Goal: Task Accomplishment & Management: Use online tool/utility

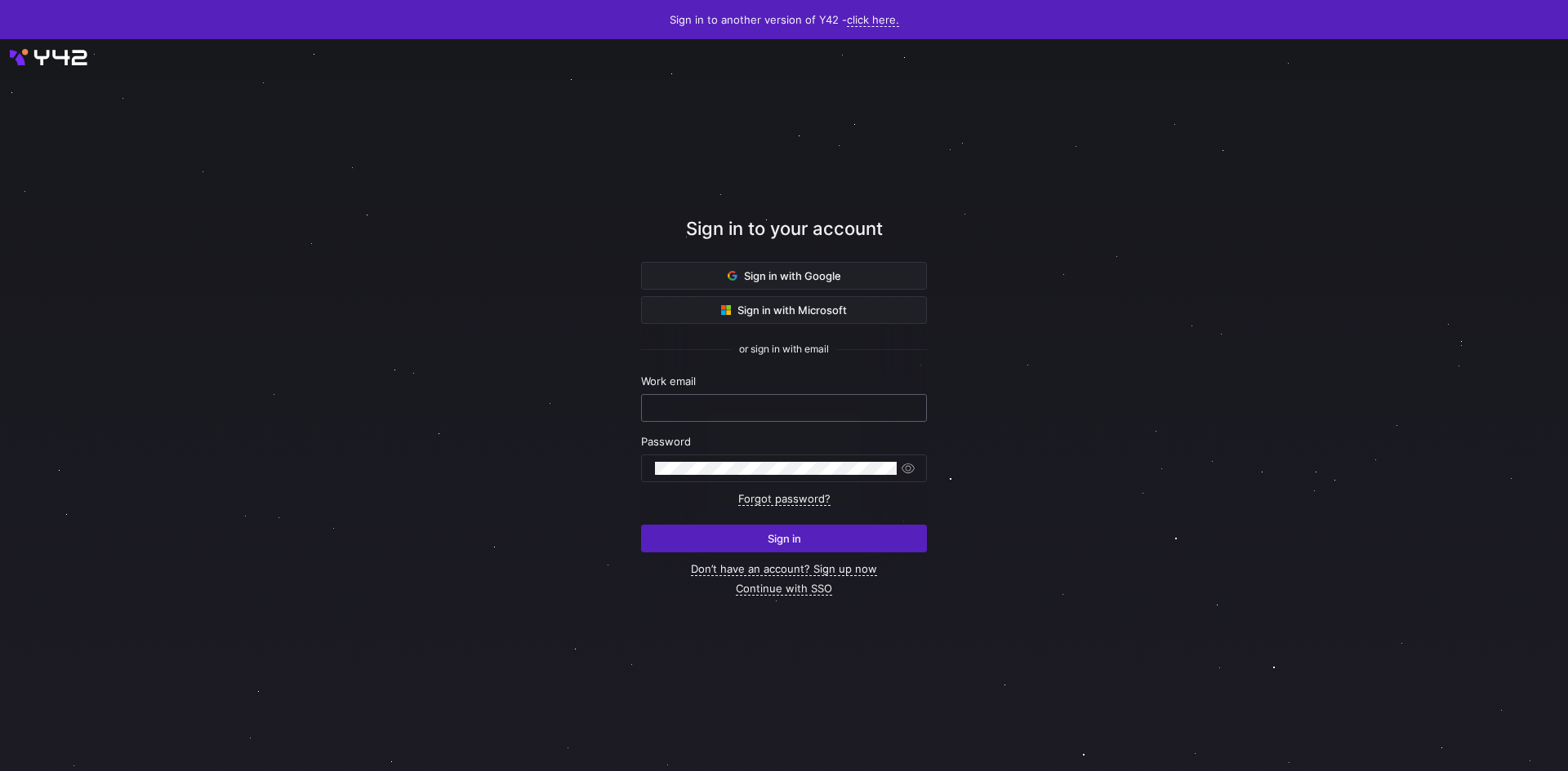
click at [739, 412] on input "text" at bounding box center [784, 408] width 258 height 13
type input "[PERSON_NAME][EMAIL_ADDRESS][PERSON_NAME][DOMAIN_NAME]"
click at [694, 458] on div at bounding box center [775, 469] width 242 height 26
click at [641, 525] on button "Sign in" at bounding box center [784, 539] width 286 height 28
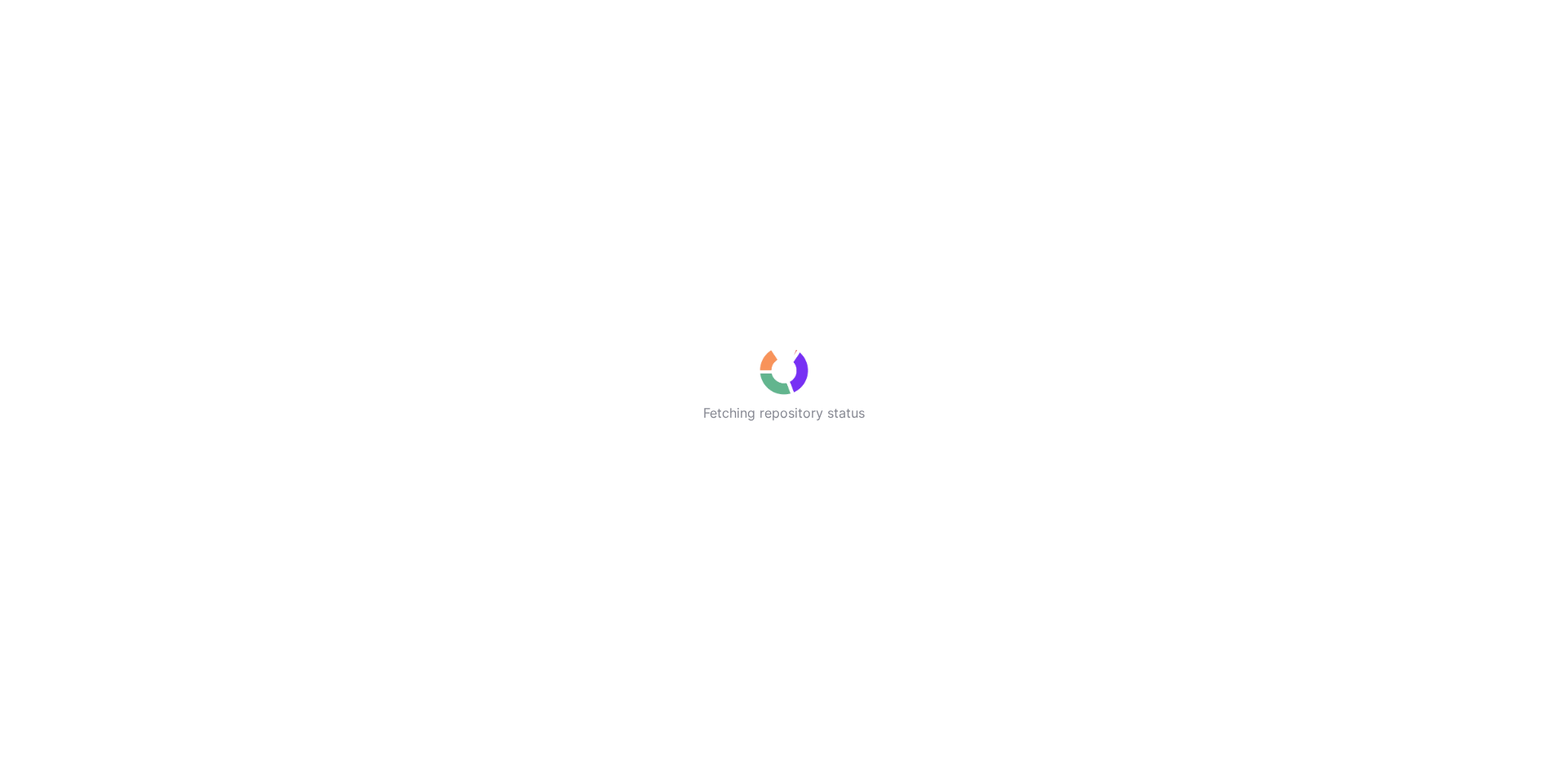
drag, startPoint x: 1375, startPoint y: 7, endPoint x: 962, endPoint y: 38, distance: 414.2
click at [962, 38] on div "Fetching repository status" at bounding box center [784, 386] width 1568 height 771
click at [1011, 214] on div "Pulling latest changes" at bounding box center [784, 386] width 1568 height 771
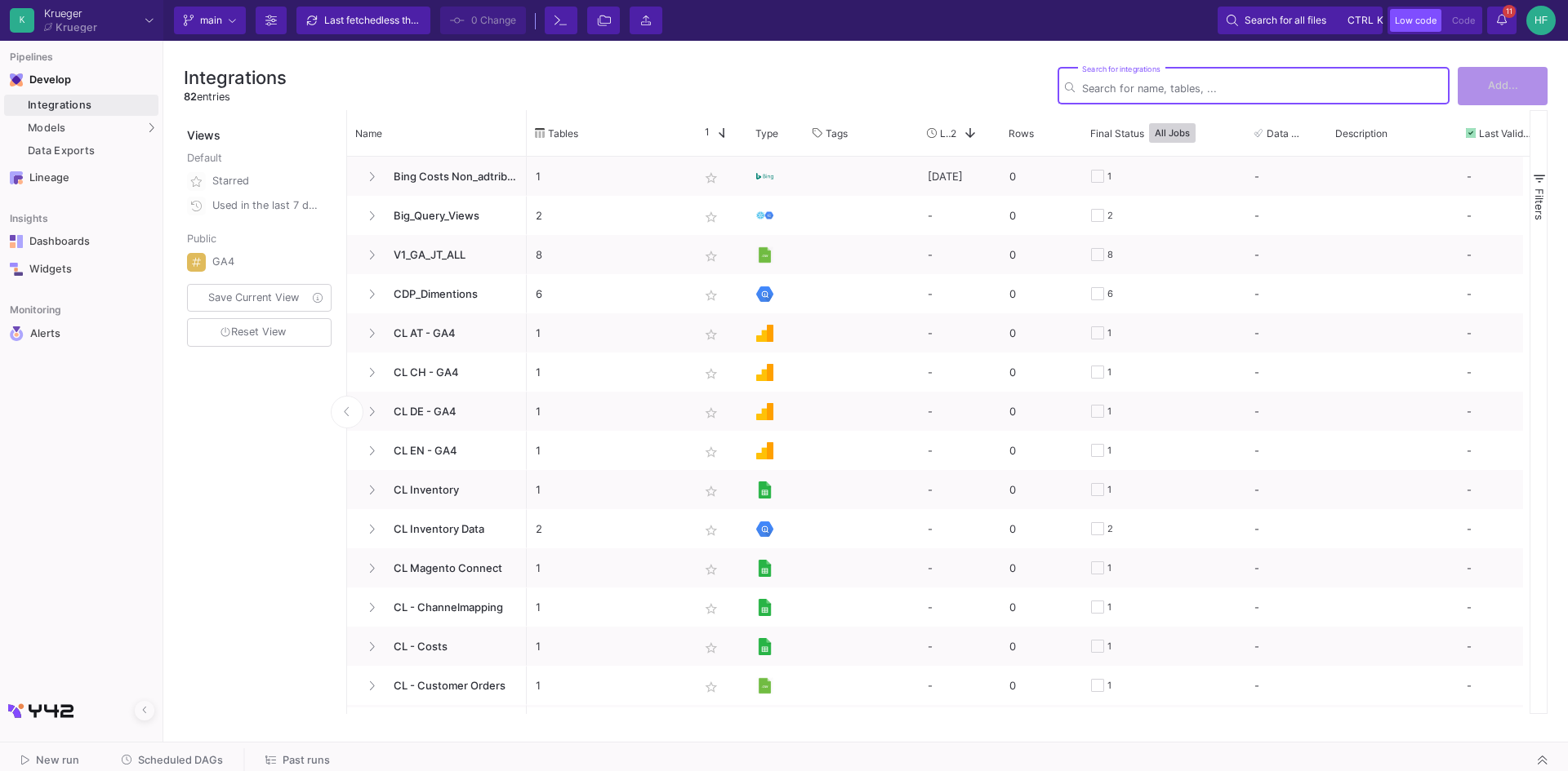
click at [1164, 78] on div "Search for integrations" at bounding box center [1262, 84] width 360 height 40
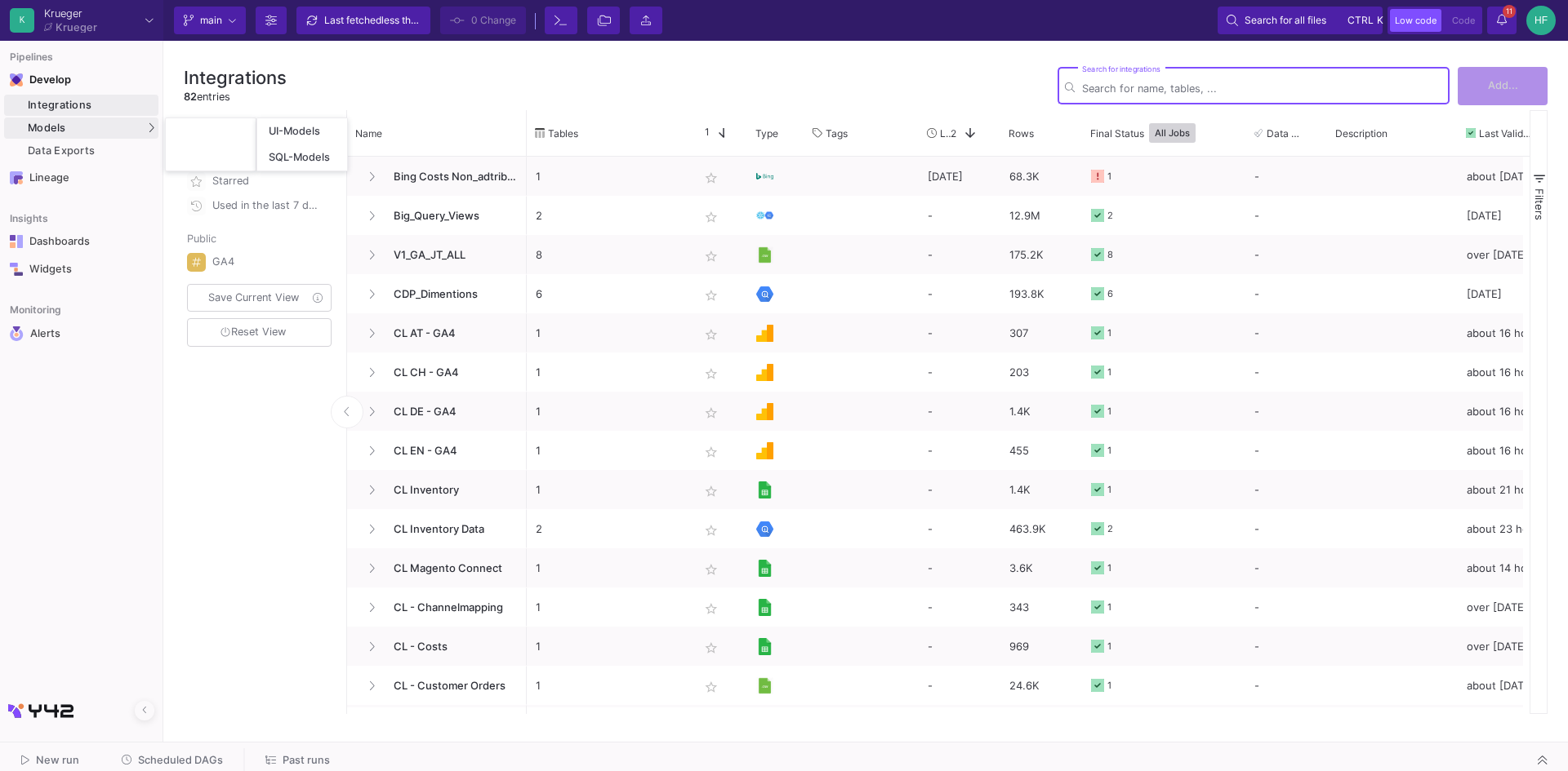
click at [43, 124] on span "Models" at bounding box center [47, 128] width 38 height 13
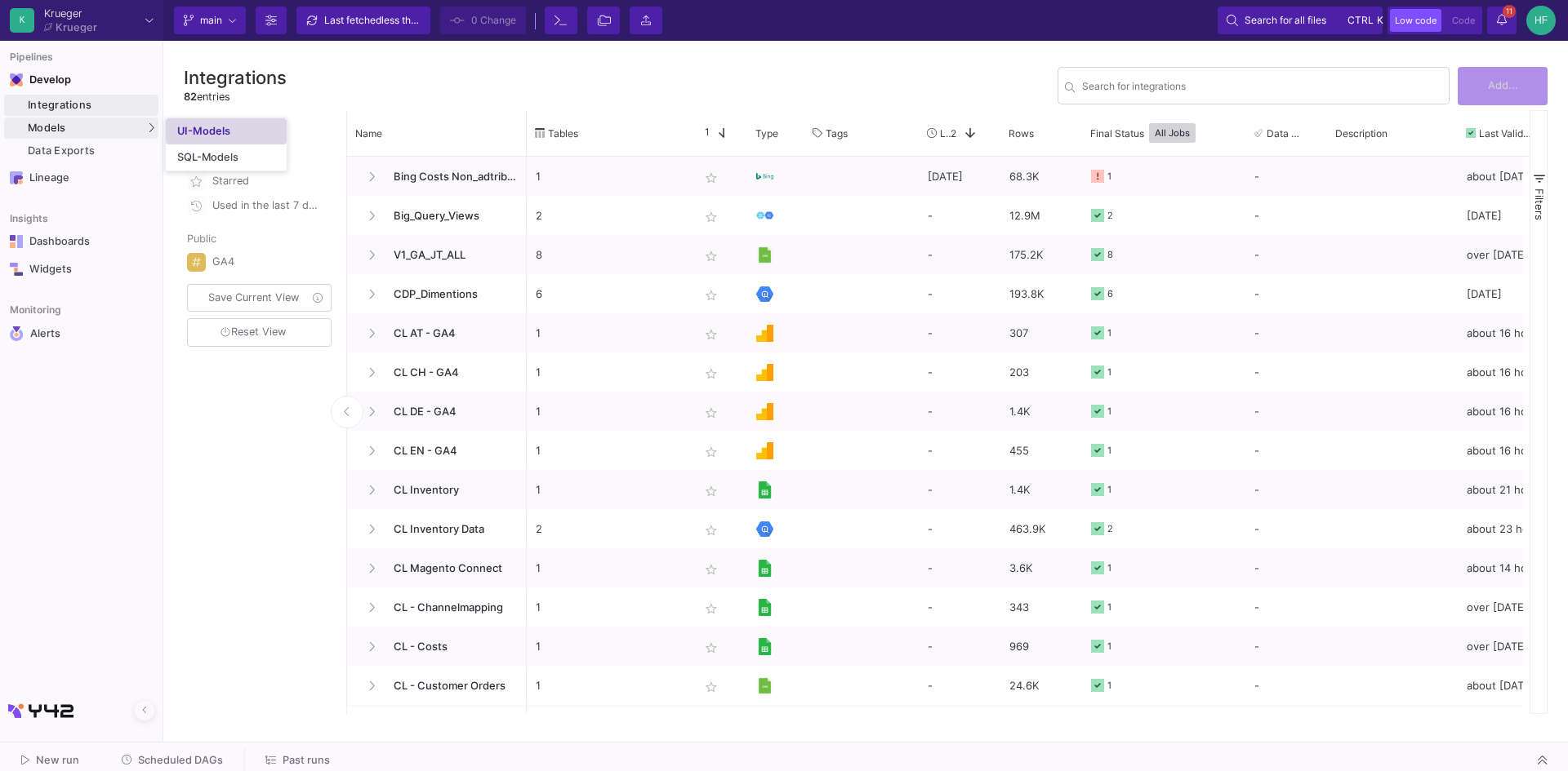
click at [188, 135] on div "UI-Models" at bounding box center [203, 132] width 53 height 13
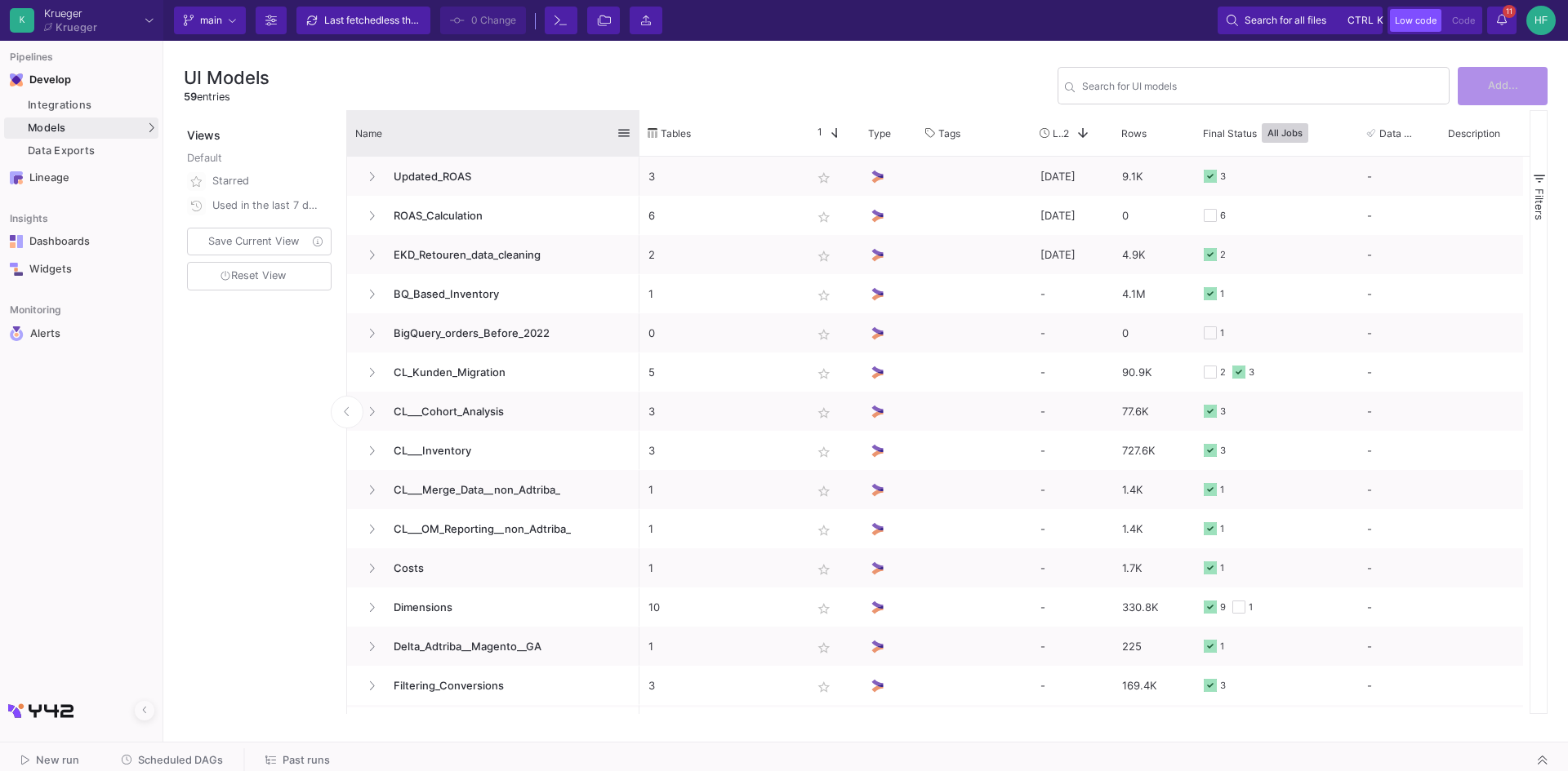
drag, startPoint x: 524, startPoint y: 124, endPoint x: 639, endPoint y: 125, distance: 115.0
click at [639, 125] on div at bounding box center [639, 133] width 7 height 46
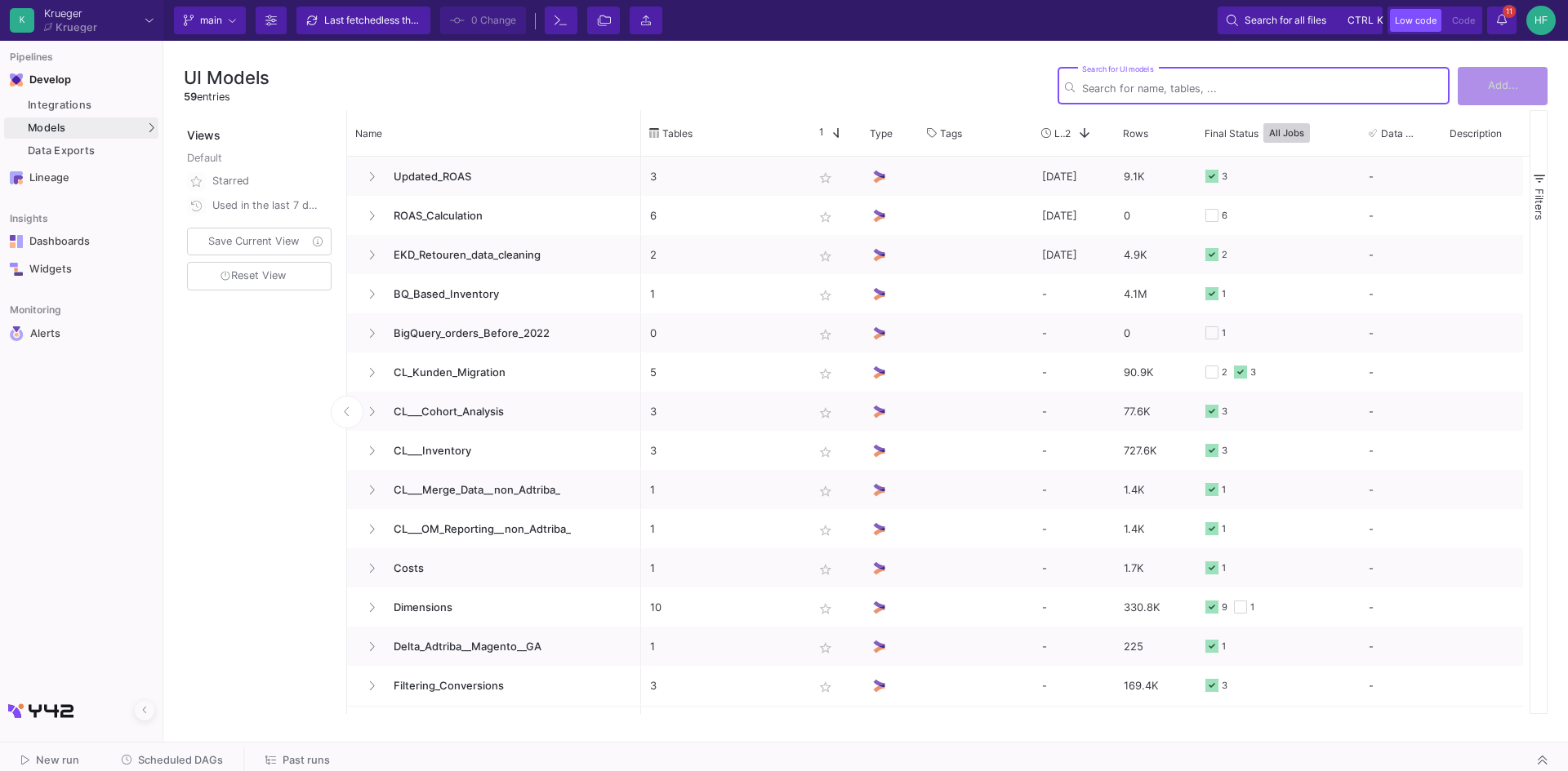
click at [1187, 83] on input "Search for UI models" at bounding box center [1262, 88] width 360 height 12
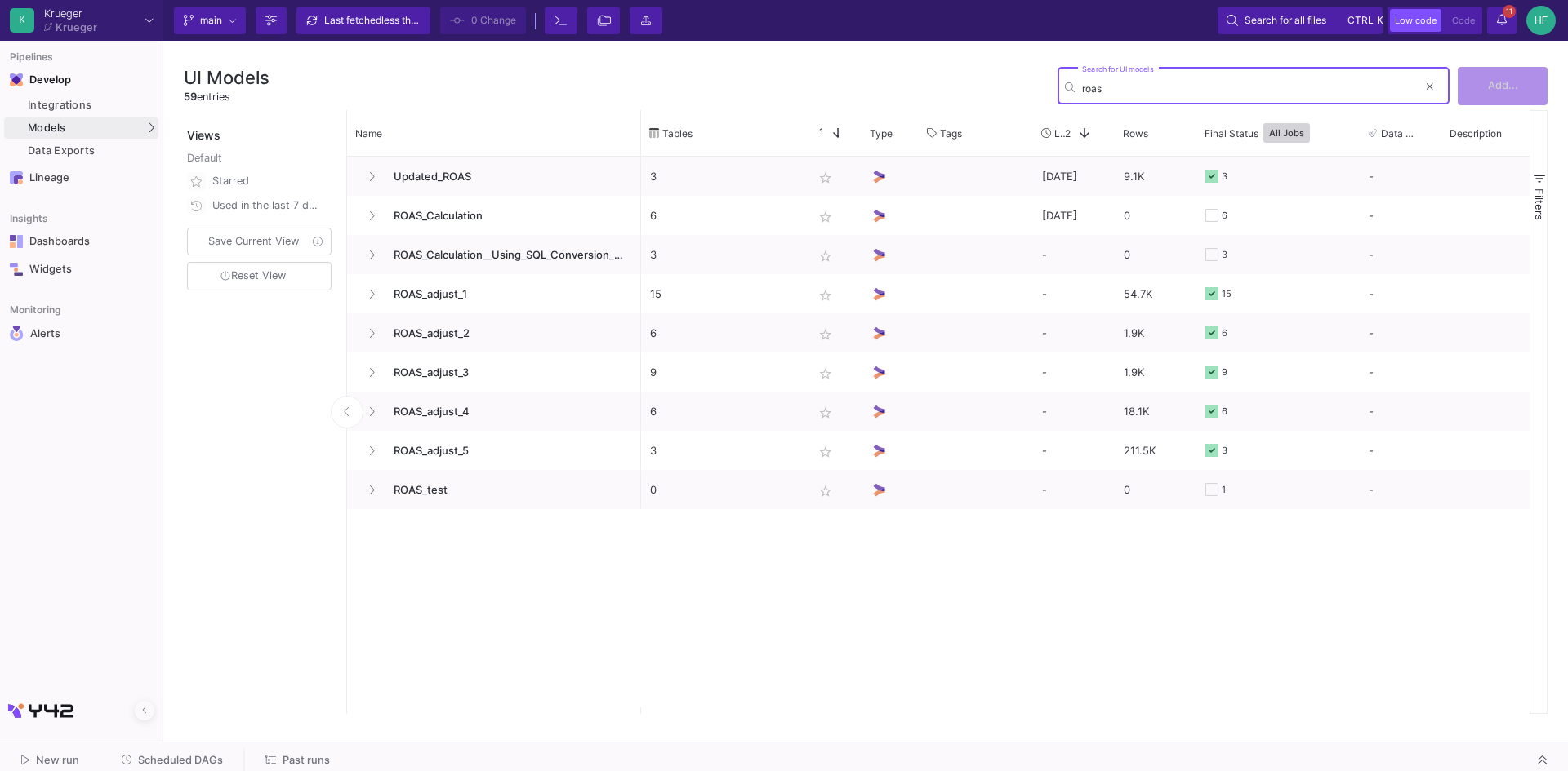
type input "roas"
click at [181, 758] on span "Scheduled DAGs" at bounding box center [181, 760] width 85 height 12
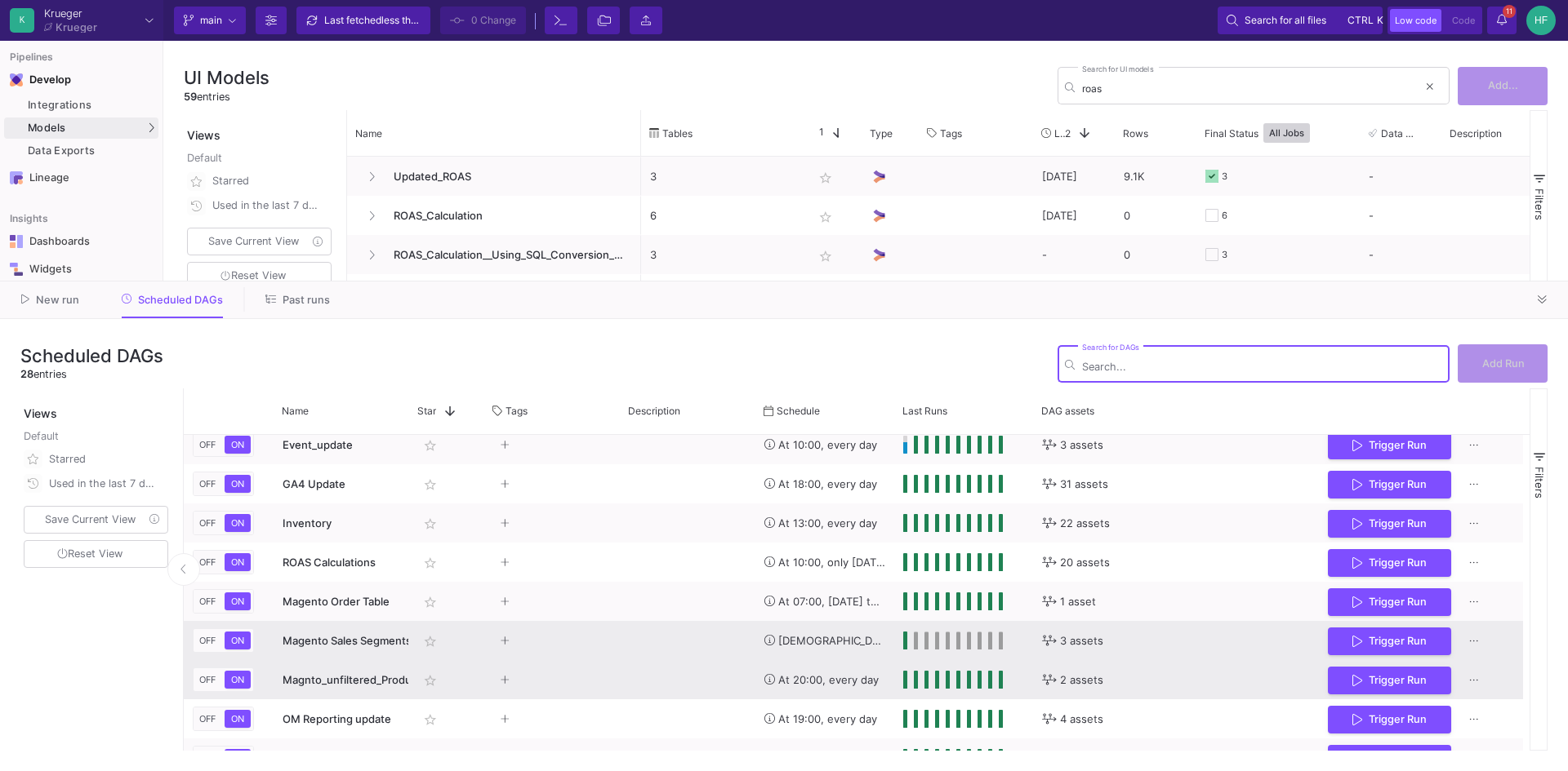
scroll to position [327, 0]
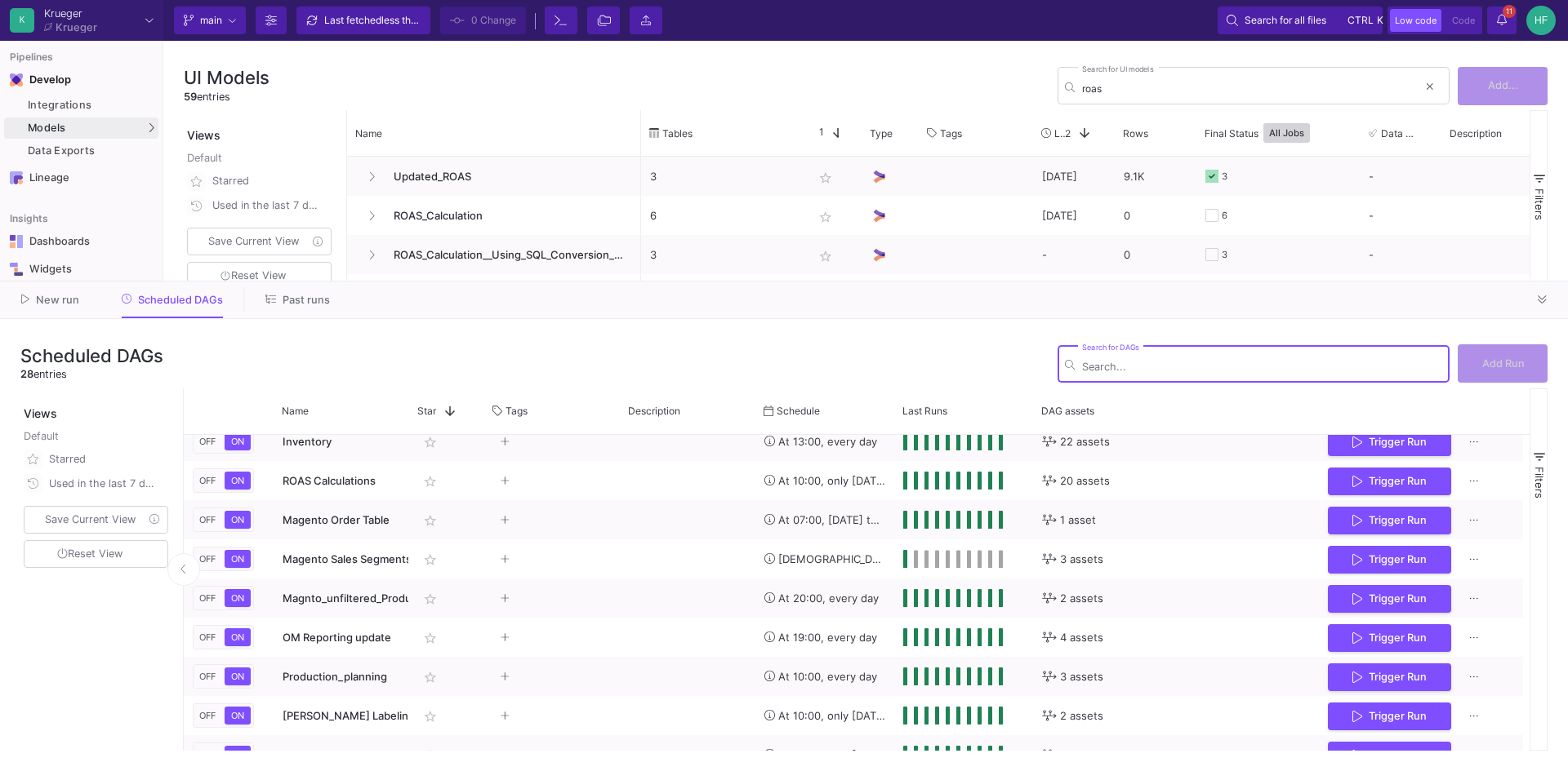
click at [1218, 359] on div "Search for DAGs" at bounding box center [1262, 363] width 360 height 40
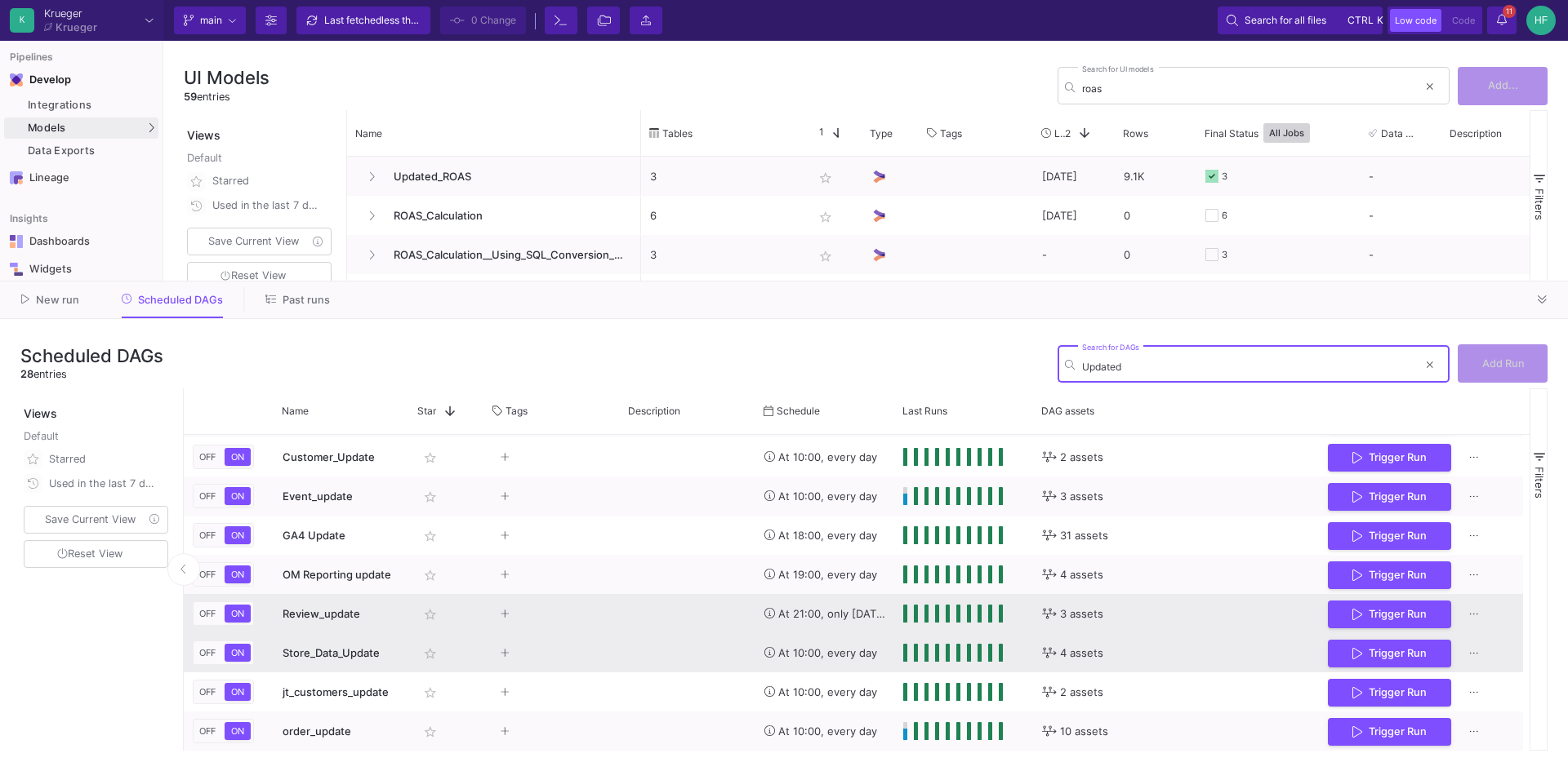
scroll to position [0, 0]
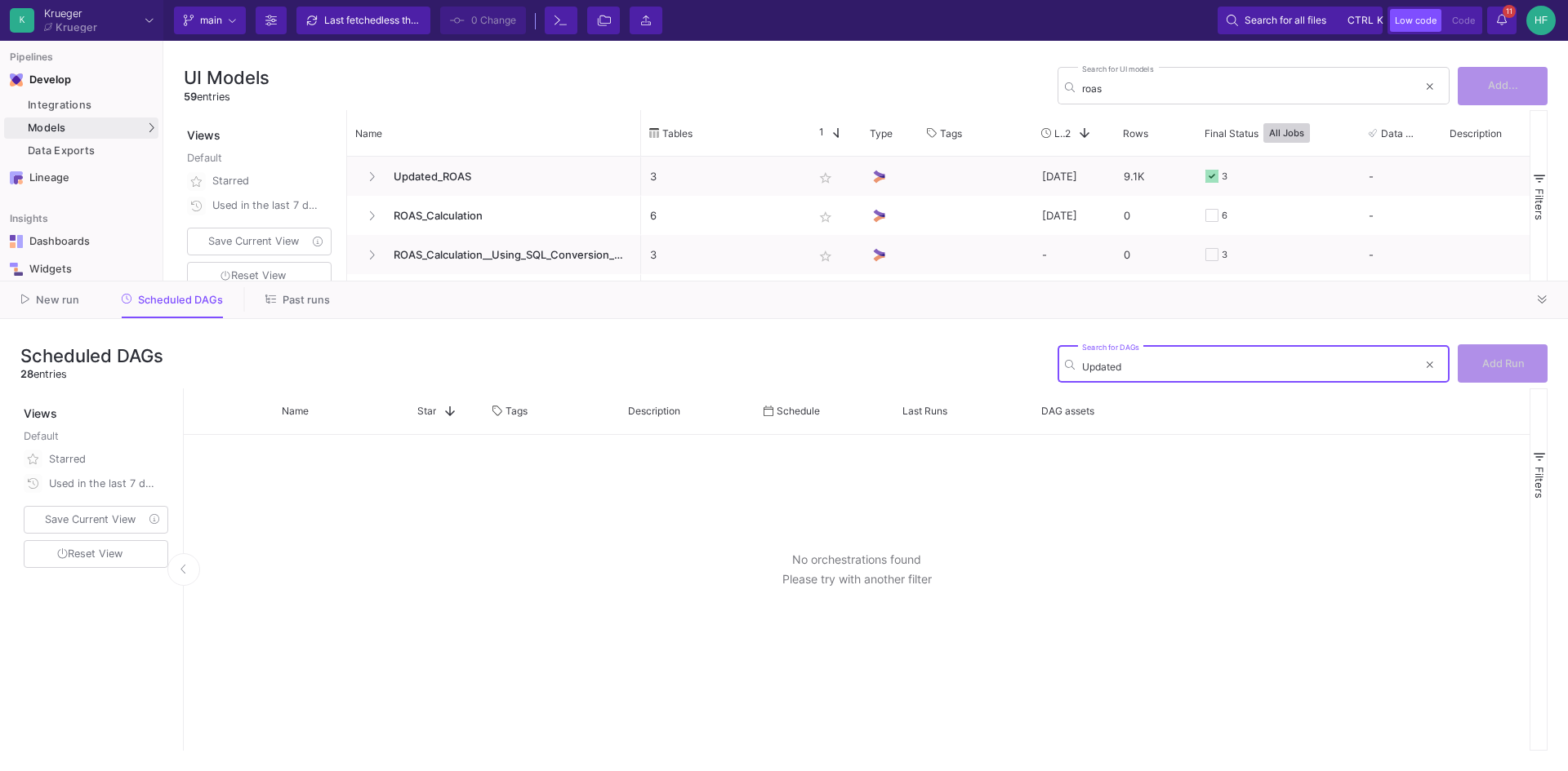
drag, startPoint x: 1128, startPoint y: 361, endPoint x: 1057, endPoint y: 354, distance: 71.3
click at [1057, 354] on div "Scheduled DAGs 28 entries Updated Search for DAGs Add Run" at bounding box center [784, 364] width 1527 height 49
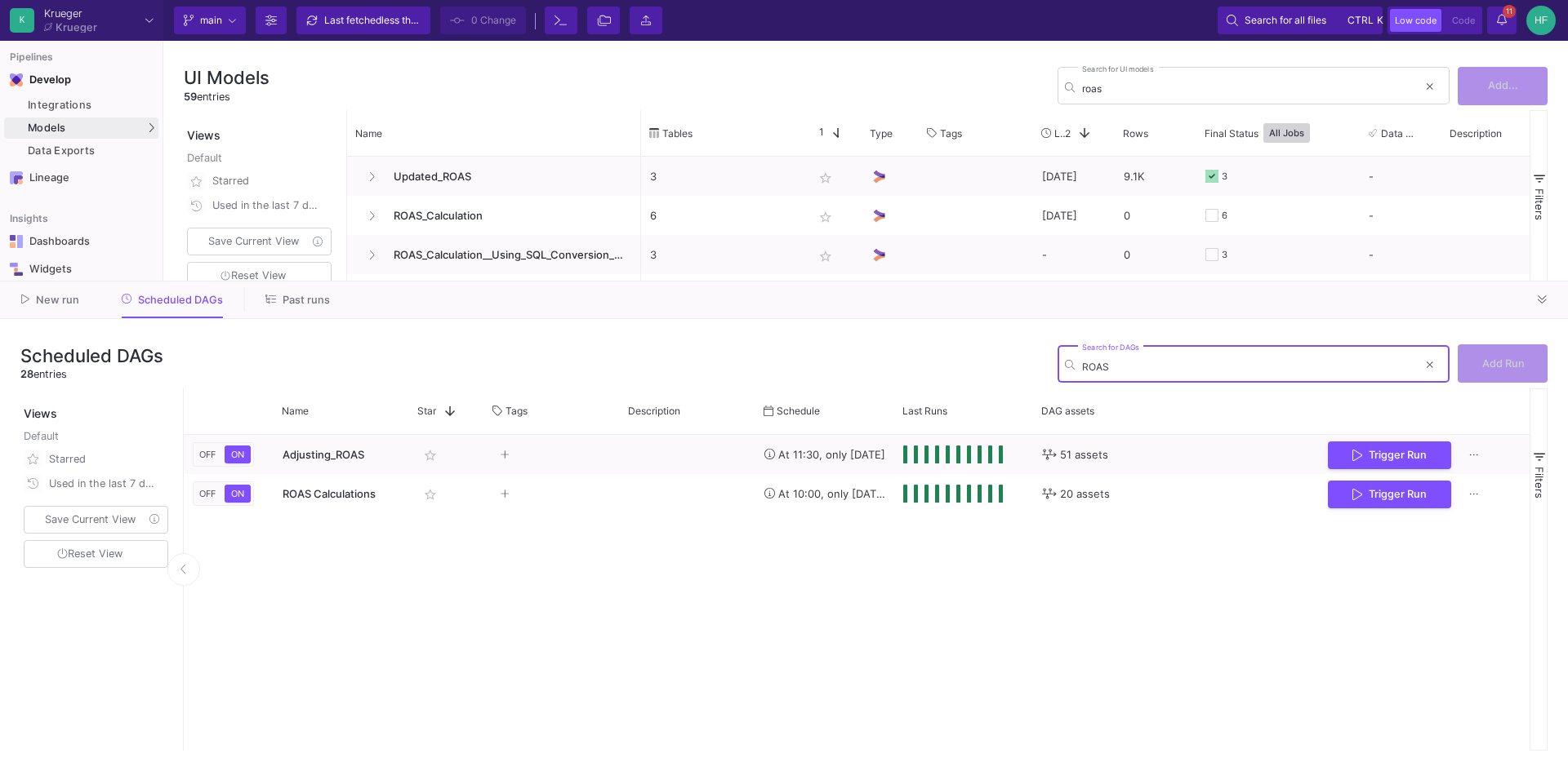
type input "ROAS"
click at [304, 300] on span "Past runs" at bounding box center [306, 300] width 47 height 12
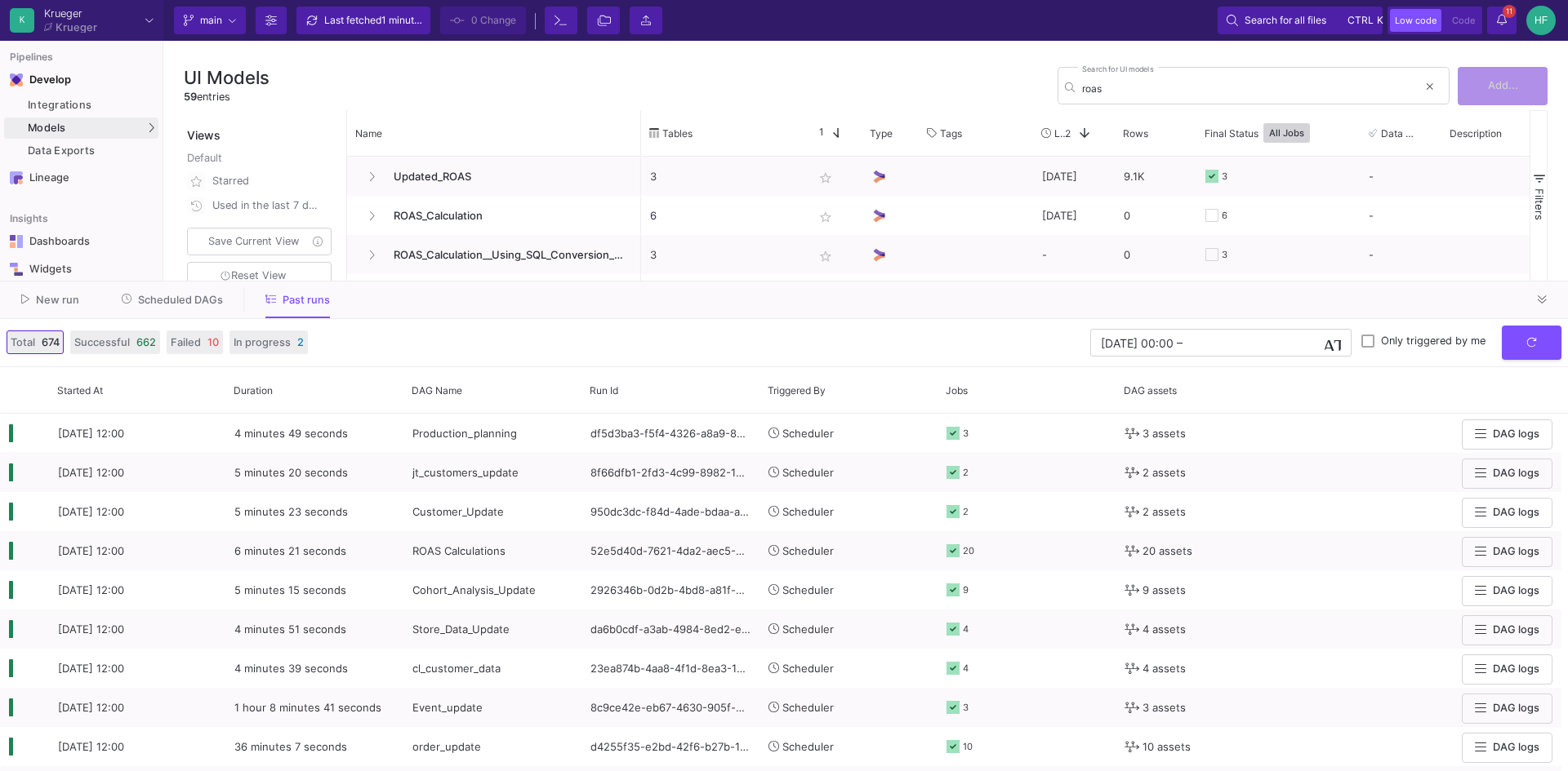
click at [423, 72] on div "UI Models 59 entries roas Search for UI models Add..." at bounding box center [865, 86] width 1364 height 49
click at [1540, 299] on icon at bounding box center [1542, 300] width 9 height 11
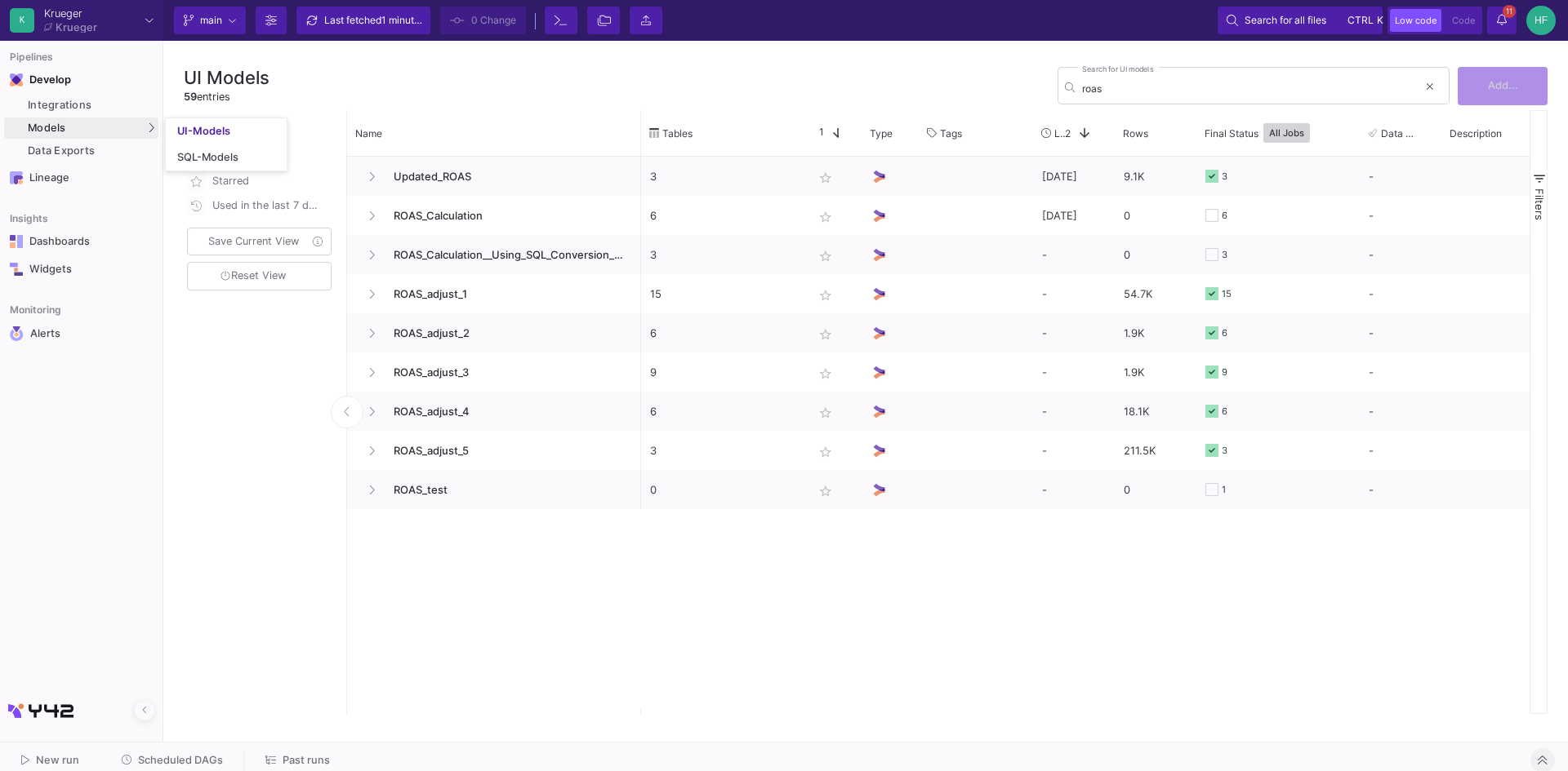
click at [55, 129] on span "Models" at bounding box center [47, 128] width 38 height 13
click at [205, 134] on div "UI-Models" at bounding box center [203, 132] width 53 height 13
click at [197, 156] on div "SQL-Models" at bounding box center [208, 158] width 62 height 13
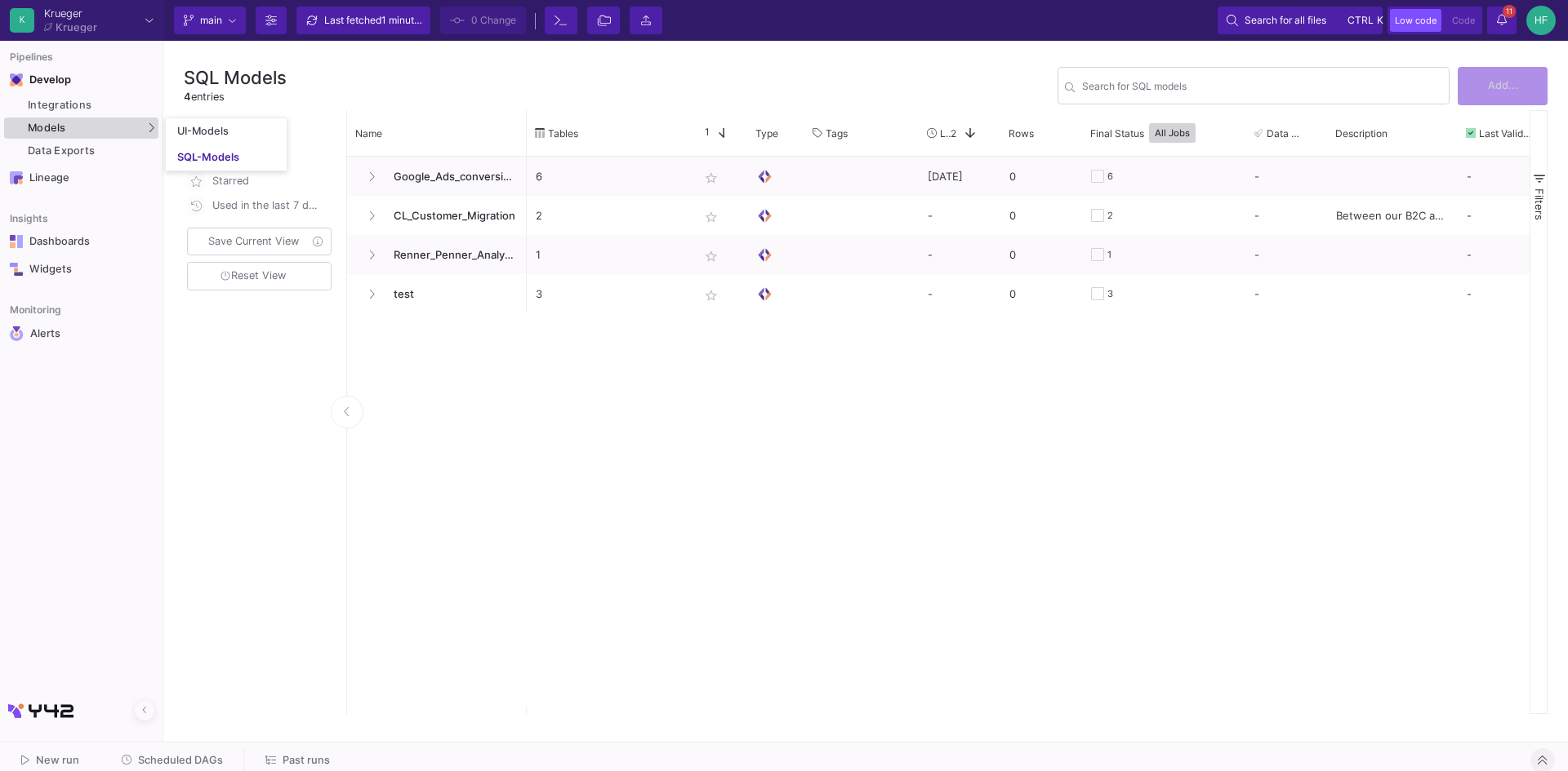
click at [47, 125] on span "Models" at bounding box center [47, 128] width 38 height 13
click at [178, 134] on div "UI-Models" at bounding box center [203, 132] width 53 height 13
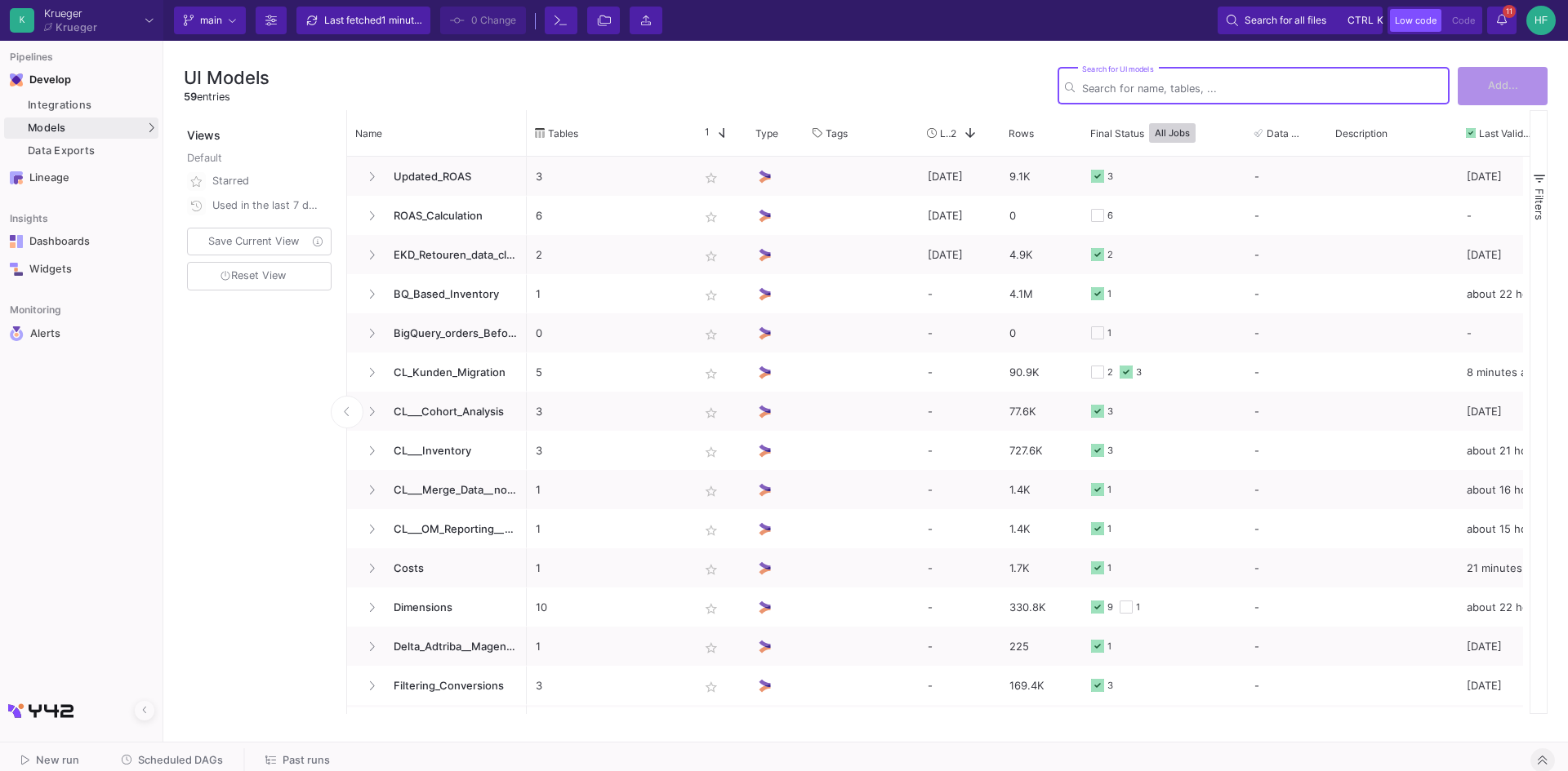
click at [1098, 88] on input "Search for UI models" at bounding box center [1262, 88] width 360 height 12
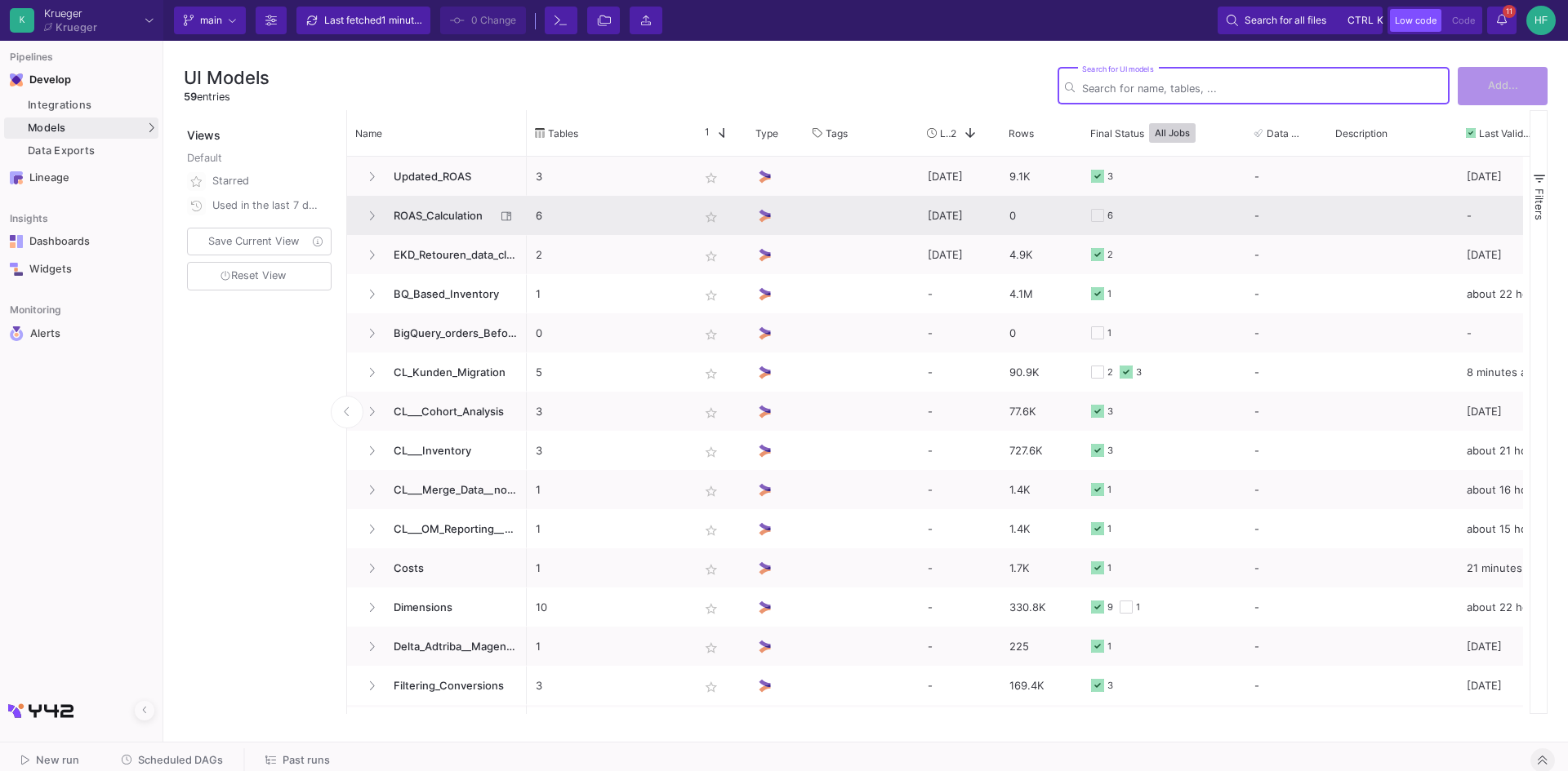
click at [427, 219] on span "ROAS_Calculation" at bounding box center [440, 215] width 112 height 38
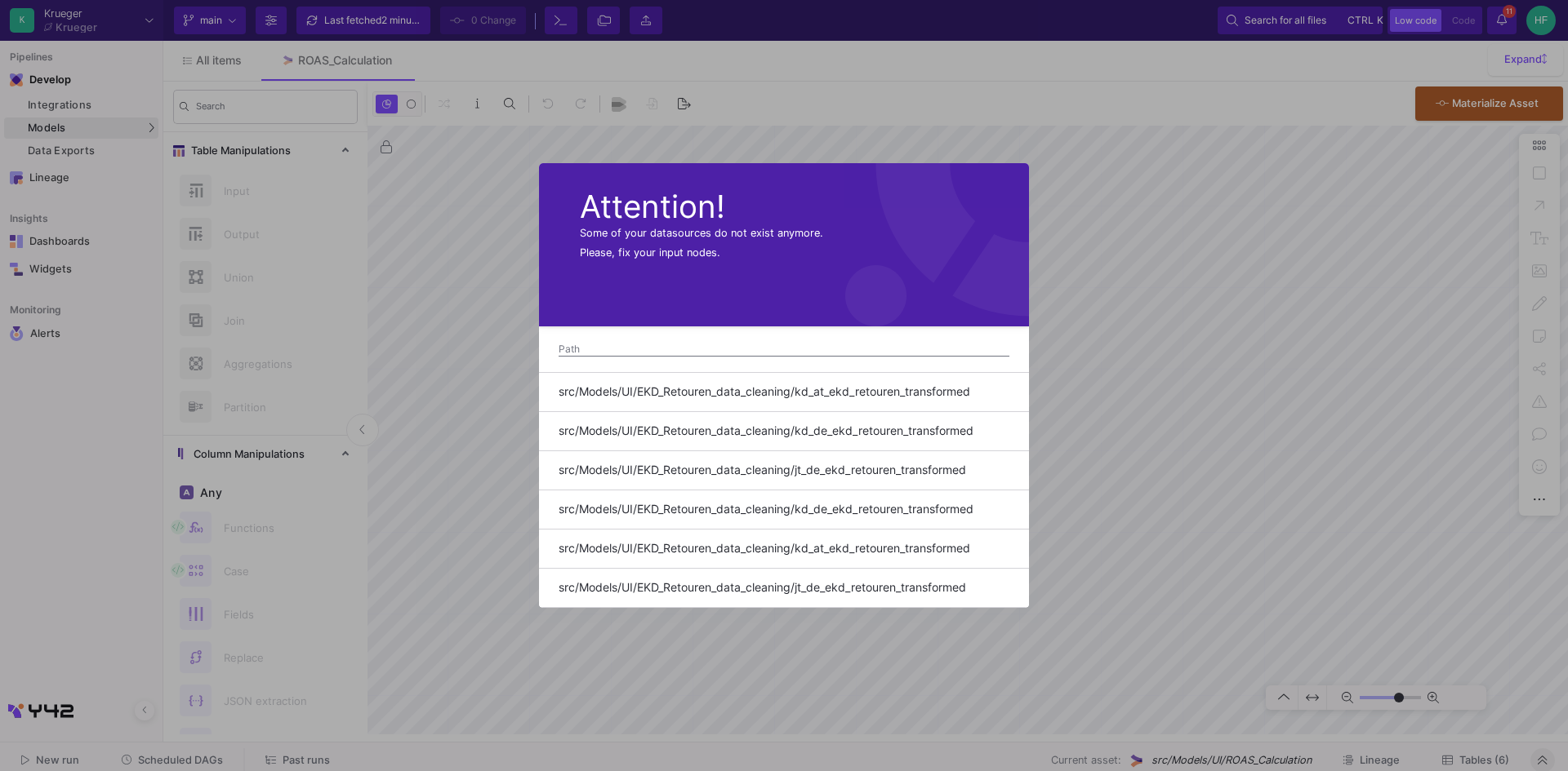
type input "-42"
click at [992, 117] on div at bounding box center [784, 386] width 1568 height 771
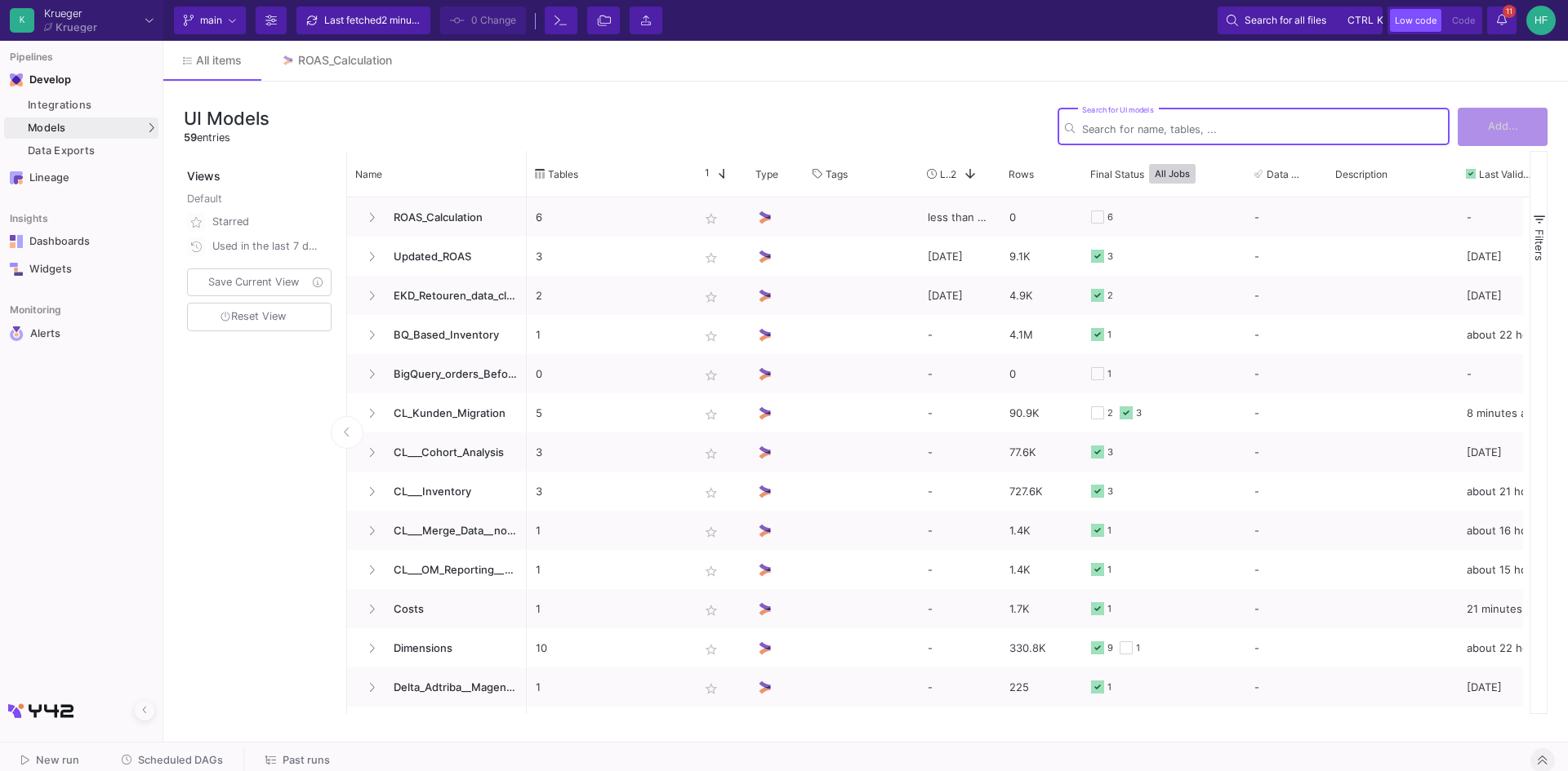
click at [1120, 128] on input "Search for UI models" at bounding box center [1262, 129] width 360 height 12
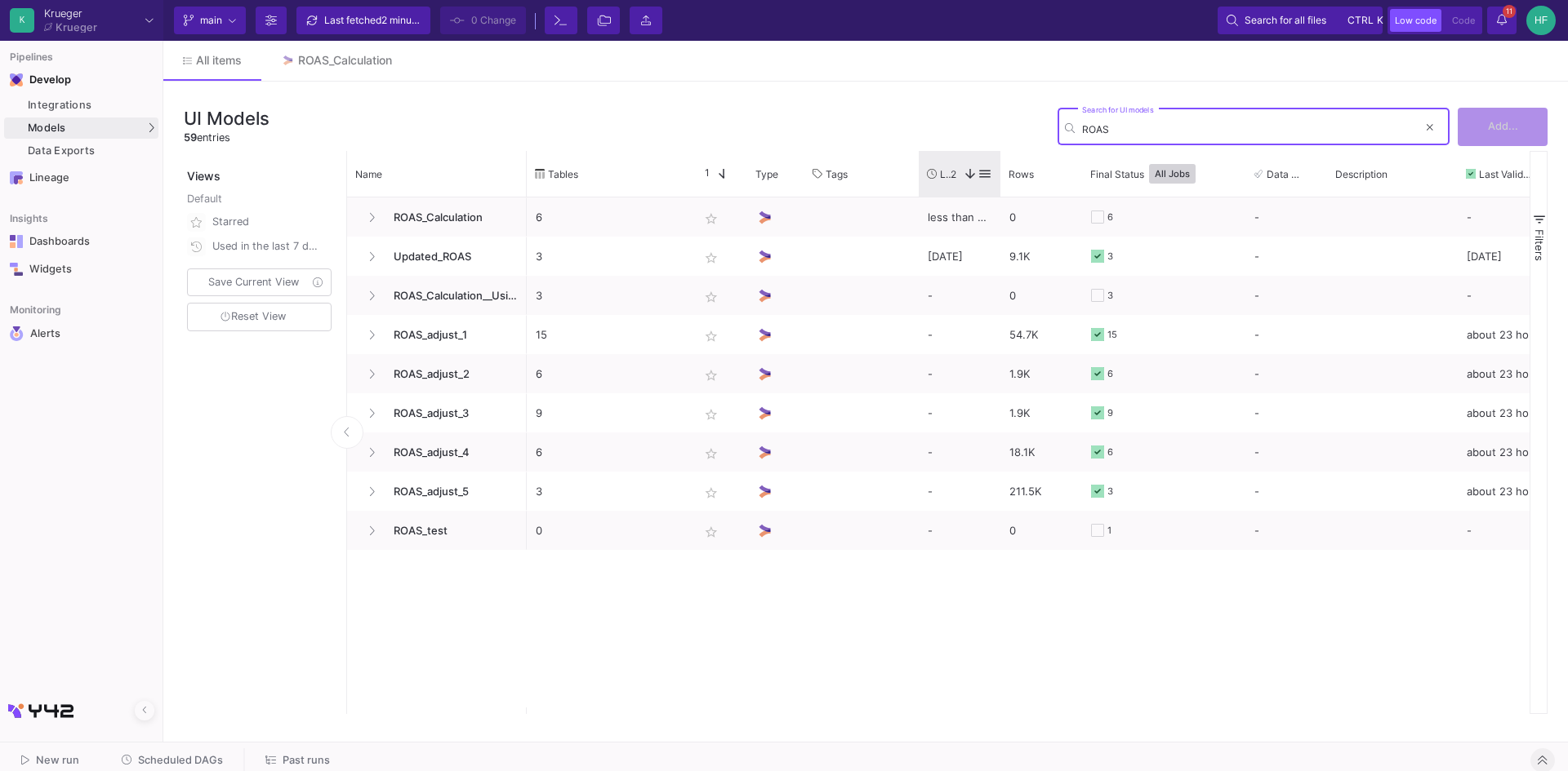
type input "ROAS"
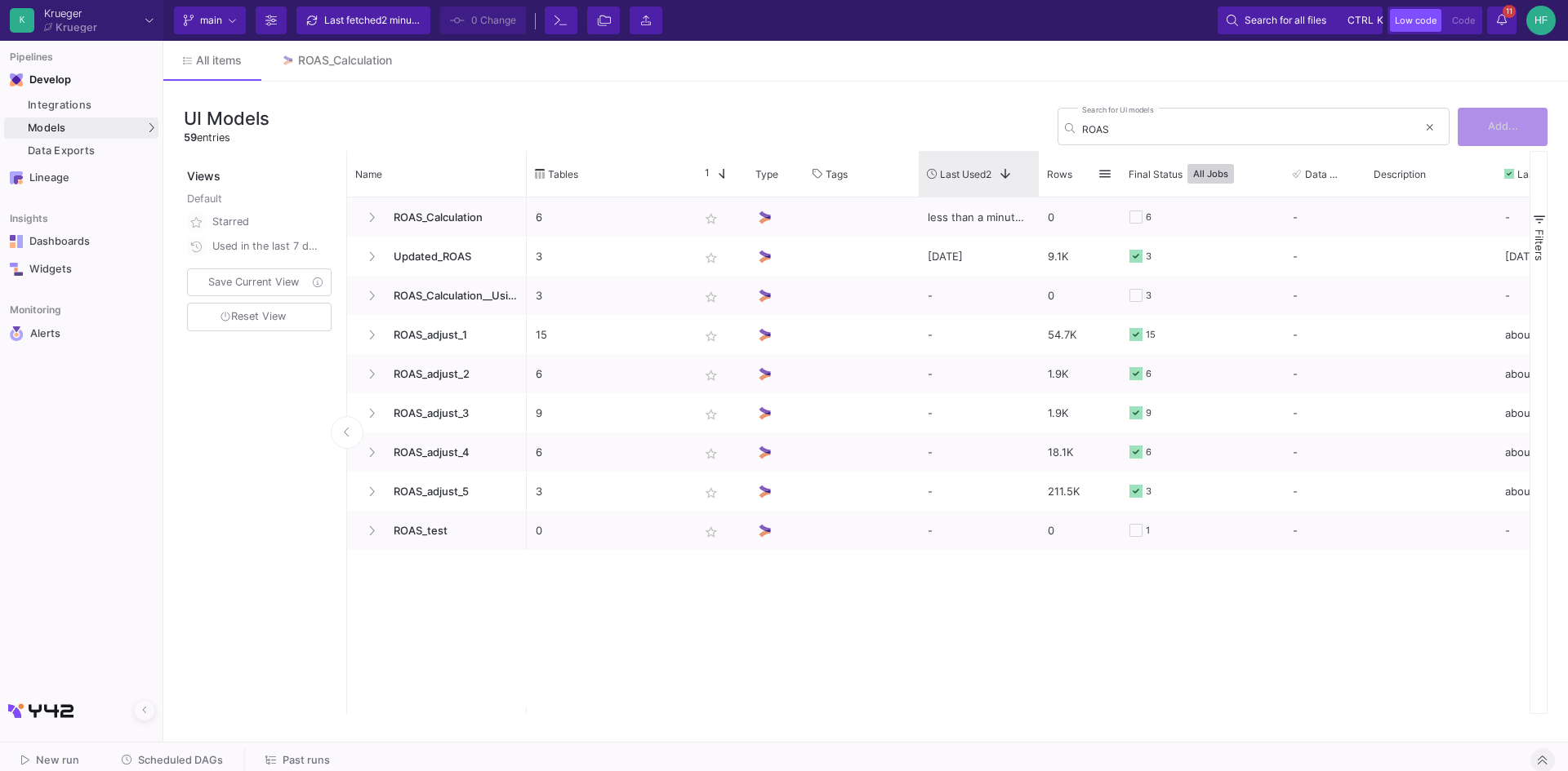
drag, startPoint x: 997, startPoint y: 171, endPoint x: 1073, endPoint y: 173, distance: 76.0
click at [1073, 173] on div "Tables Star 1 Type Tags" at bounding box center [1060, 174] width 1068 height 46
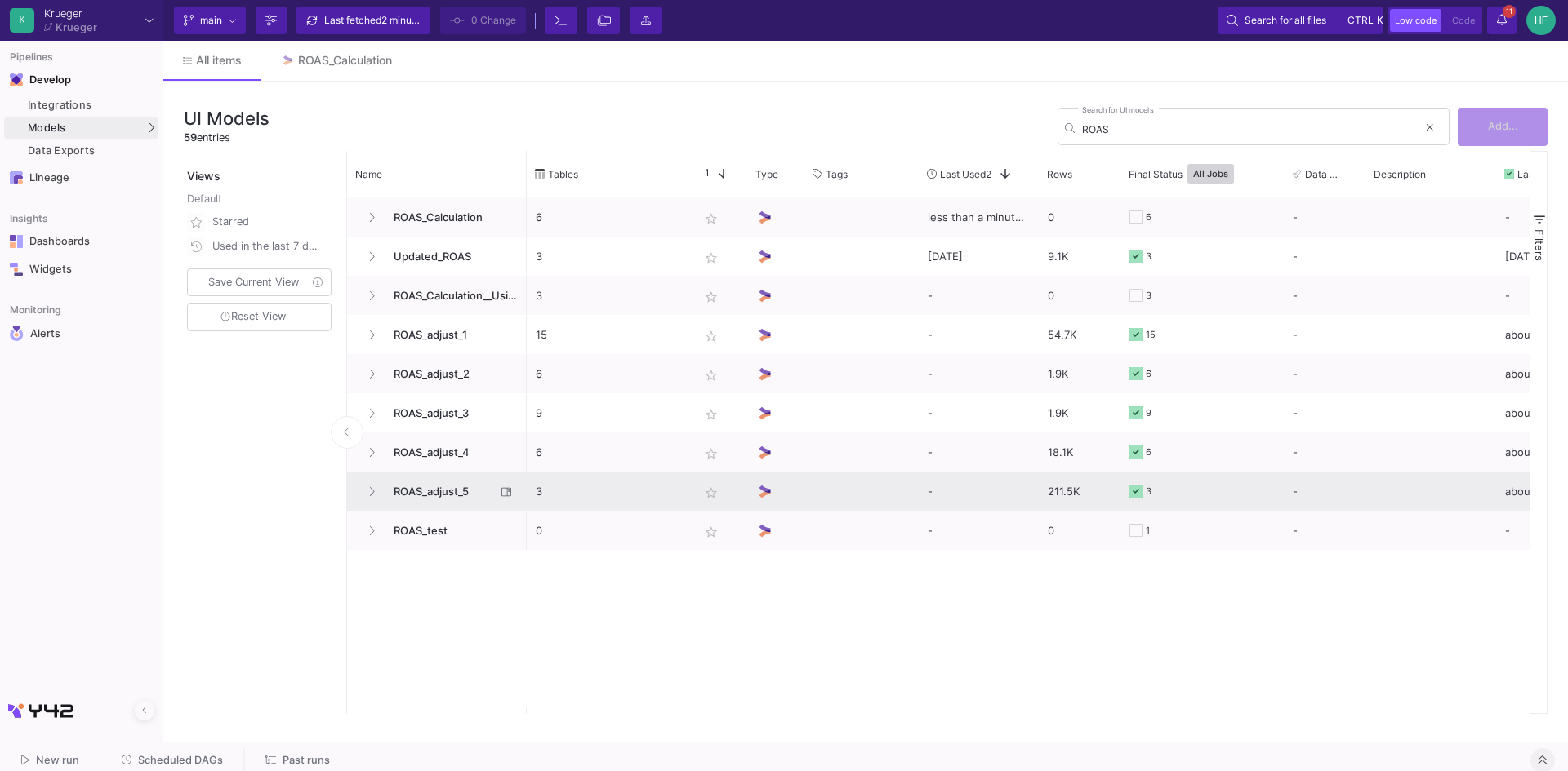
click at [428, 494] on span "ROAS_adjust_5" at bounding box center [440, 491] width 112 height 38
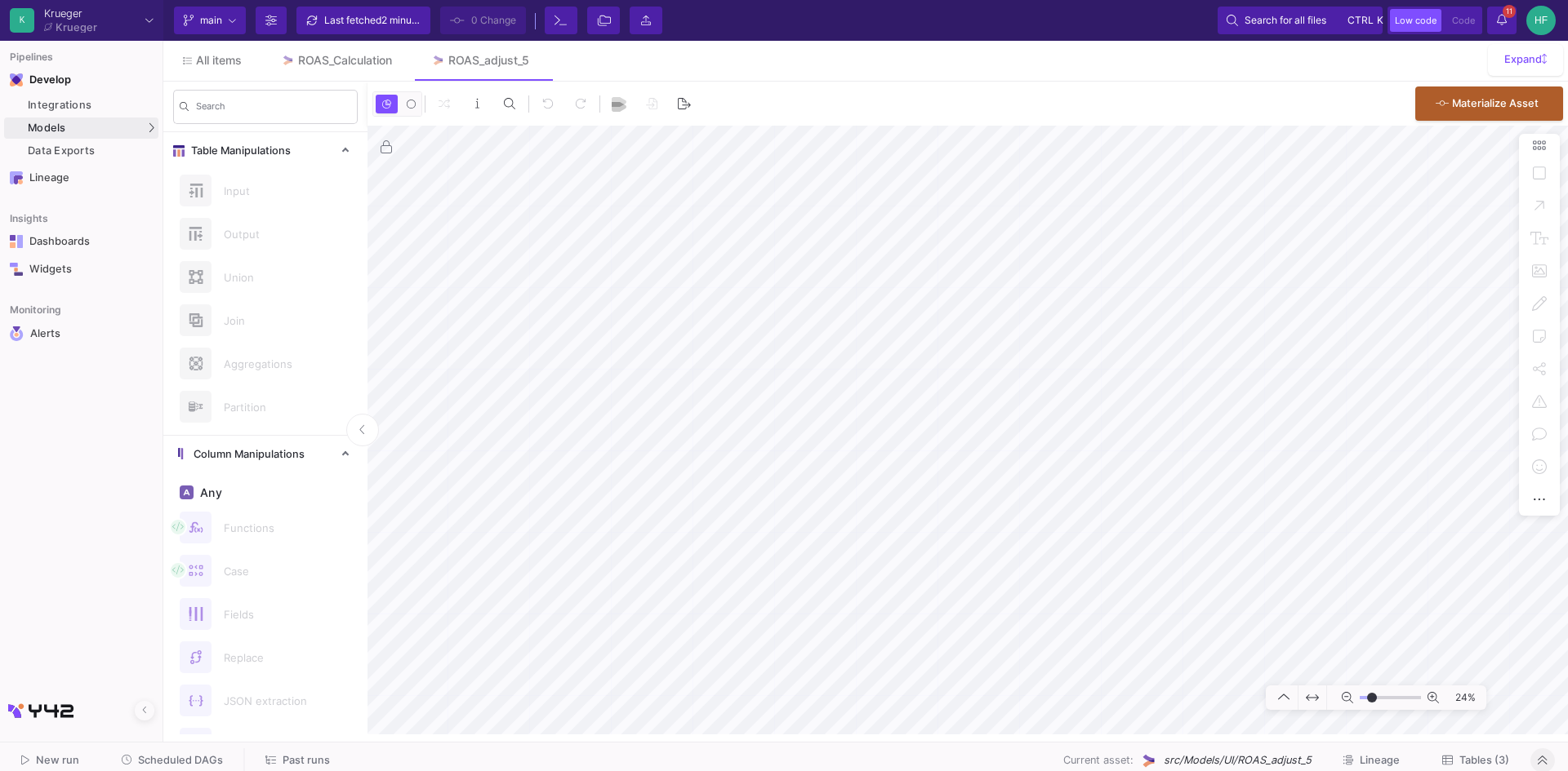
type input "2"
click at [630, 770] on html "K Krueger Krueger Current branch main Branch Options Last fetched 2 minutes ago…" at bounding box center [784, 386] width 1568 height 771
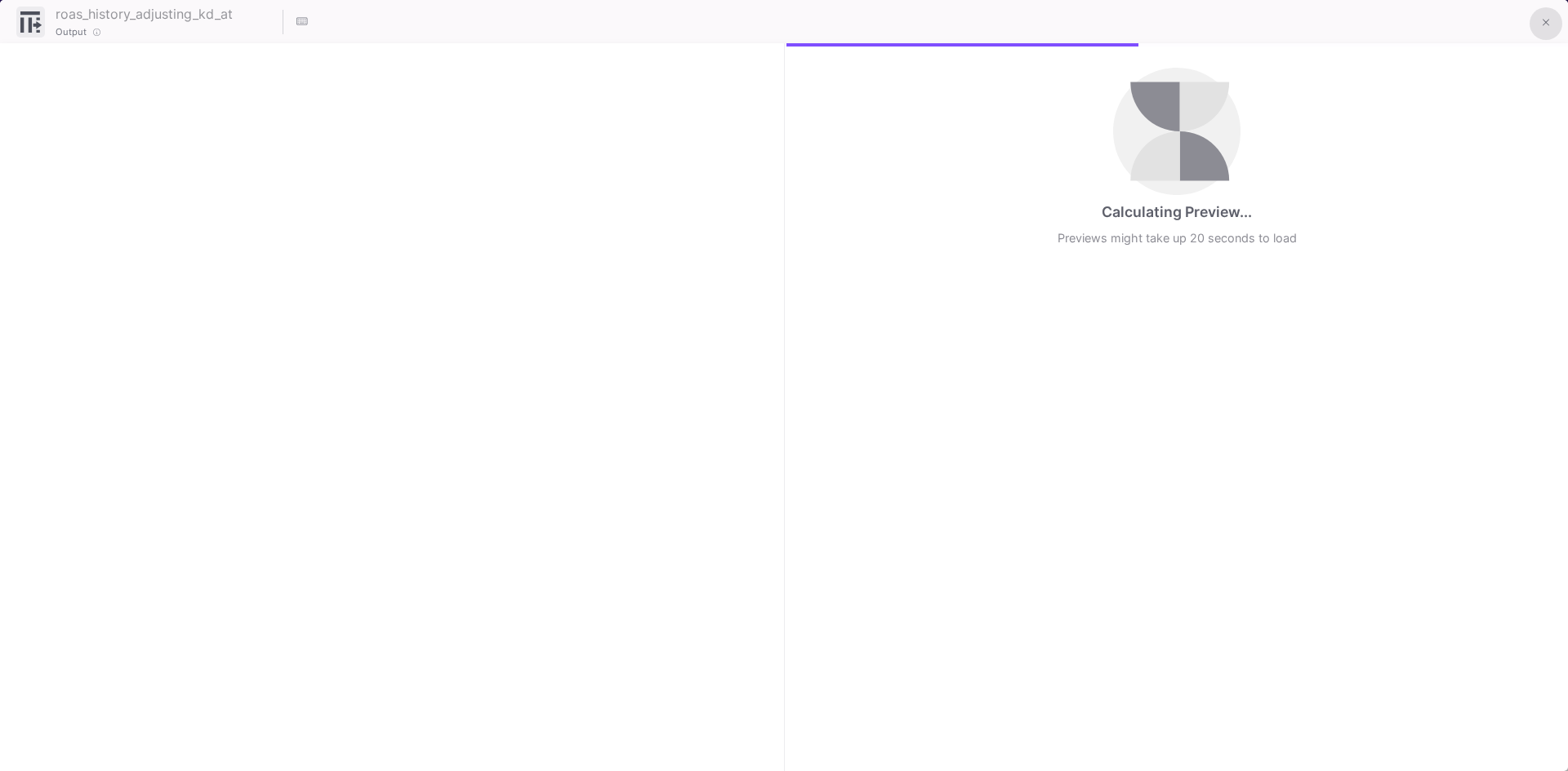
click at [1548, 15] on span at bounding box center [1546, 22] width 7 height 17
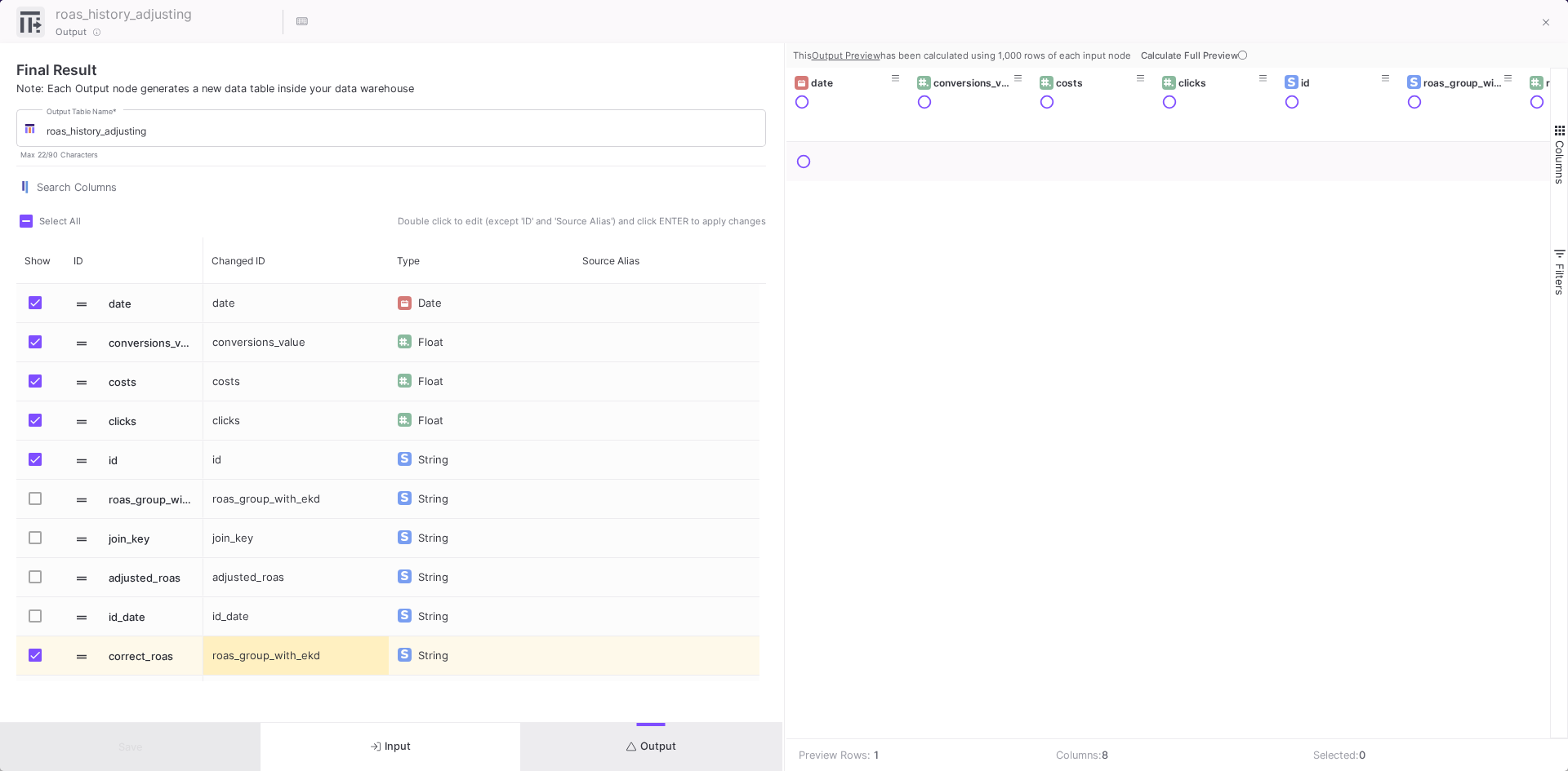
click at [1232, 56] on span "Calculate Full Preview" at bounding box center [1195, 56] width 110 height 11
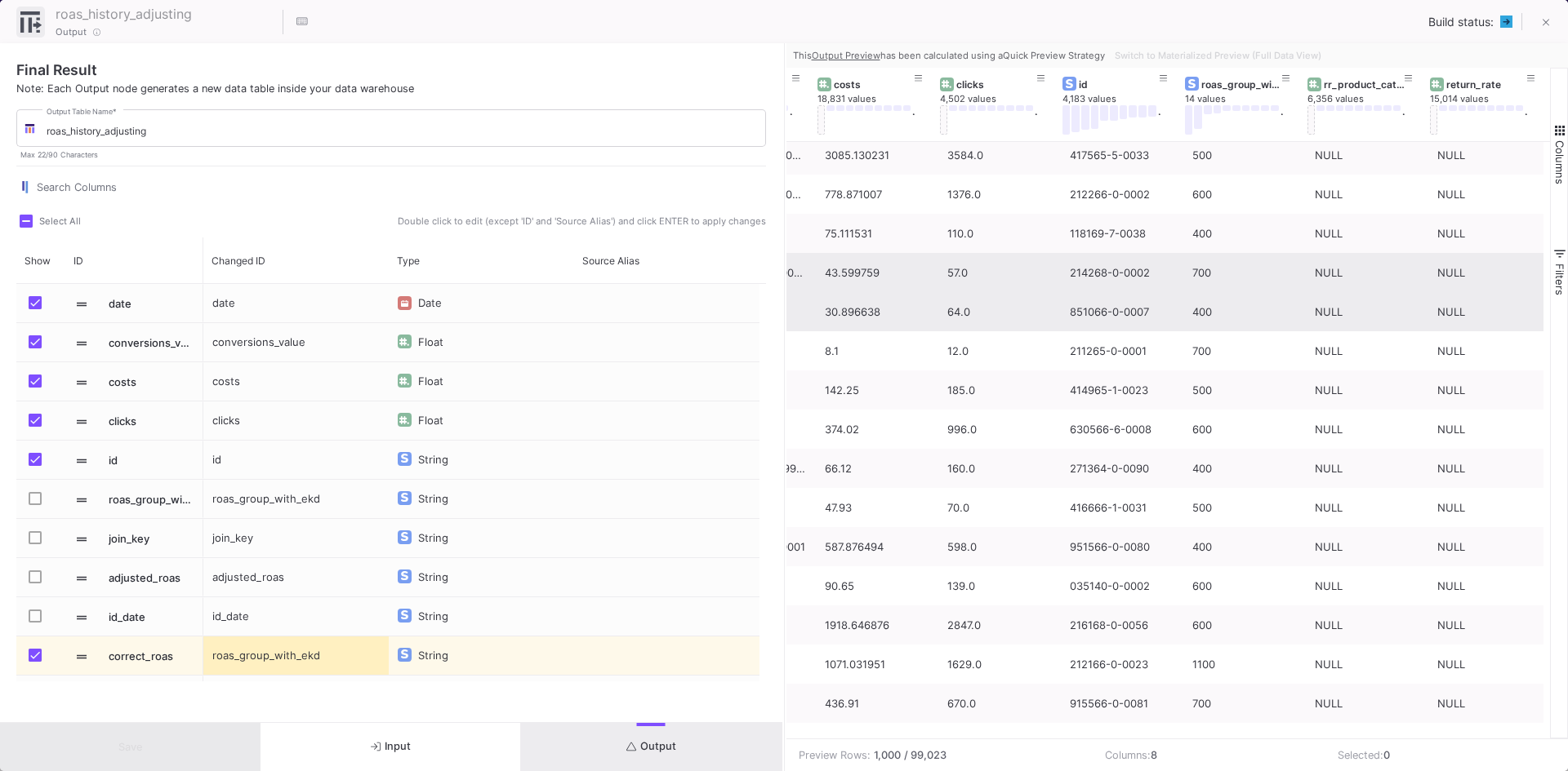
scroll to position [3643, 0]
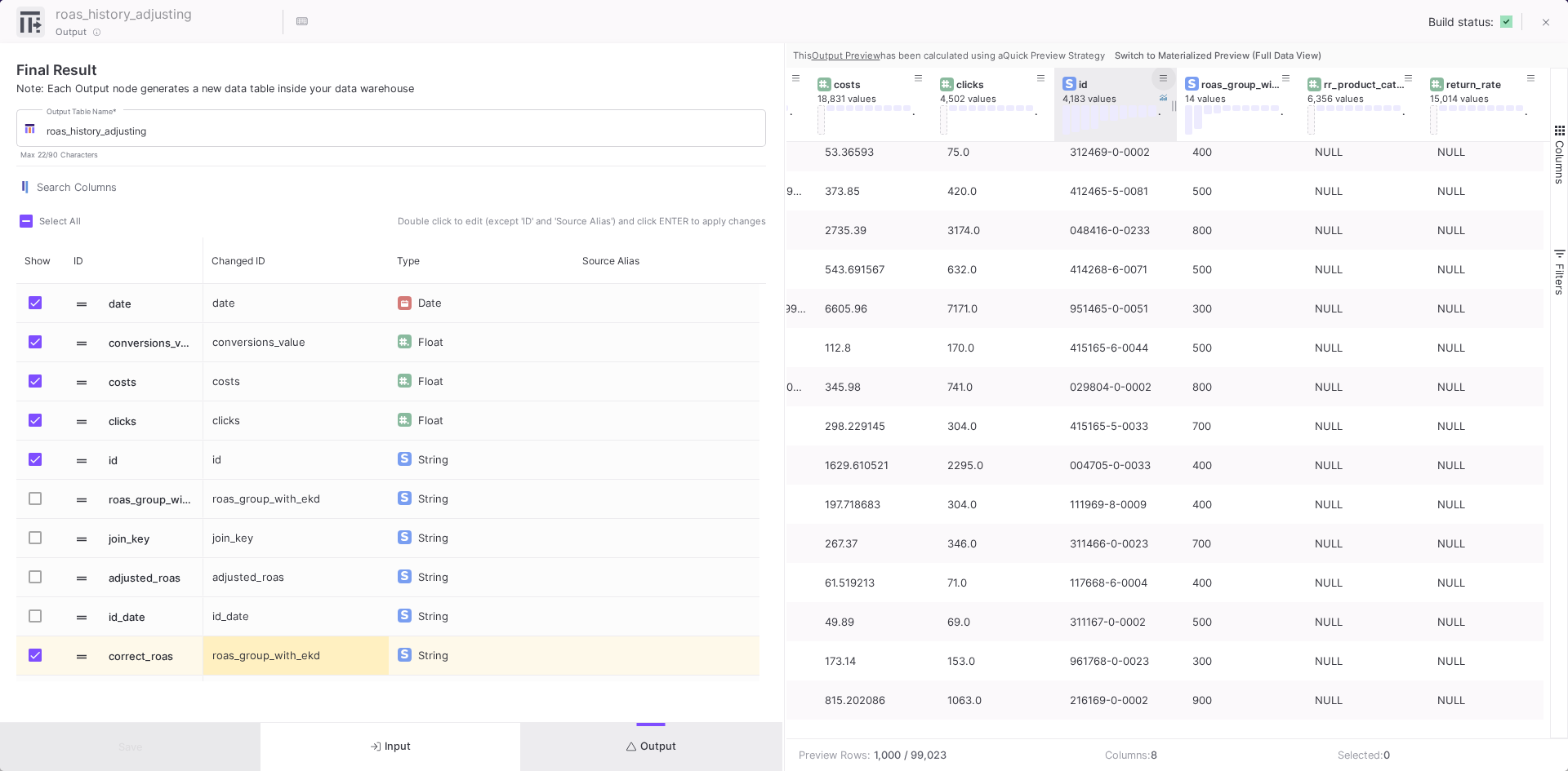
click at [1157, 78] on button at bounding box center [1164, 79] width 25 height 25
click at [1184, 167] on input "Filter Value" at bounding box center [1236, 171] width 166 height 33
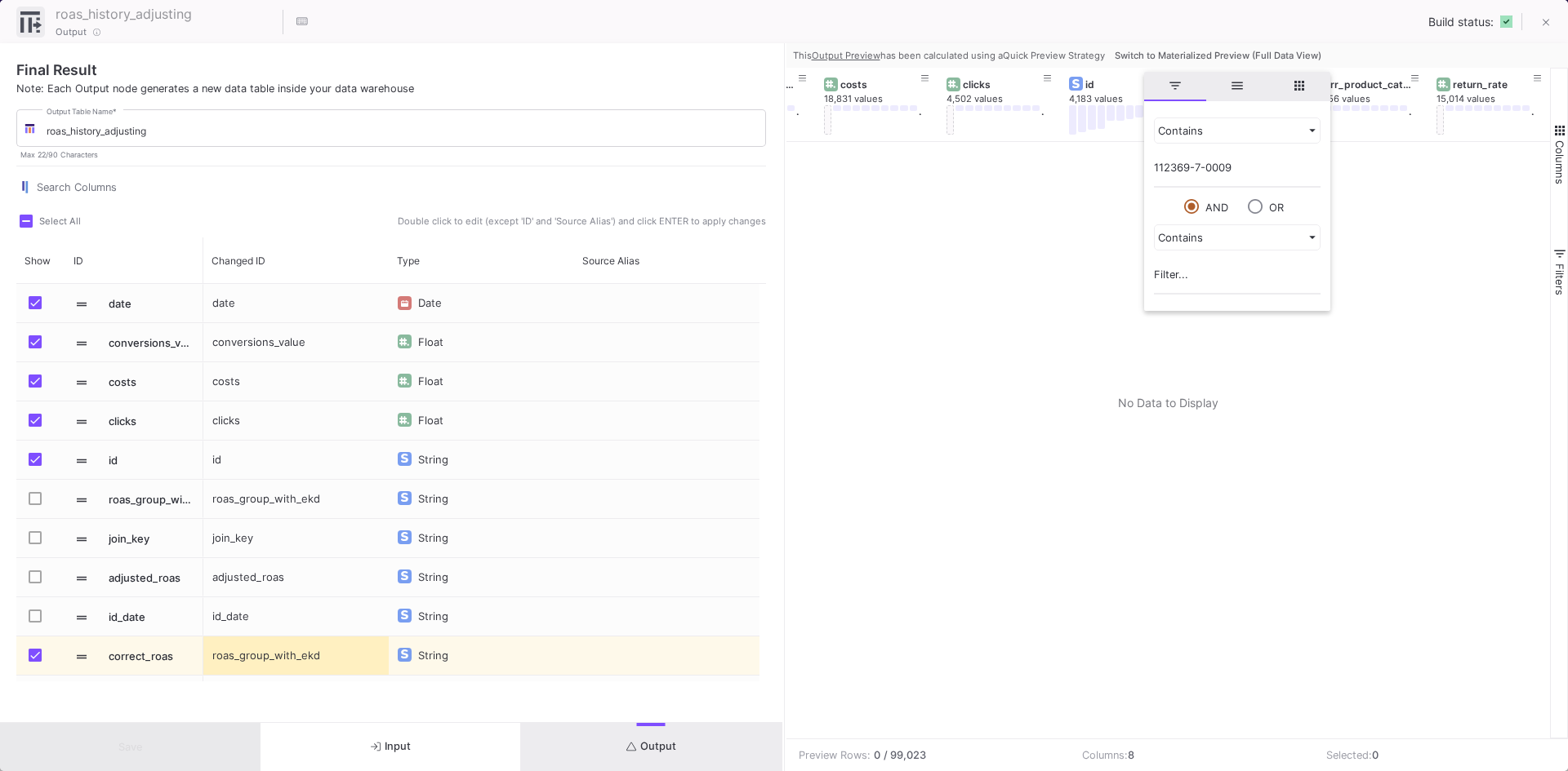
click at [1196, 165] on input "112369-7-0009" at bounding box center [1236, 171] width 166 height 33
click at [1206, 166] on input "112369-07-0009" at bounding box center [1236, 171] width 166 height 33
click at [1257, 172] on input "112369-070-0009" at bounding box center [1236, 171] width 166 height 33
type input "112369-070-0009"
click at [1016, 199] on div at bounding box center [1168, 440] width 764 height 597
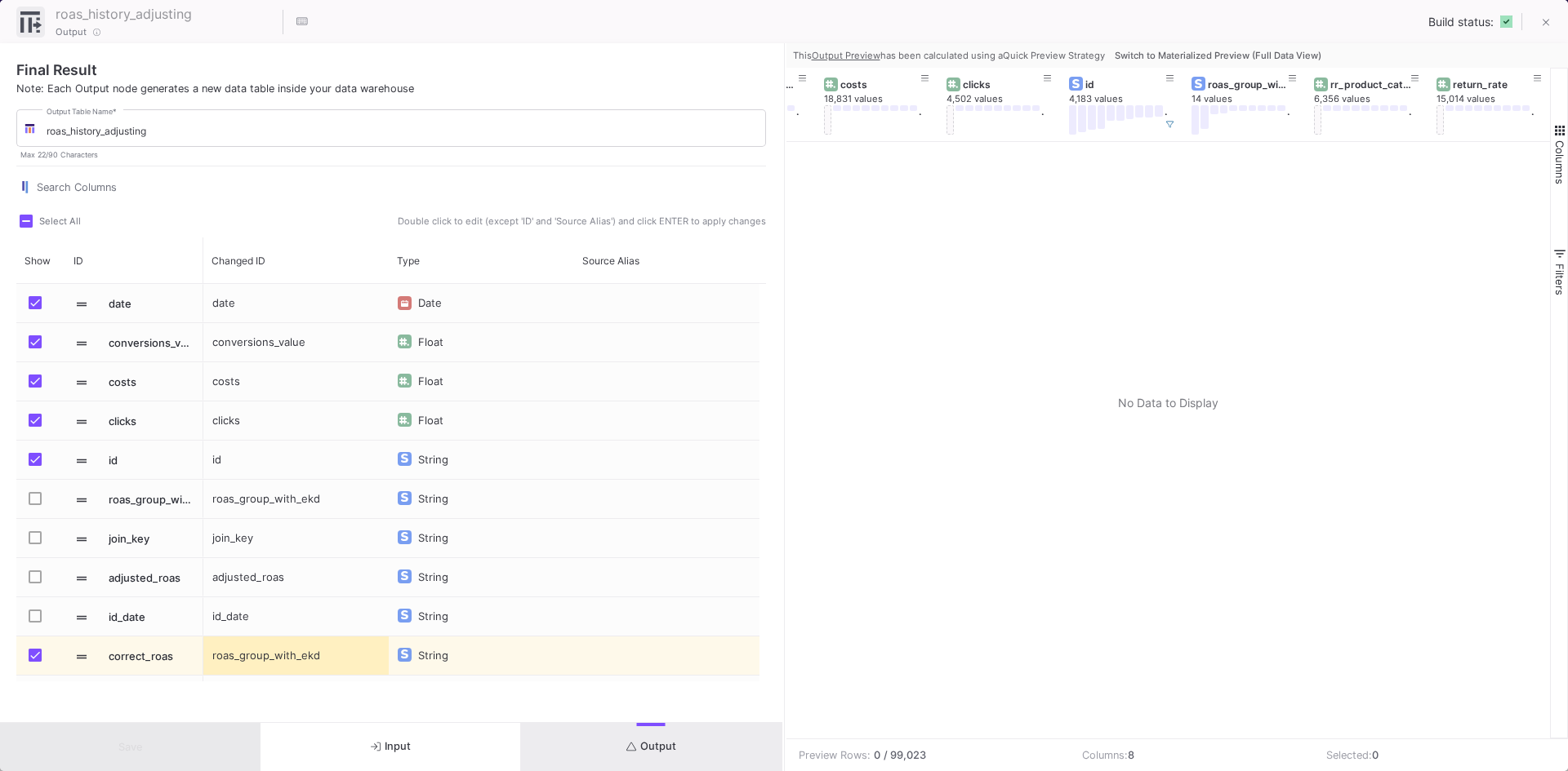
click at [1280, 57] on span "Switch to Materialized Preview (Full Data View)" at bounding box center [1218, 56] width 206 height 11
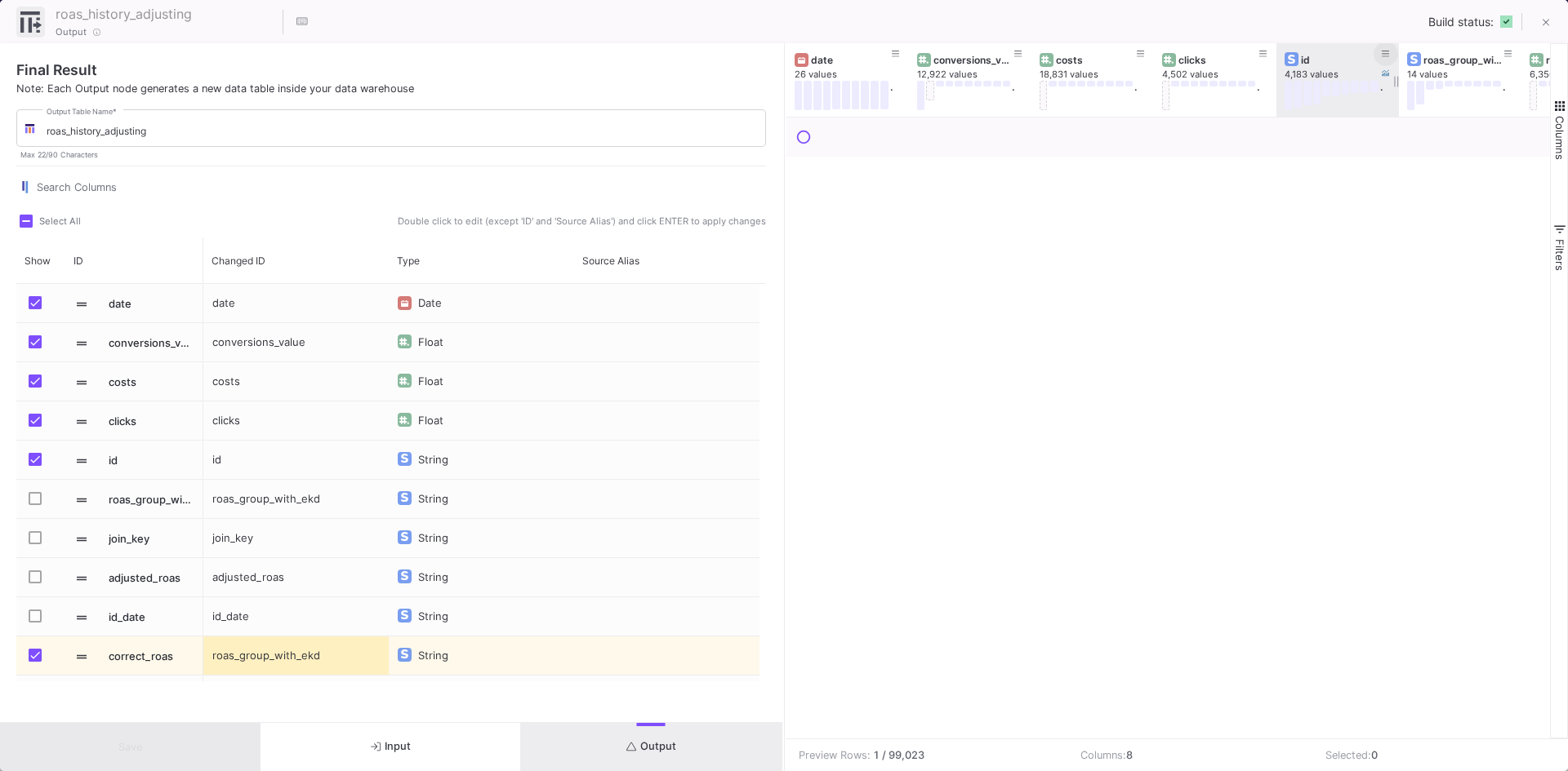
click at [1381, 52] on icon at bounding box center [1385, 54] width 8 height 9
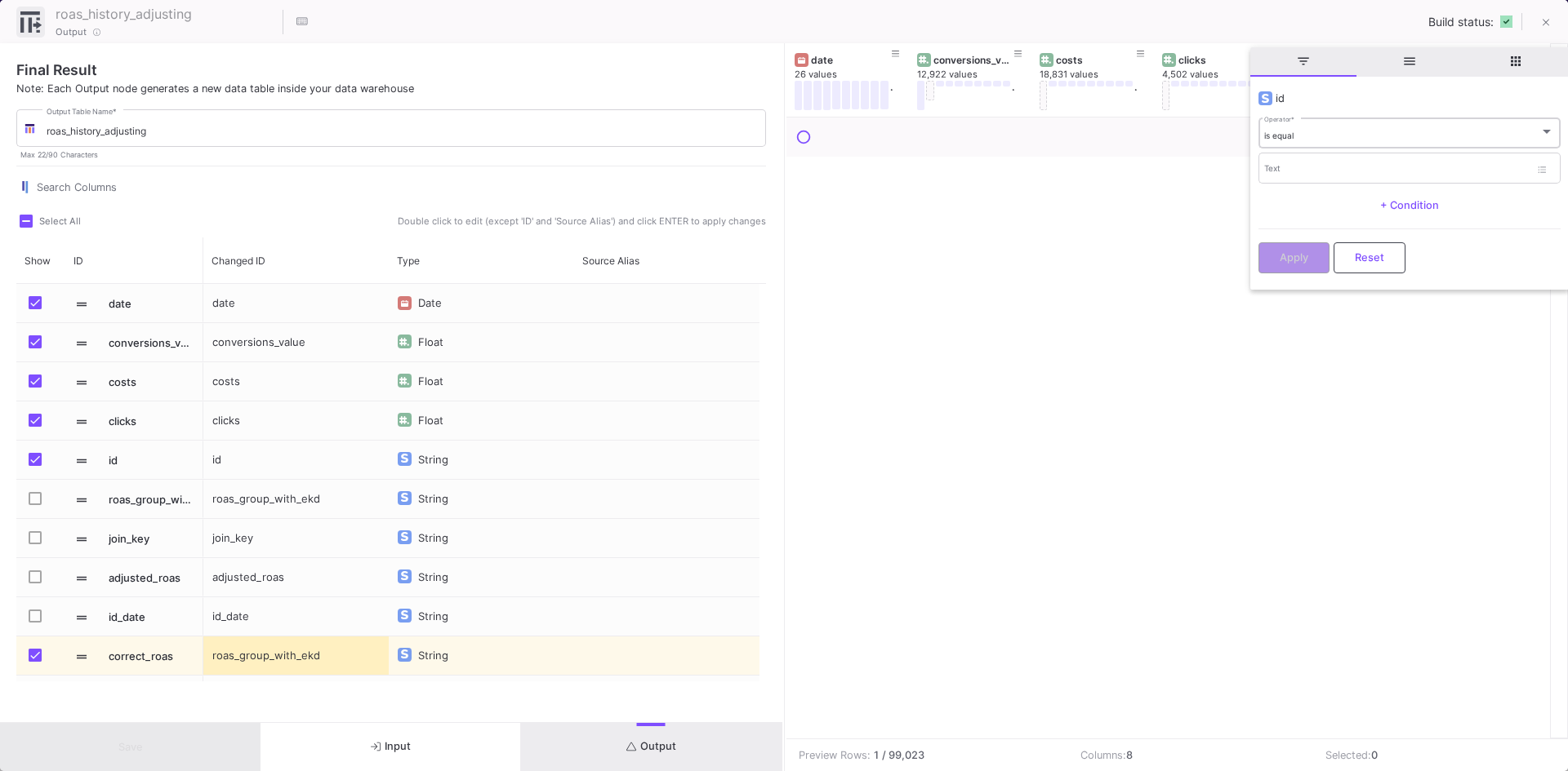
click at [1306, 141] on div "is equal Operator *" at bounding box center [1409, 133] width 290 height 34
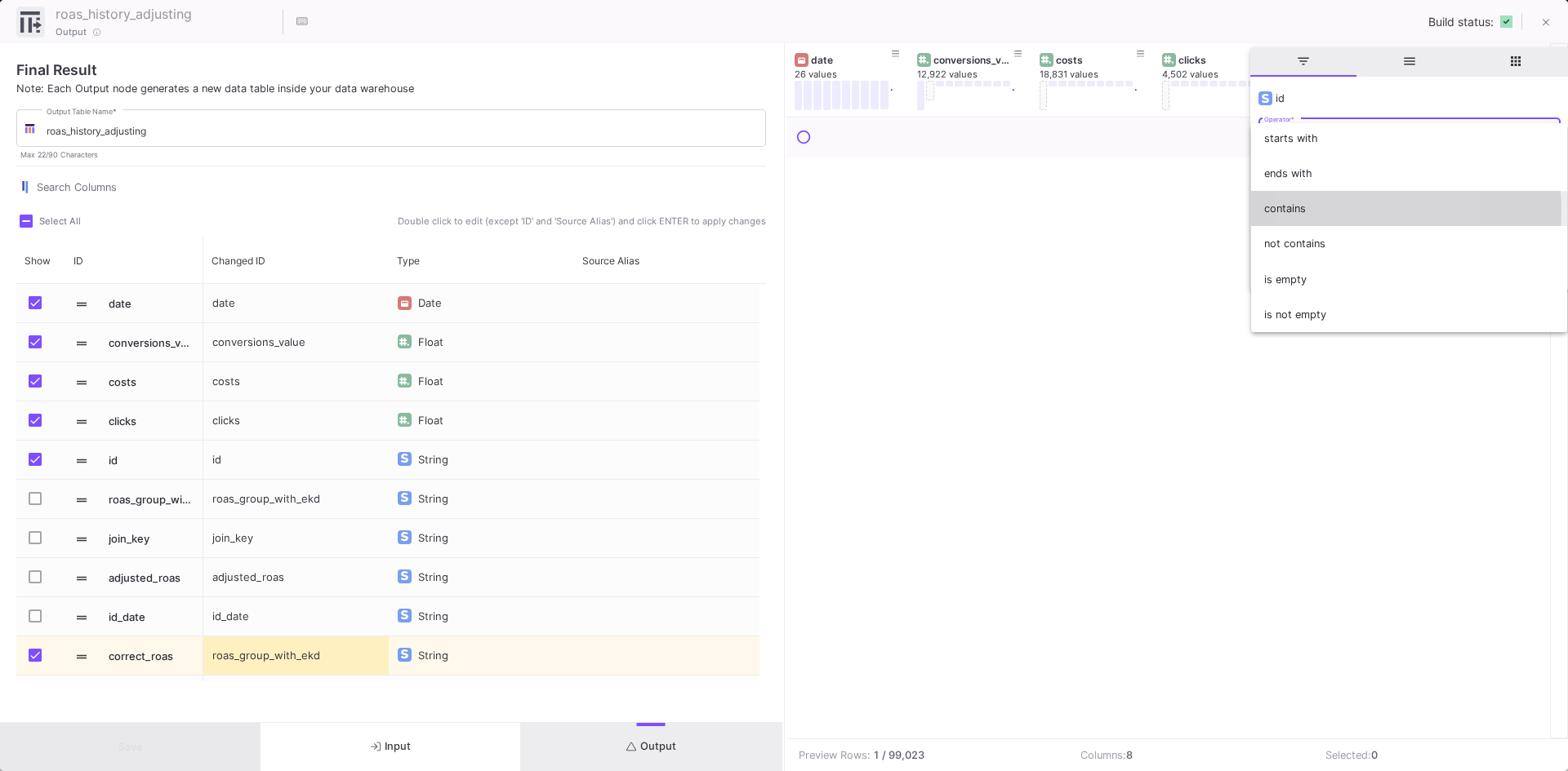
click at [1314, 211] on span "contains" at bounding box center [1409, 208] width 290 height 35
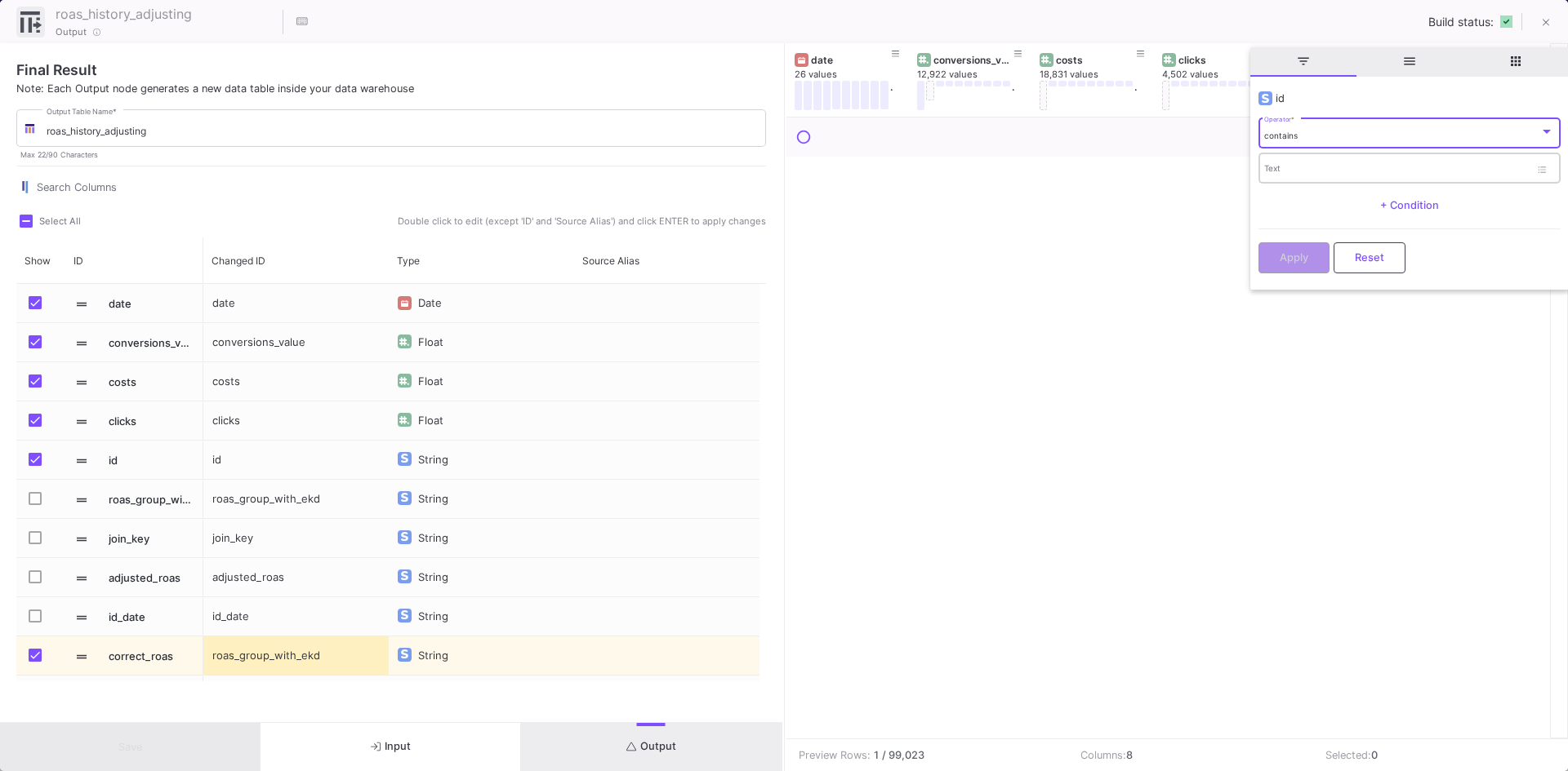
click at [1298, 154] on div "Text" at bounding box center [1397, 168] width 265 height 34
click at [1299, 167] on input "Text" at bounding box center [1397, 170] width 265 height 11
paste input "112369-7-0009"
drag, startPoint x: 1329, startPoint y: 165, endPoint x: 1290, endPoint y: 172, distance: 39.6
click at [1290, 172] on input "112369-7-0009" at bounding box center [1397, 170] width 265 height 11
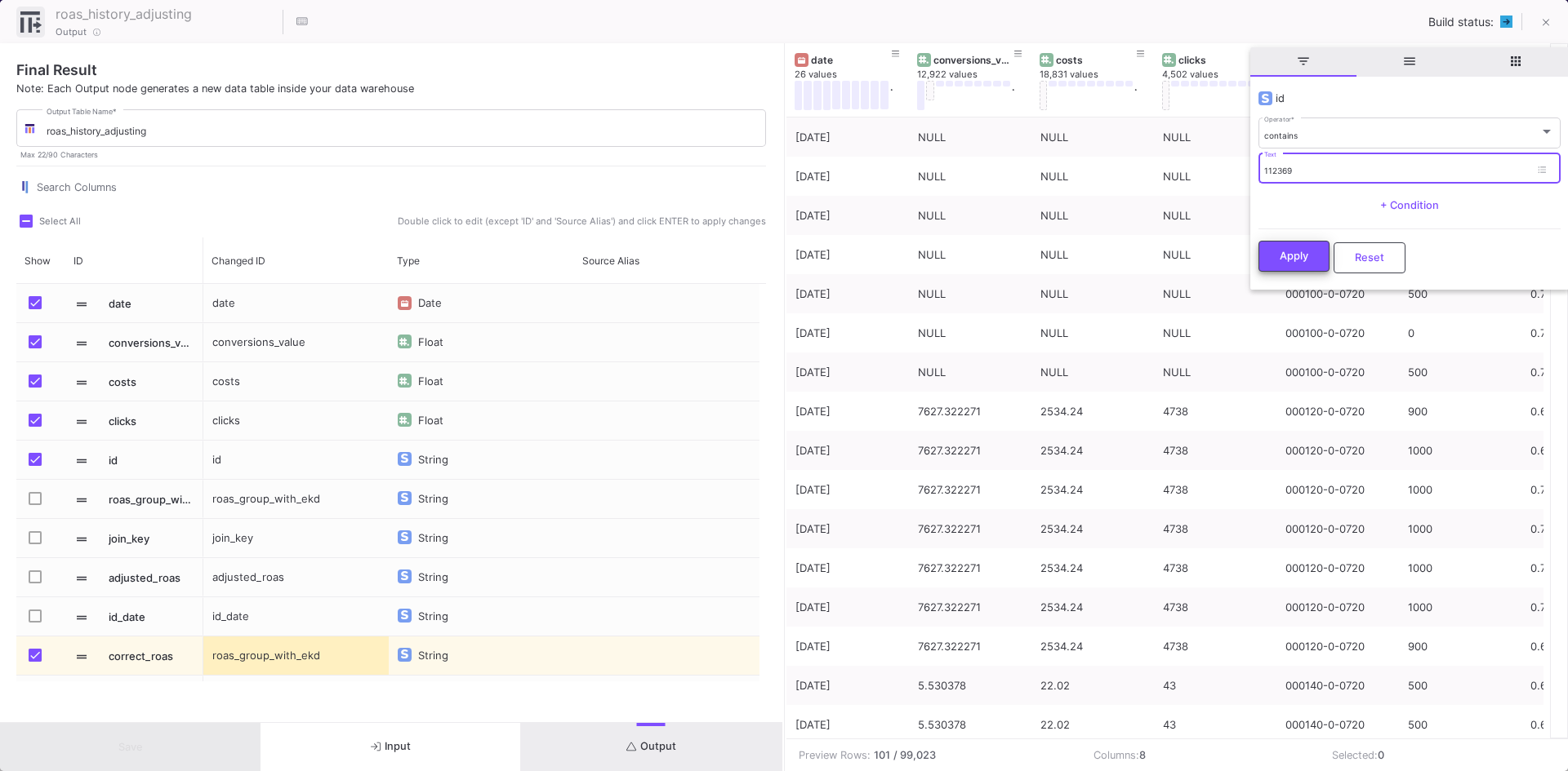
type input "112369"
click at [1297, 256] on span "Apply" at bounding box center [1294, 255] width 29 height 12
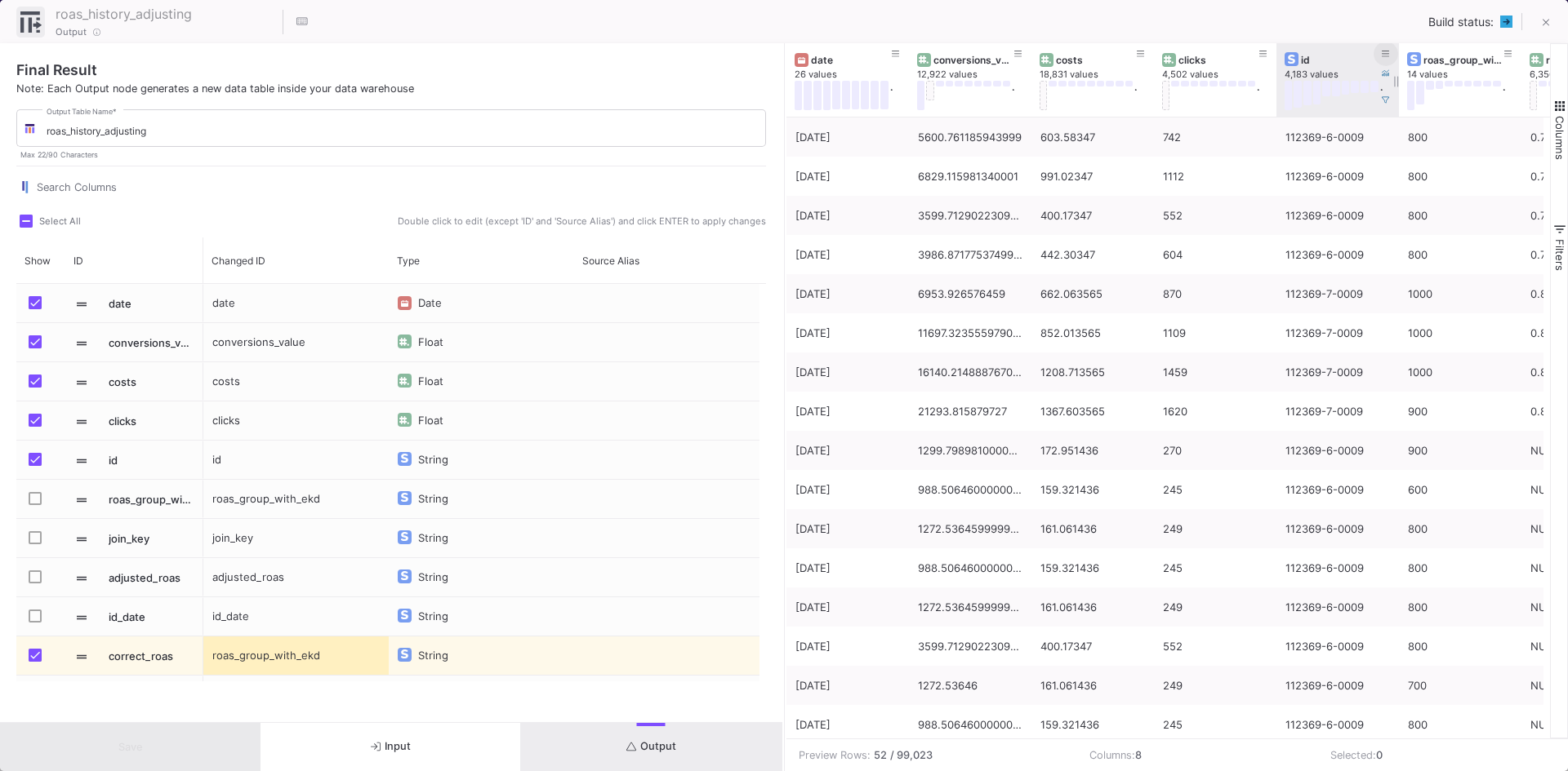
click at [1385, 52] on icon at bounding box center [1385, 54] width 8 height 9
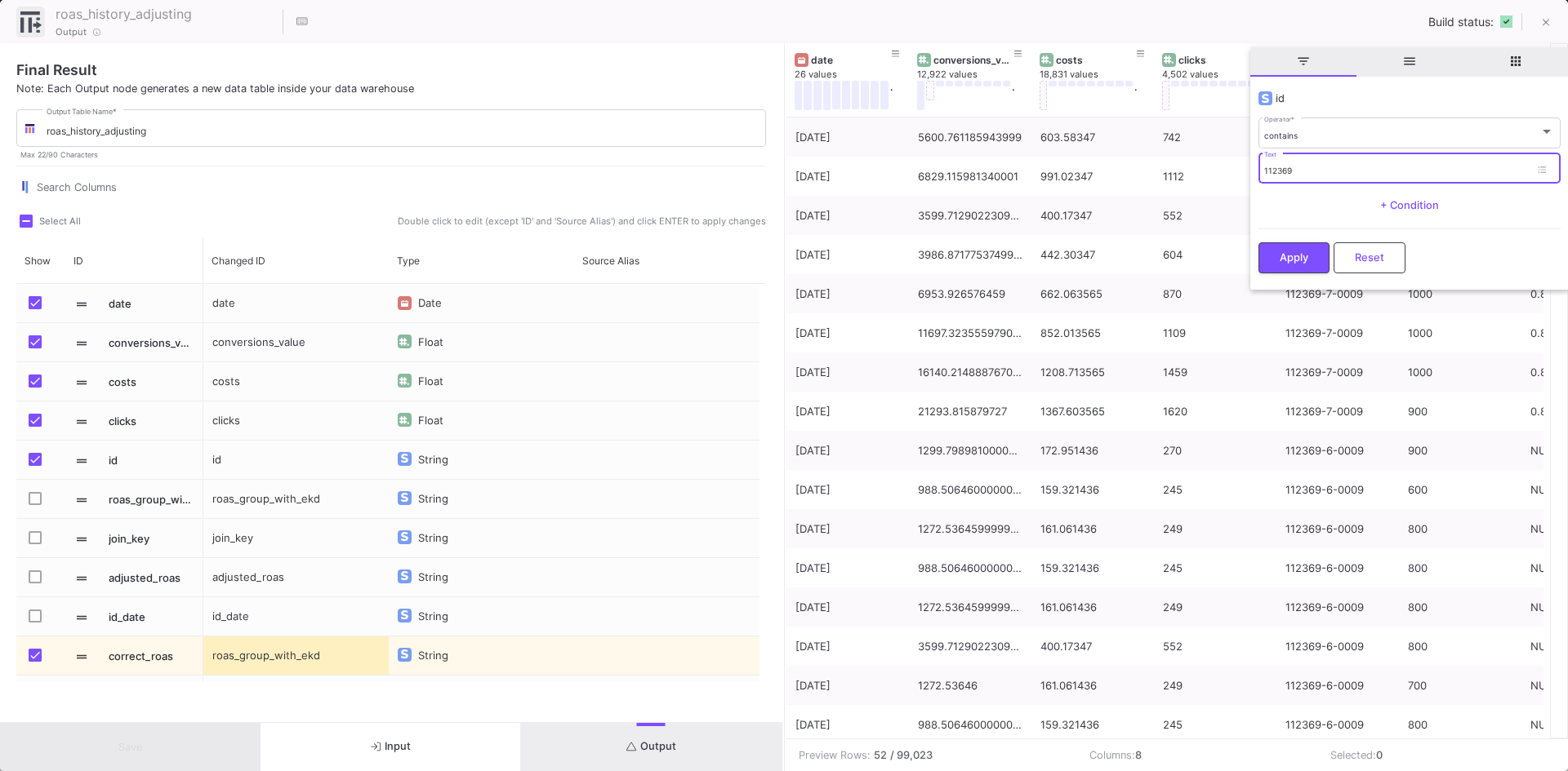
drag, startPoint x: 1317, startPoint y: 169, endPoint x: 1251, endPoint y: 168, distance: 66.0
click at [1251, 168] on y42-operation-input "id contains Operator * 112369 Text + Condition Apply Reset" at bounding box center [1409, 183] width 319 height 206
paste input "-7-0009"
type input "112369-7-0009"
click at [1306, 252] on span "Apply" at bounding box center [1294, 255] width 29 height 12
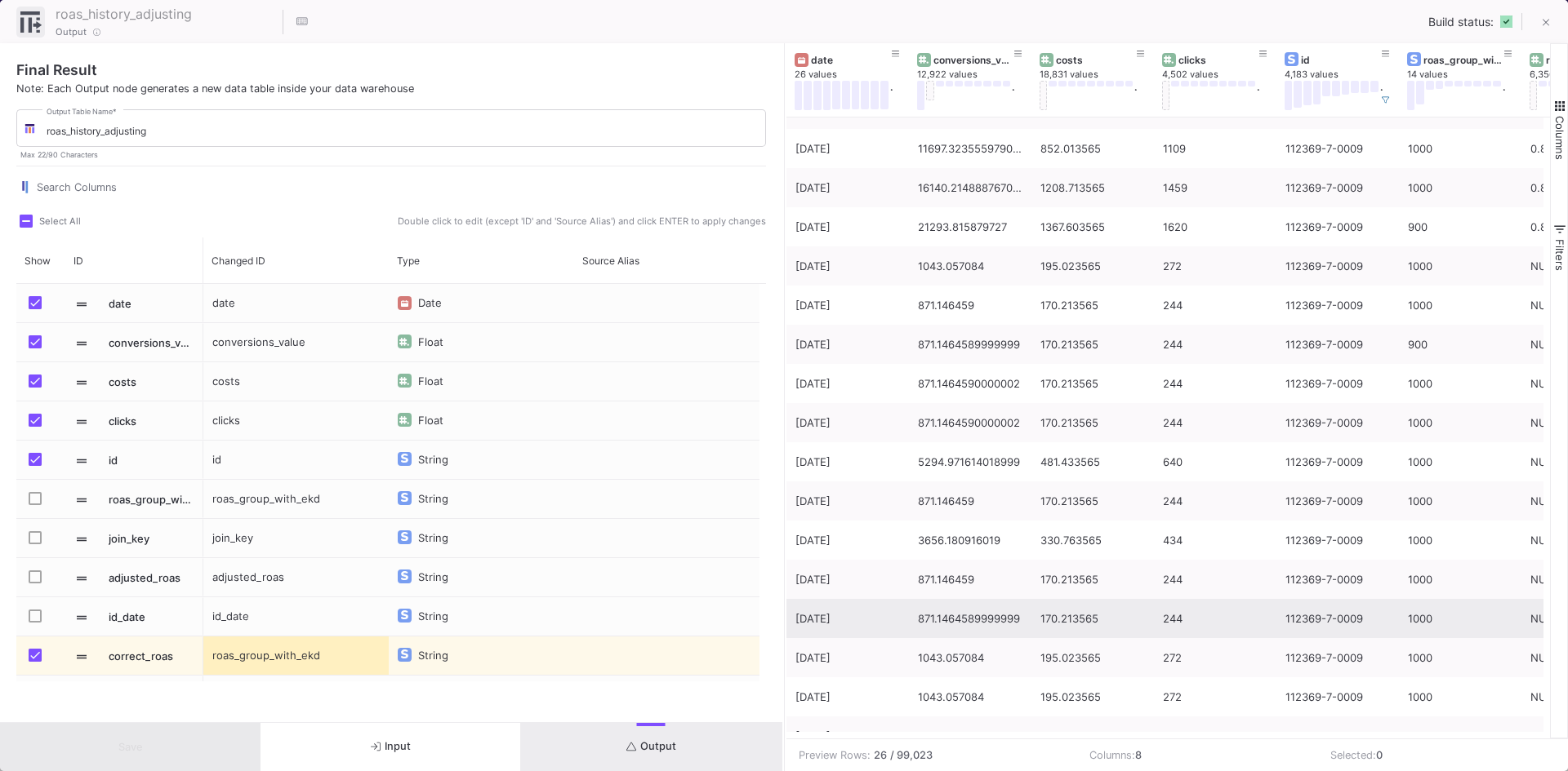
scroll to position [0, 0]
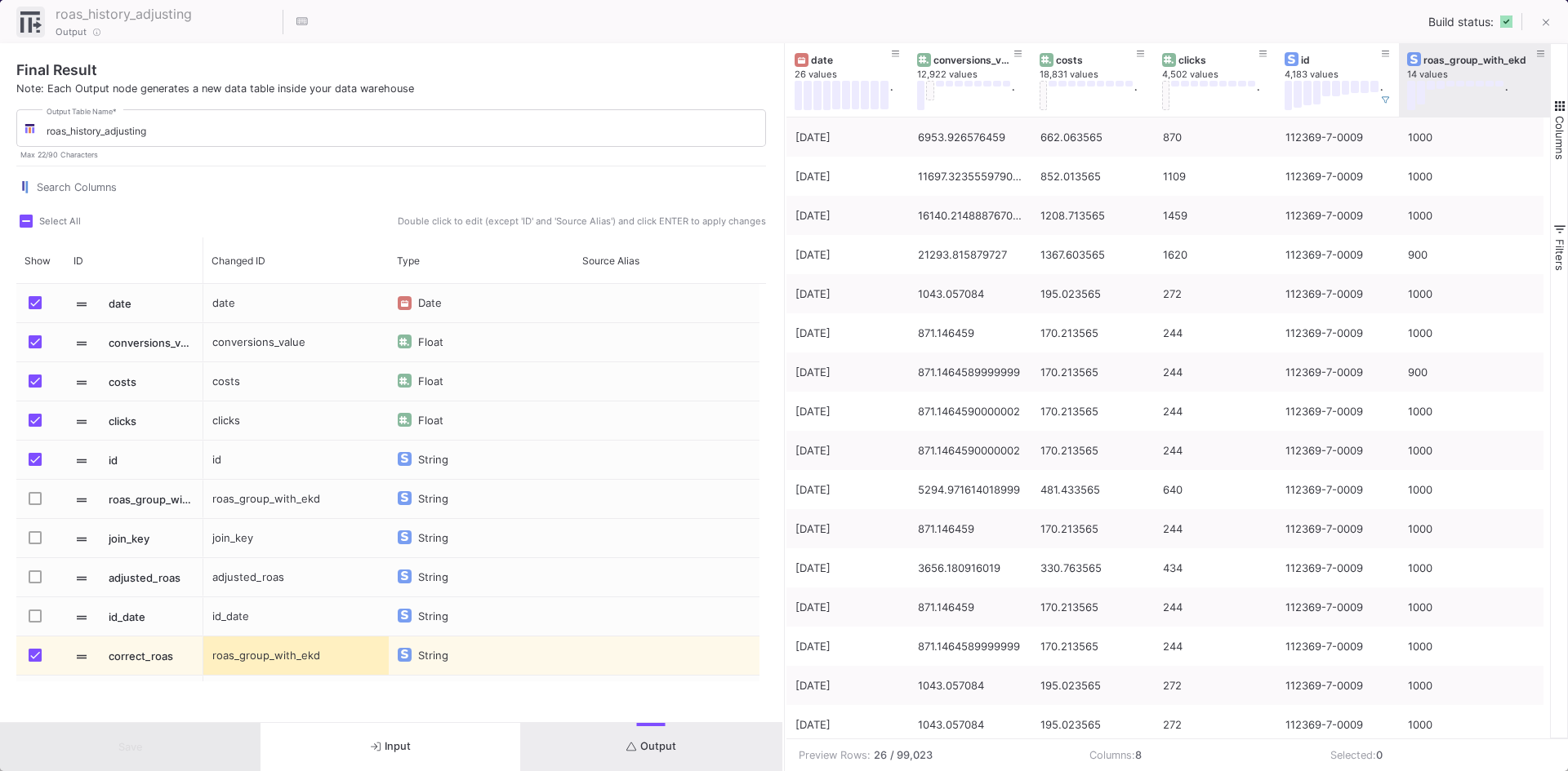
click at [1556, 49] on div "date 26 values . conversions_value 12,922 values . costs 18,831 values . clicks…" at bounding box center [1177, 391] width 782 height 696
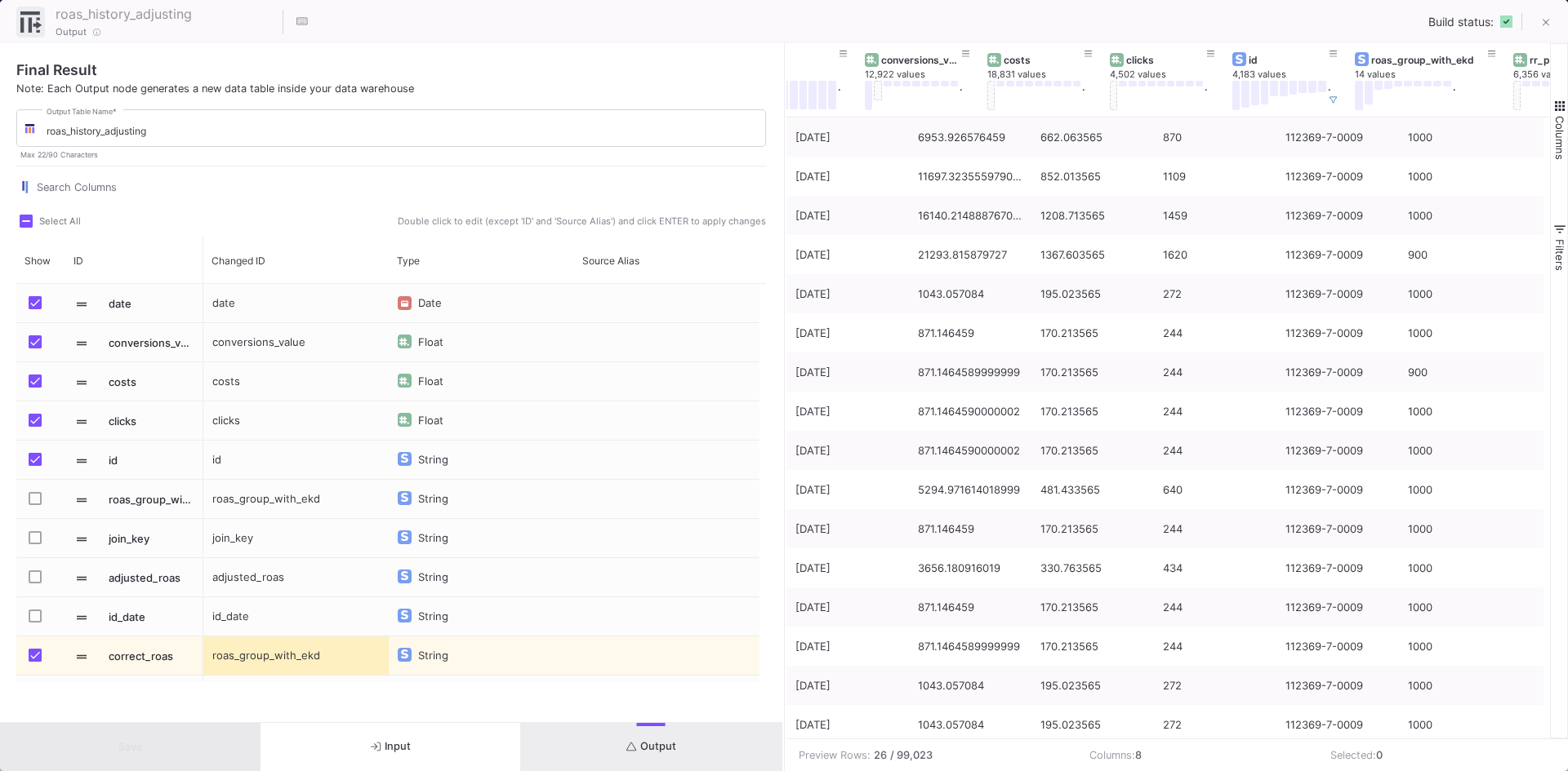
scroll to position [0, 258]
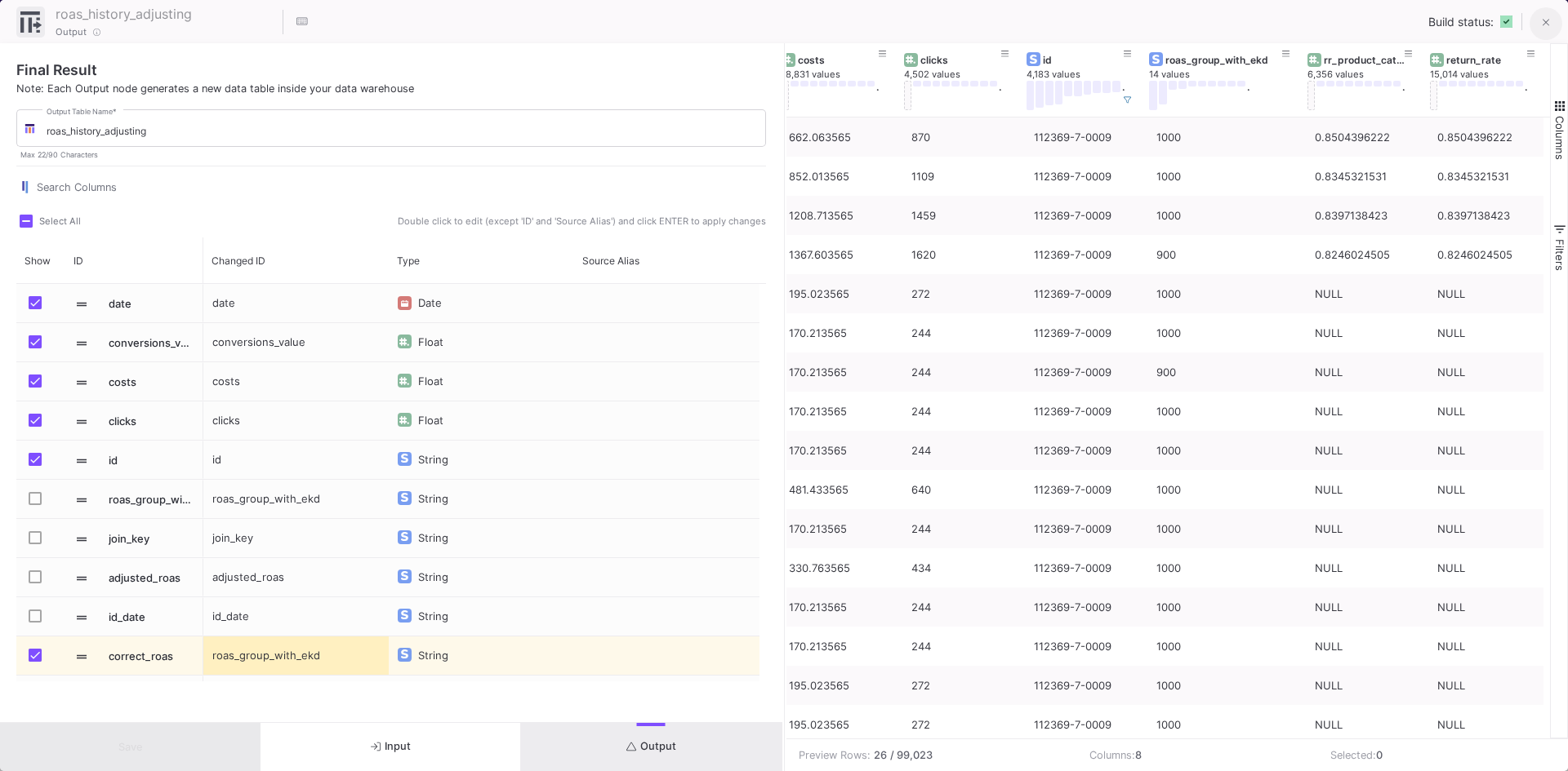
click at [1538, 13] on button at bounding box center [1546, 24] width 33 height 33
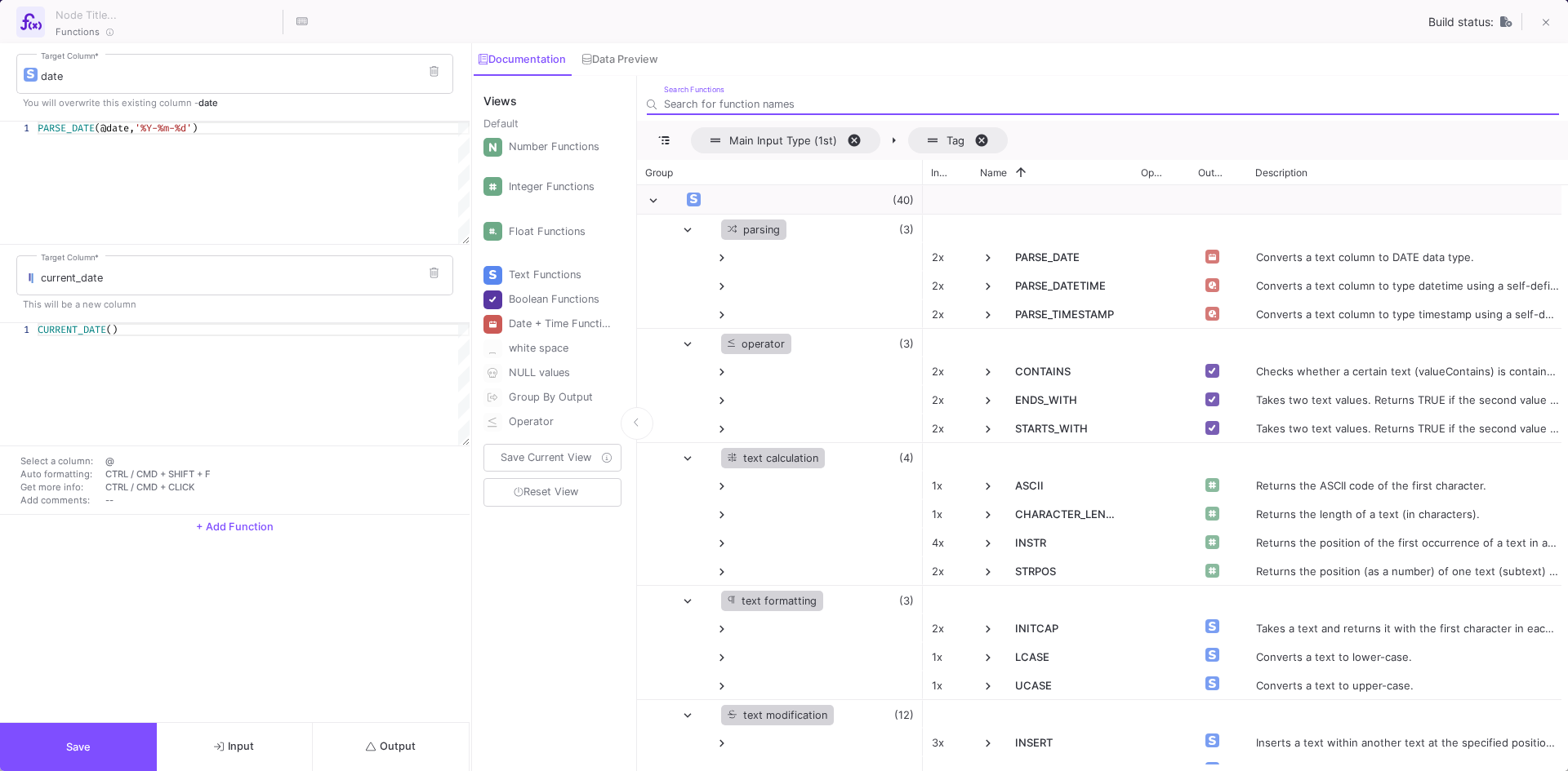
click at [413, 738] on button "Output" at bounding box center [391, 747] width 156 height 48
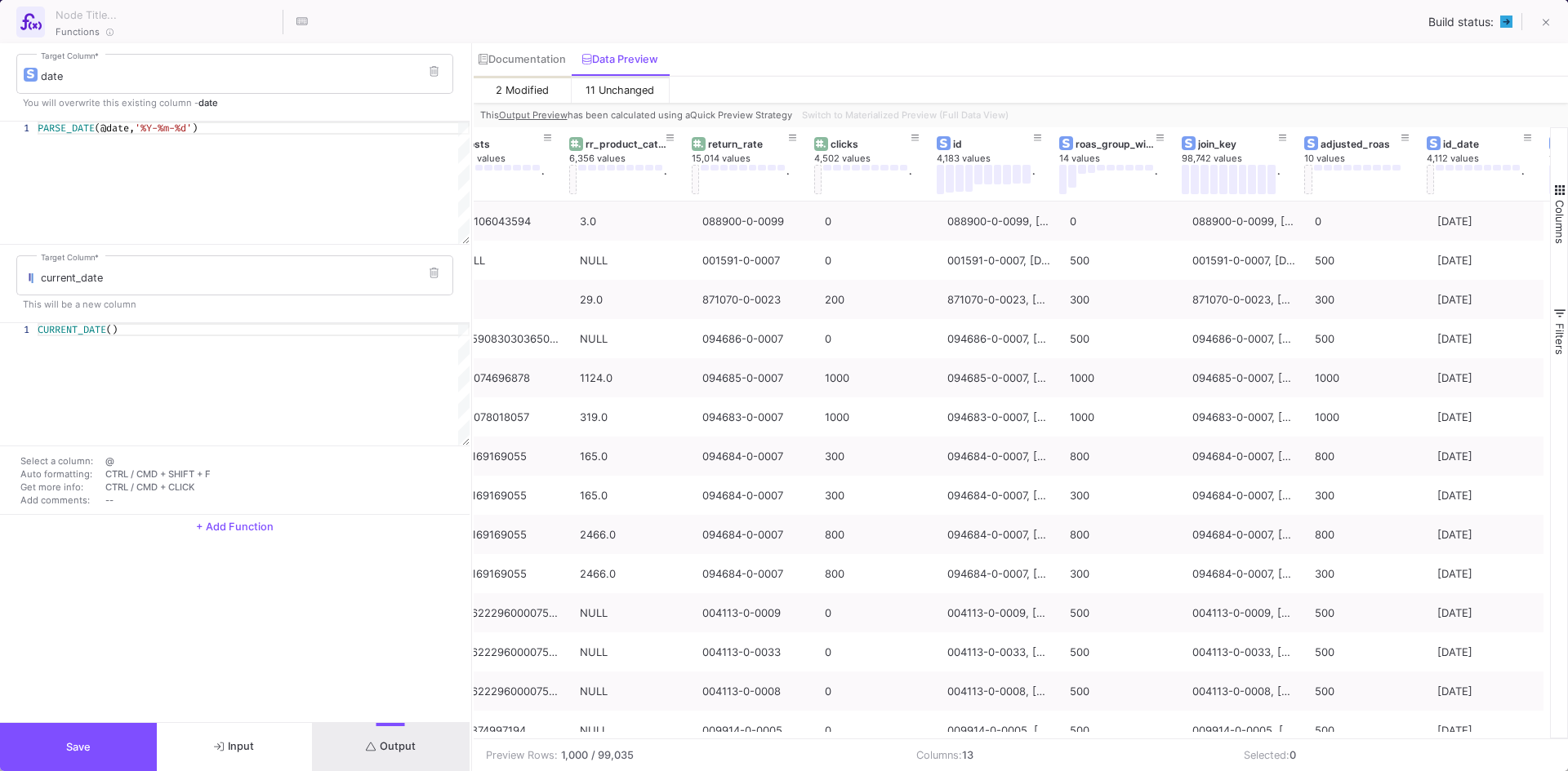
scroll to position [0, 0]
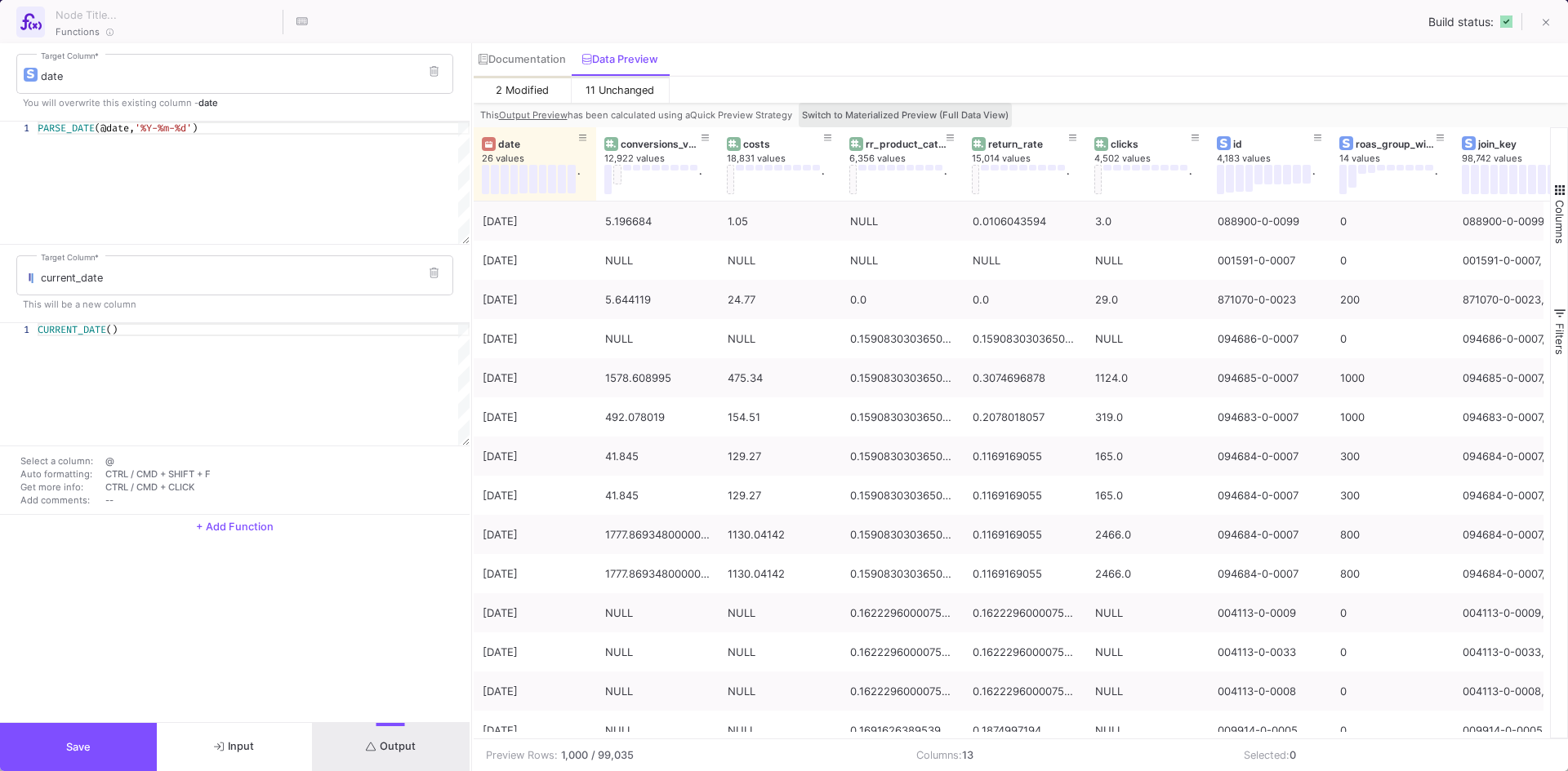
click at [942, 110] on span "Switch to Materialized Preview (Full Data View)" at bounding box center [905, 115] width 206 height 11
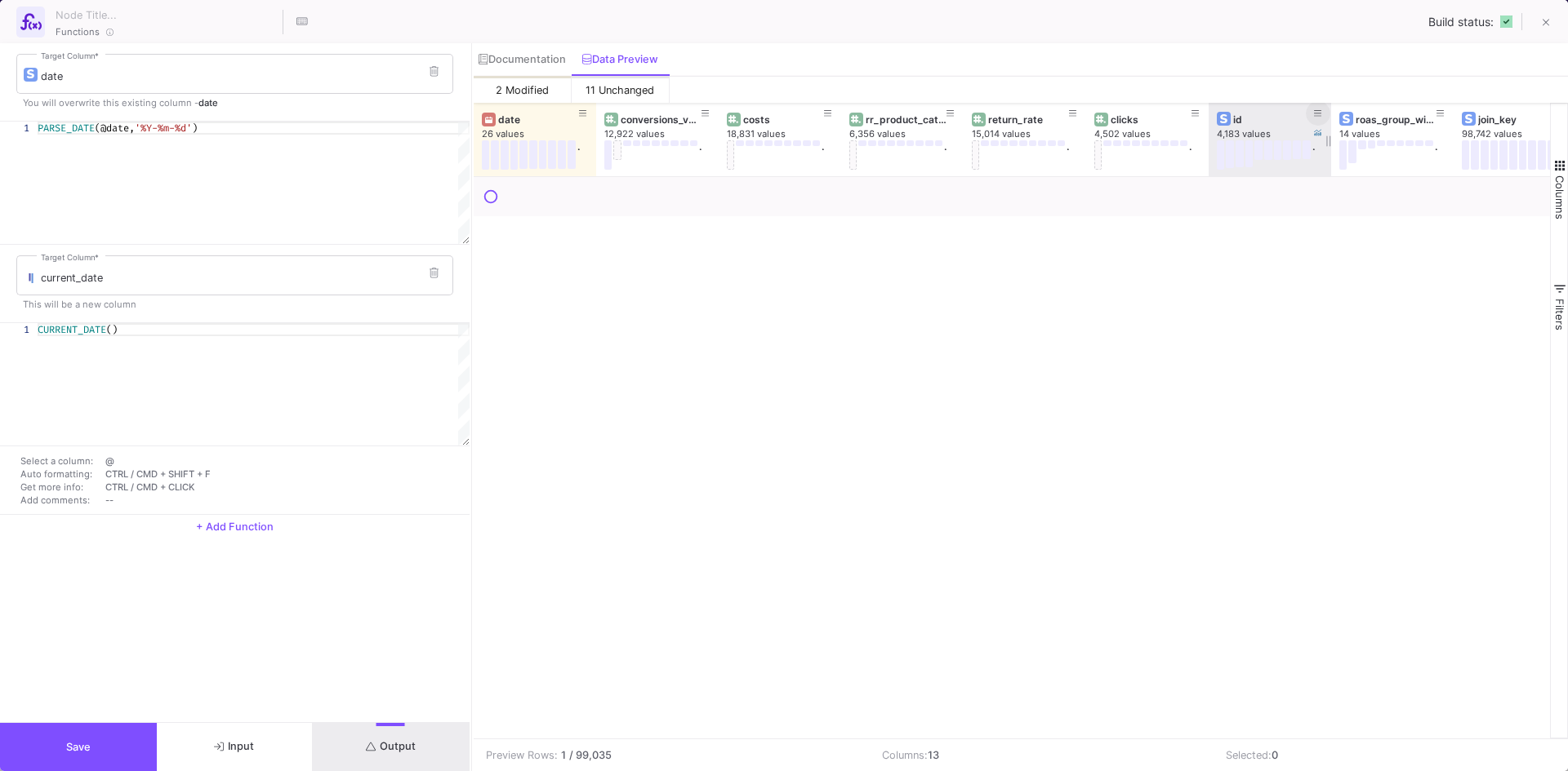
click at [1318, 111] on icon at bounding box center [1318, 114] width 8 height 9
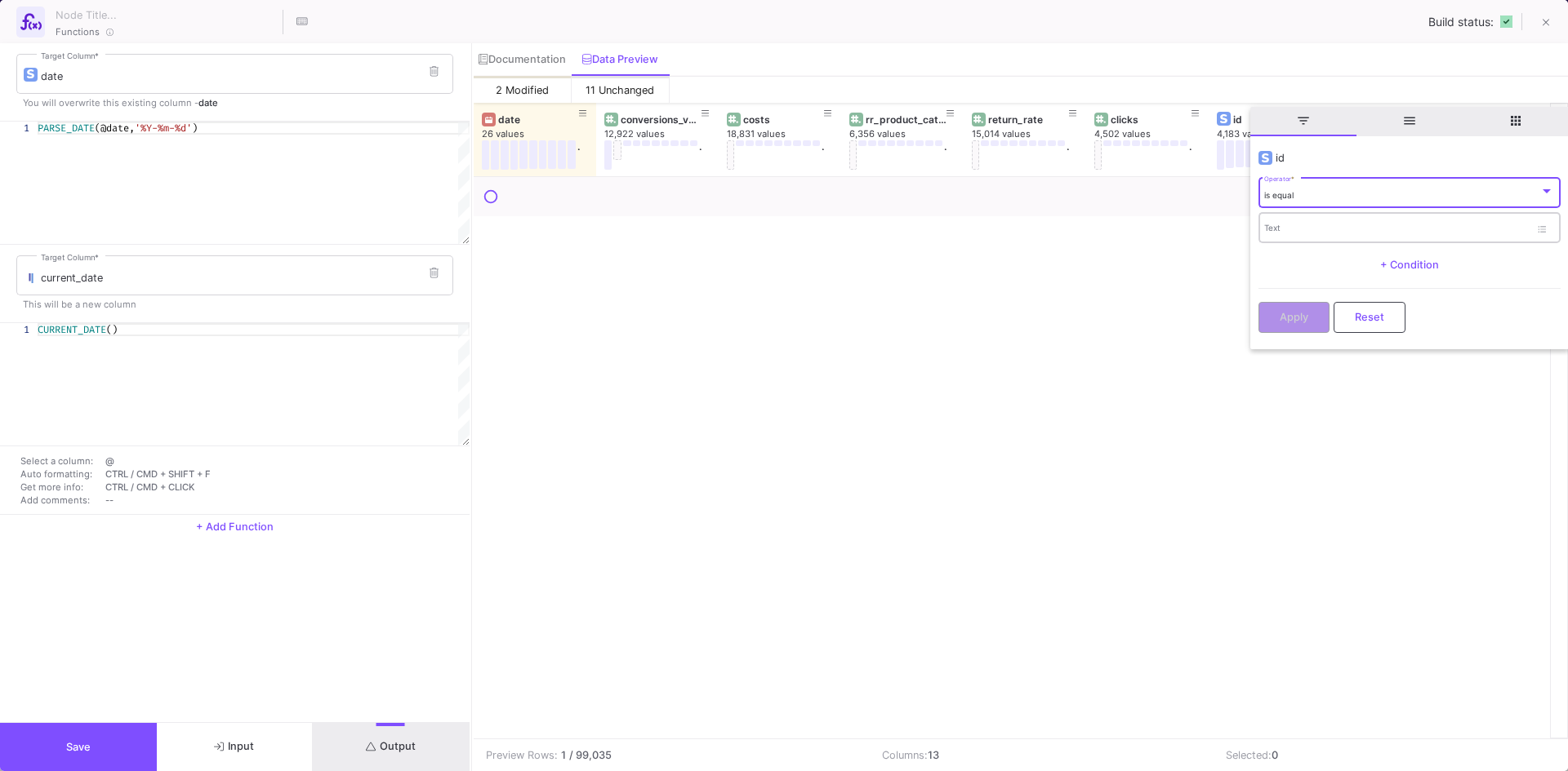
click at [1297, 228] on input "Text" at bounding box center [1397, 230] width 265 height 11
paste input "112369-7-0009"
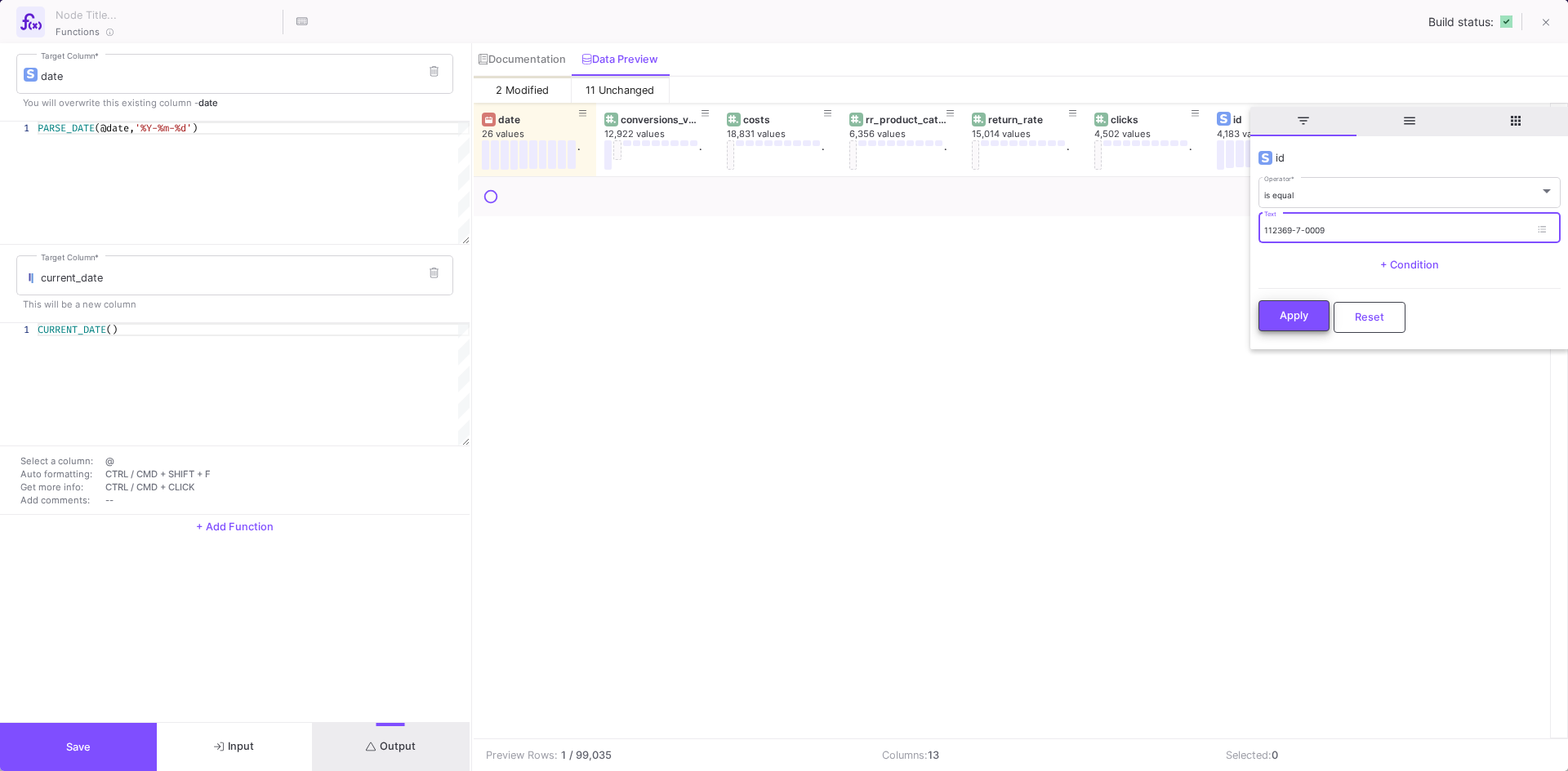
type input "112369-7-0009"
click at [1290, 313] on span "Apply" at bounding box center [1294, 315] width 29 height 12
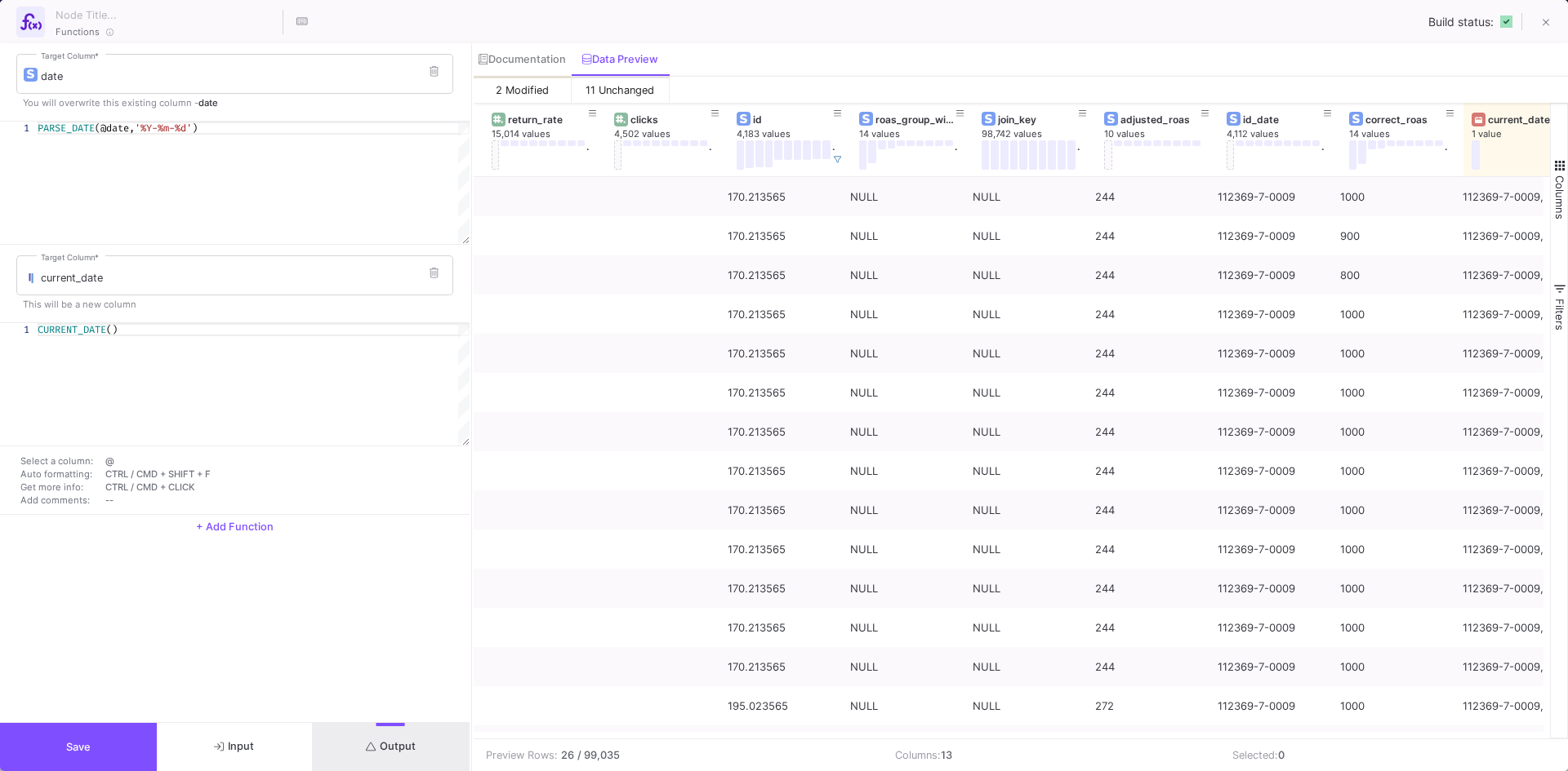
scroll to position [0, 522]
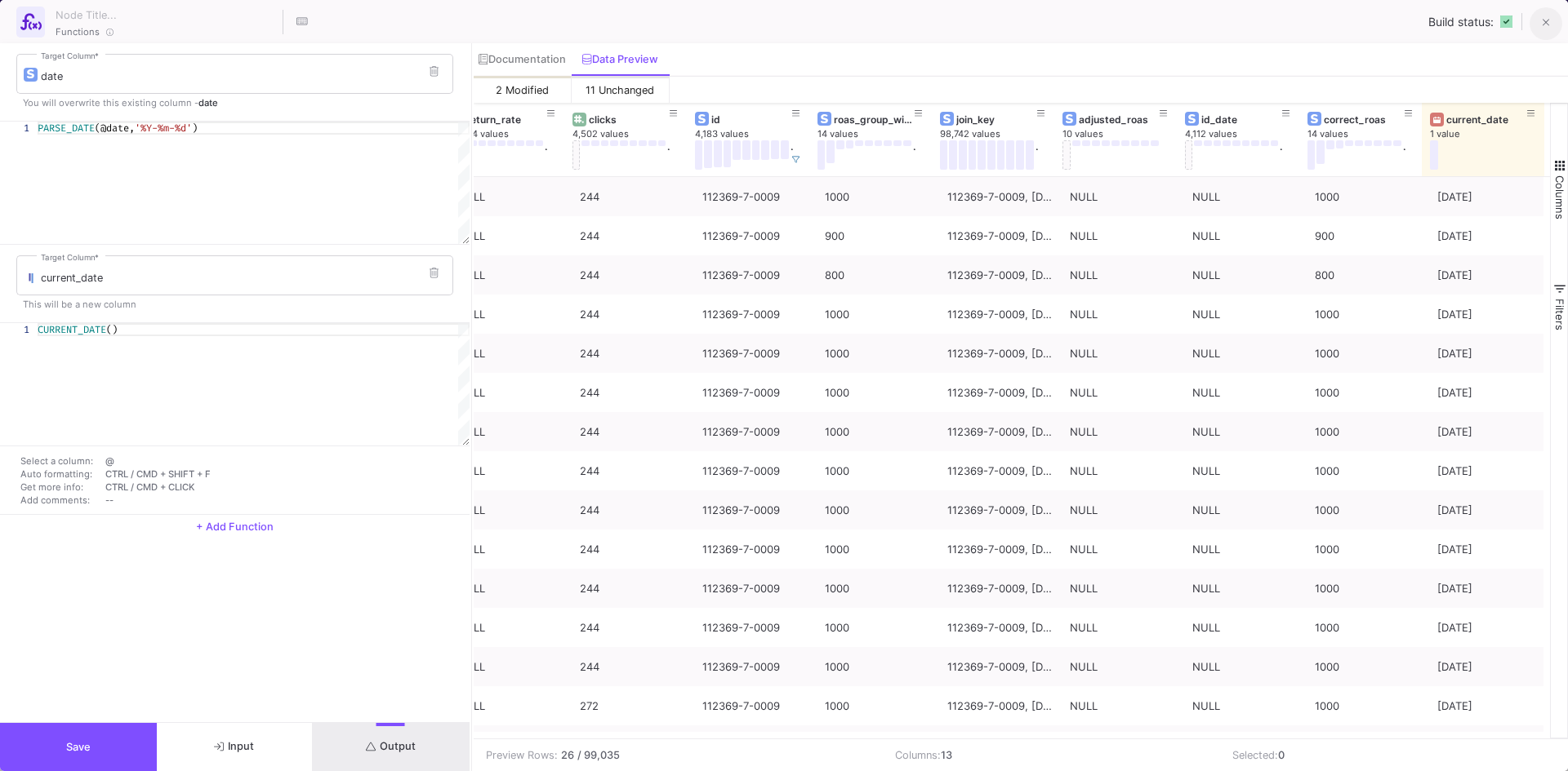
click at [1548, 20] on icon at bounding box center [1546, 23] width 7 height 11
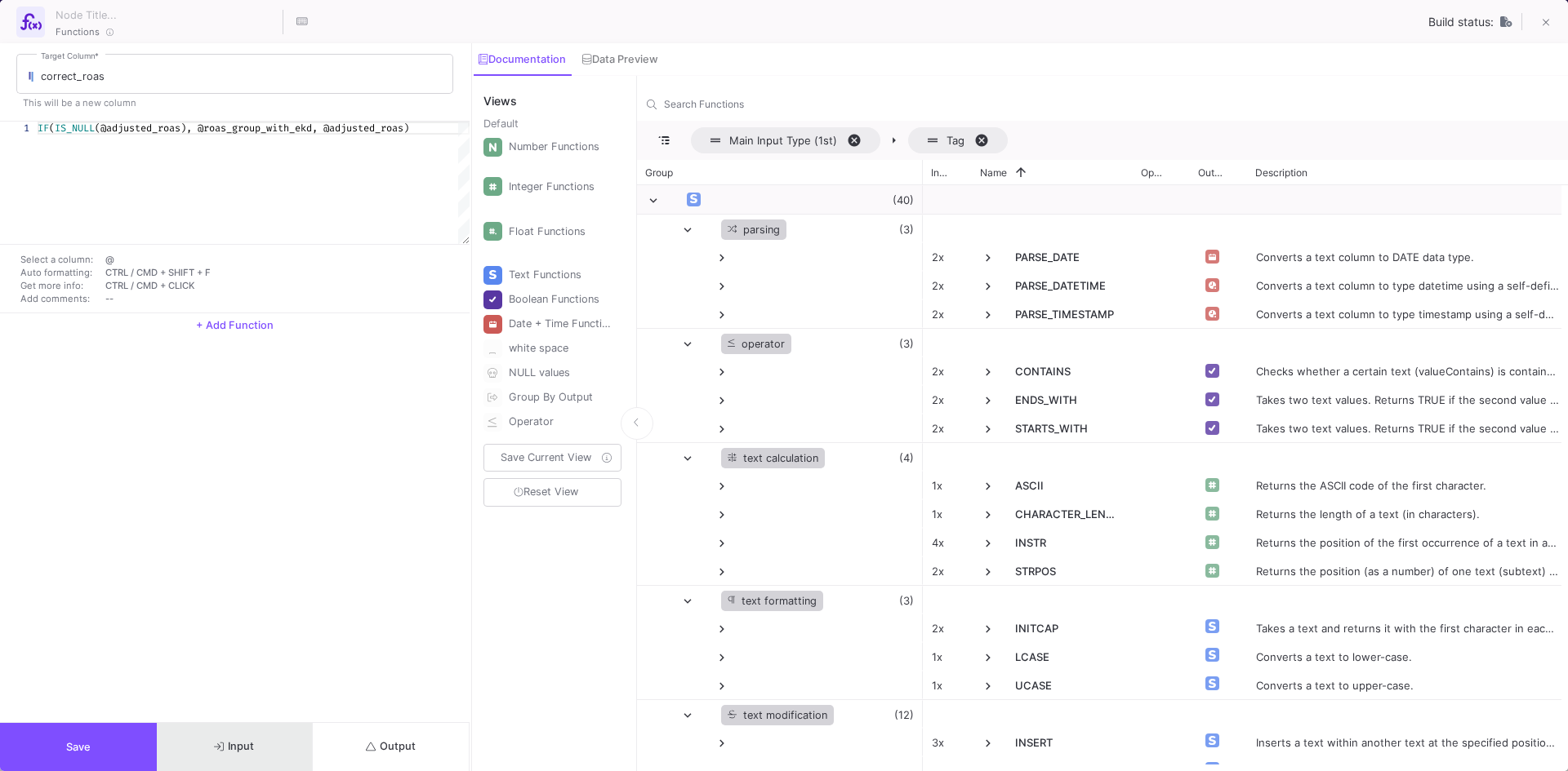
click at [251, 757] on button "Input" at bounding box center [234, 747] width 156 height 48
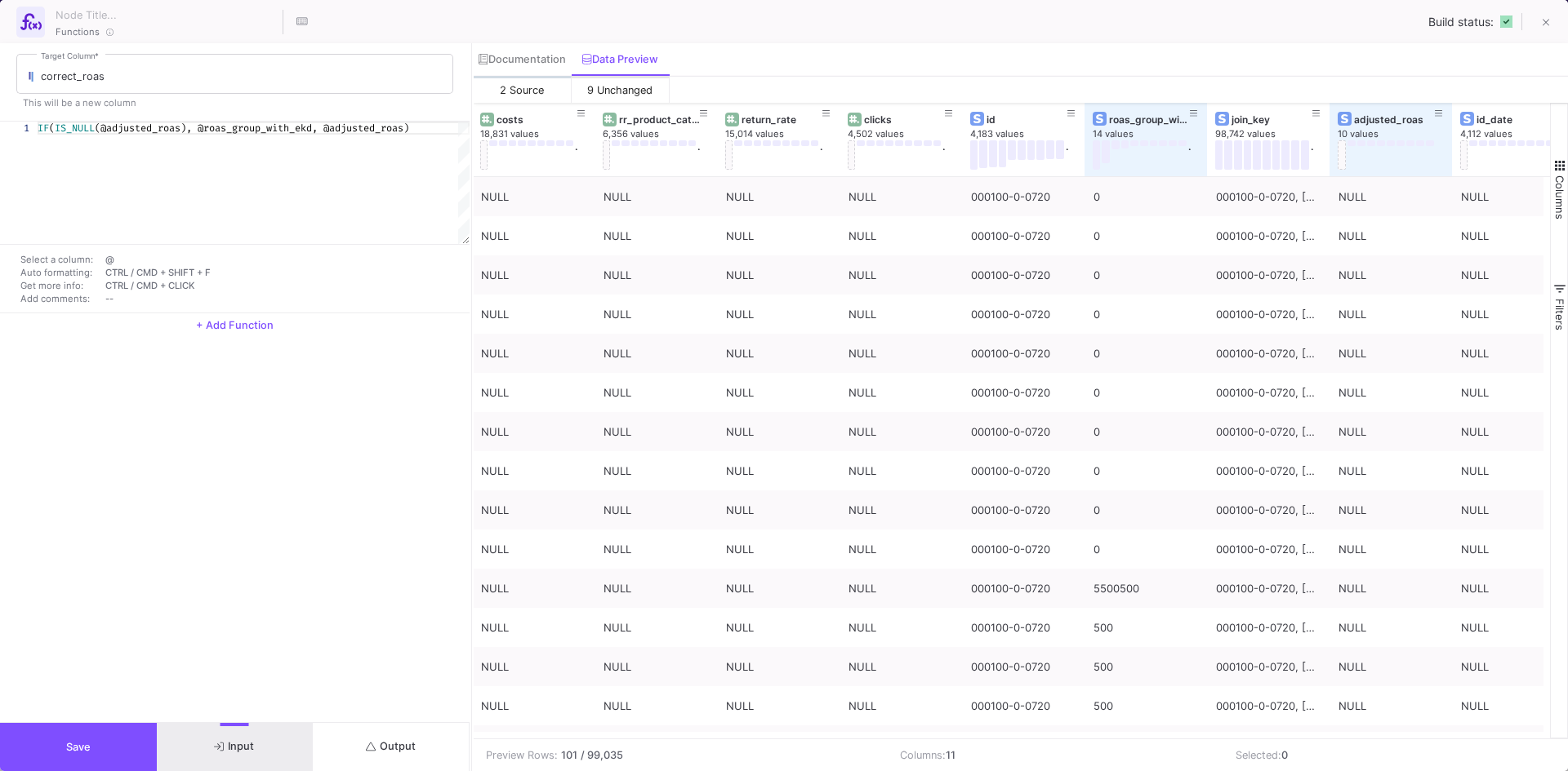
scroll to position [0, 277]
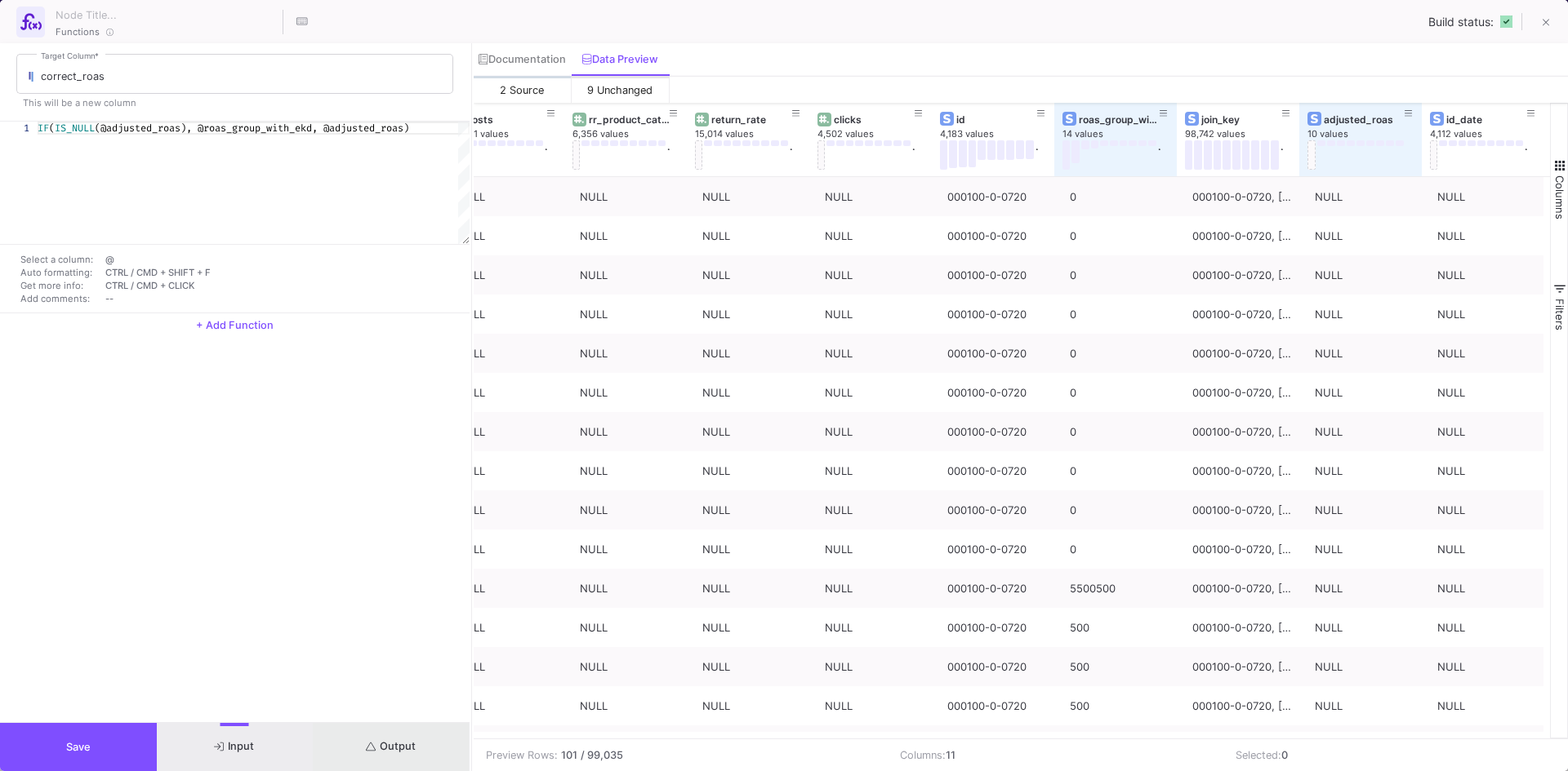
click at [328, 761] on button "Output" at bounding box center [391, 747] width 156 height 48
click at [376, 750] on span "Output" at bounding box center [391, 746] width 50 height 12
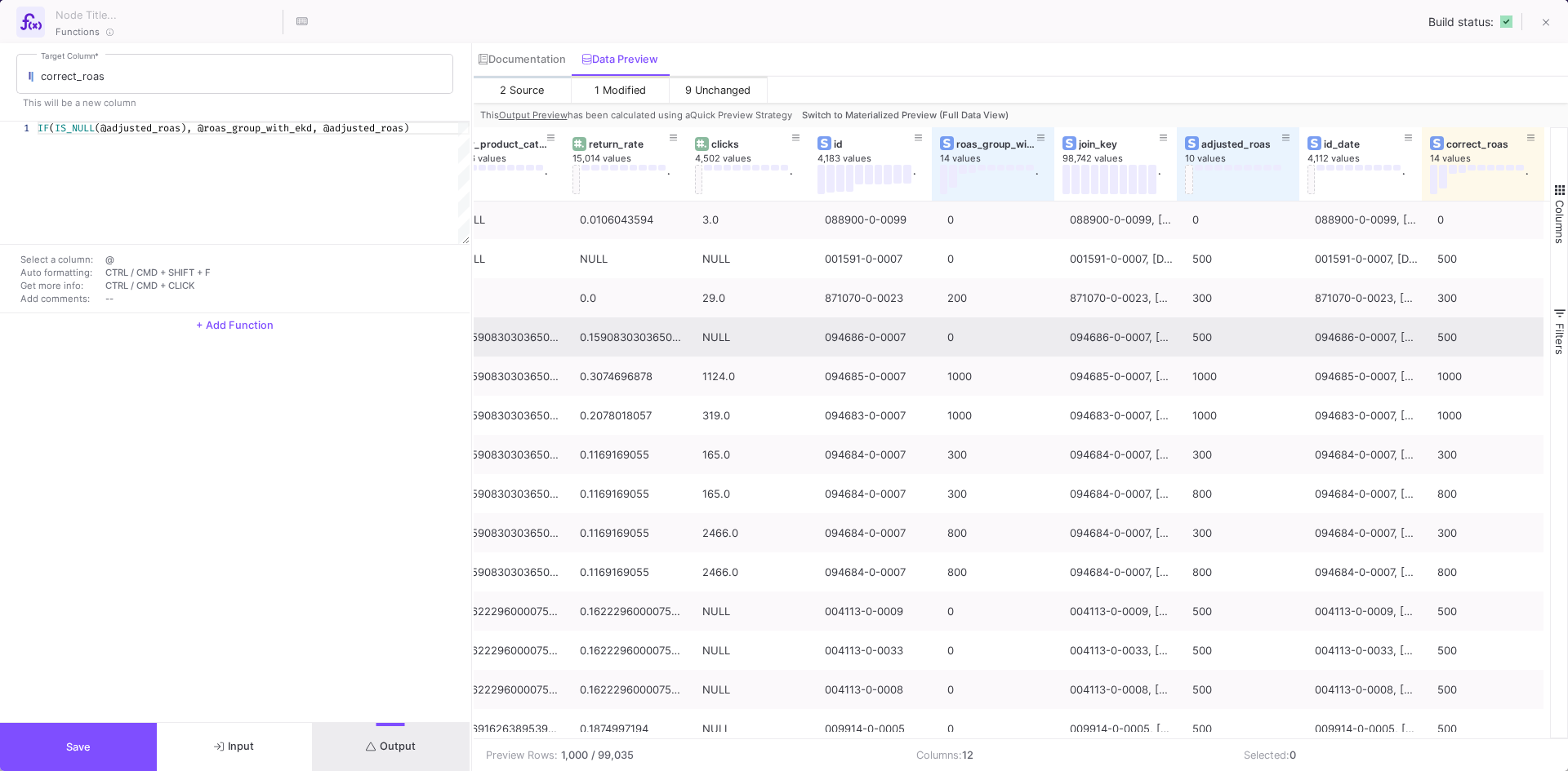
scroll to position [0, 0]
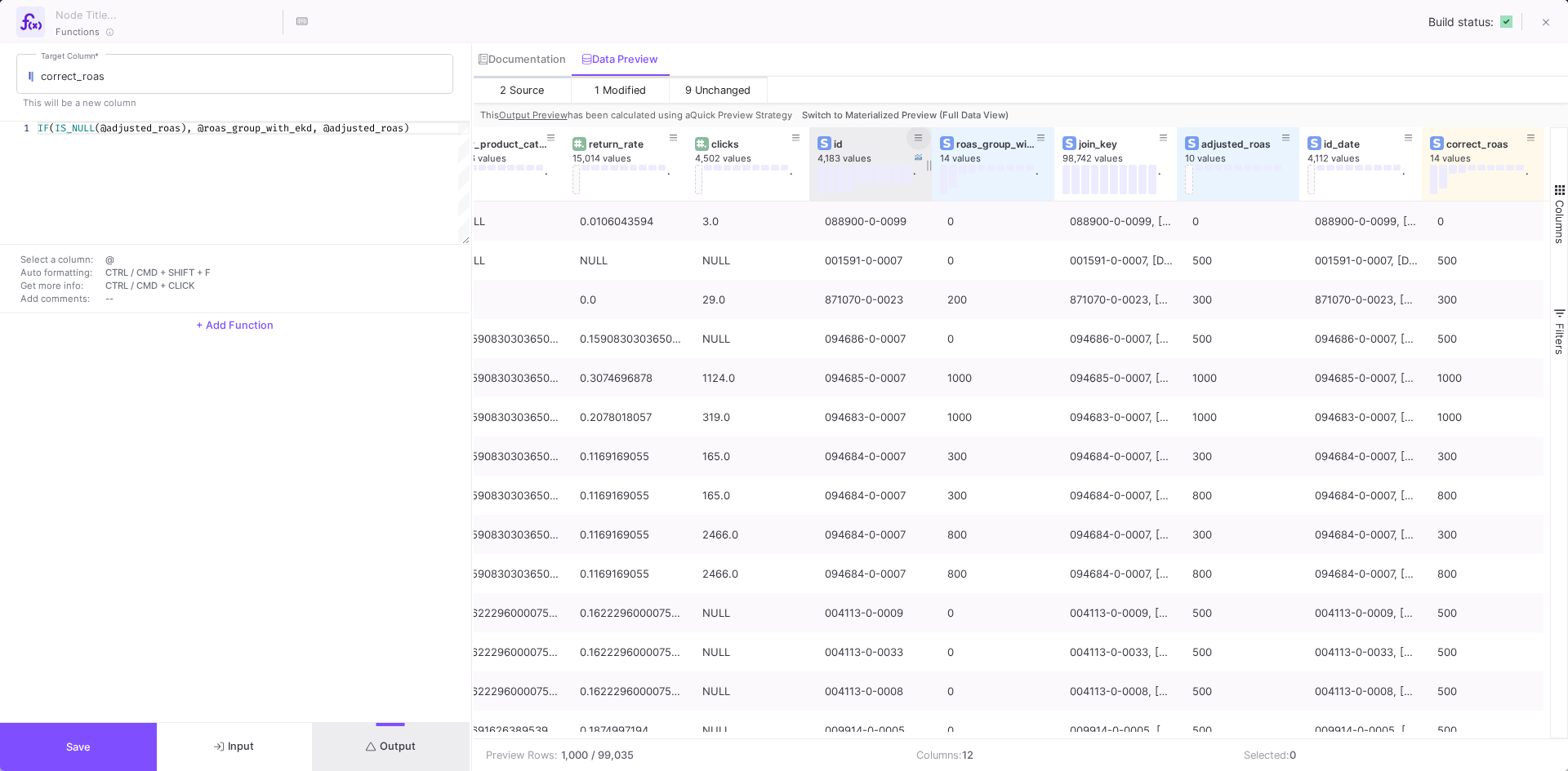
click at [918, 138] on icon at bounding box center [919, 138] width 8 height 7
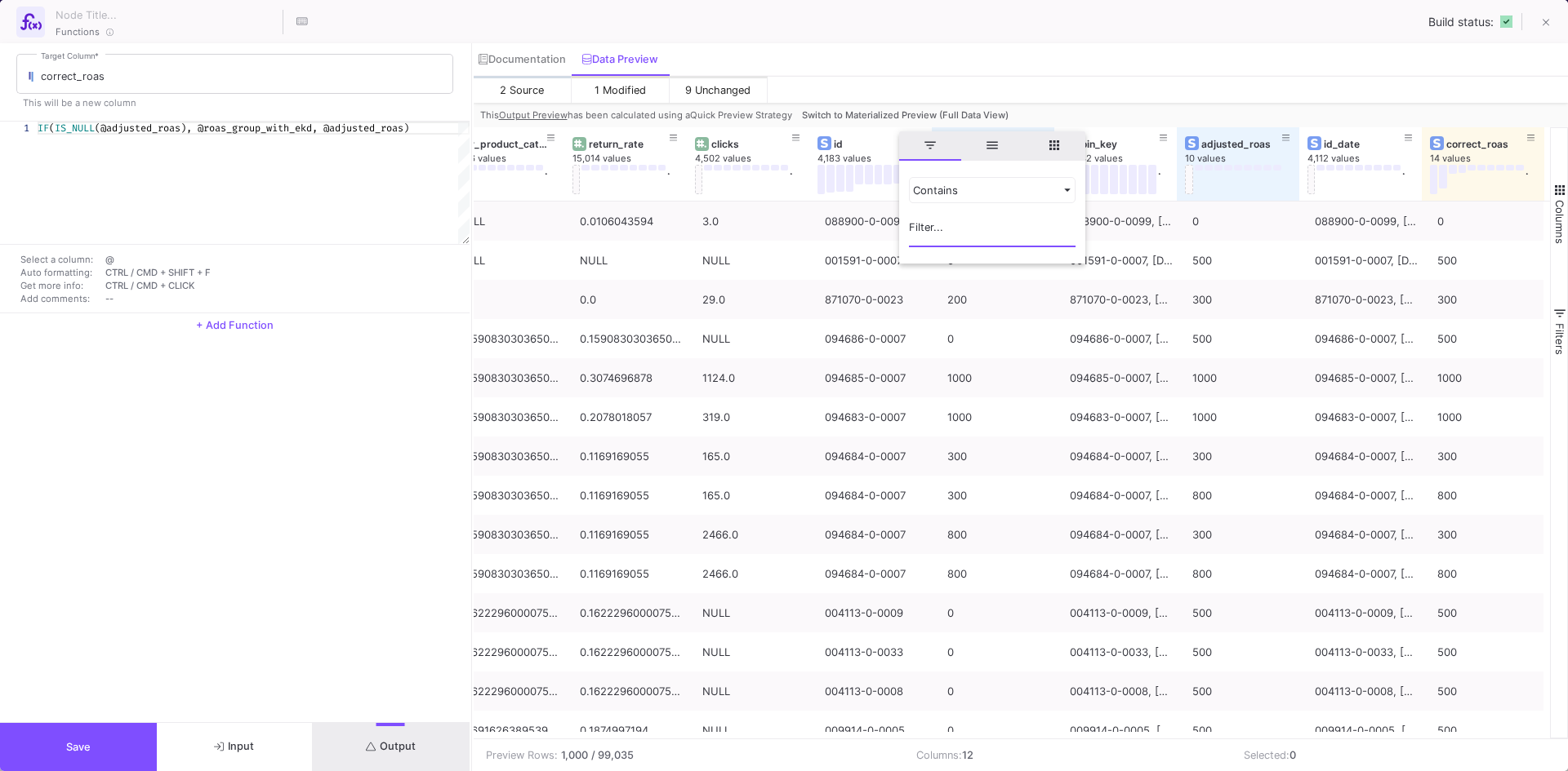
click at [938, 223] on input "Filter Value" at bounding box center [992, 231] width 166 height 33
paste input "112369-7-0009"
type input "112369-7-0009"
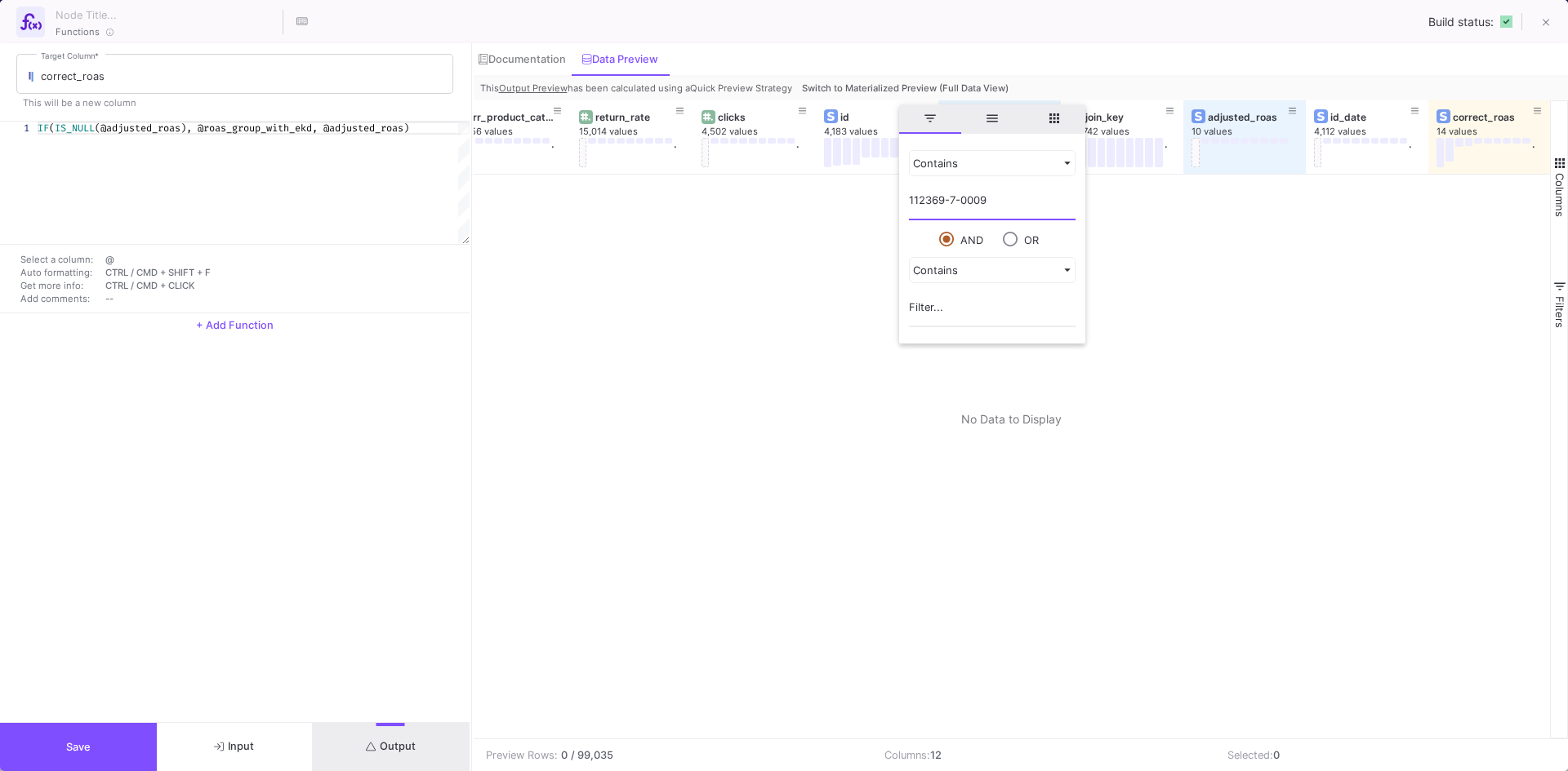
scroll to position [0, 393]
click at [979, 88] on span "Switch to Materialized Preview (Full Data View)" at bounding box center [905, 88] width 206 height 11
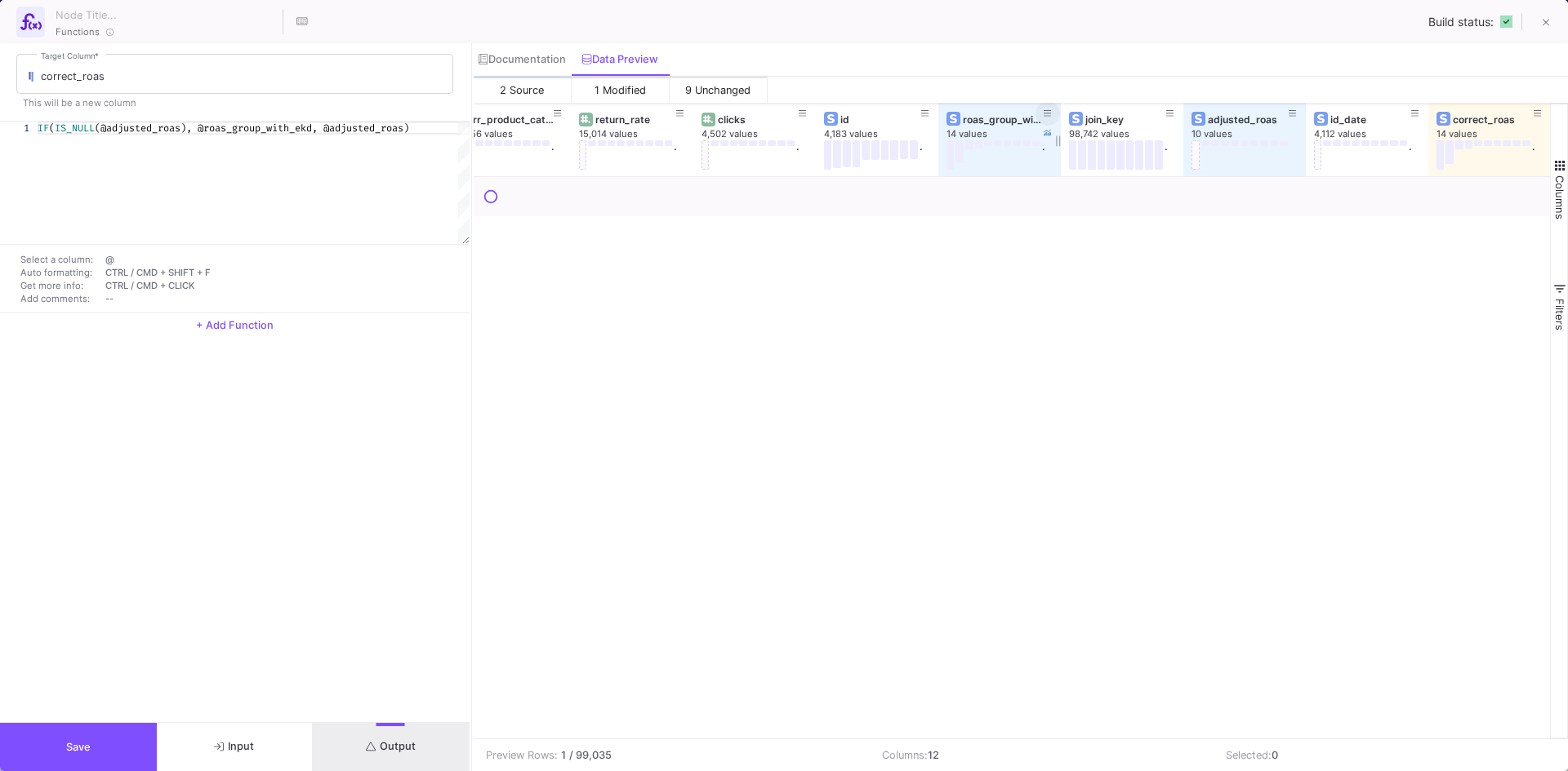
click at [1041, 115] on button at bounding box center [1048, 114] width 25 height 25
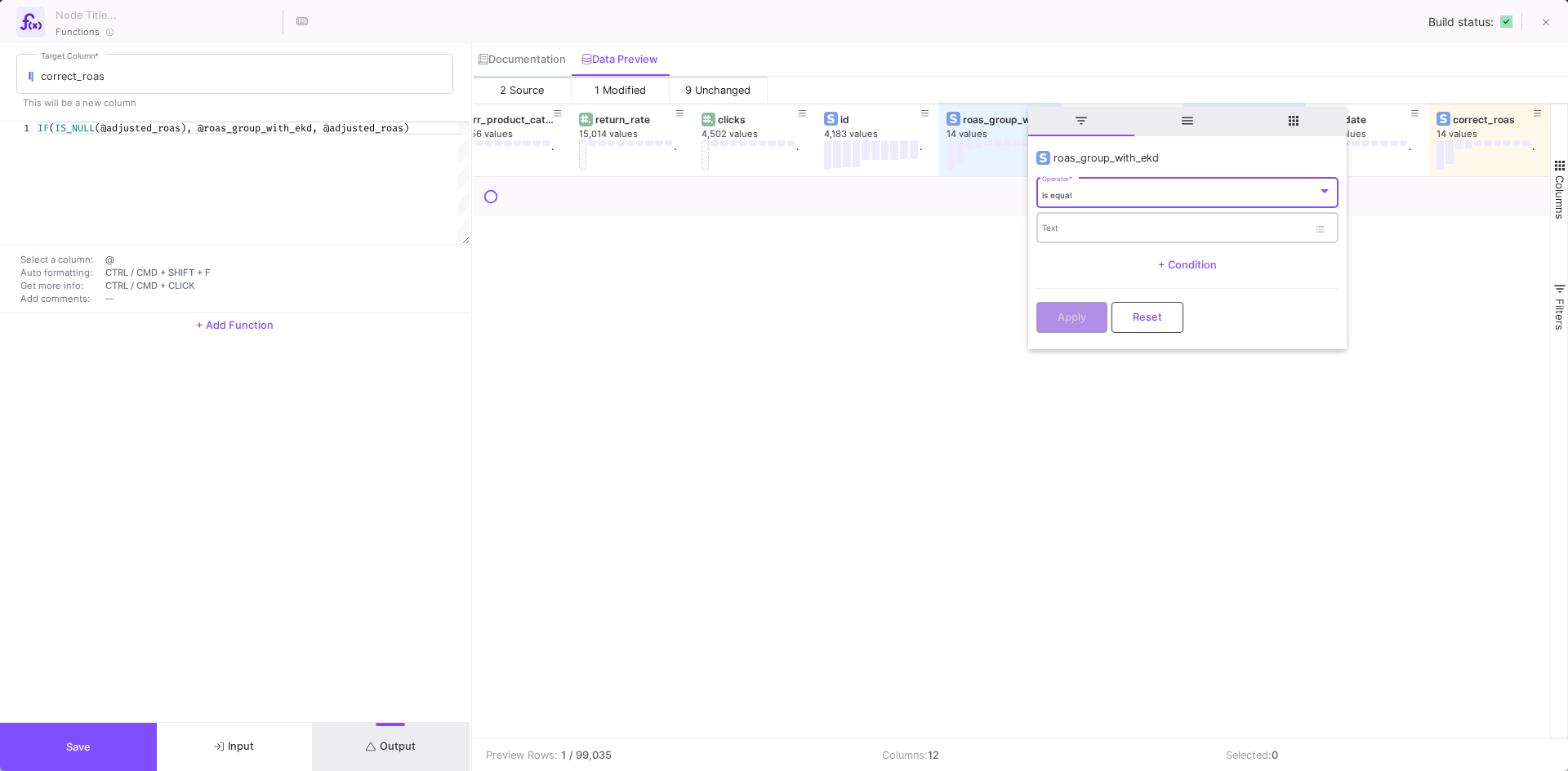
click at [1081, 218] on div "Text" at bounding box center [1175, 227] width 265 height 34
click at [1085, 236] on div "Text" at bounding box center [1175, 227] width 265 height 34
paste input "112369-7-0009"
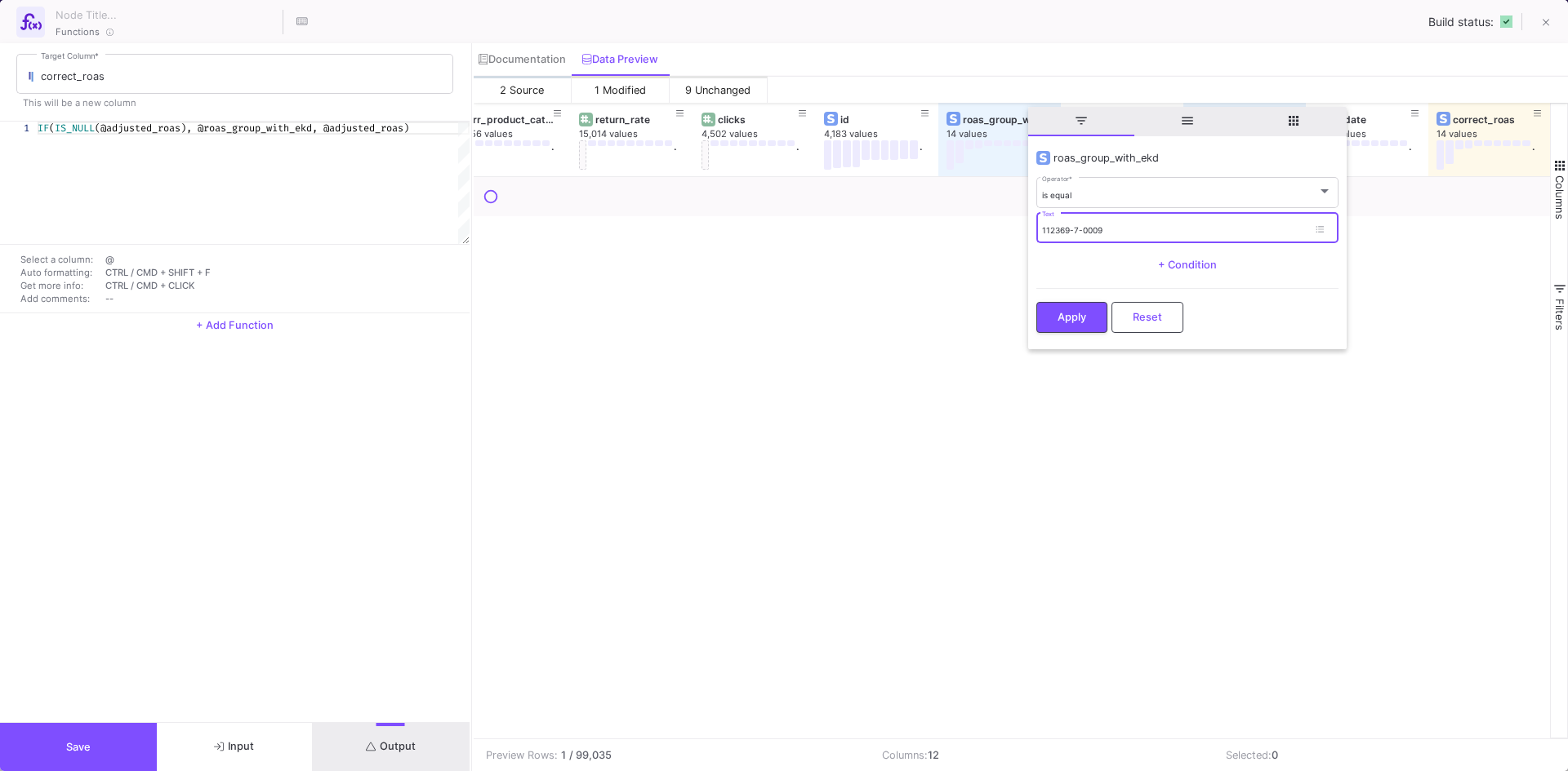
type input "112369-7-0009"
click at [1070, 342] on y42-operation-input "roas_group_with_ekd is equal Operator * 112369-7-0009 Text + Condition Apply Re…" at bounding box center [1187, 243] width 319 height 206
click at [1069, 327] on button "Apply" at bounding box center [1072, 316] width 71 height 31
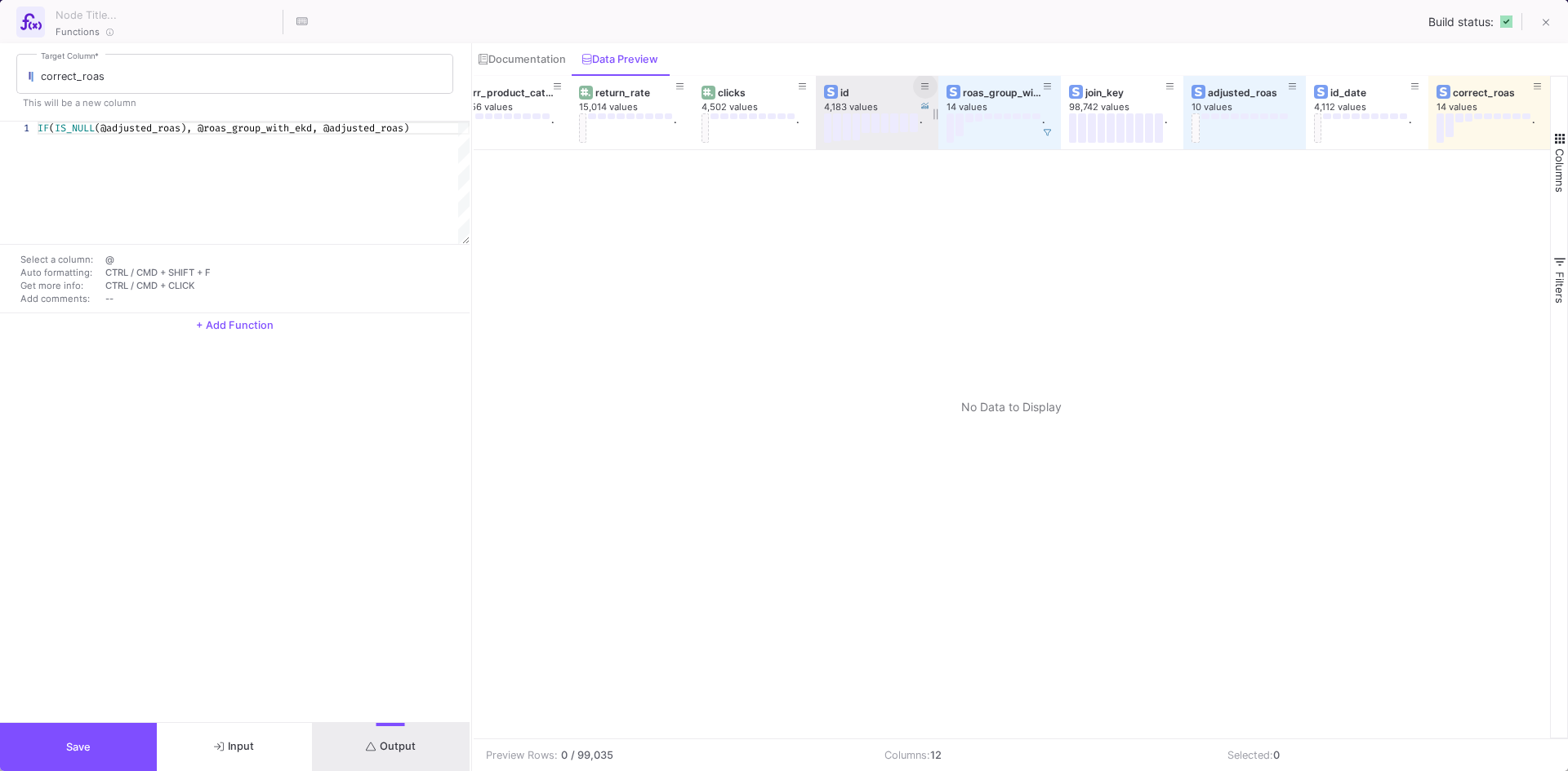
click at [921, 85] on icon at bounding box center [925, 87] width 8 height 9
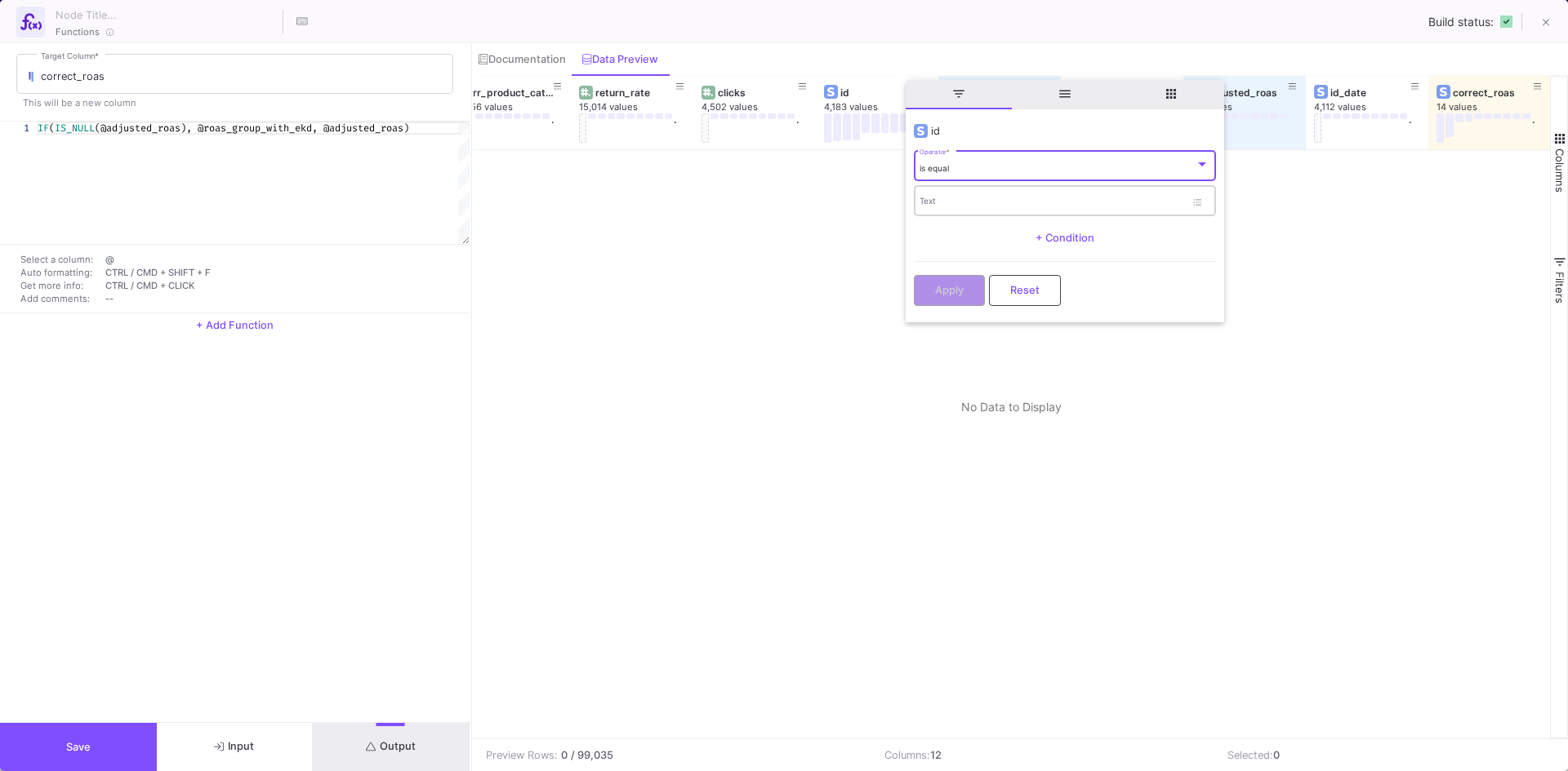
click at [969, 198] on input "Text" at bounding box center [1052, 203] width 265 height 11
paste input "112369-7-0009"
type input "112369-7-0009"
click at [953, 294] on span "Apply" at bounding box center [949, 288] width 29 height 12
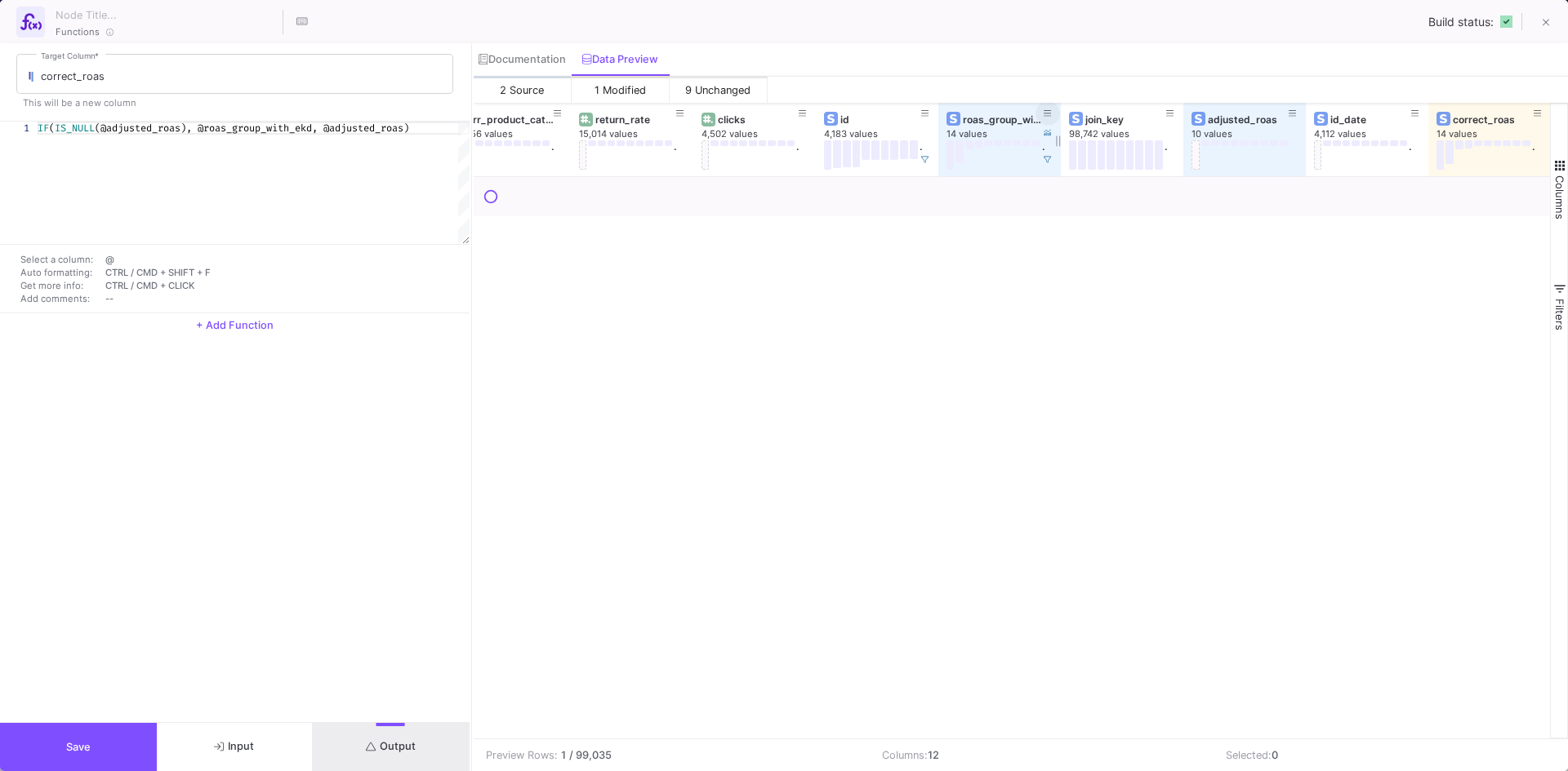
click at [1052, 112] on button at bounding box center [1048, 114] width 25 height 25
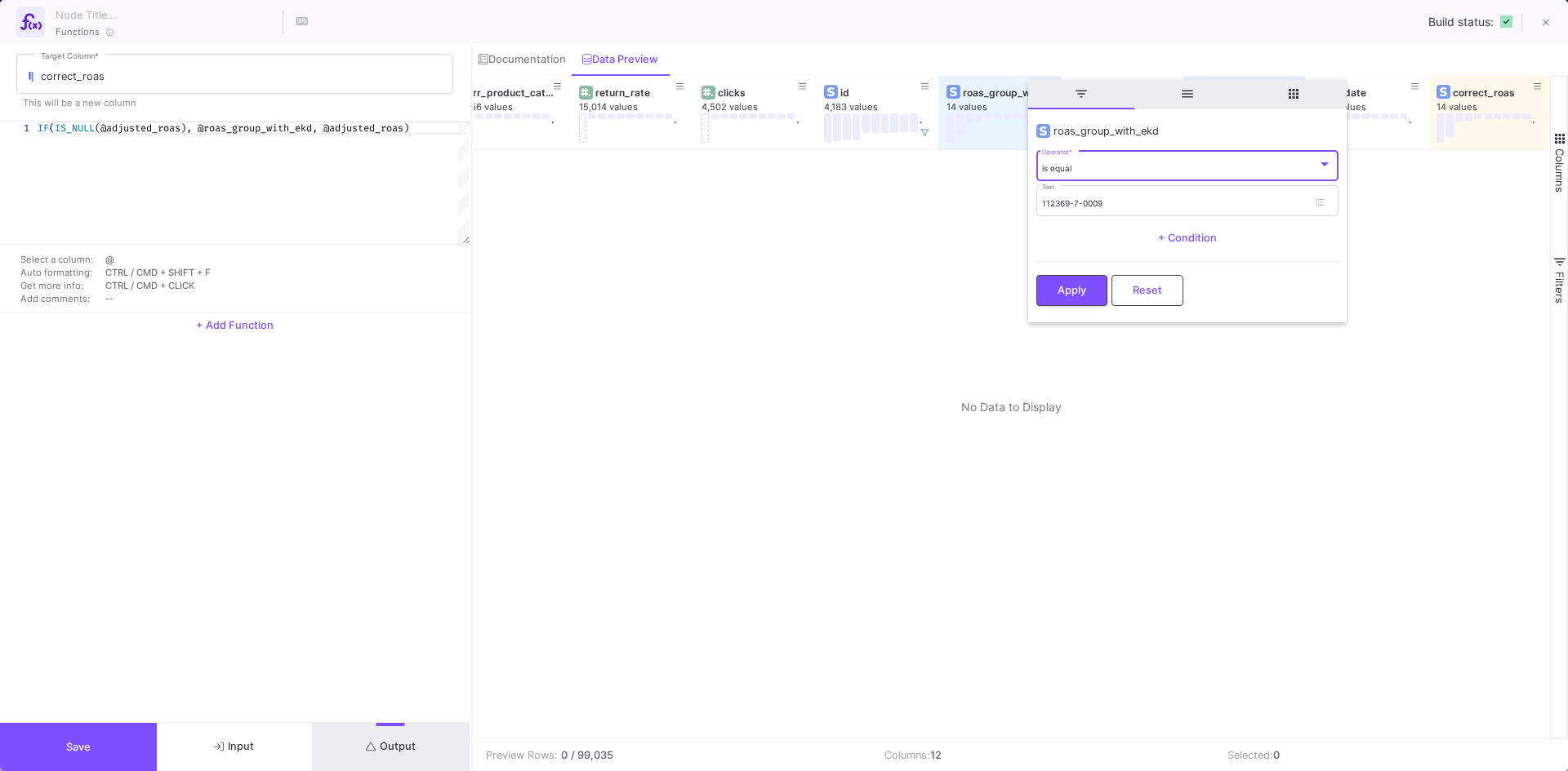
click at [1129, 285] on button "Reset" at bounding box center [1147, 291] width 72 height 31
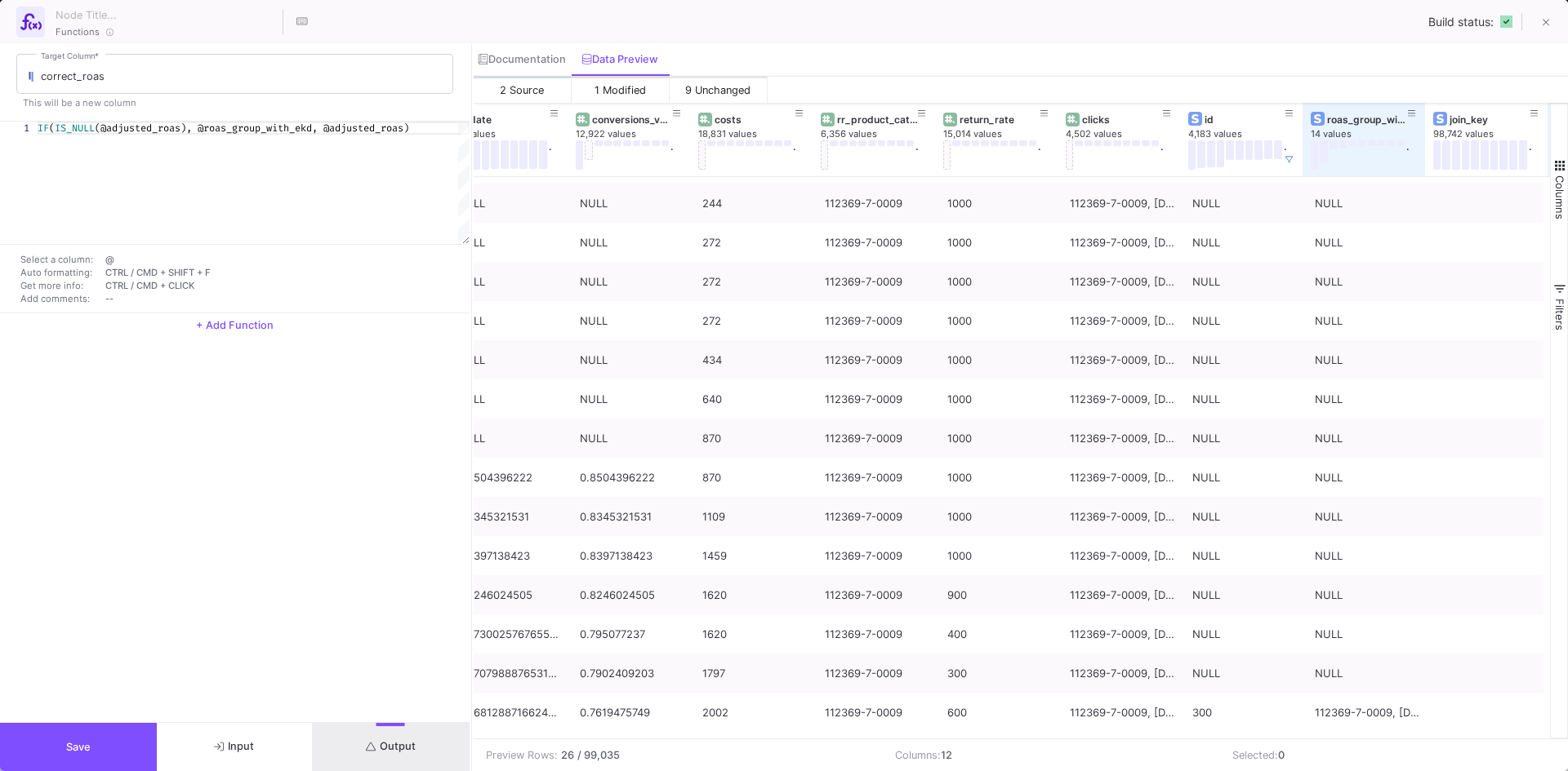
scroll to position [0, 0]
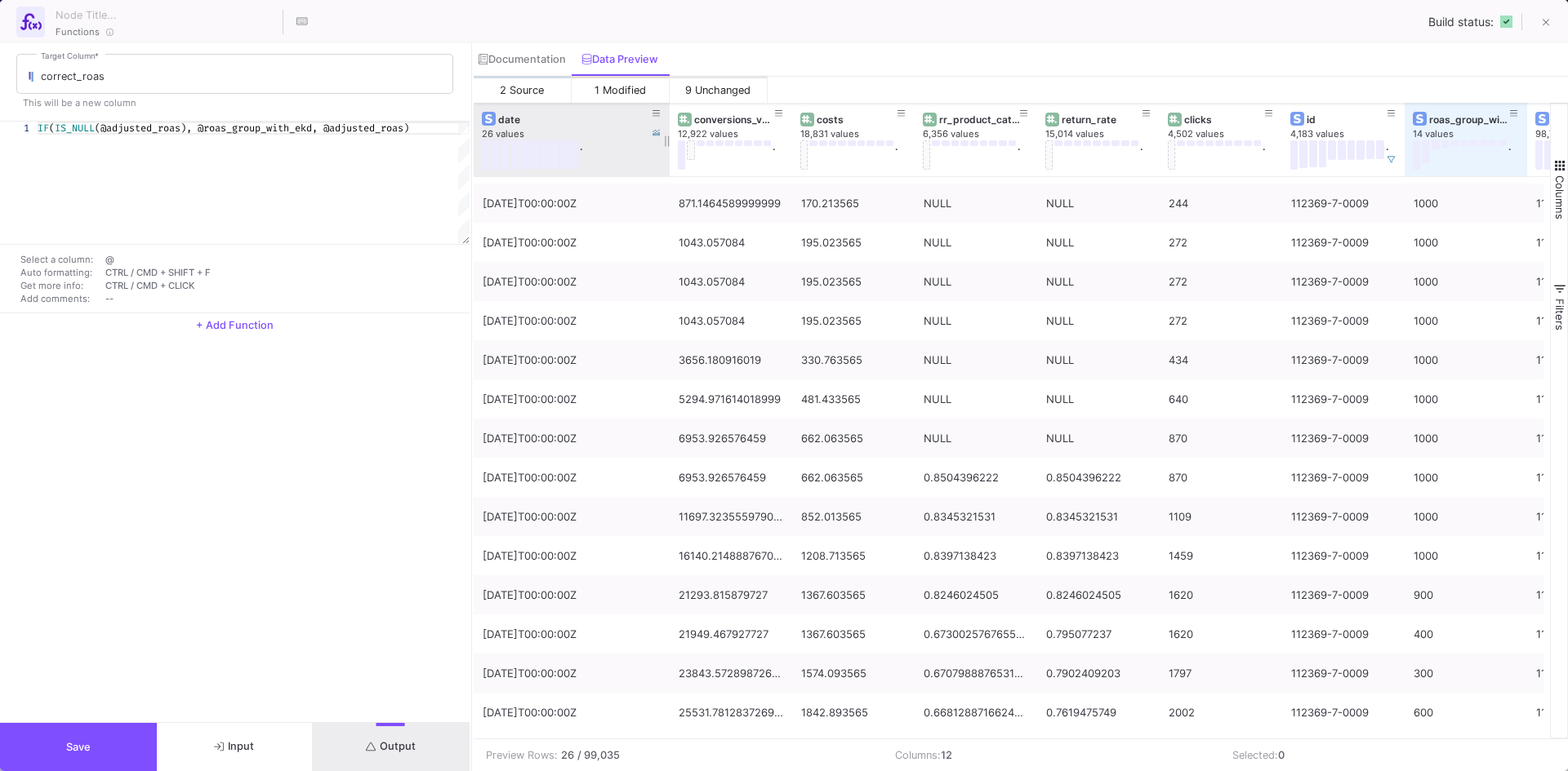
drag, startPoint x: 592, startPoint y: 117, endPoint x: 666, endPoint y: 115, distance: 74.0
click at [667, 115] on div at bounding box center [670, 140] width 7 height 74
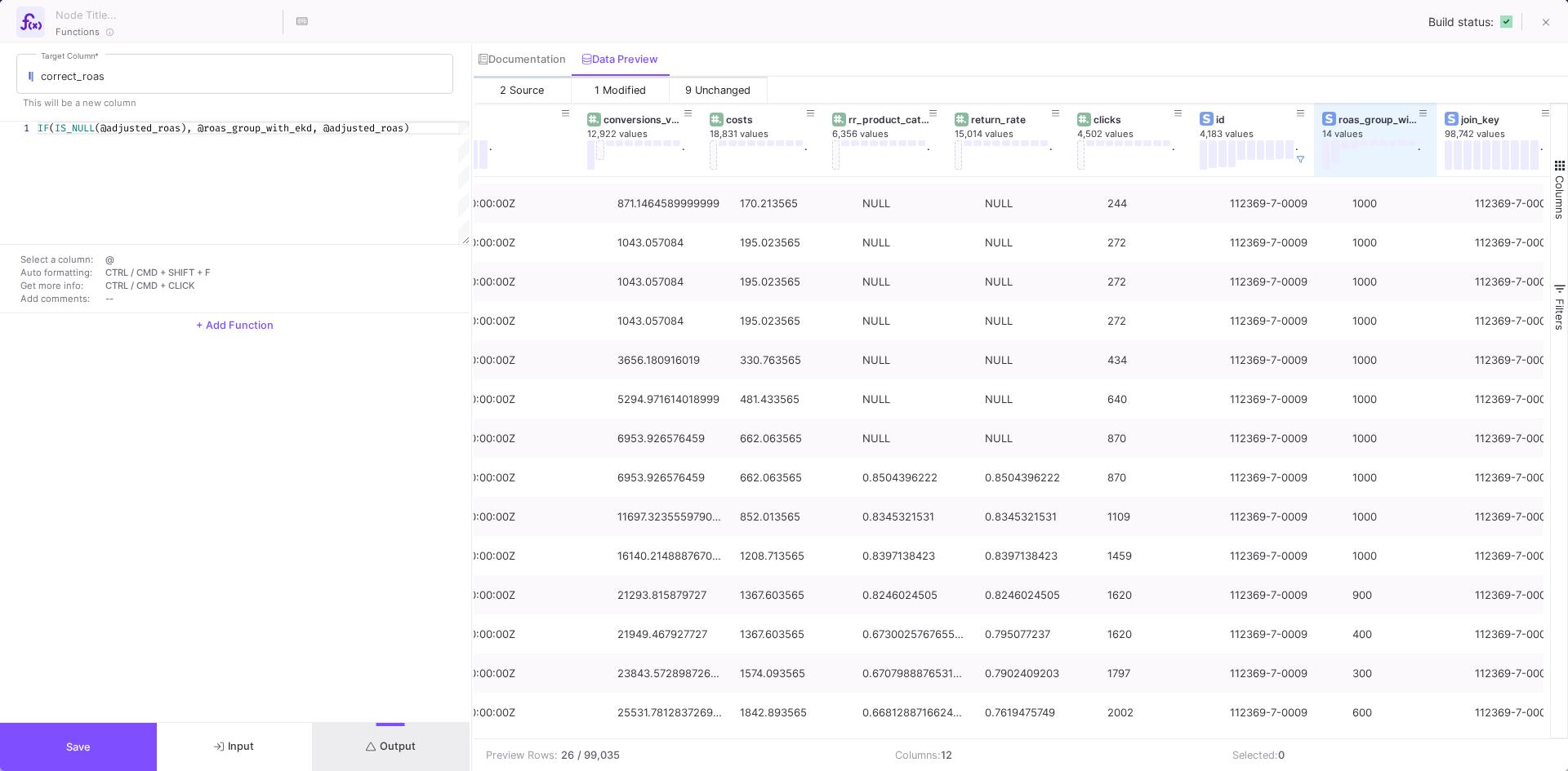
scroll to position [0, 103]
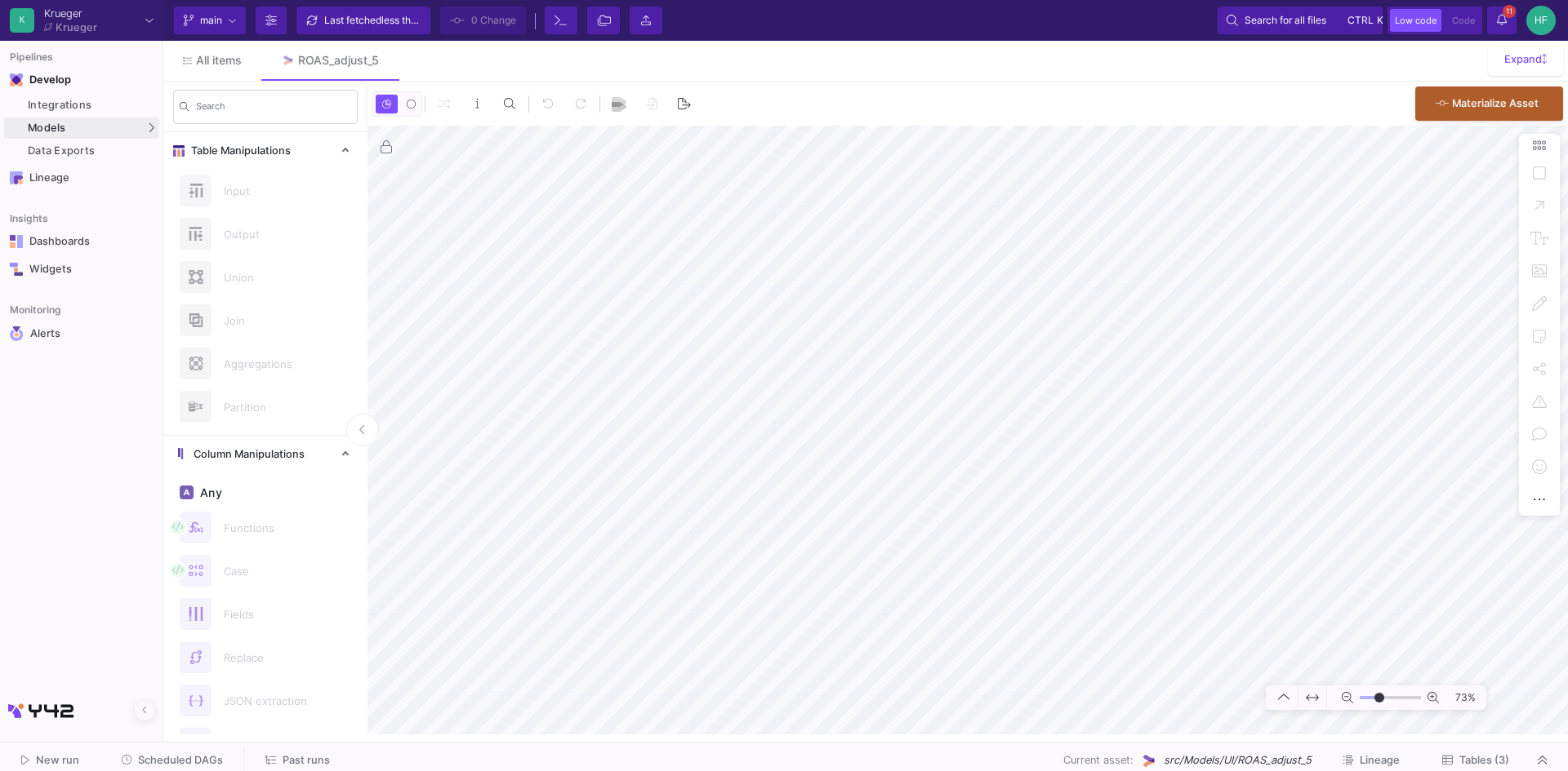
type input "-3"
click at [45, 126] on span "Models" at bounding box center [47, 128] width 38 height 13
click at [192, 125] on div "UI-Models" at bounding box center [203, 132] width 53 height 13
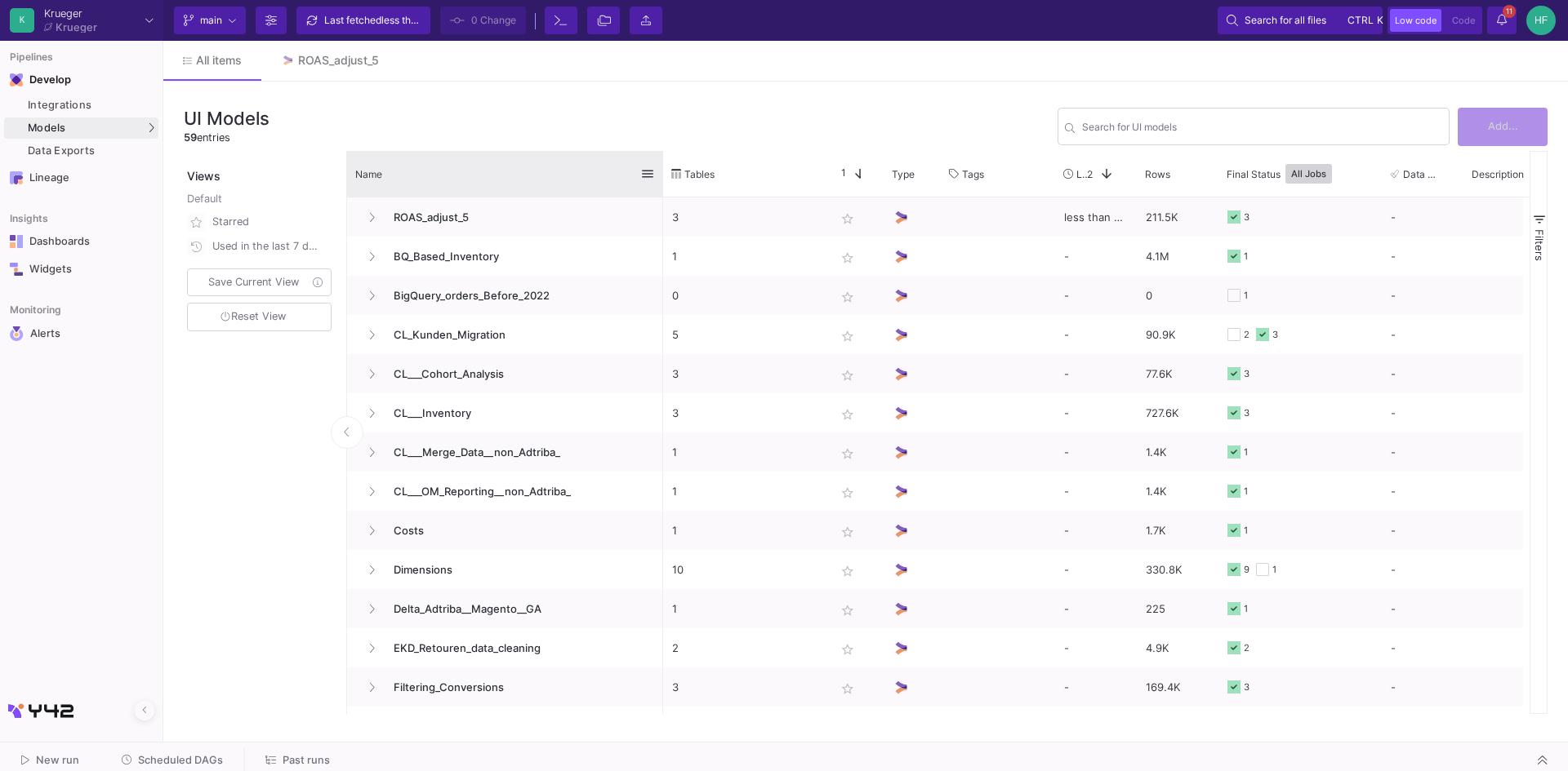
drag, startPoint x: 524, startPoint y: 174, endPoint x: 661, endPoint y: 180, distance: 137.1
click at [661, 180] on div at bounding box center [663, 174] width 7 height 46
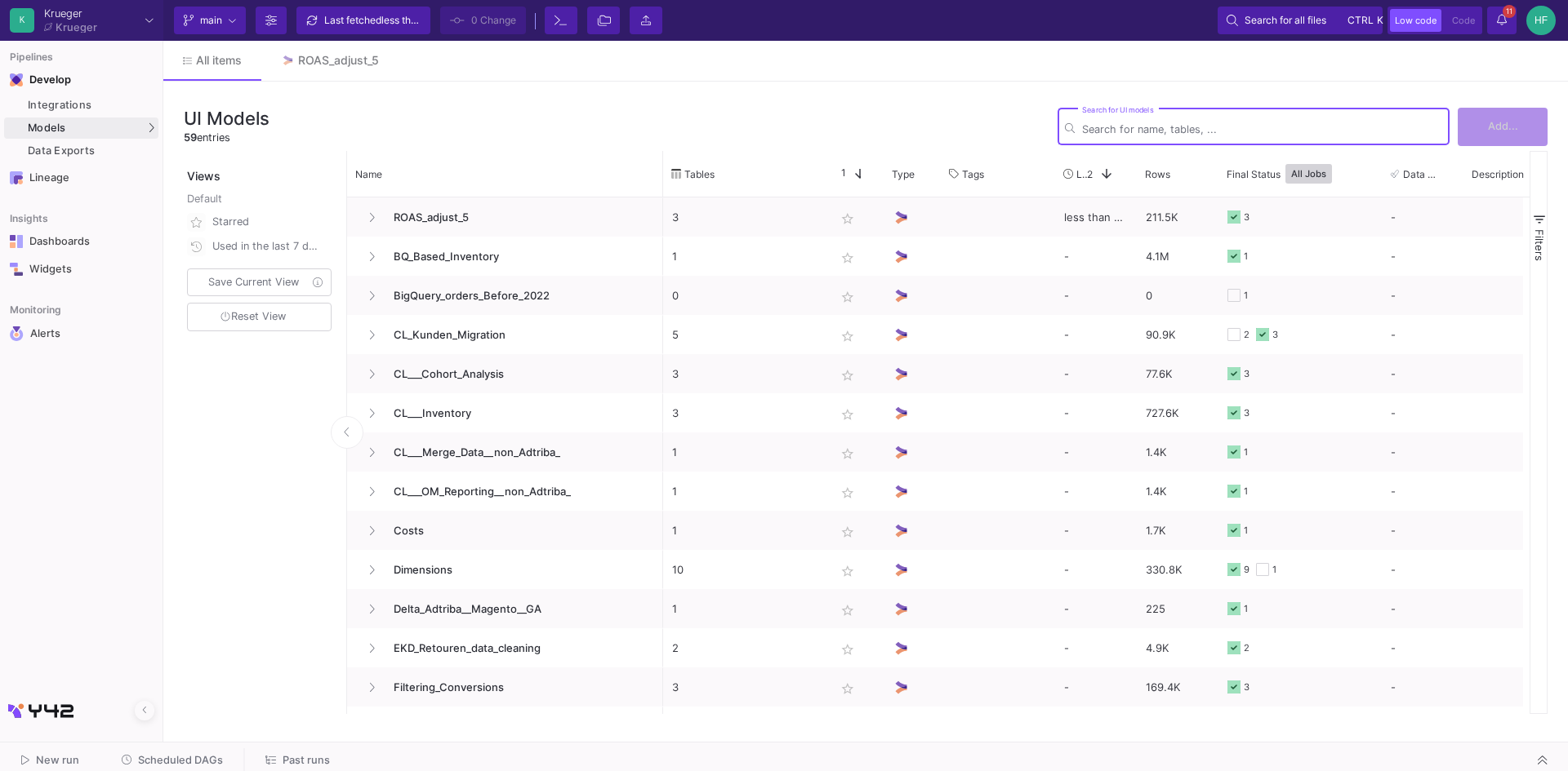
click at [1186, 133] on input "Search for UI models" at bounding box center [1262, 129] width 360 height 12
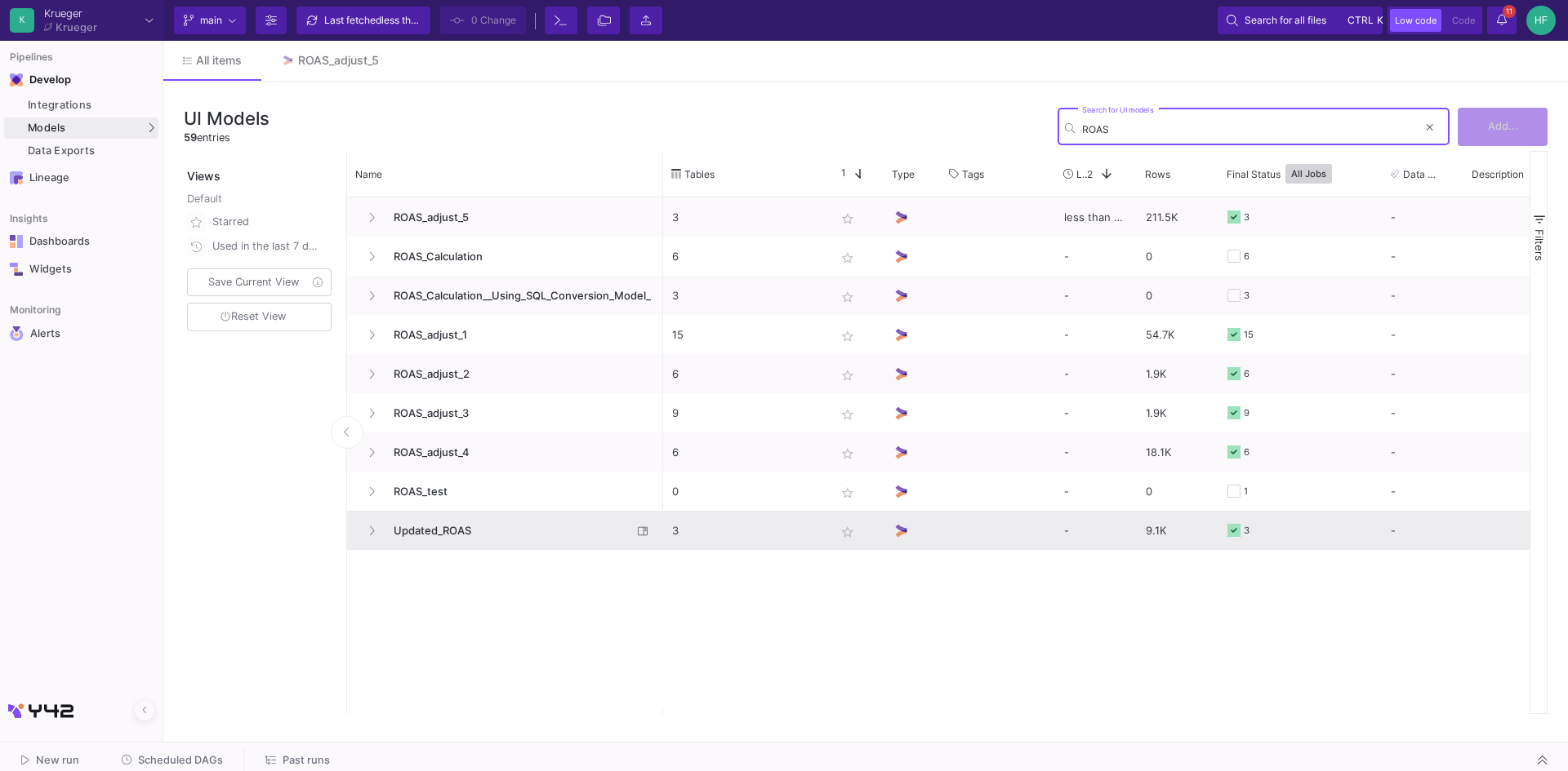
type input "ROAS"
click at [441, 533] on span "Updated_ROAS" at bounding box center [508, 530] width 248 height 38
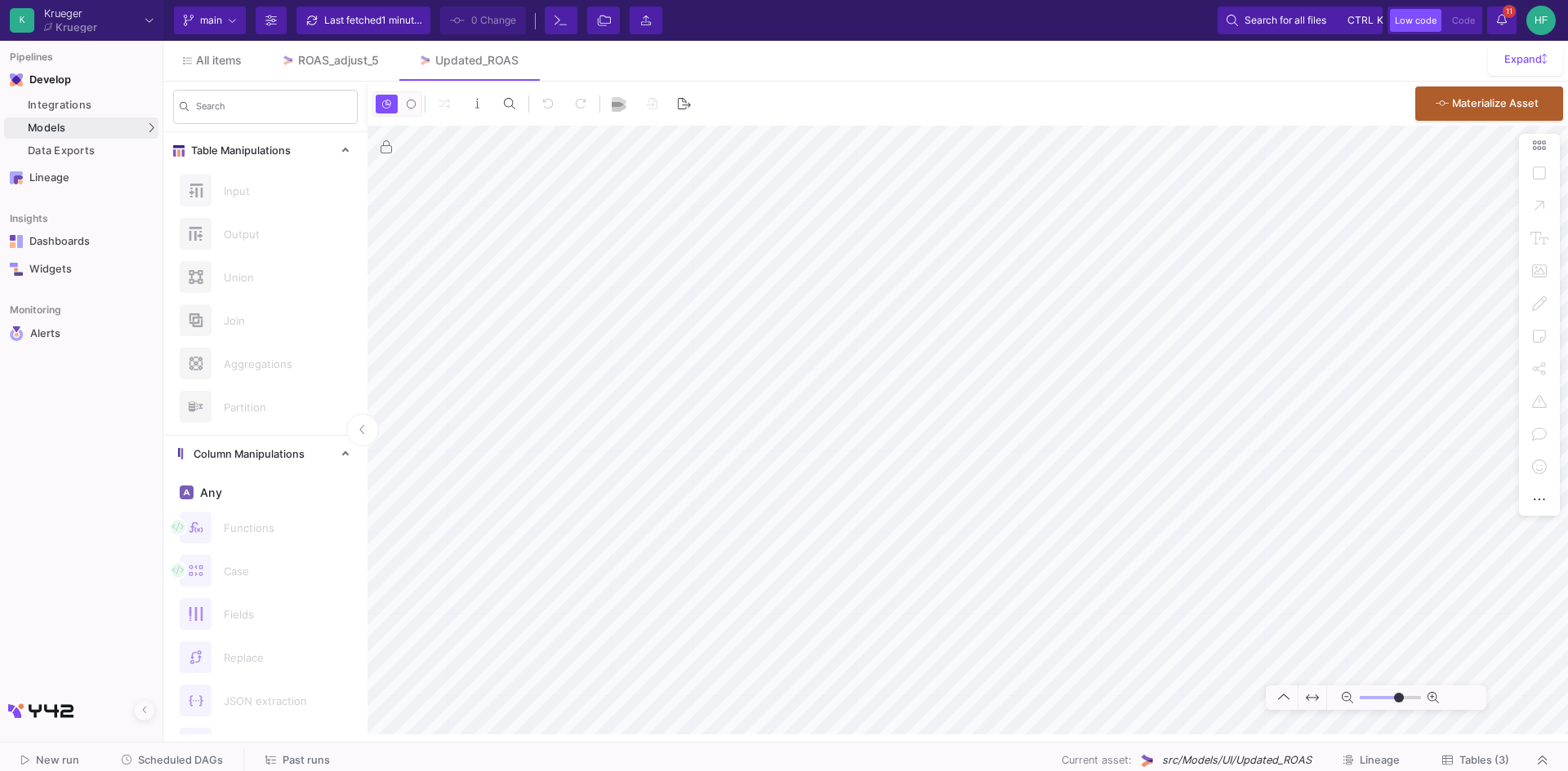
type input "-7"
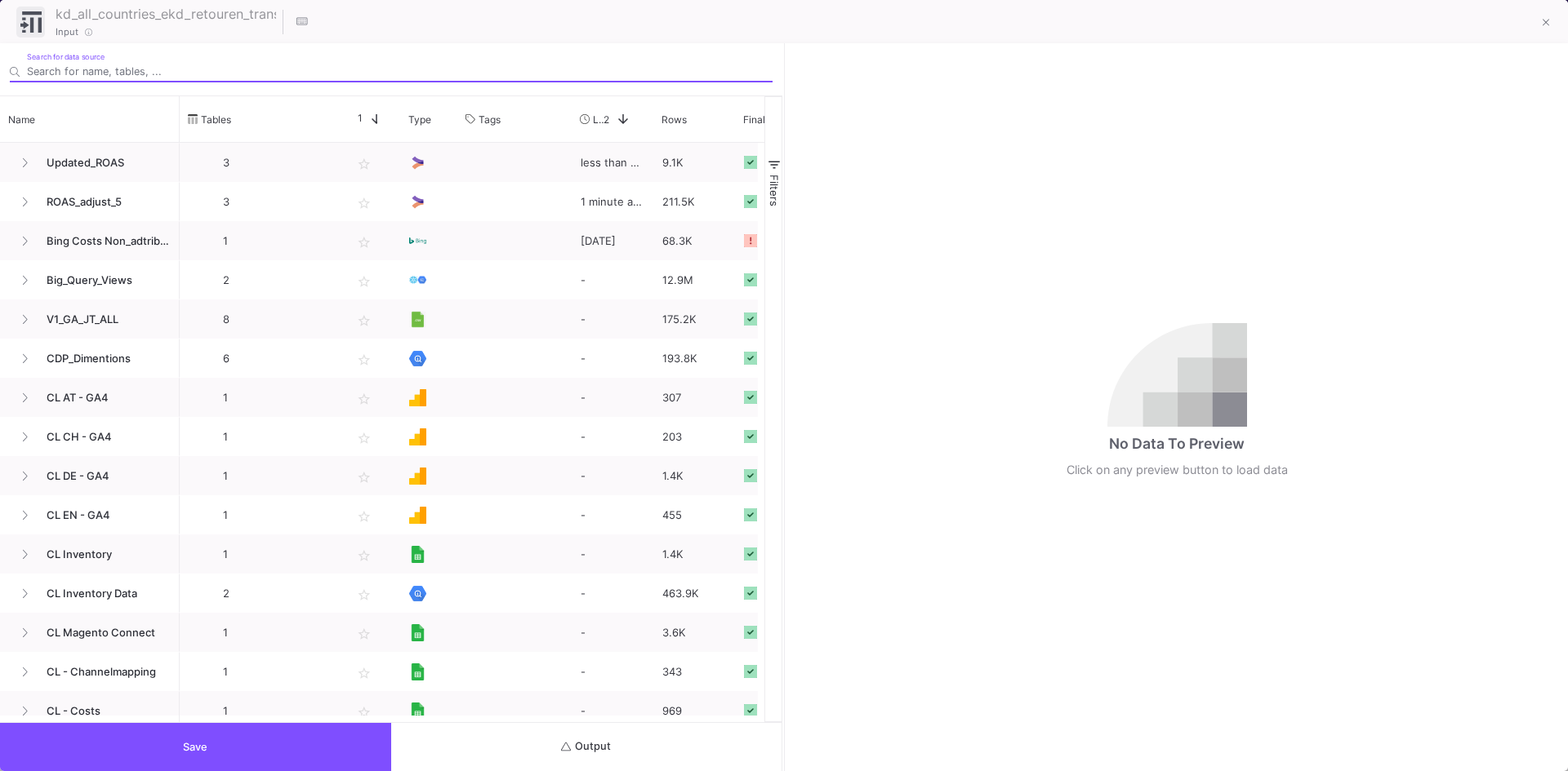
click at [605, 735] on button "Output" at bounding box center [587, 747] width 391 height 48
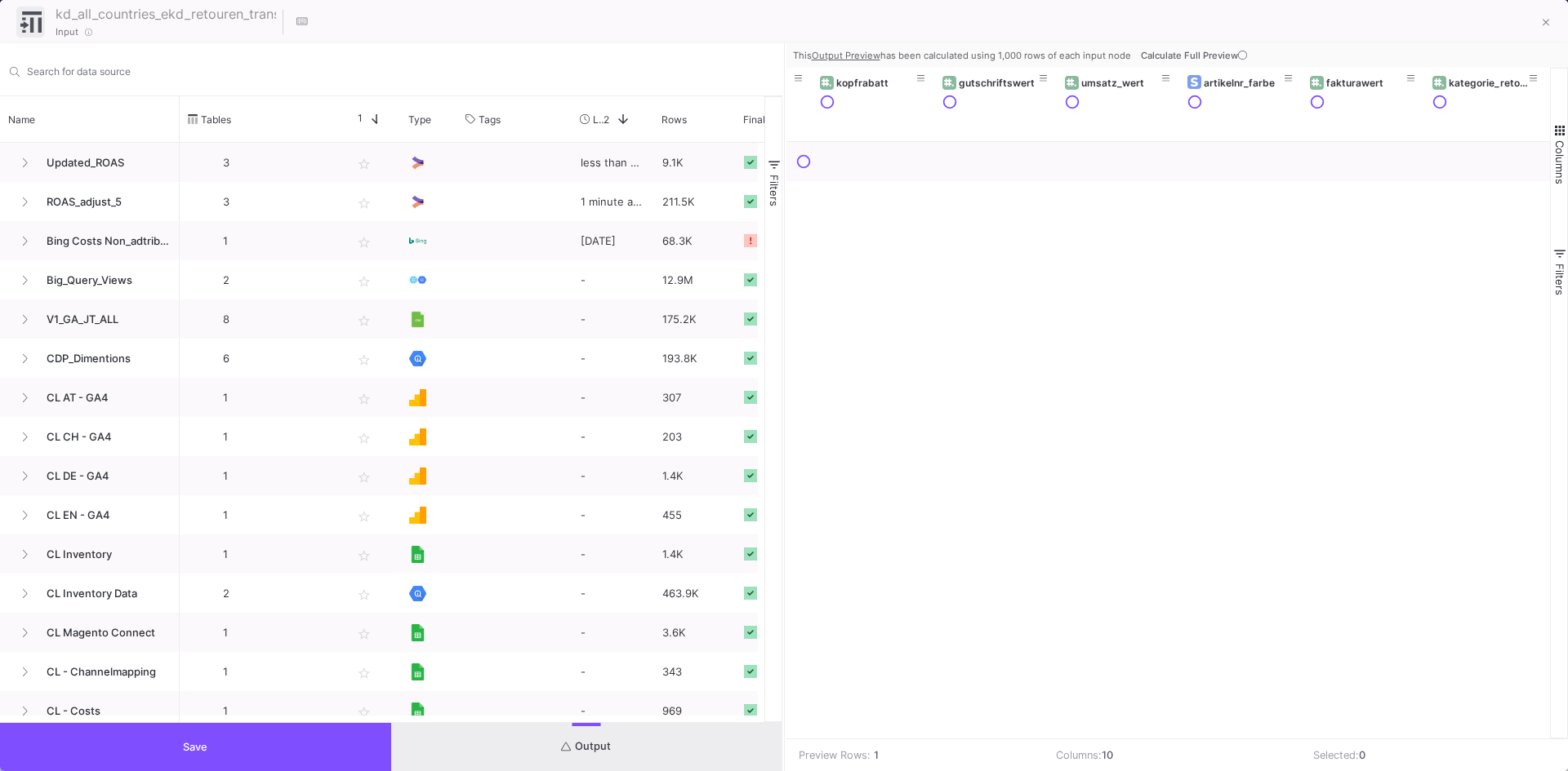
scroll to position [0, 460]
click at [1551, 12] on button at bounding box center [1546, 24] width 33 height 33
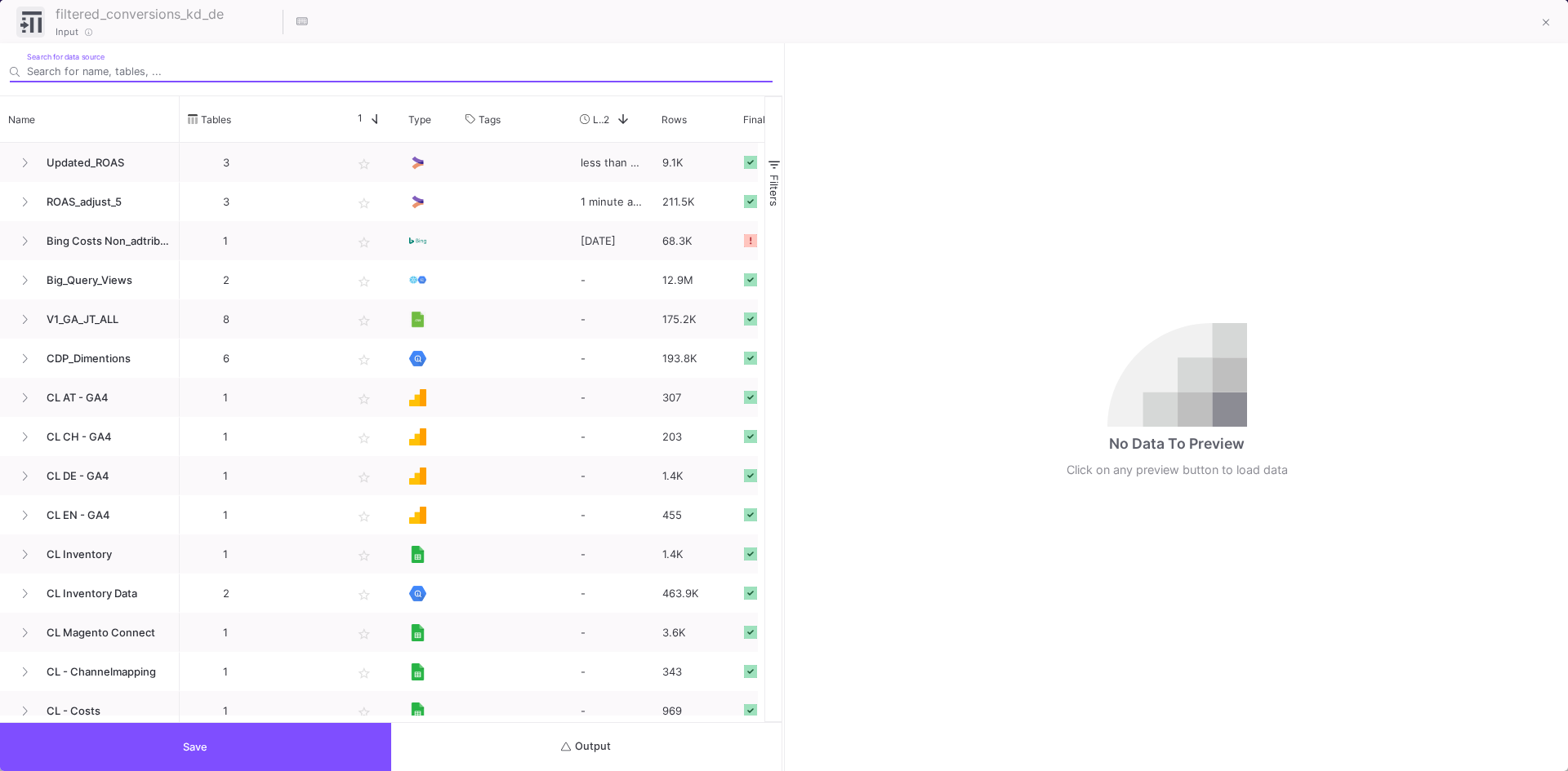
click at [625, 740] on button "Output" at bounding box center [587, 747] width 391 height 48
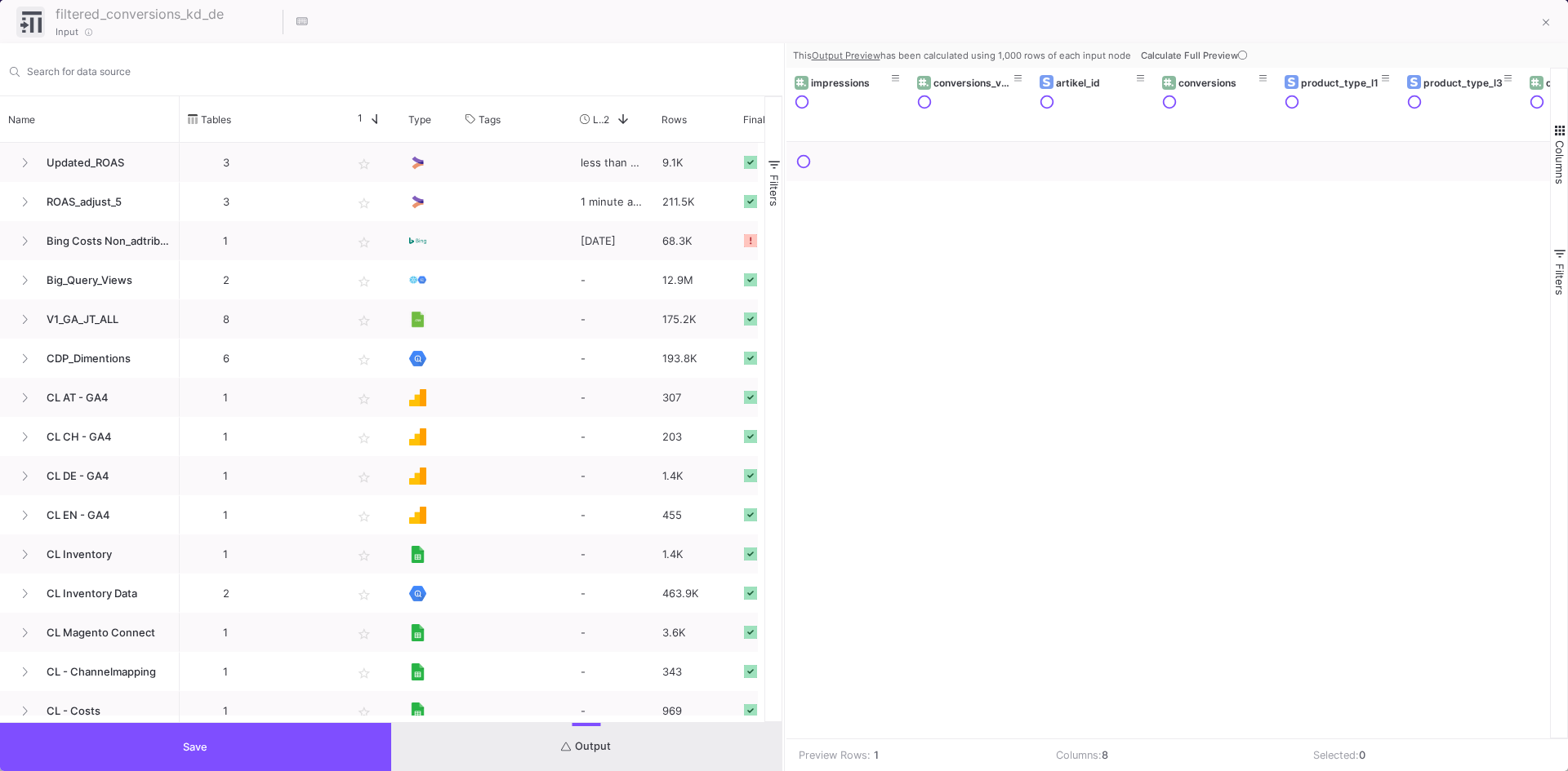
drag, startPoint x: 1006, startPoint y: 732, endPoint x: 1177, endPoint y: 737, distance: 171.1
click at [1310, 738] on div "impressions conversions_value artikel_id conversions product_type_l1 product_ty…" at bounding box center [1168, 404] width 764 height 671
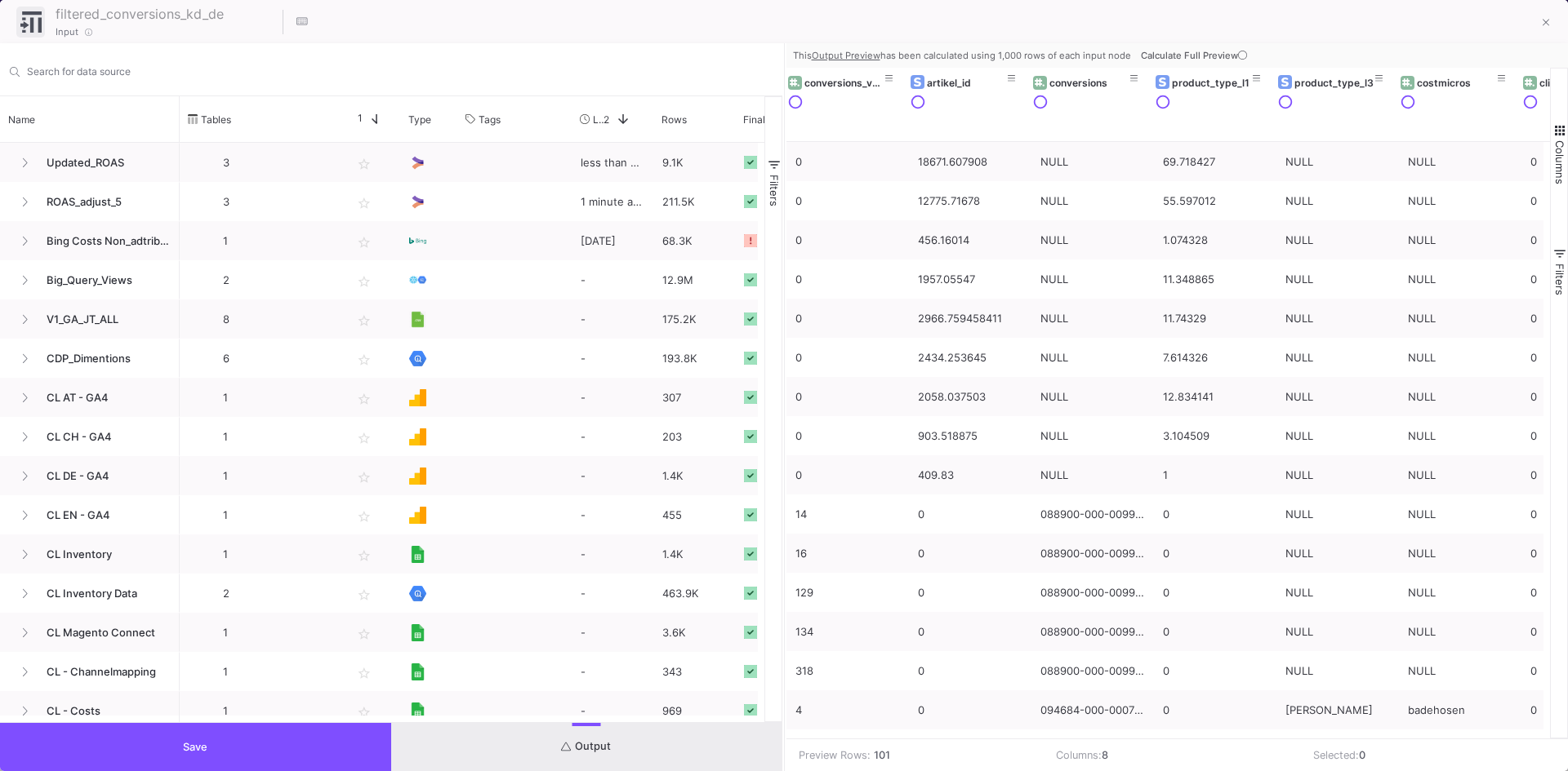
scroll to position [0, 222]
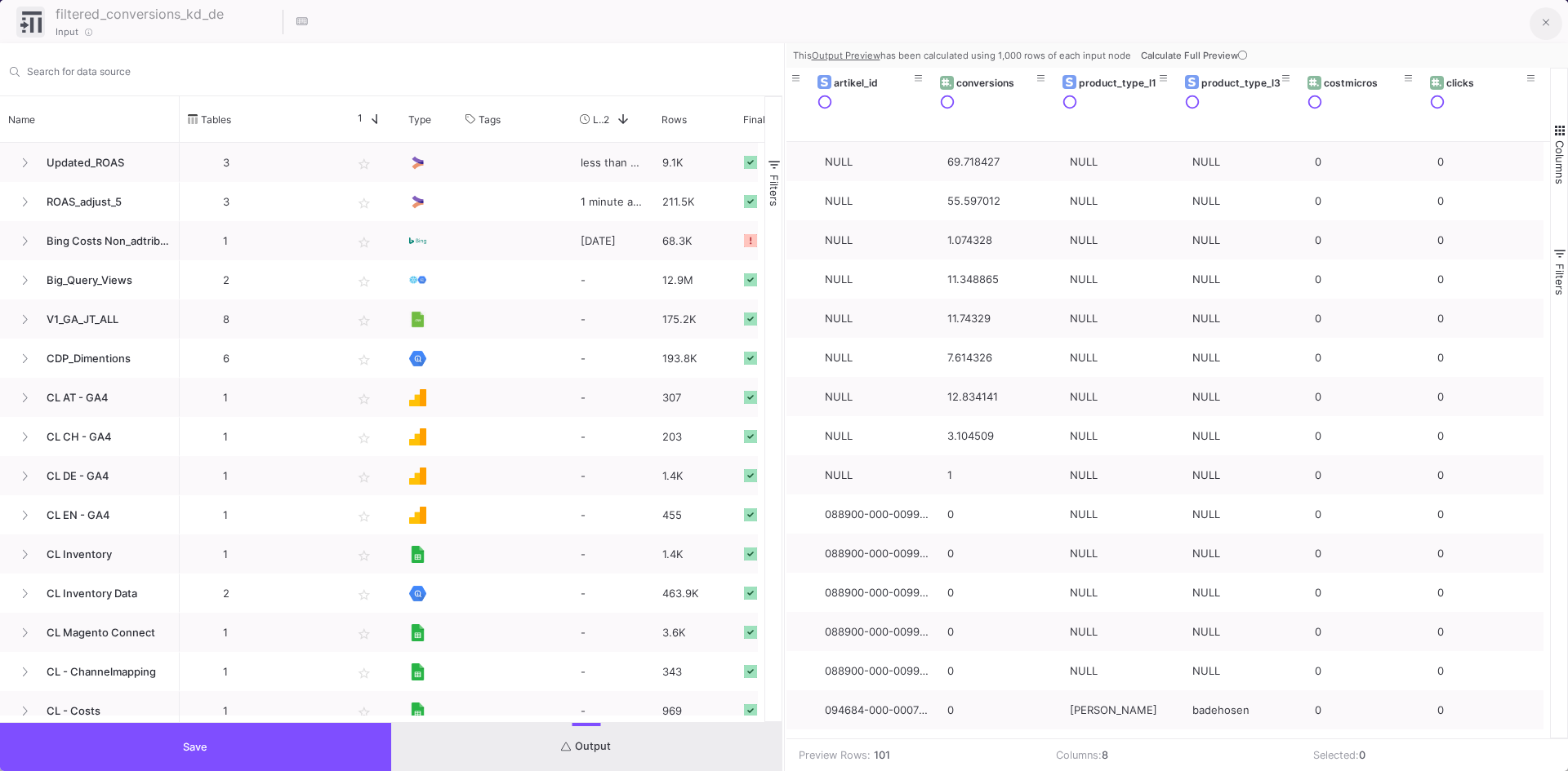
click at [1544, 20] on icon at bounding box center [1546, 23] width 7 height 11
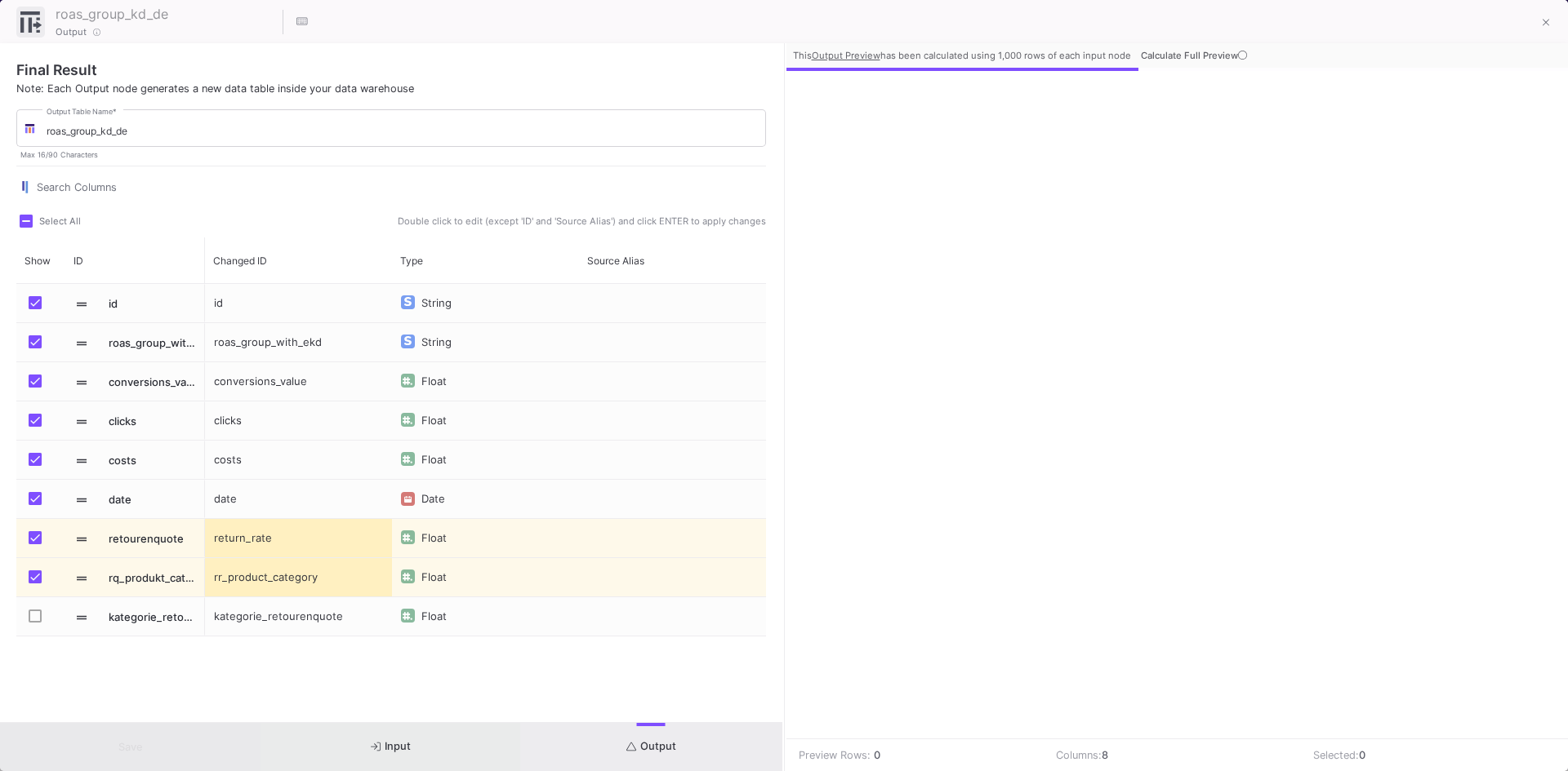
click at [402, 749] on span "Input" at bounding box center [391, 746] width 40 height 12
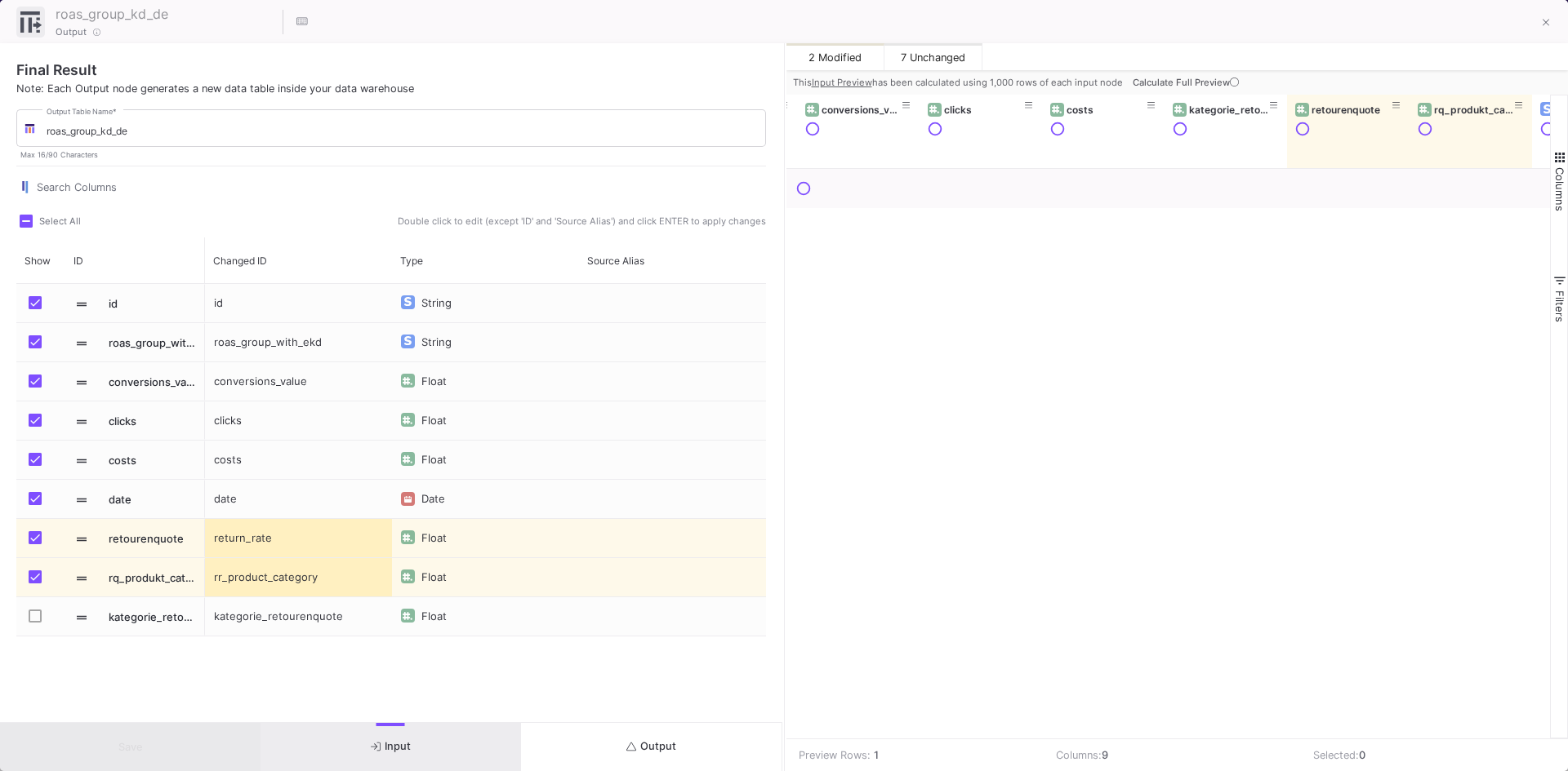
scroll to position [0, 338]
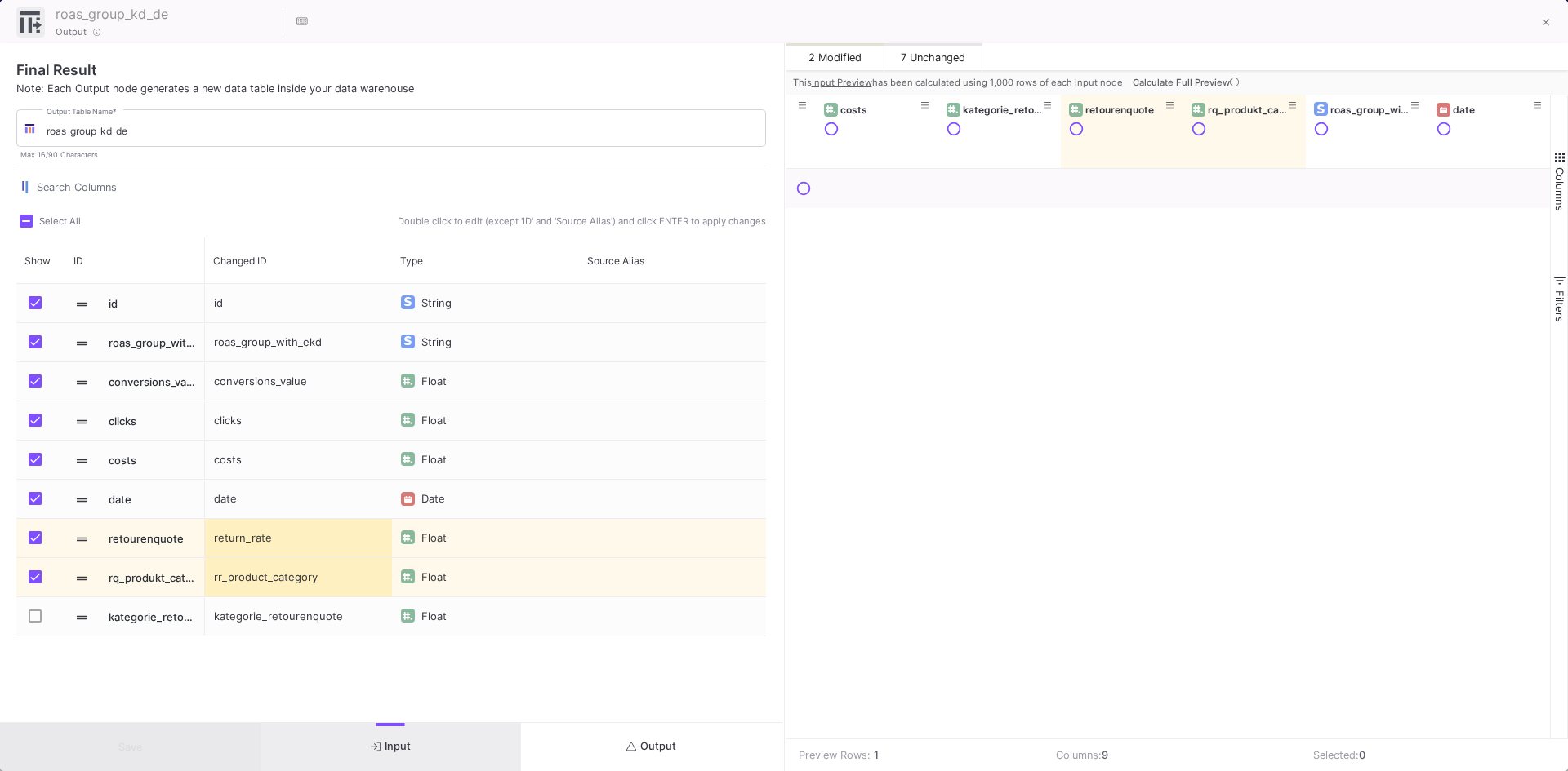
click at [694, 739] on button "Output" at bounding box center [651, 747] width 260 height 48
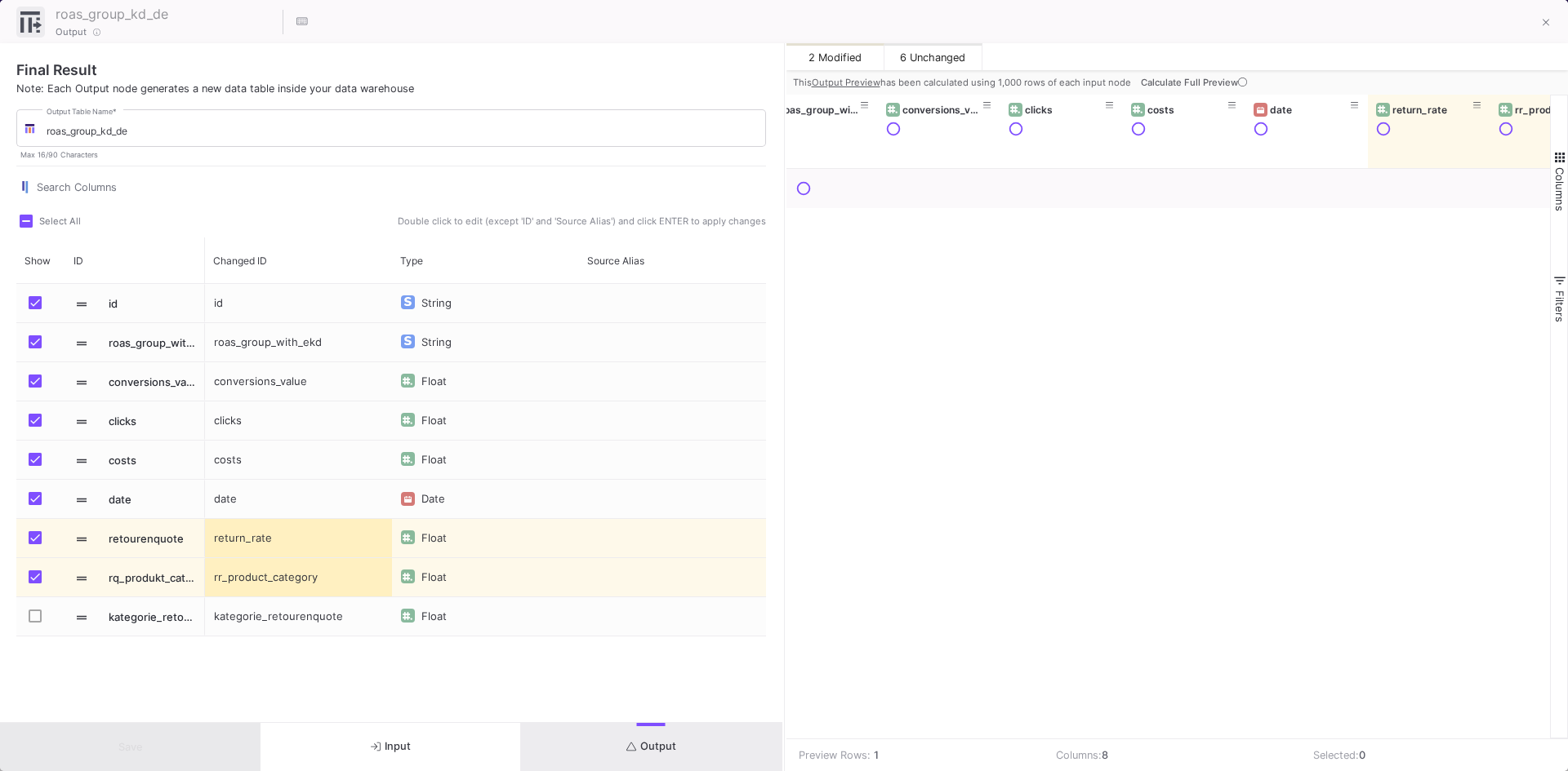
scroll to position [0, 153]
click at [1550, 20] on button at bounding box center [1546, 24] width 33 height 33
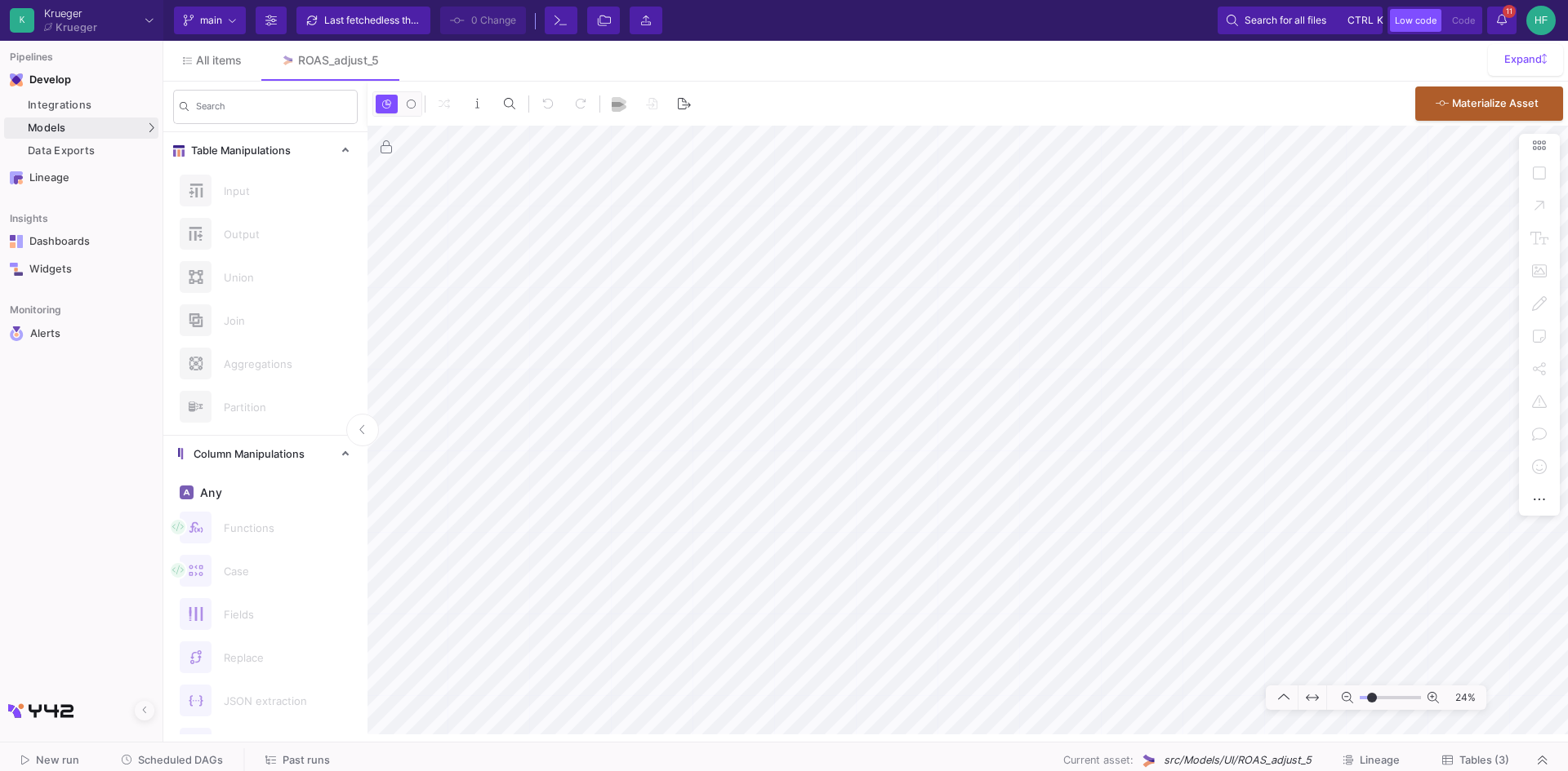
type input "-3"
click at [813, 770] on html "K [PERSON_NAME] [PERSON_NAME] Current branch main Branch Options Last fetched l…" at bounding box center [784, 386] width 1568 height 771
click at [221, 132] on div "UI-Models" at bounding box center [203, 132] width 53 height 13
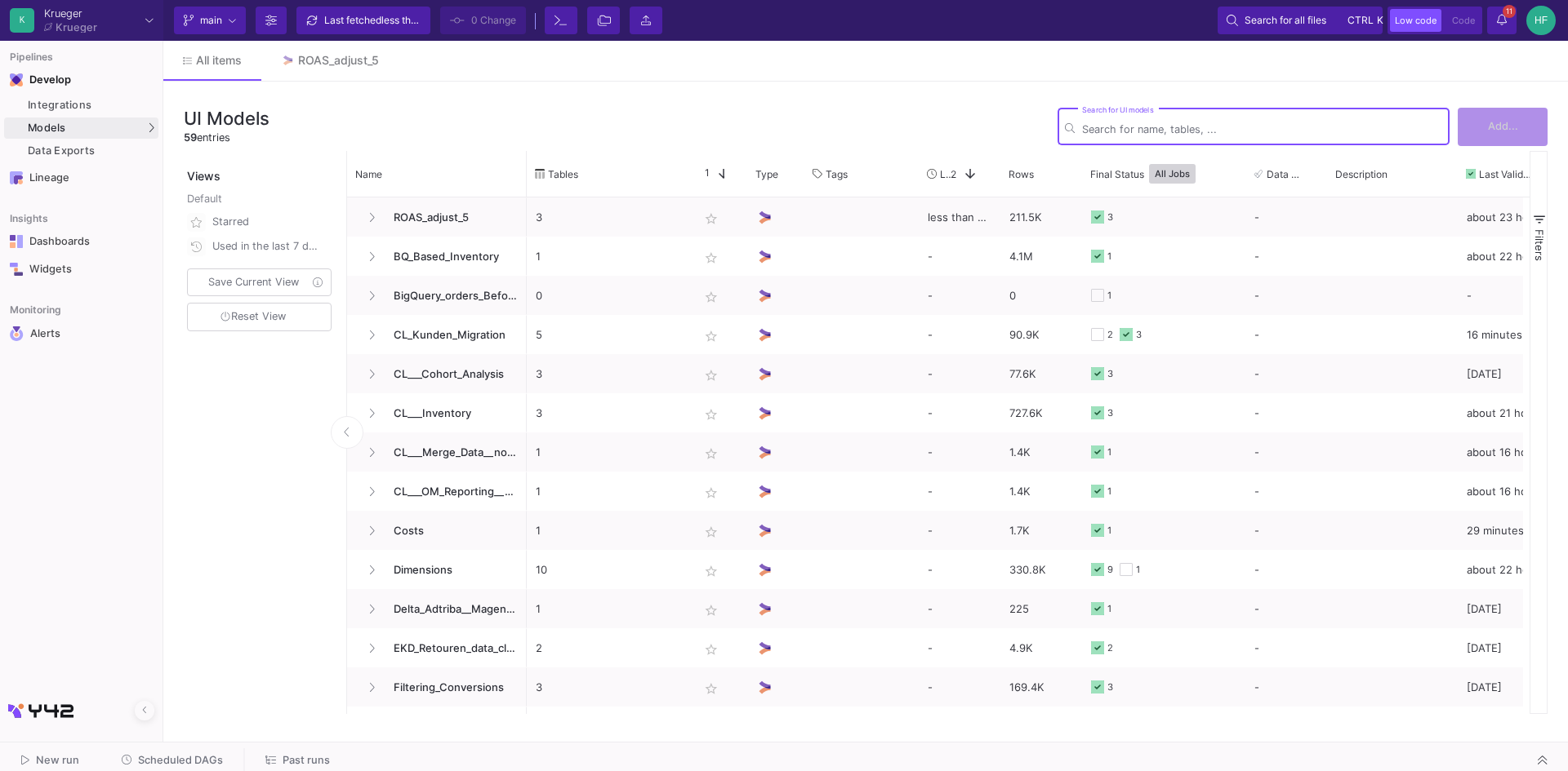
click at [1172, 130] on input "Search for UI models" at bounding box center [1262, 129] width 360 height 12
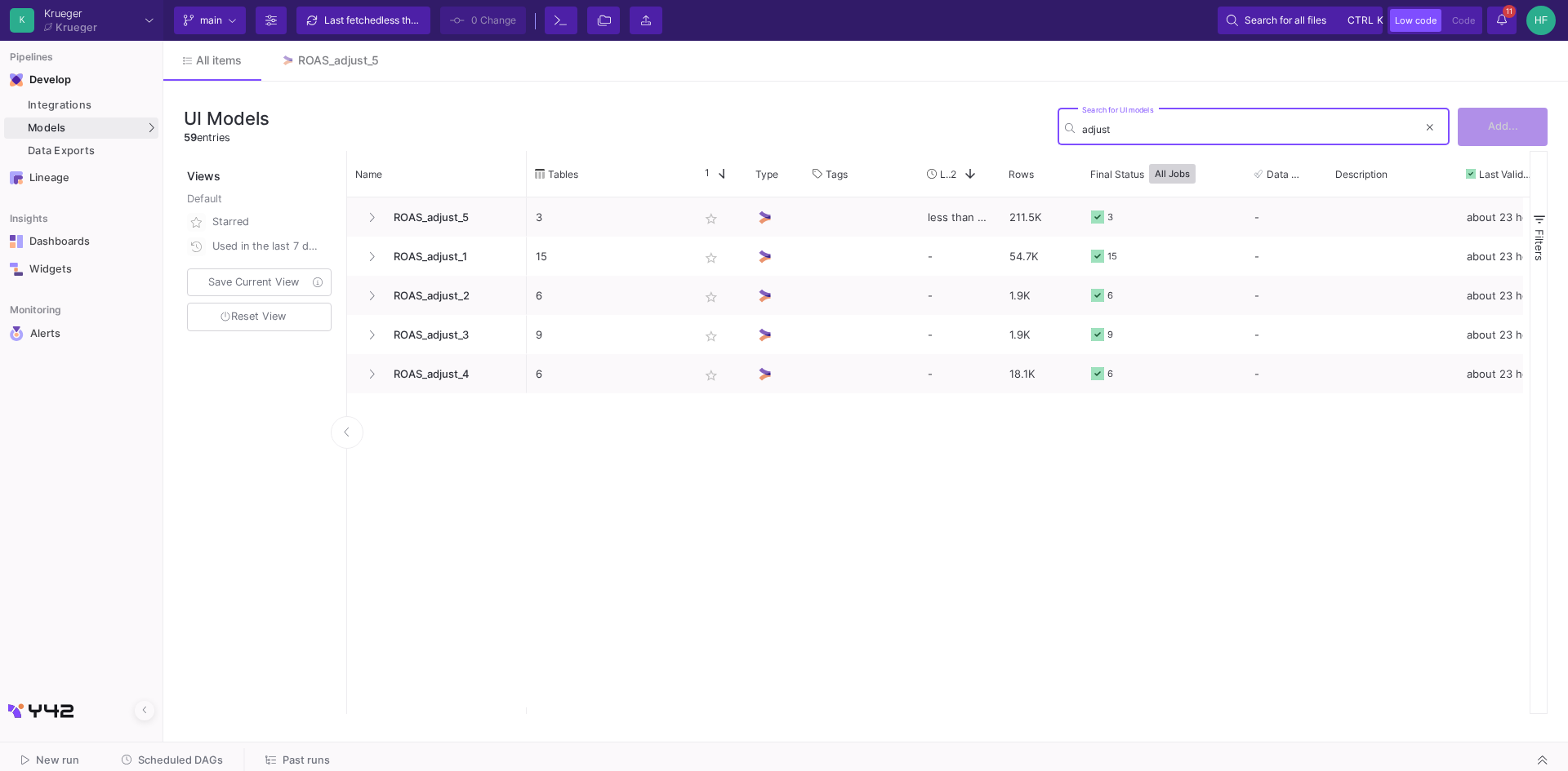
type input "adjust"
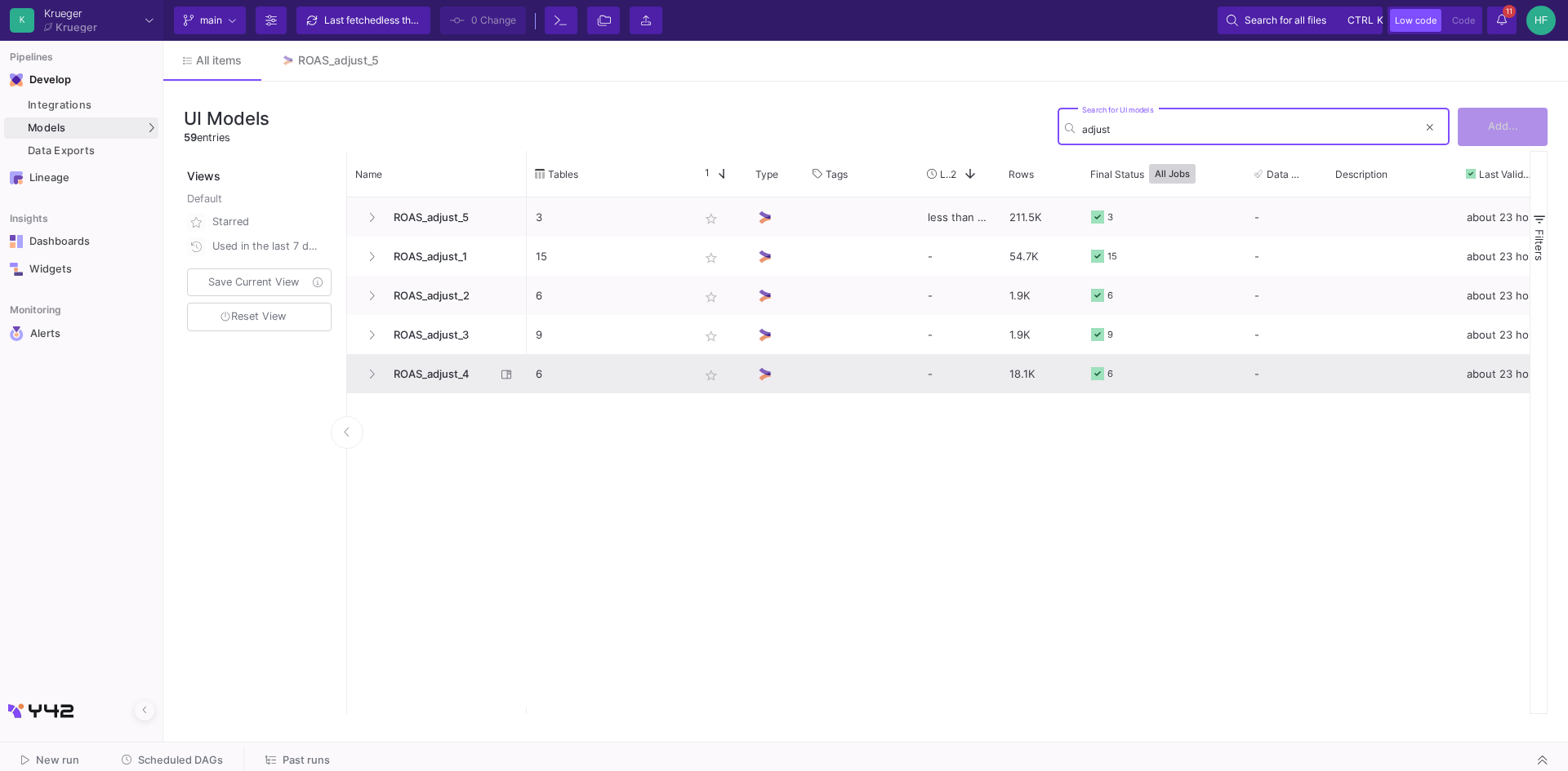
click at [432, 370] on span "ROAS_adjust_4" at bounding box center [440, 374] width 112 height 38
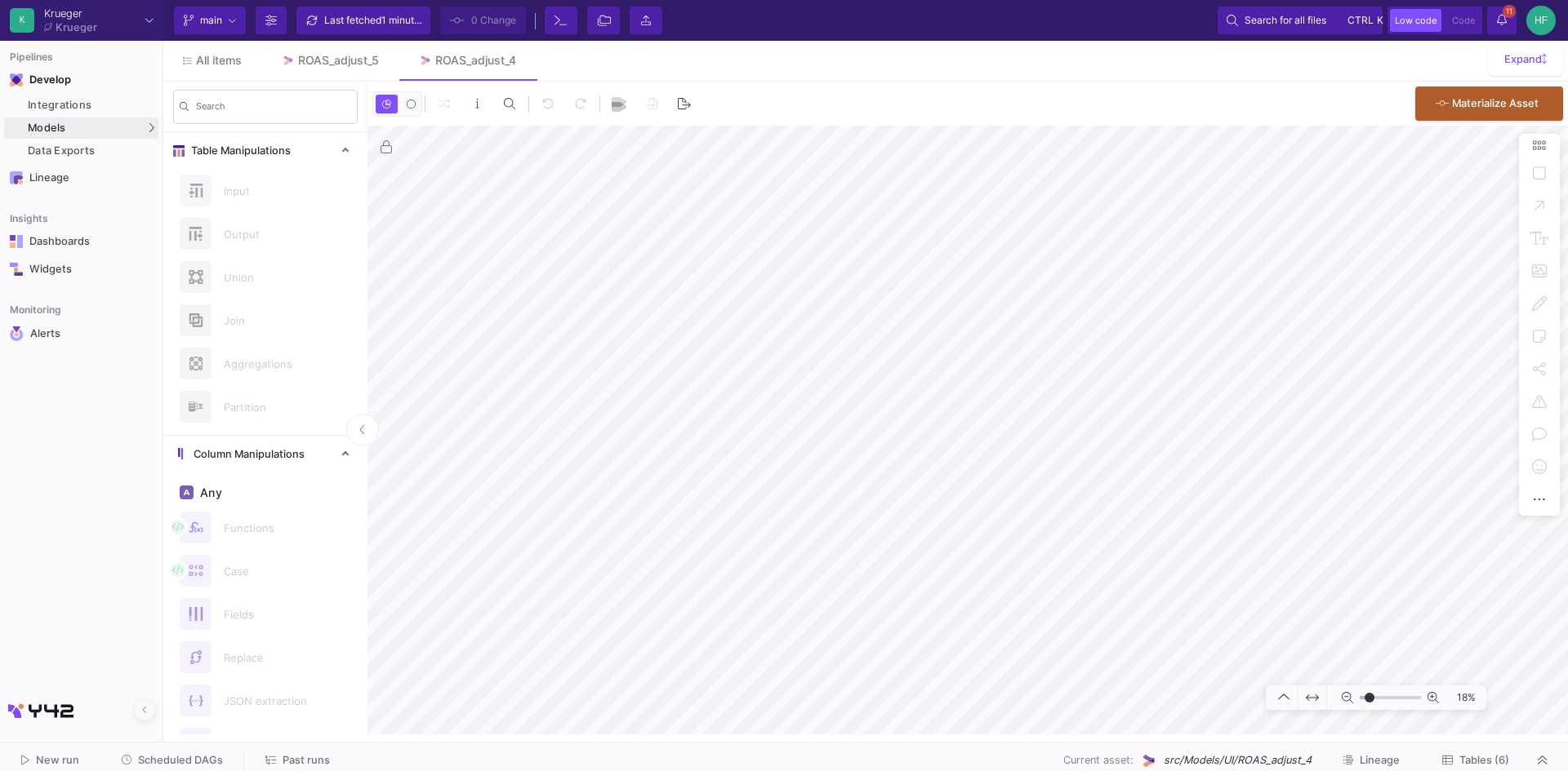
type input "-8"
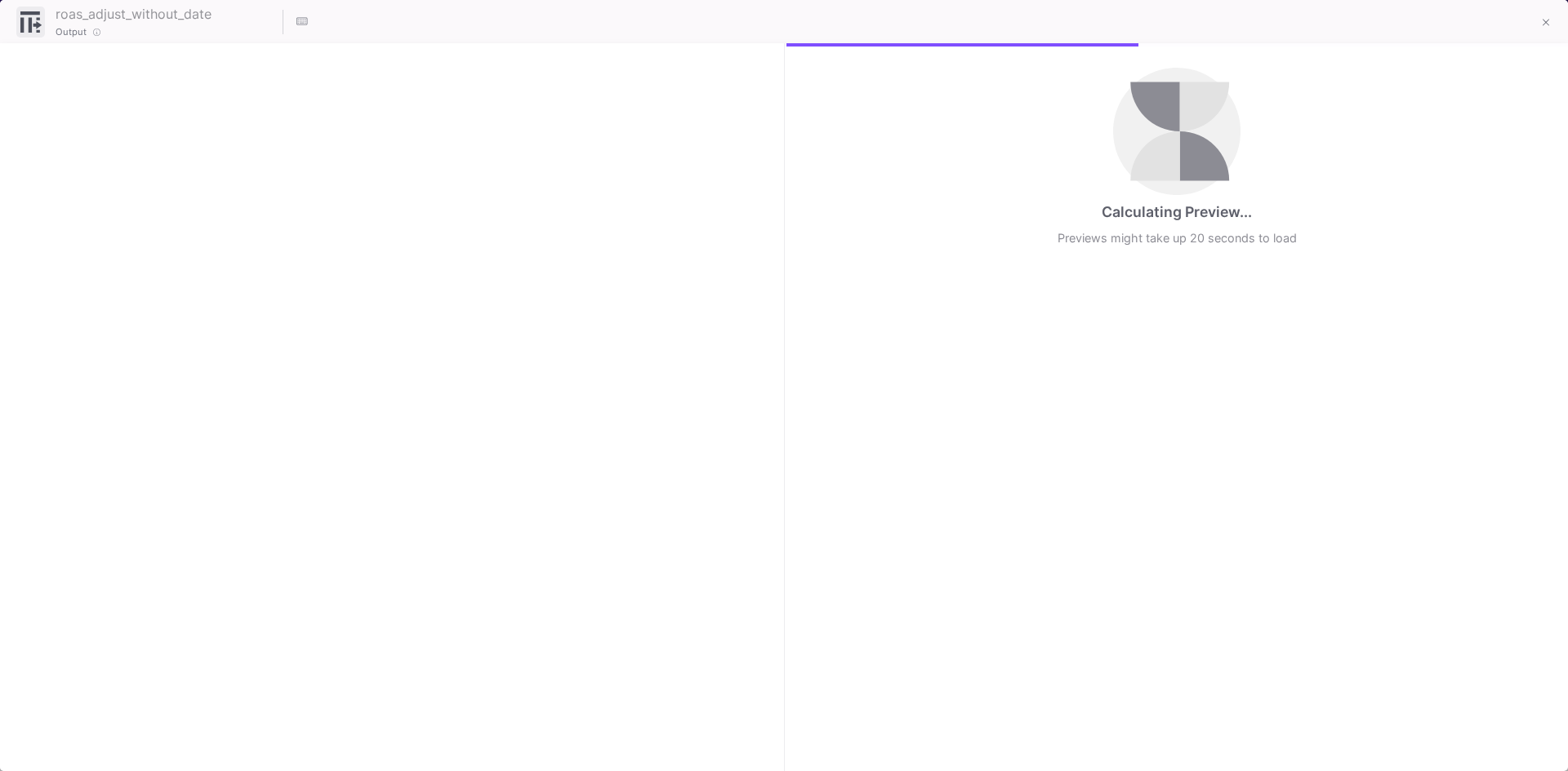
checkbox input "true"
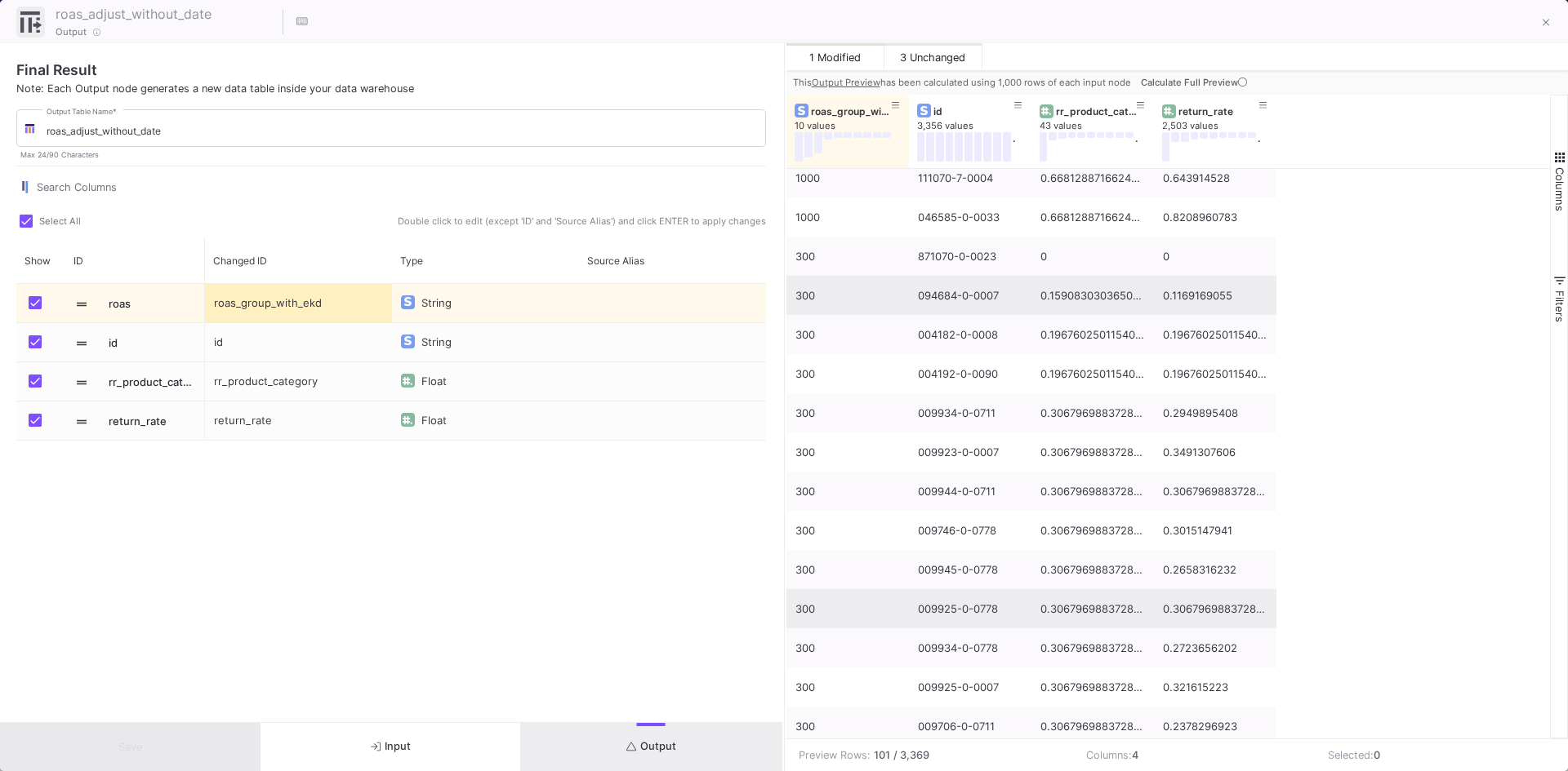
scroll to position [408, 0]
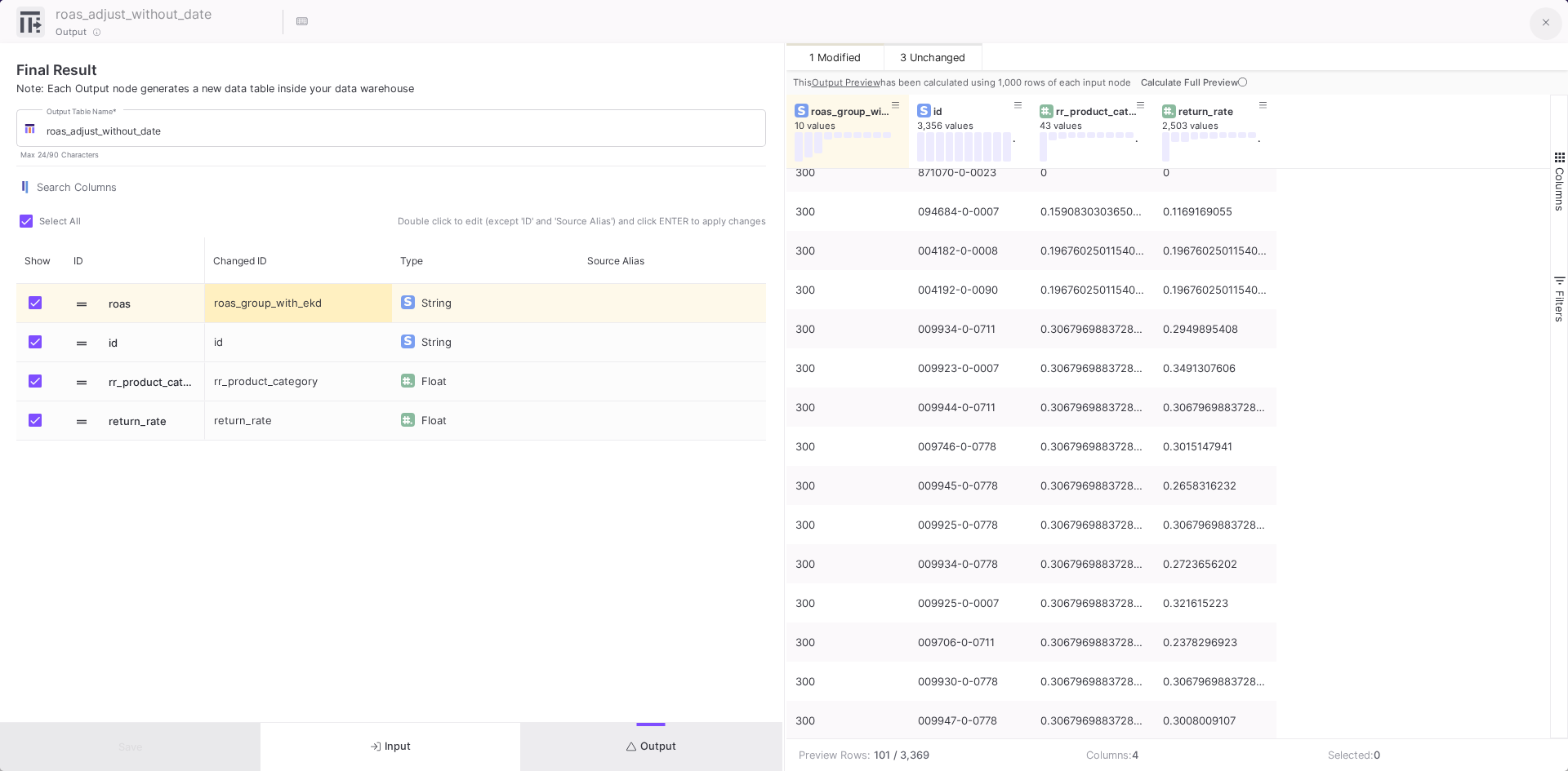
click at [1548, 27] on icon at bounding box center [1546, 23] width 7 height 11
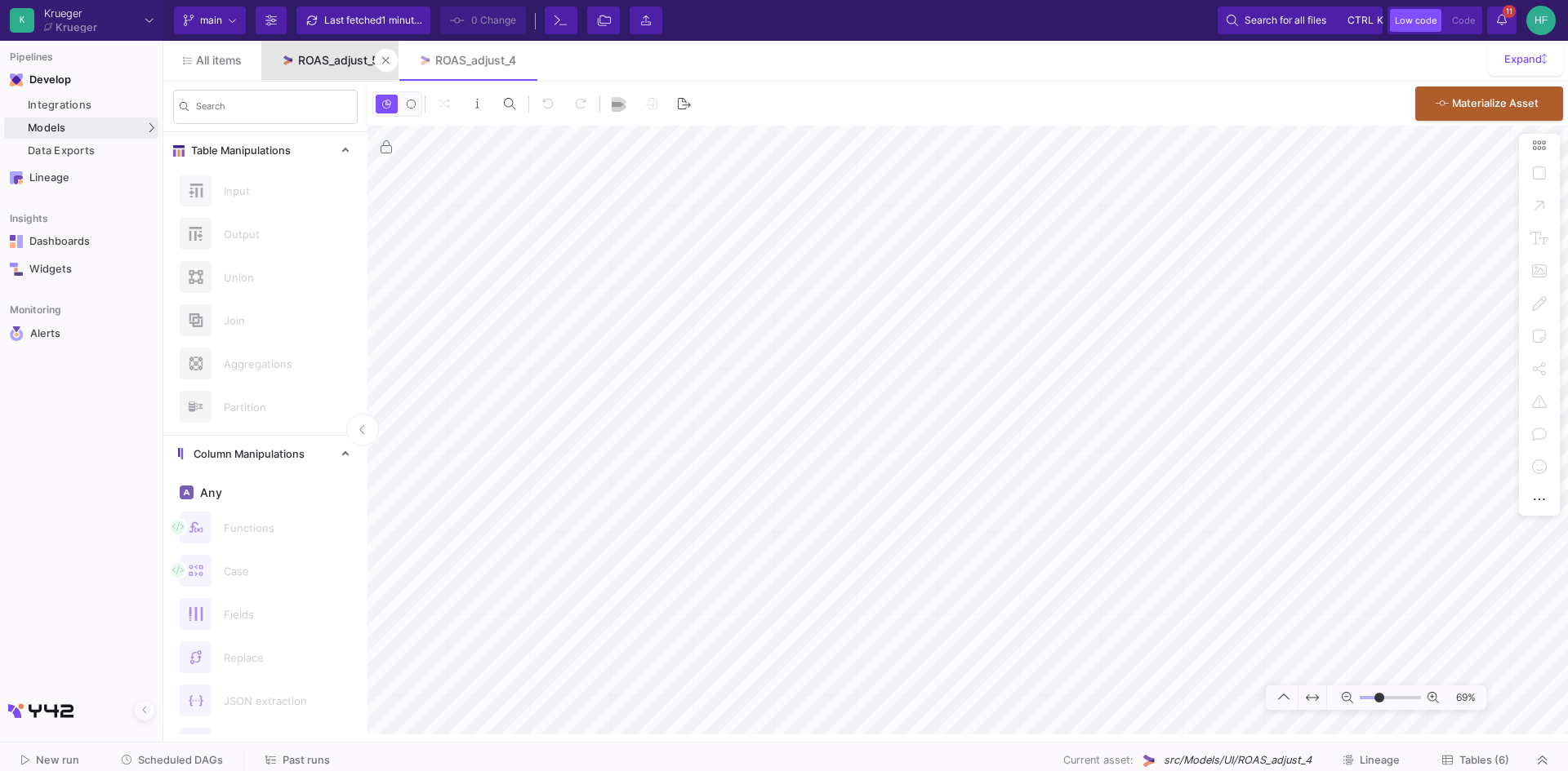
click at [346, 52] on link "ROAS_adjust_5" at bounding box center [330, 61] width 138 height 39
type input "-2"
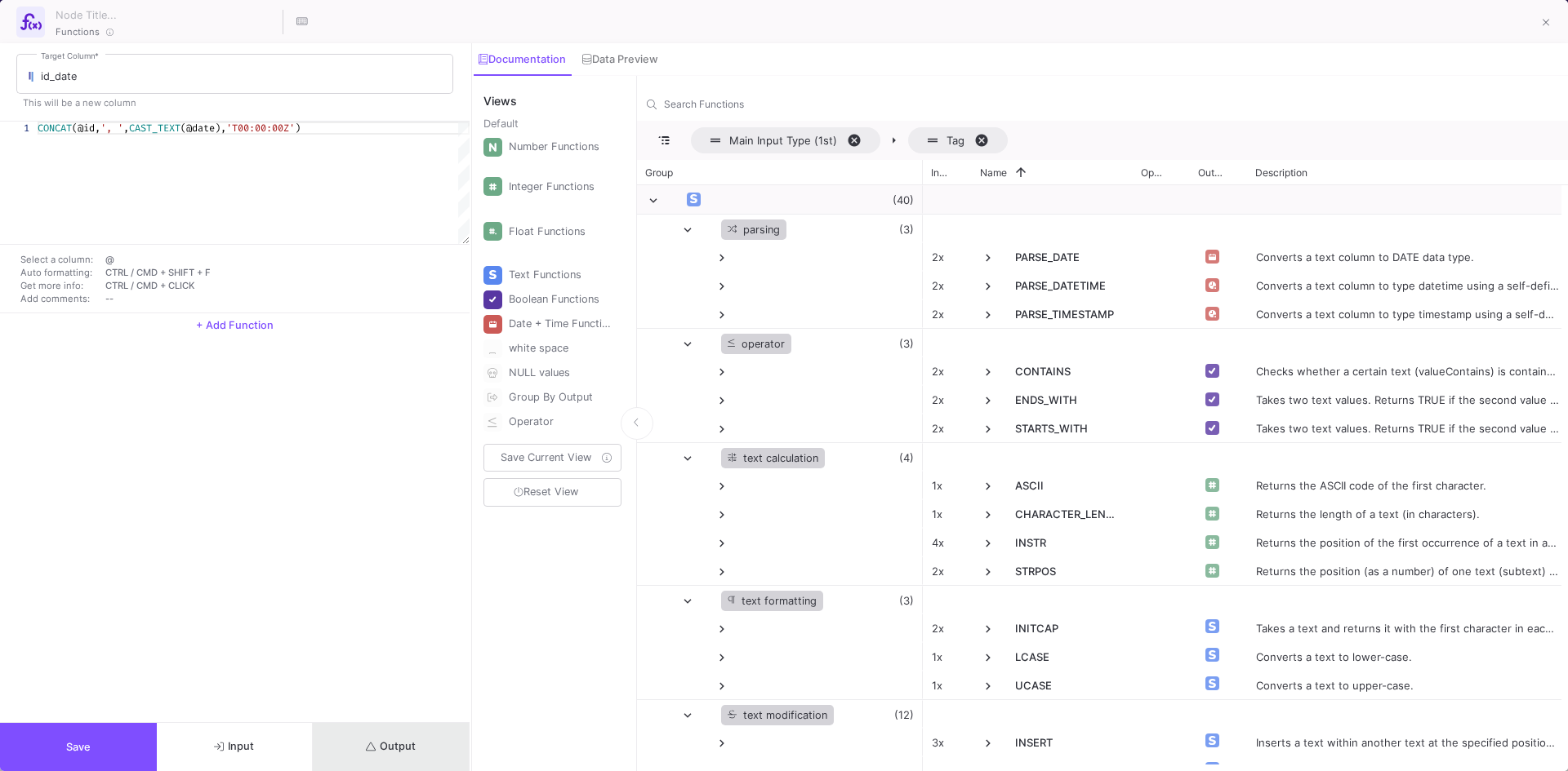
click at [400, 742] on span "Output" at bounding box center [391, 746] width 50 height 12
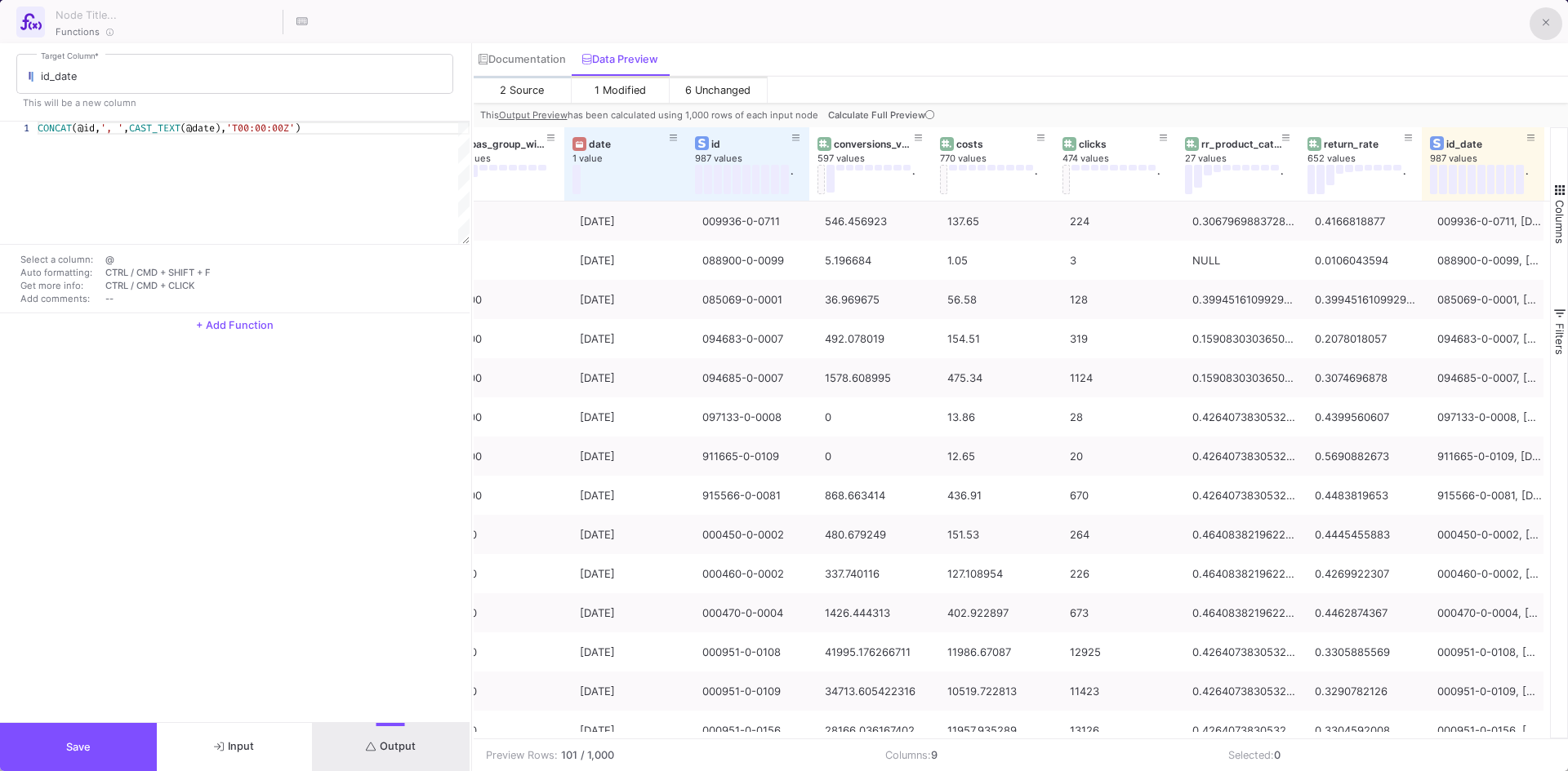
click at [1545, 19] on icon at bounding box center [1546, 23] width 7 height 11
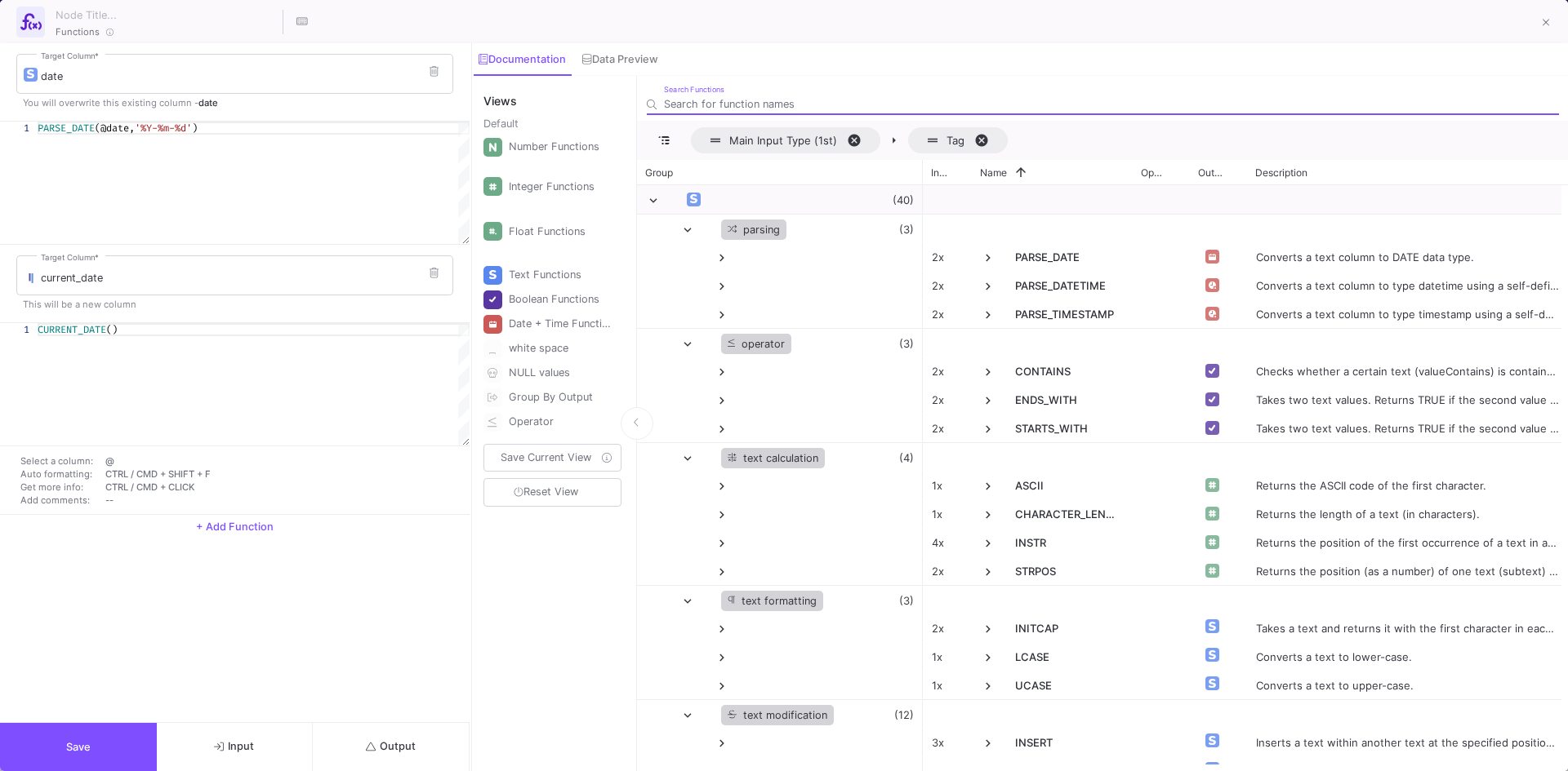
click at [395, 744] on span "Output" at bounding box center [391, 746] width 50 height 12
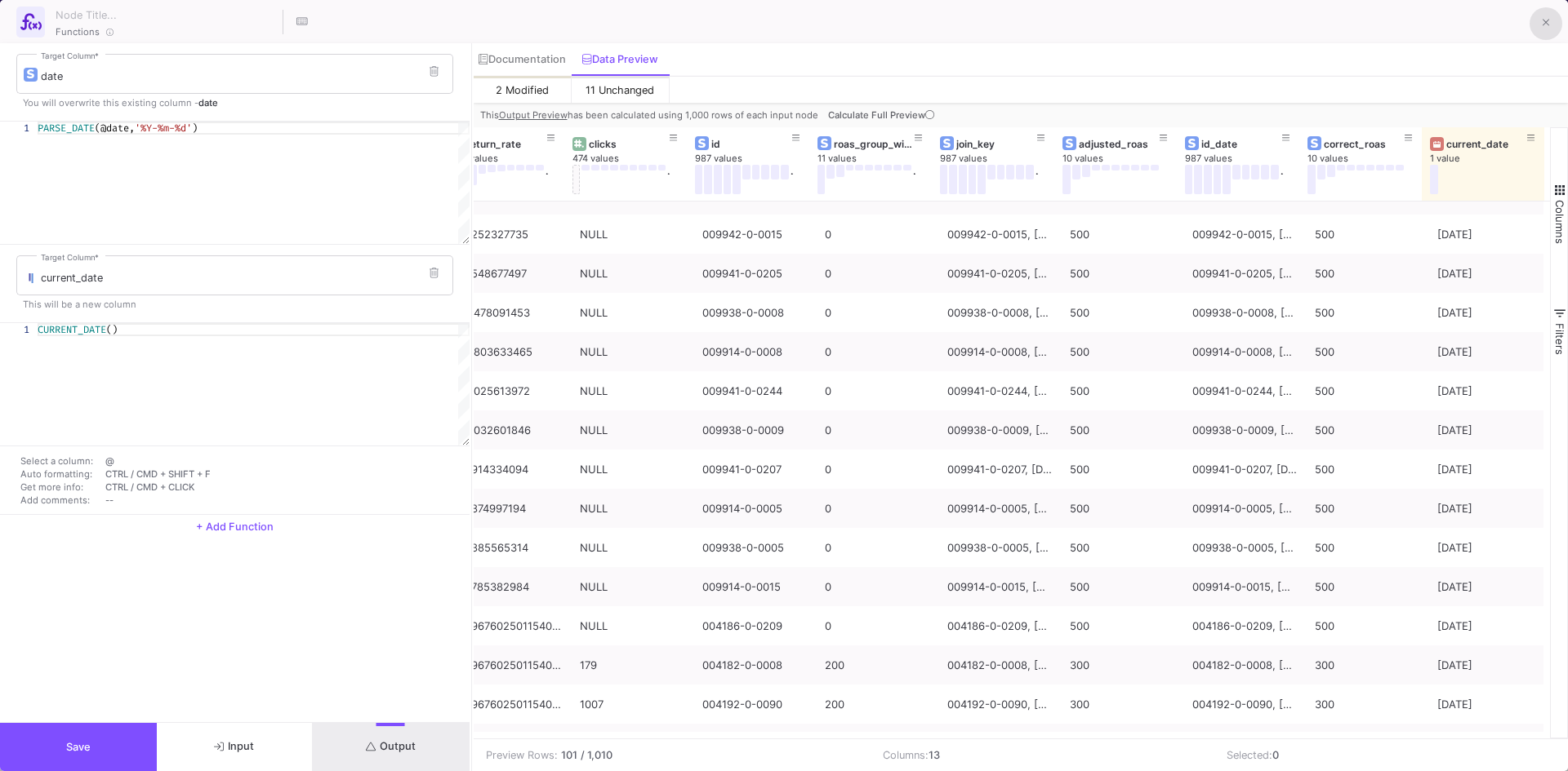
click at [1553, 27] on button at bounding box center [1546, 24] width 33 height 33
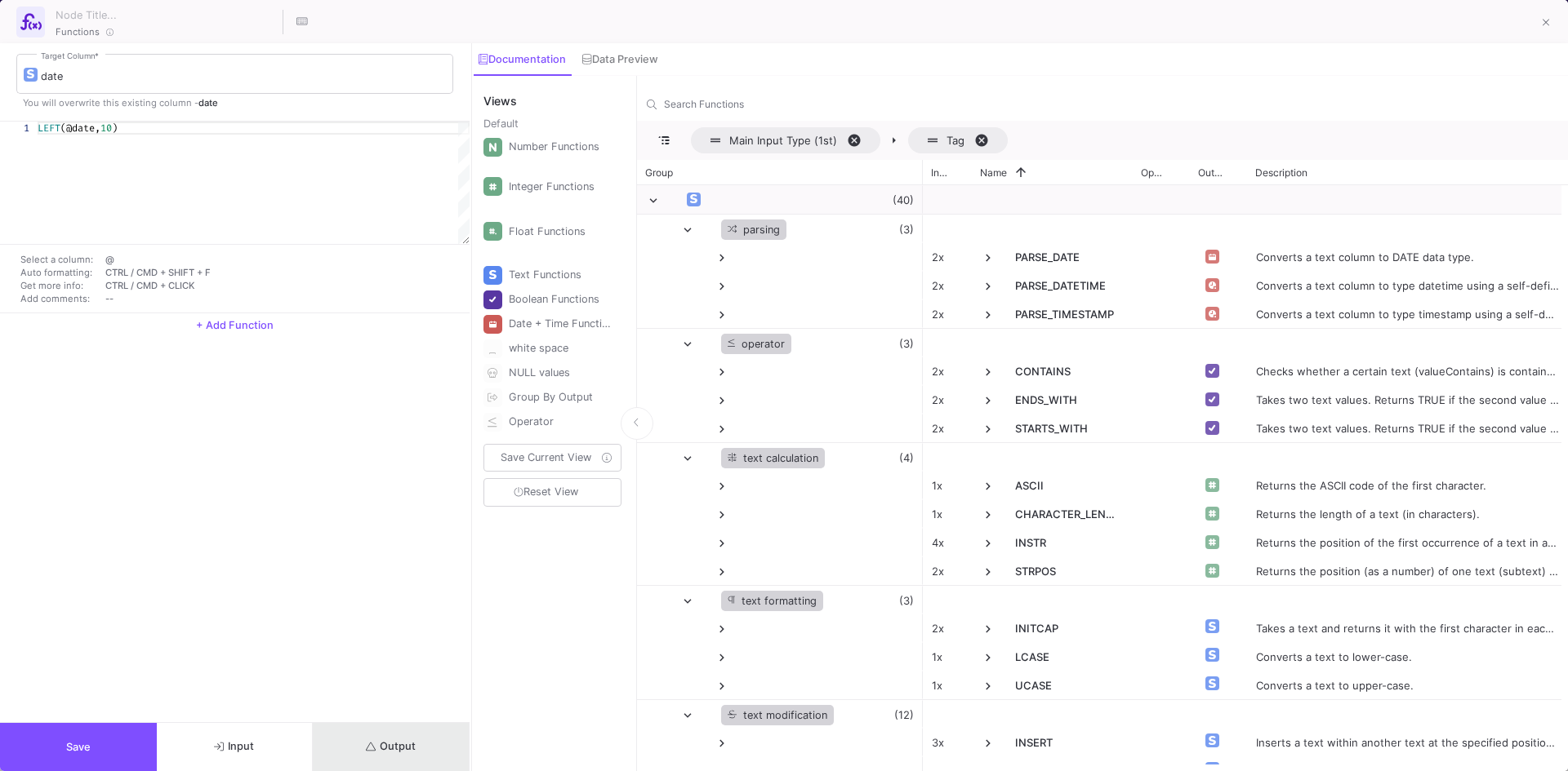
click at [411, 744] on span "Output" at bounding box center [391, 746] width 50 height 12
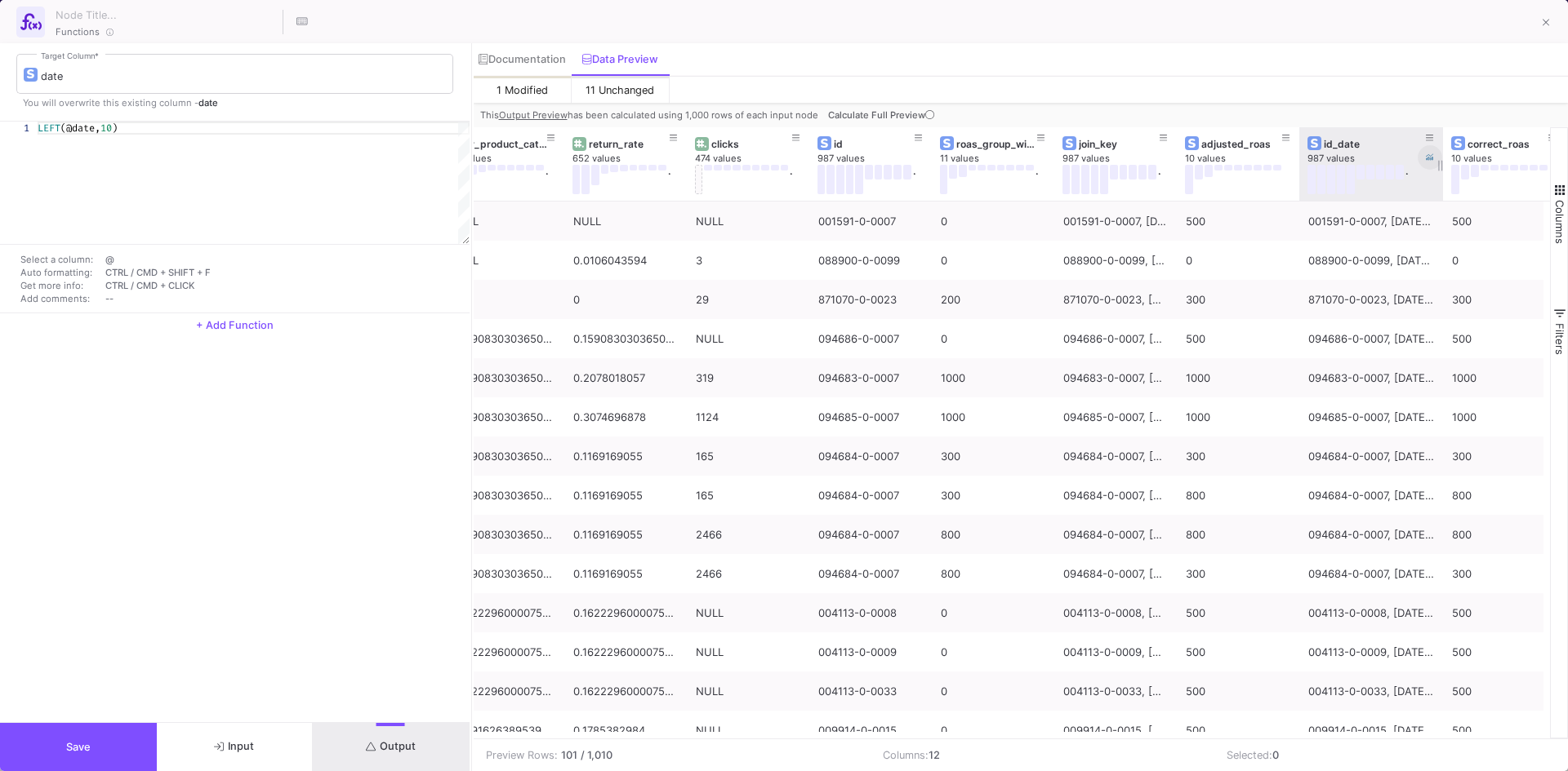
drag, startPoint x: 1419, startPoint y: 139, endPoint x: 1440, endPoint y: 165, distance: 33.4
click at [1440, 165] on div at bounding box center [1443, 165] width 7 height 74
click at [1550, 21] on button at bounding box center [1546, 24] width 33 height 33
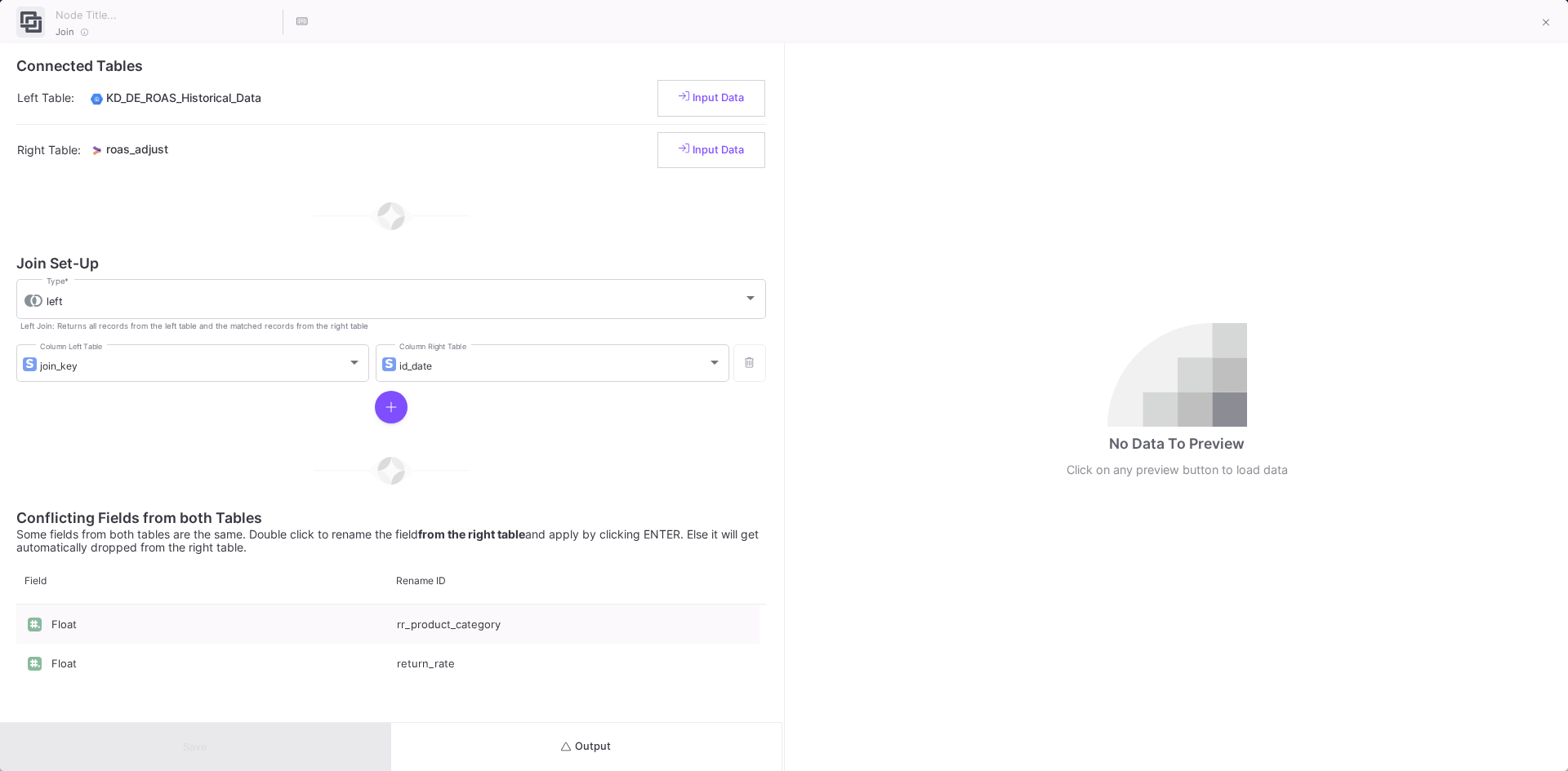
click at [610, 740] on button "Output" at bounding box center [587, 747] width 391 height 48
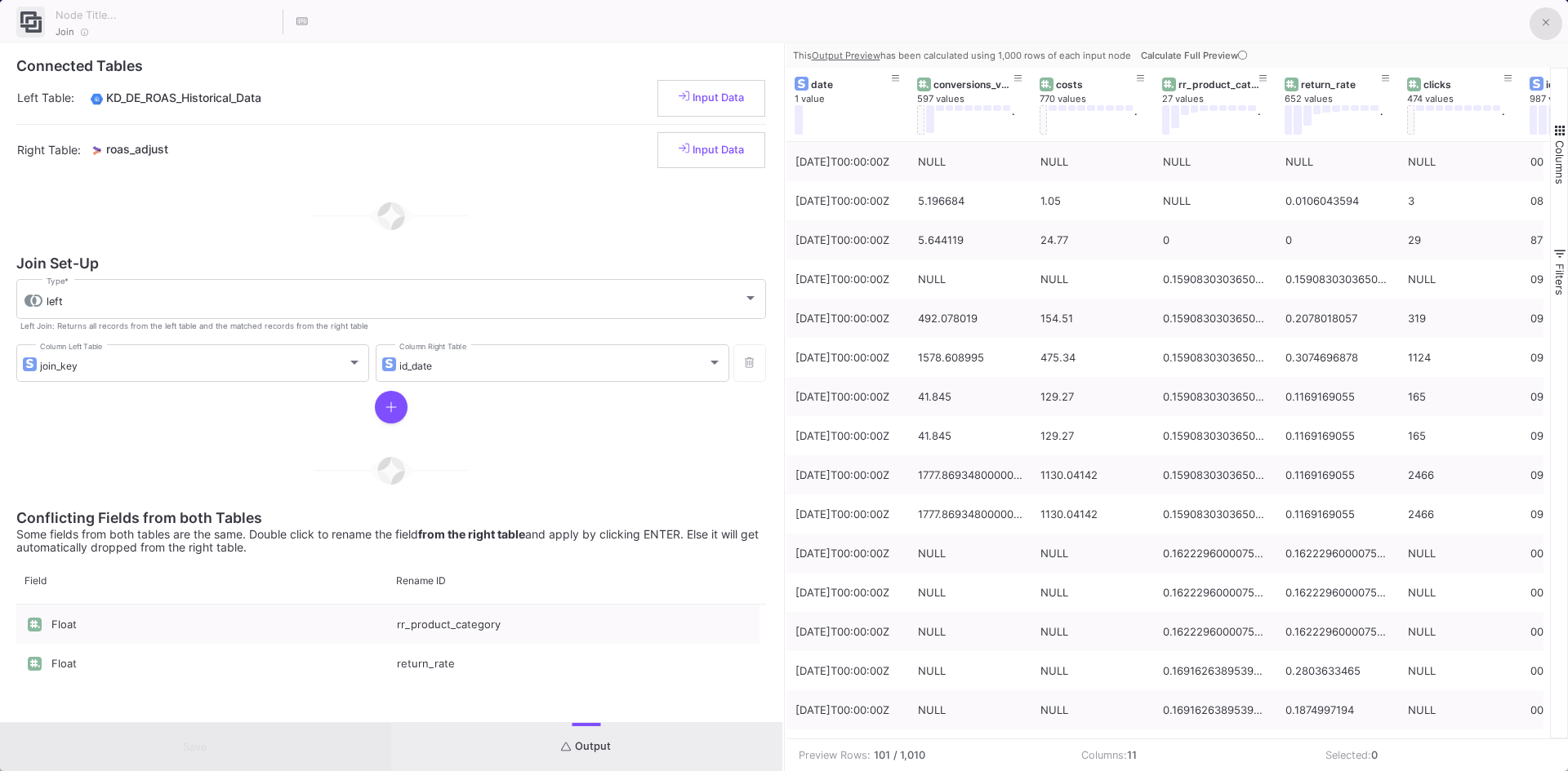
click at [1552, 23] on button at bounding box center [1546, 24] width 33 height 33
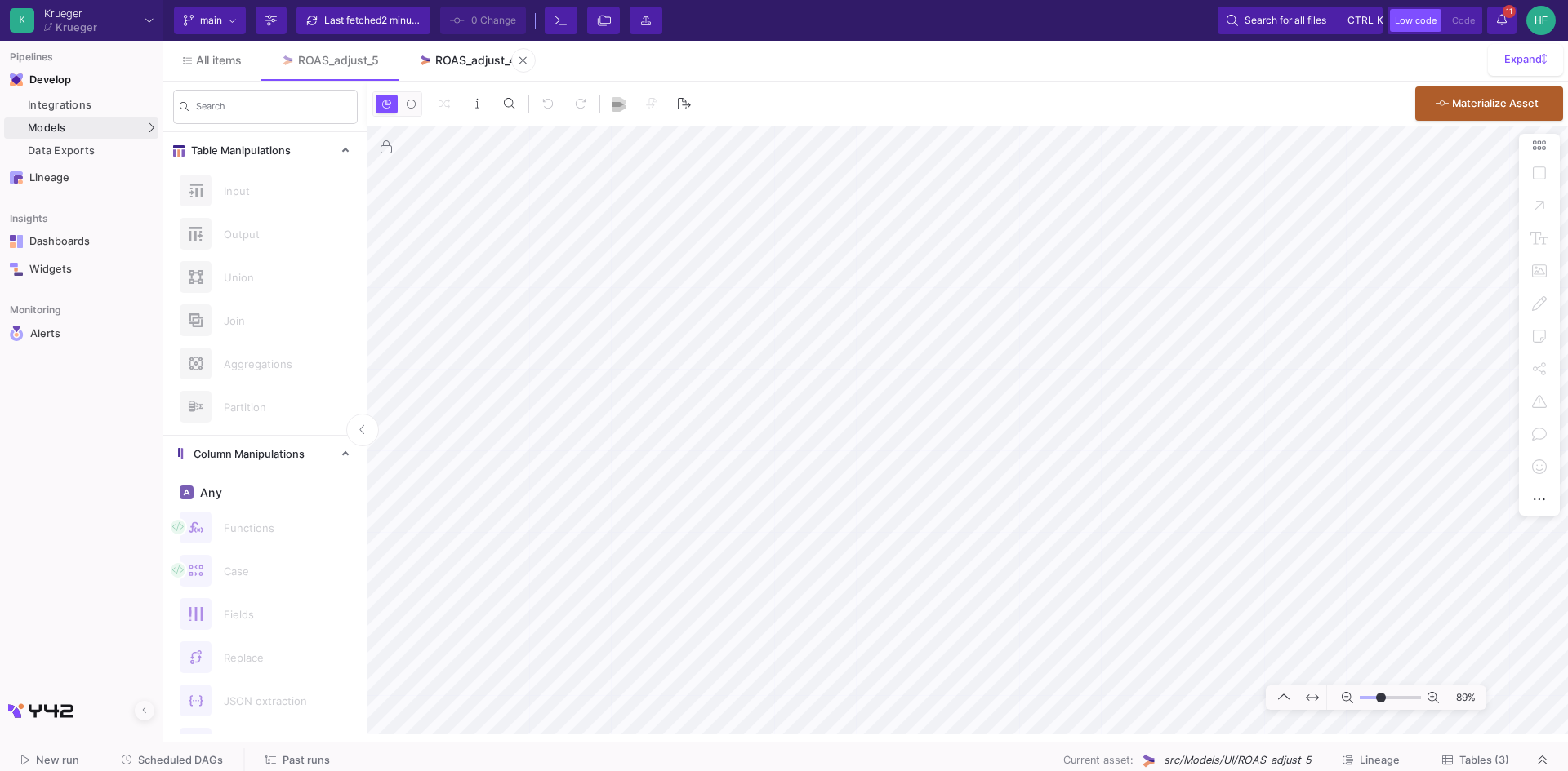
click at [467, 65] on div "ROAS_adjust_4" at bounding box center [476, 61] width 81 height 13
type input "-35"
click at [233, 124] on link "UI-Models" at bounding box center [226, 132] width 121 height 26
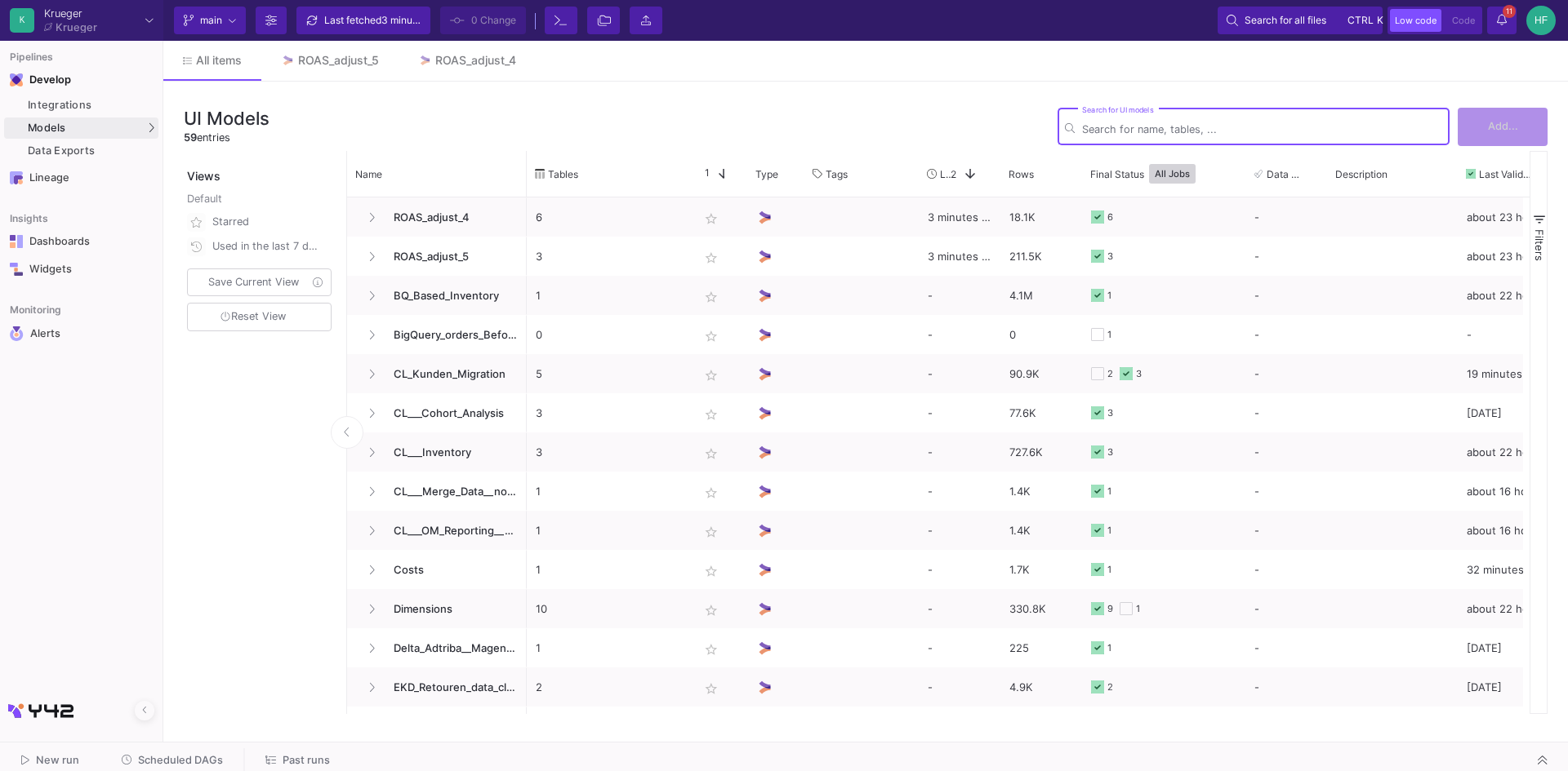
click at [1142, 135] on input "Search for UI models" at bounding box center [1262, 129] width 360 height 12
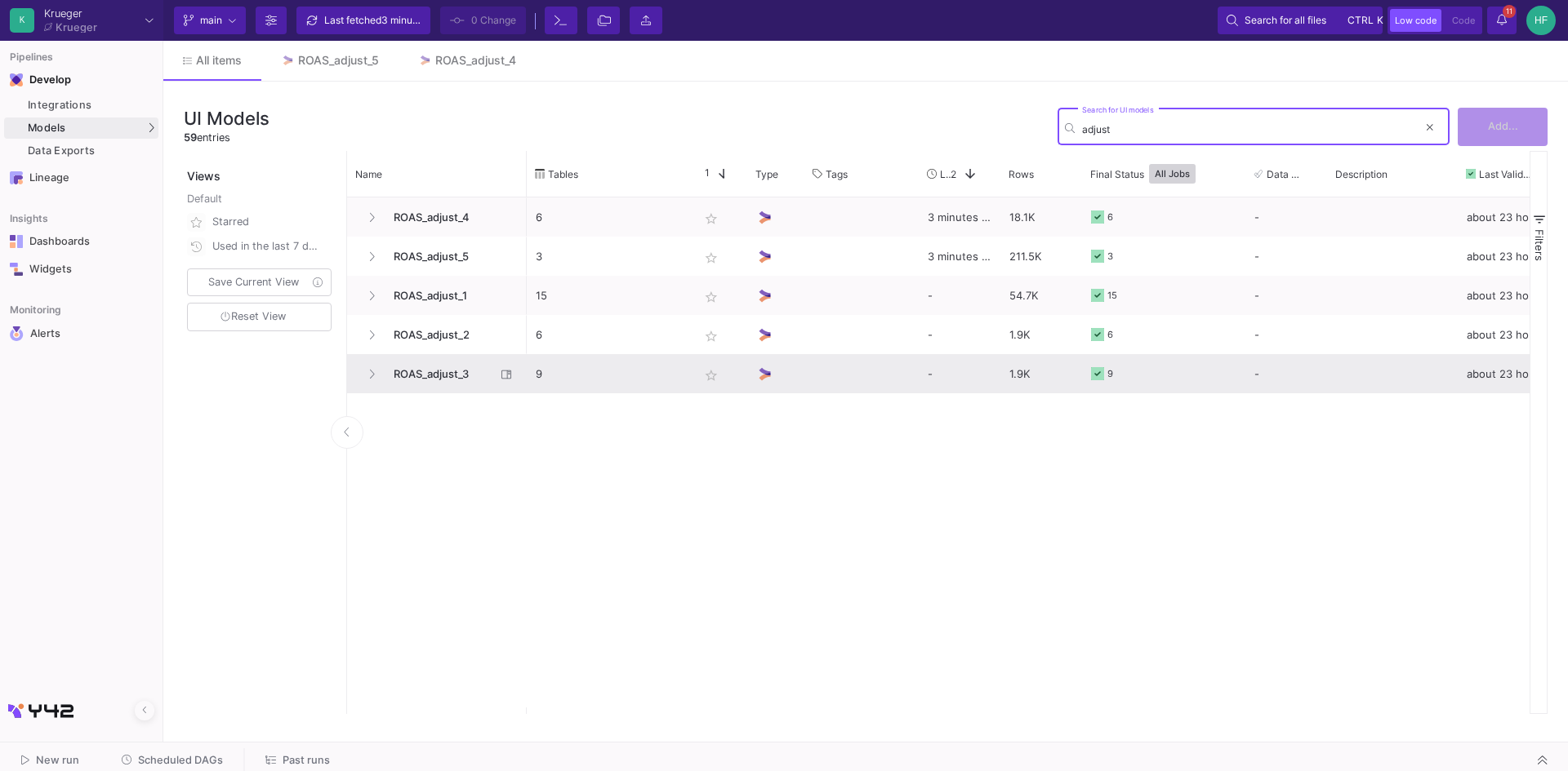
type input "adjust"
click at [445, 374] on span "ROAS_adjust_3" at bounding box center [440, 374] width 112 height 38
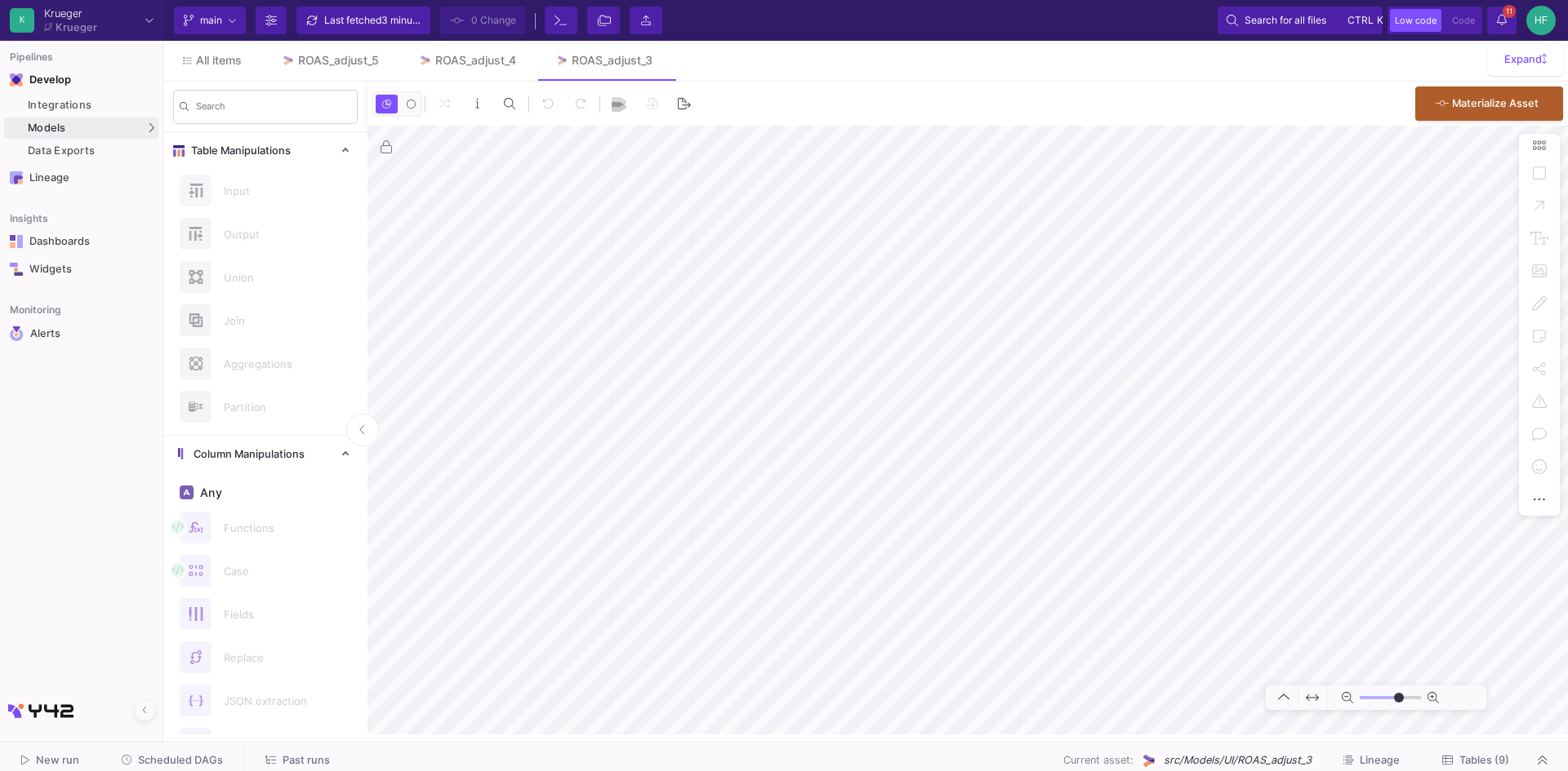
type input "-3"
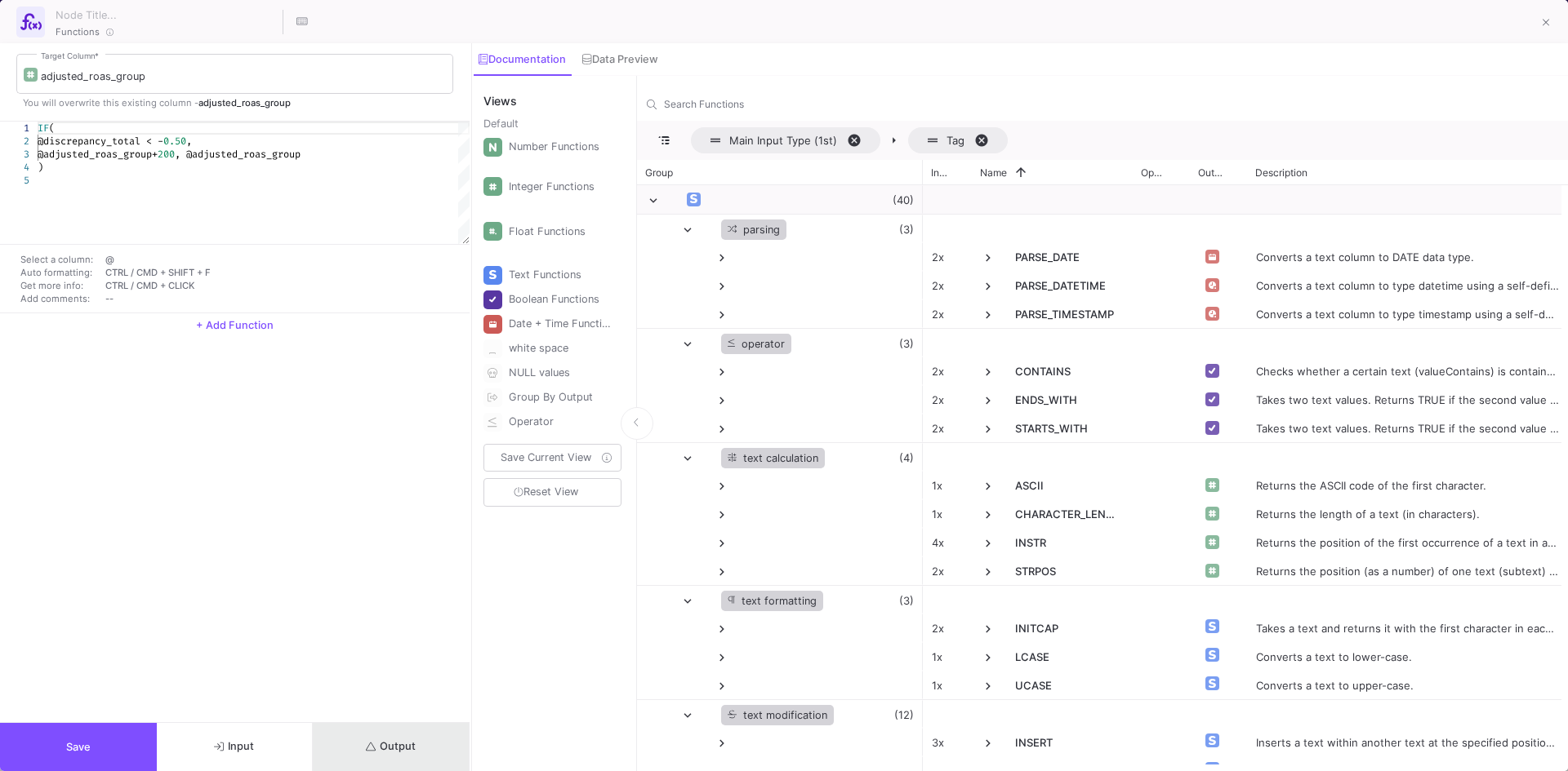
click at [412, 746] on span "Output" at bounding box center [391, 746] width 50 height 12
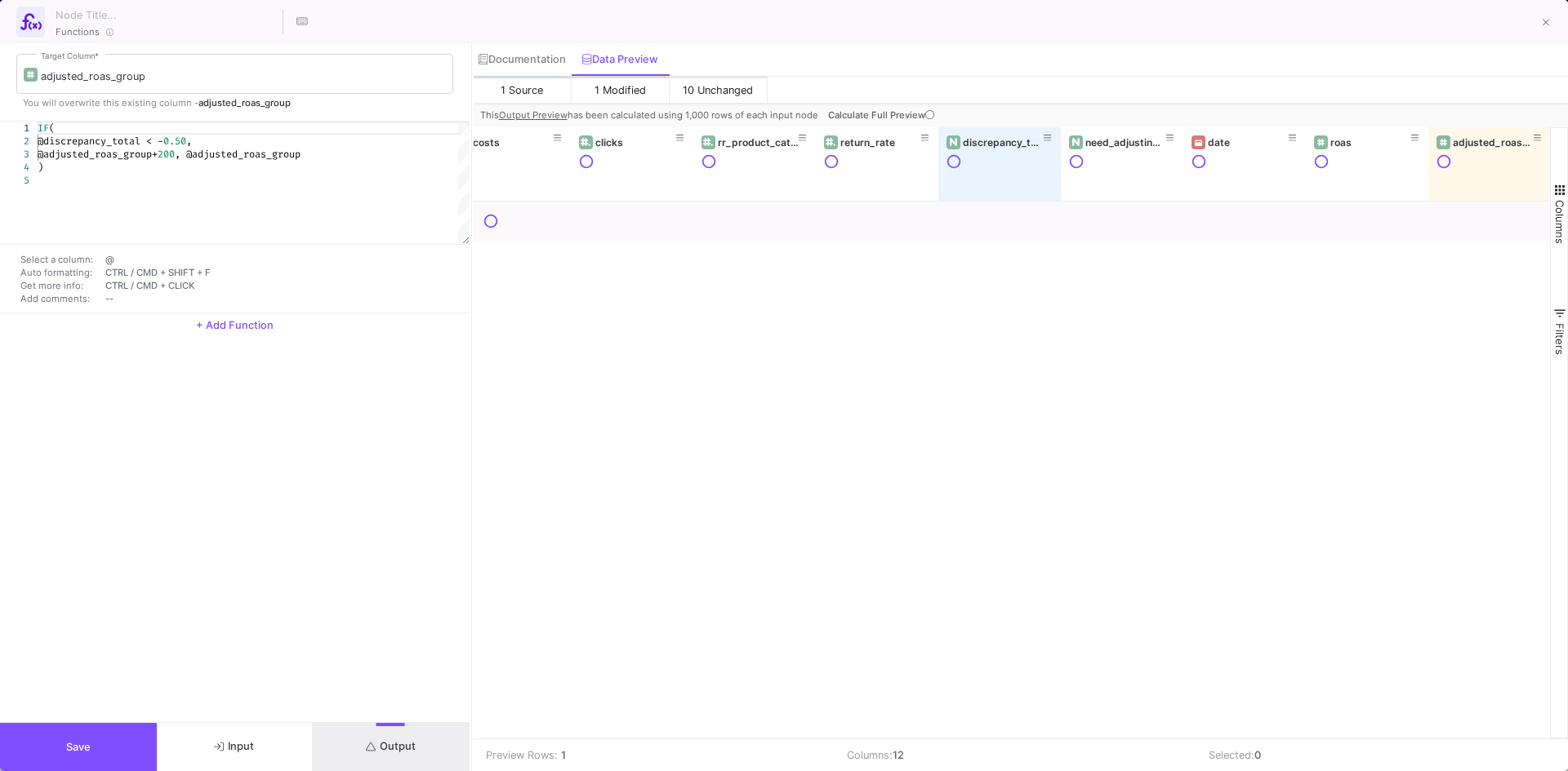
scroll to position [0, 393]
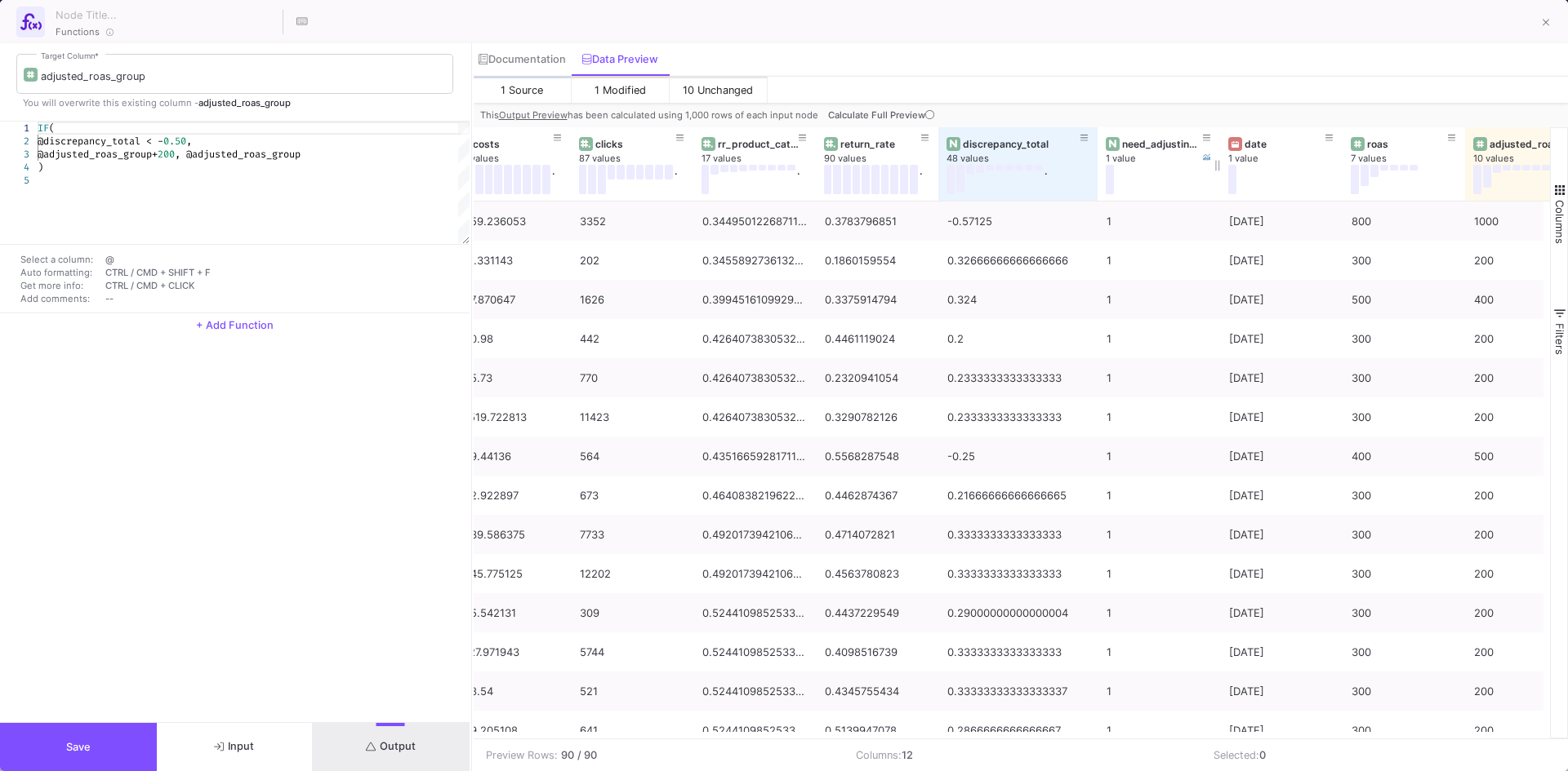
drag, startPoint x: 1058, startPoint y: 132, endPoint x: 1094, endPoint y: 133, distance: 36.0
click at [1094, 133] on div at bounding box center [1097, 165] width 7 height 74
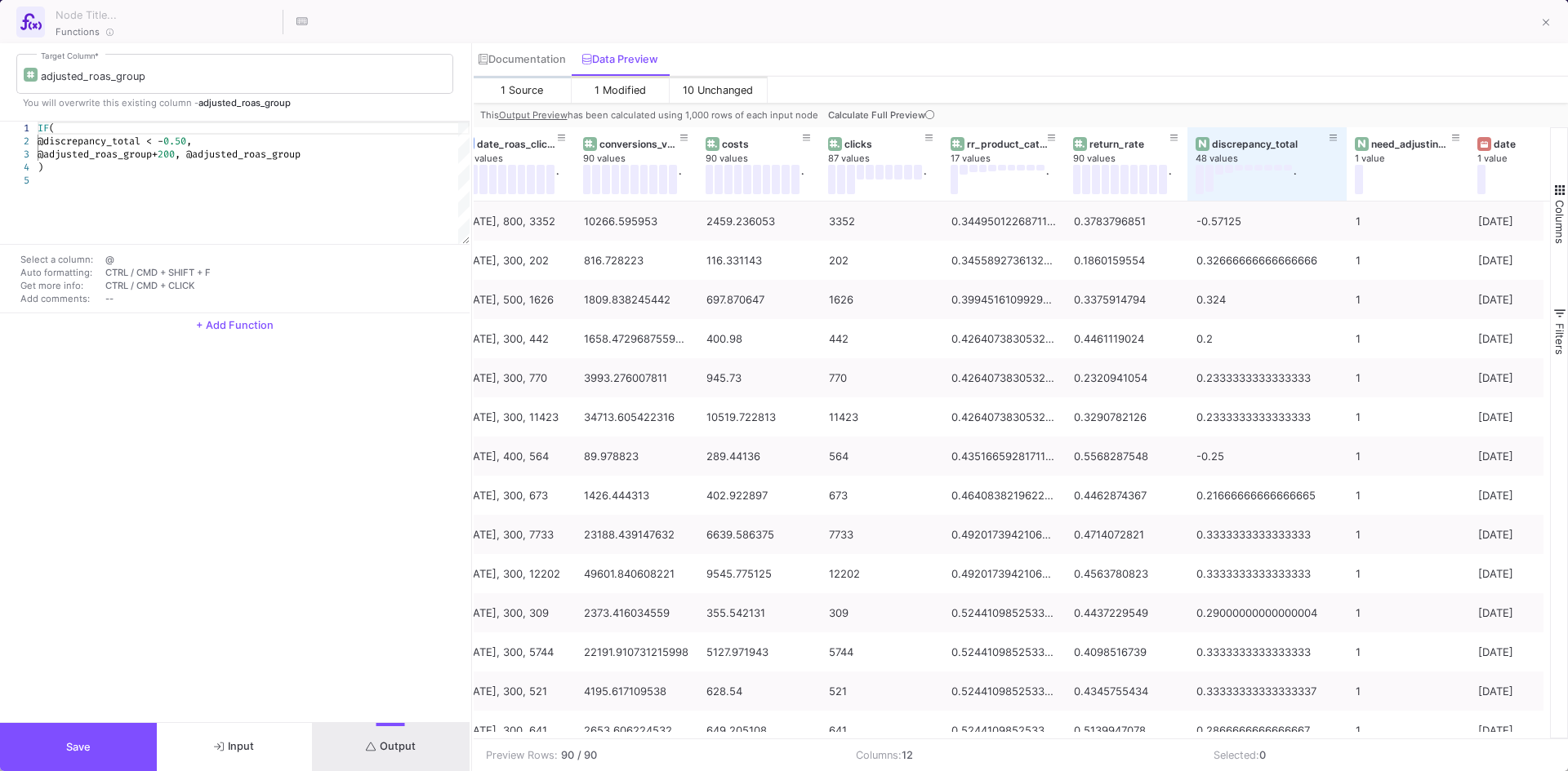
scroll to position [0, 0]
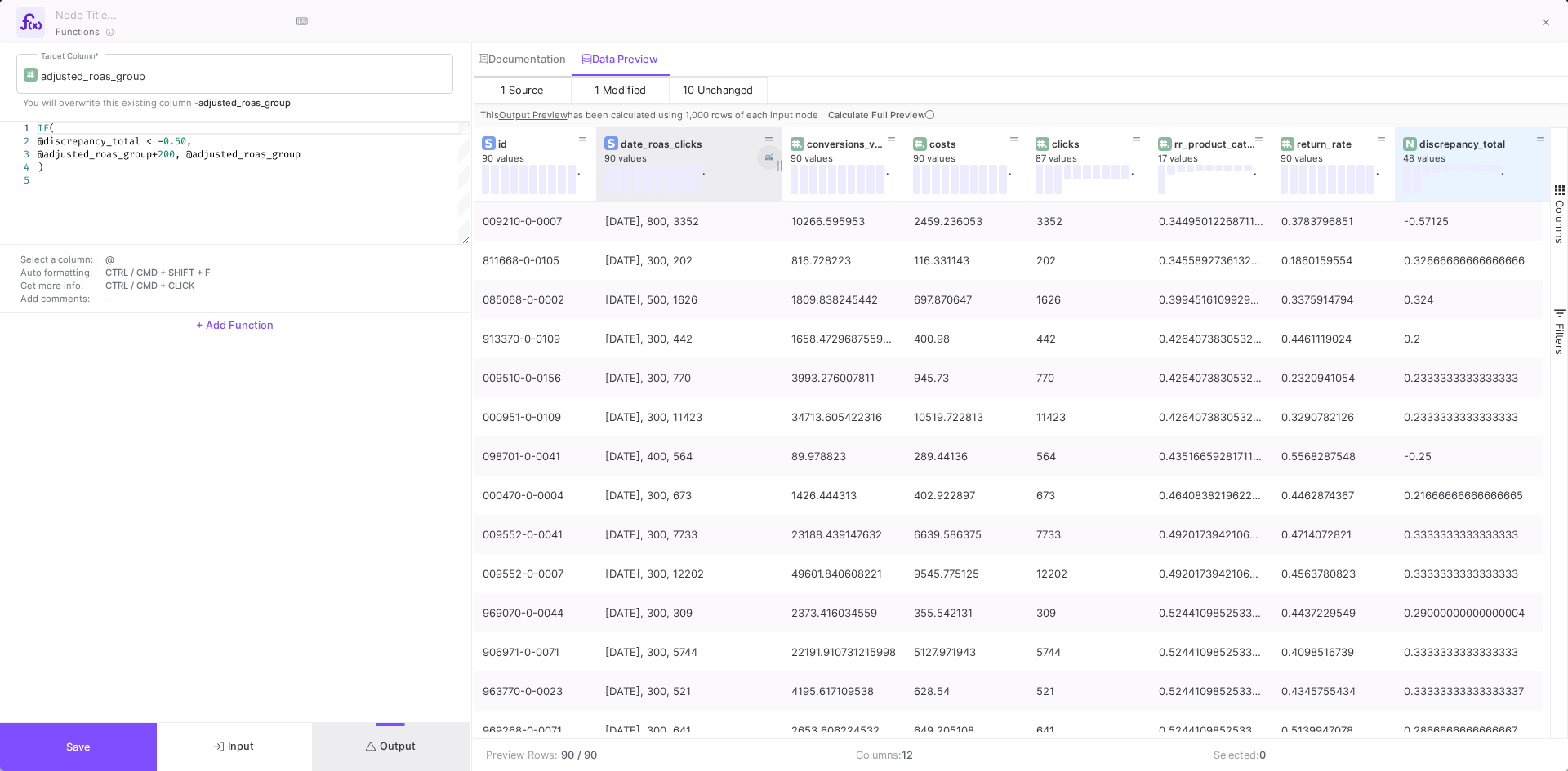
drag, startPoint x: 716, startPoint y: 132, endPoint x: 779, endPoint y: 162, distance: 69.8
click at [779, 162] on div at bounding box center [782, 165] width 7 height 74
click at [855, 120] on span "Calculate Full Preview" at bounding box center [883, 115] width 110 height 11
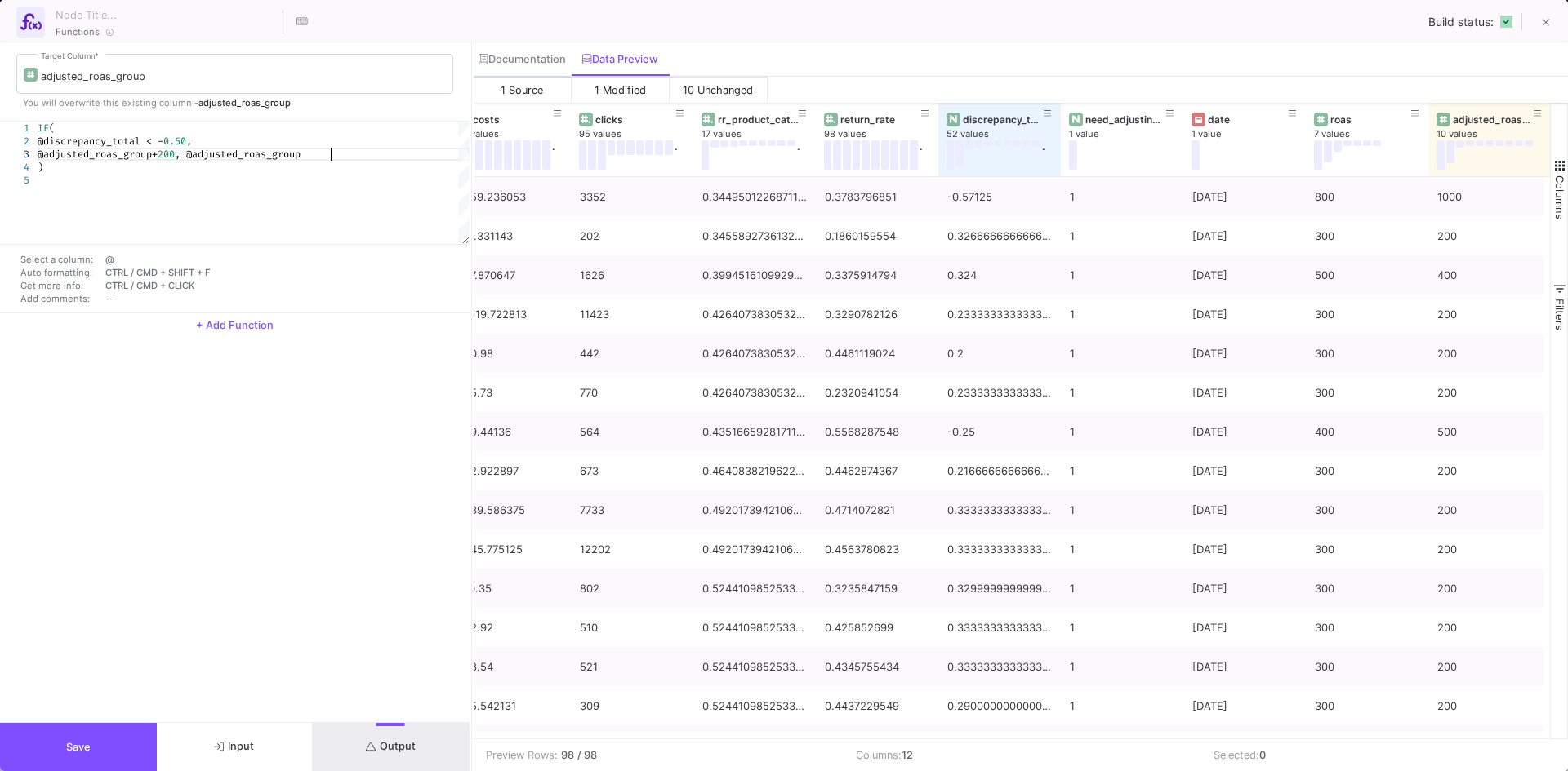
click at [365, 155] on div "@adjusted_roas_group+ 200 , @adjusted_roas_group" at bounding box center [254, 155] width 432 height 13
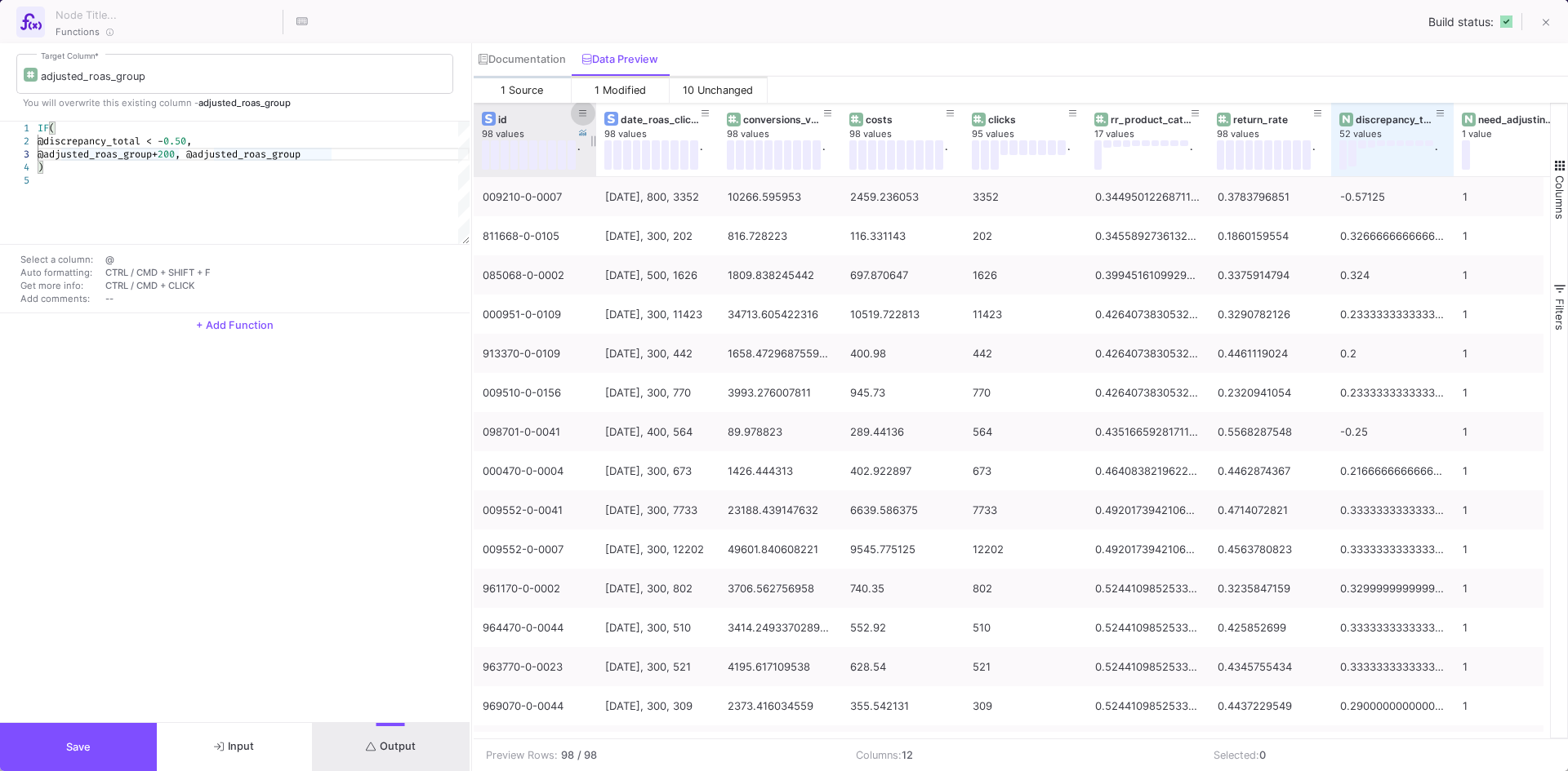
click at [582, 112] on icon at bounding box center [583, 114] width 8 height 9
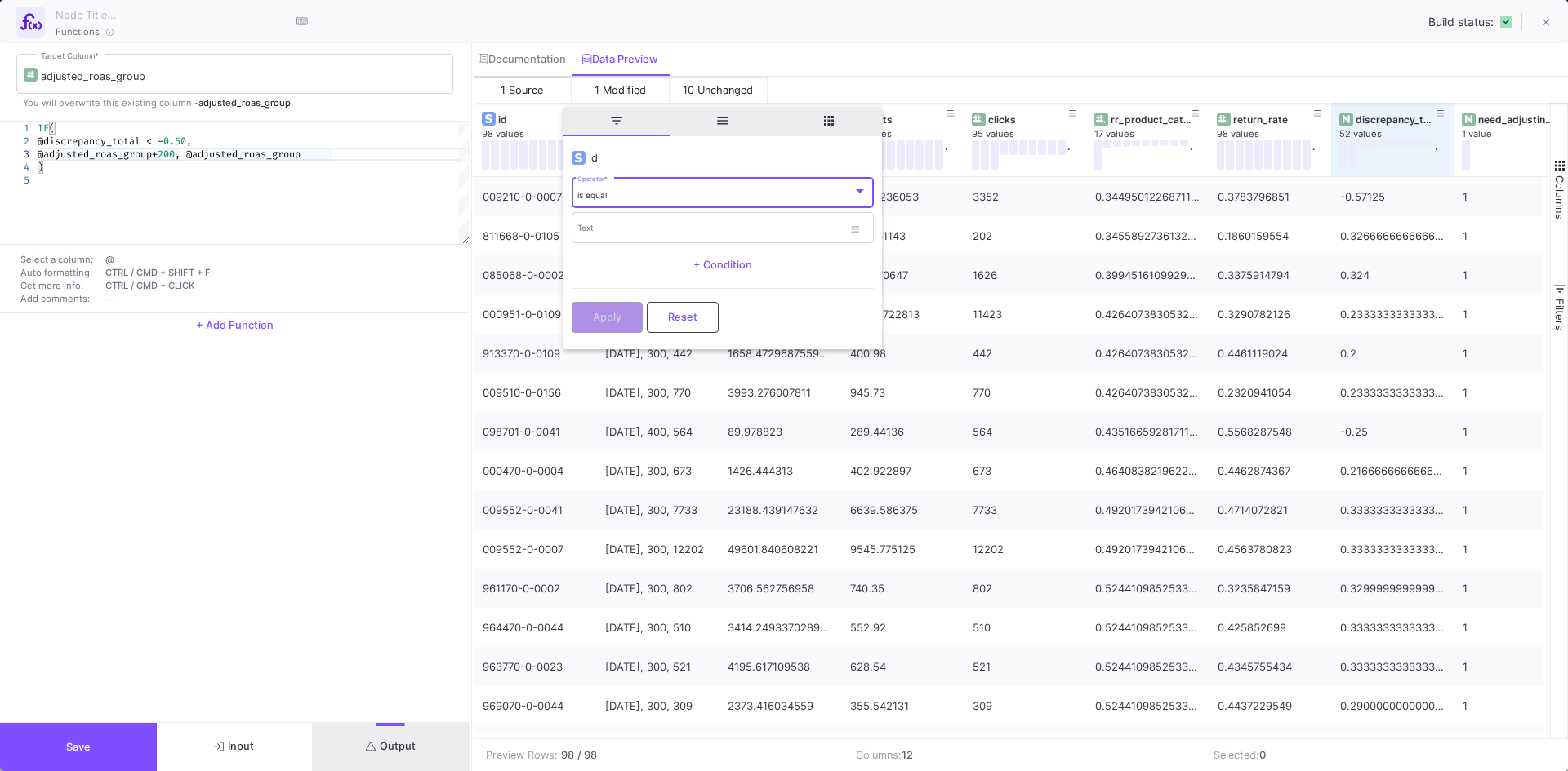
click at [597, 196] on span "is equal" at bounding box center [592, 195] width 29 height 10
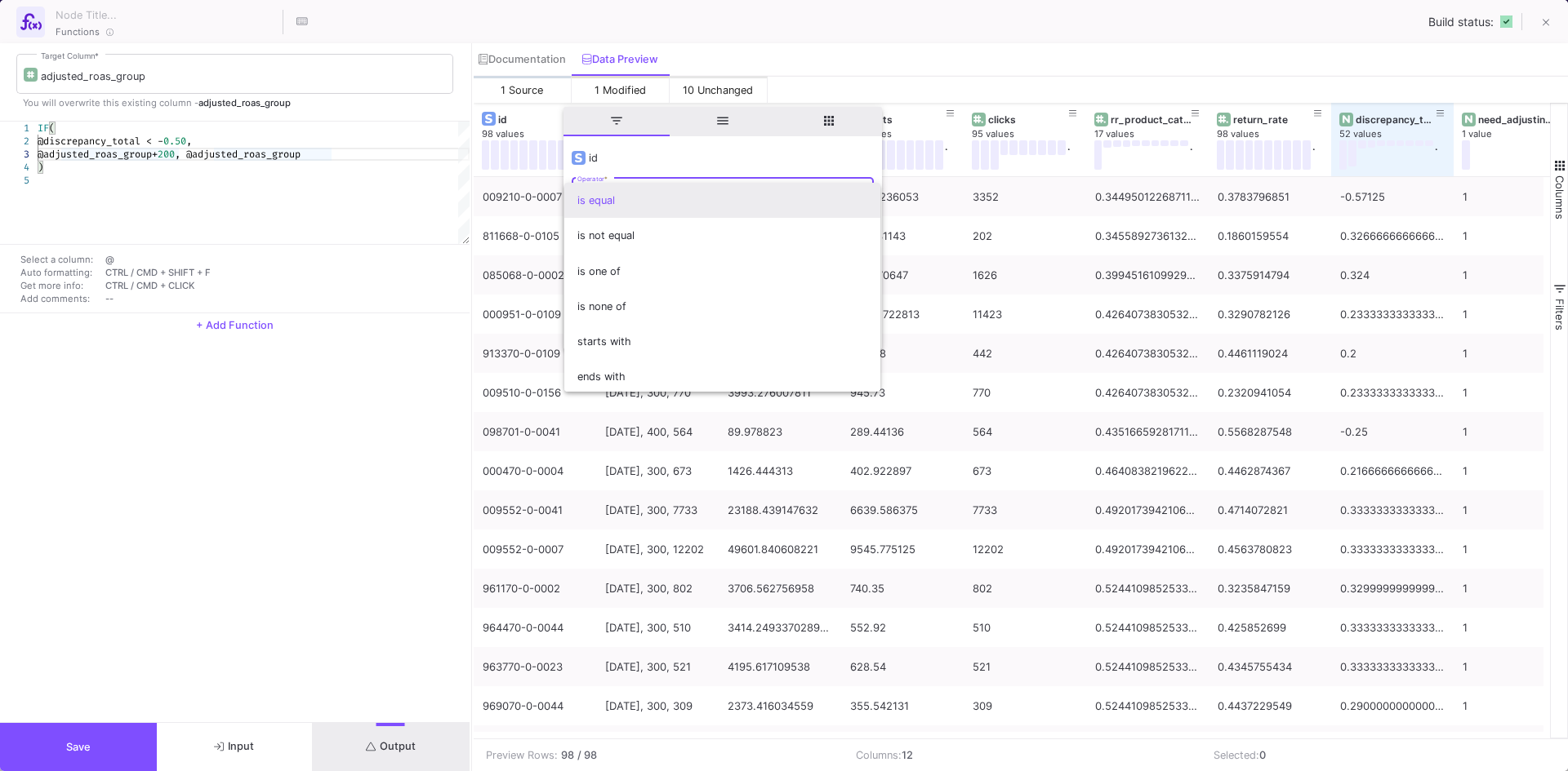
click at [614, 205] on span "is equal" at bounding box center [722, 200] width 290 height 35
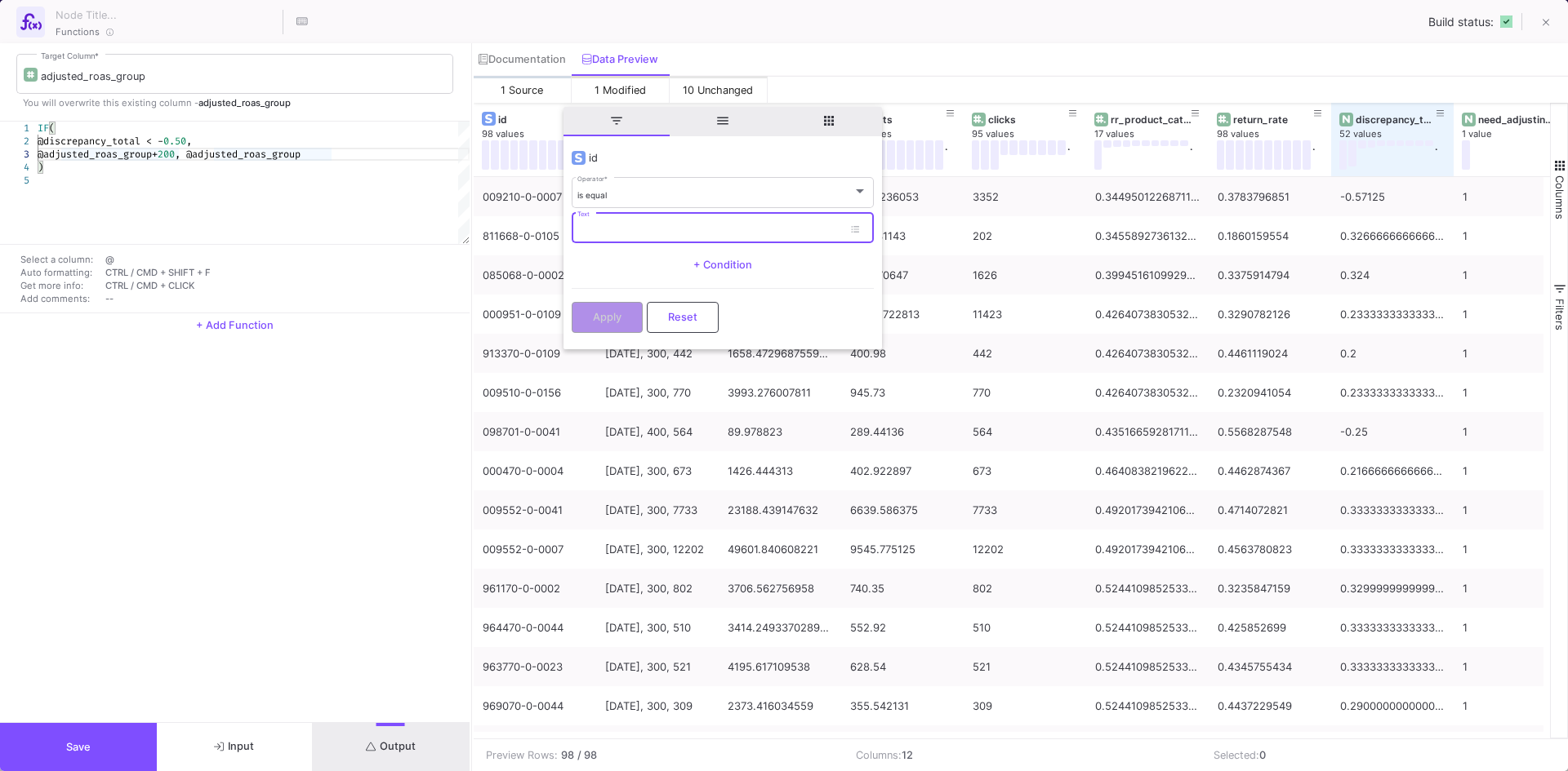
click at [608, 227] on input "Text" at bounding box center [710, 230] width 265 height 11
paste input "112369-7-0009"
type input "112369-7-0009"
click at [606, 313] on span "Apply" at bounding box center [607, 315] width 29 height 12
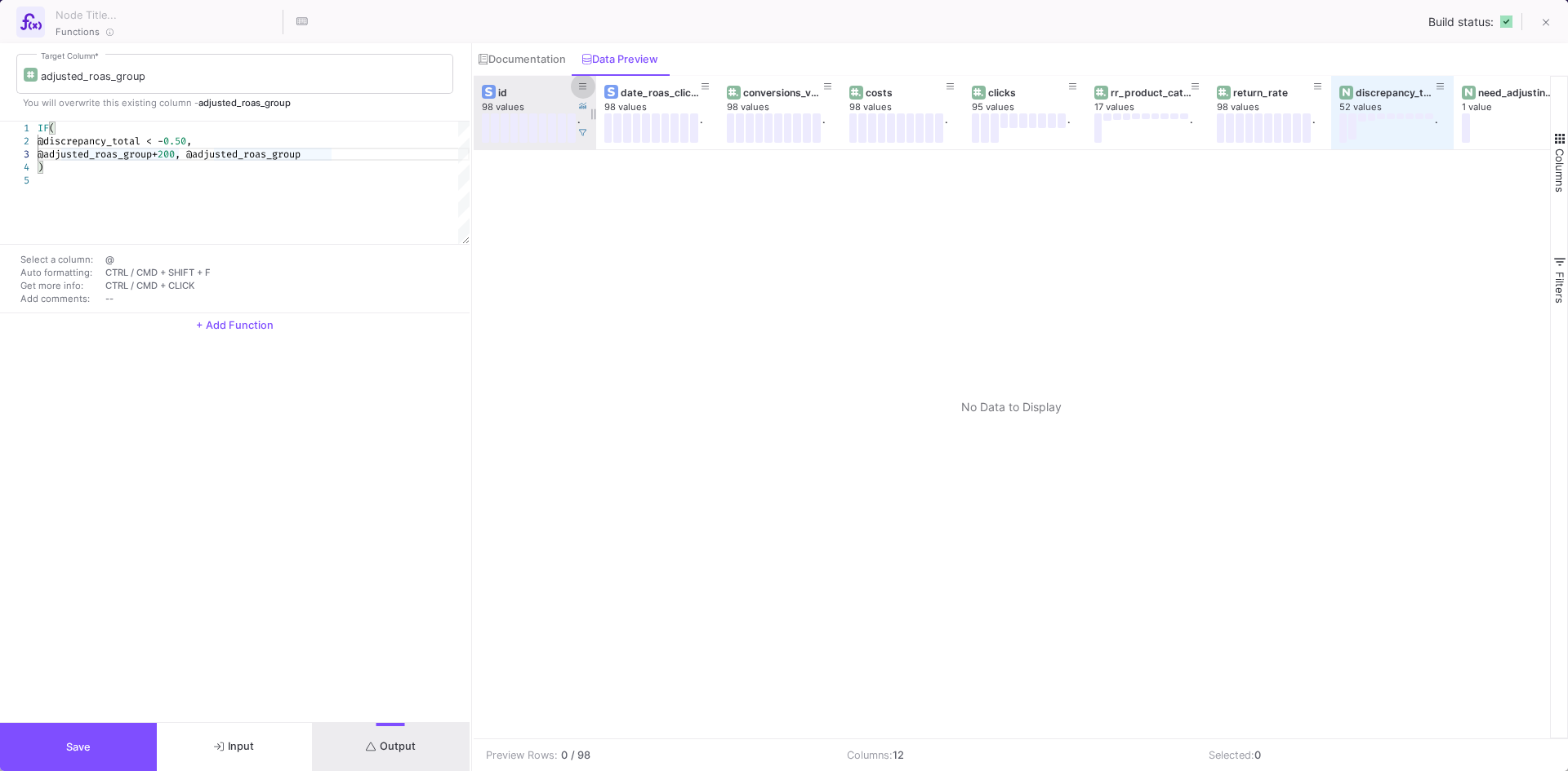
click at [581, 83] on icon at bounding box center [583, 87] width 8 height 9
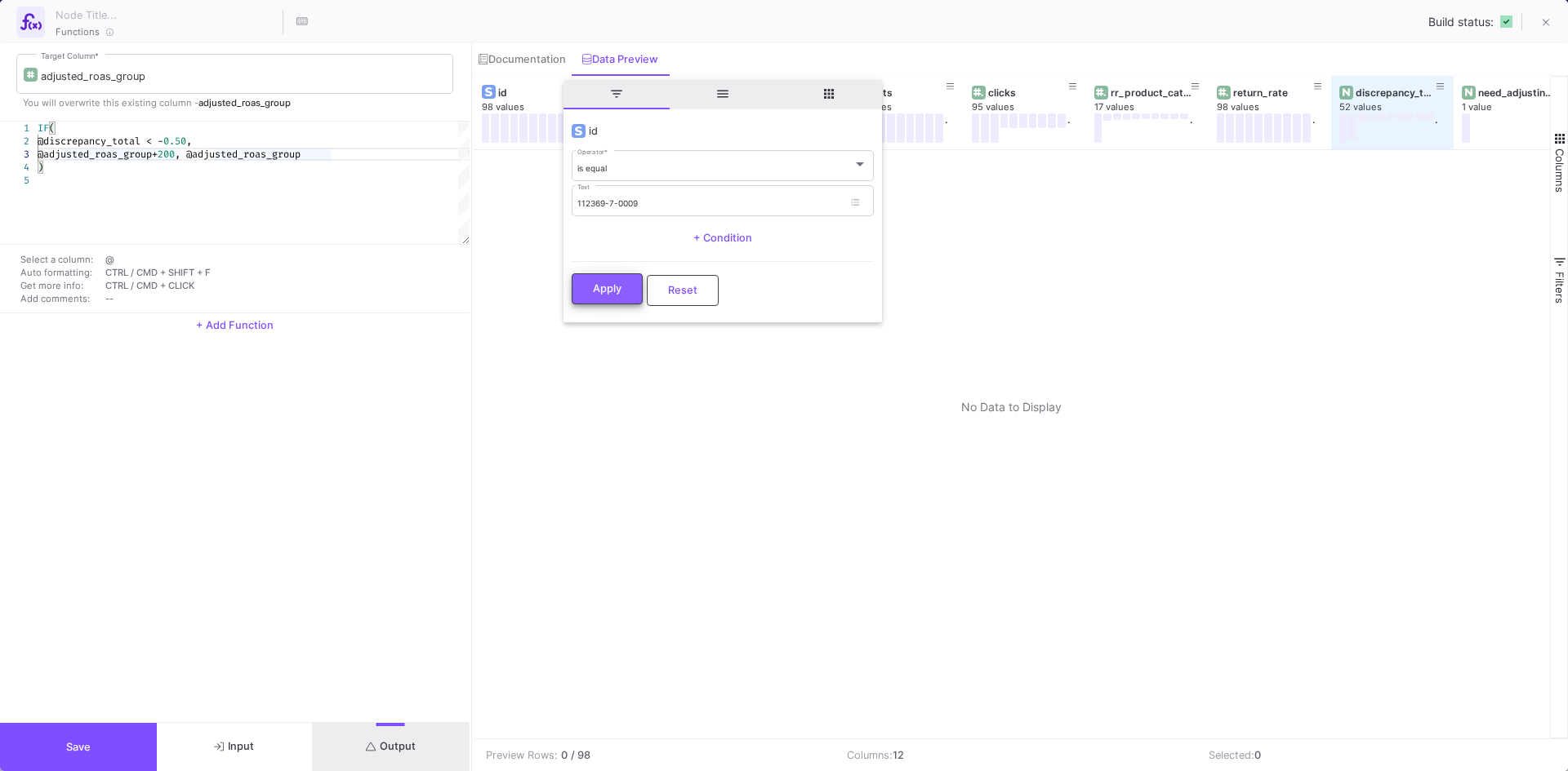
click at [606, 292] on span "Apply" at bounding box center [607, 288] width 29 height 12
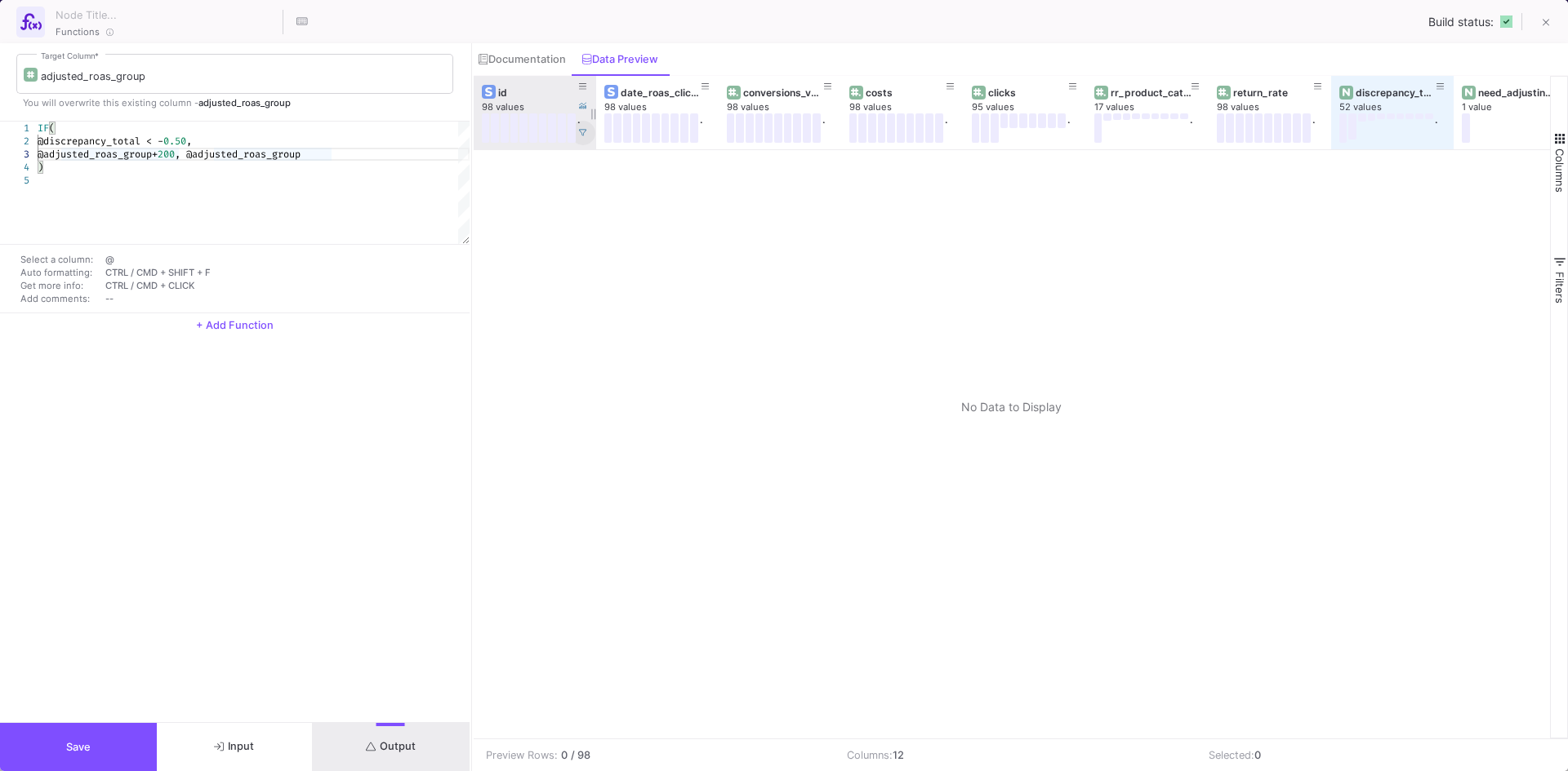
click at [584, 133] on icon at bounding box center [583, 133] width 8 height 8
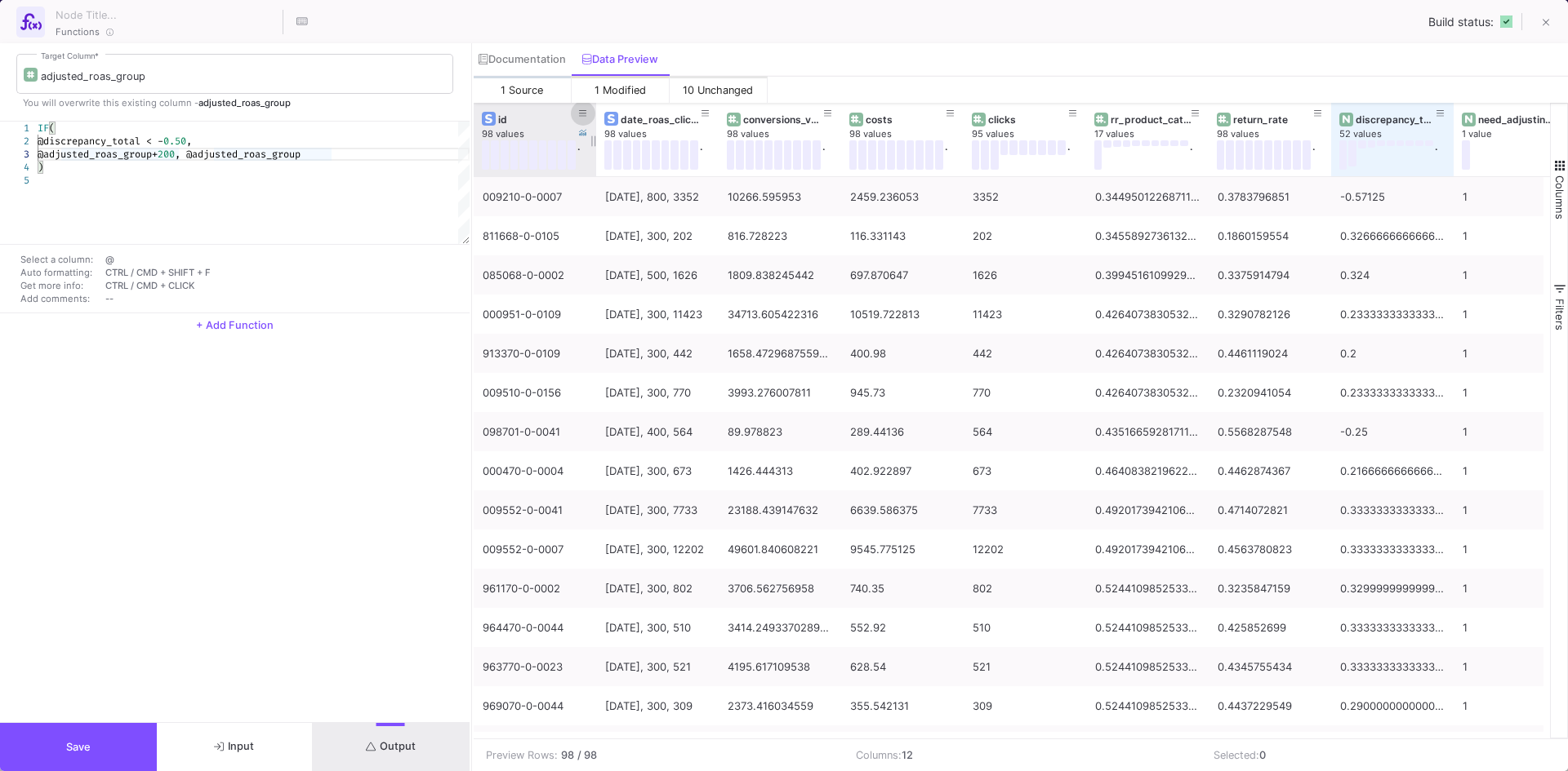
click at [581, 107] on span at bounding box center [583, 113] width 8 height 12
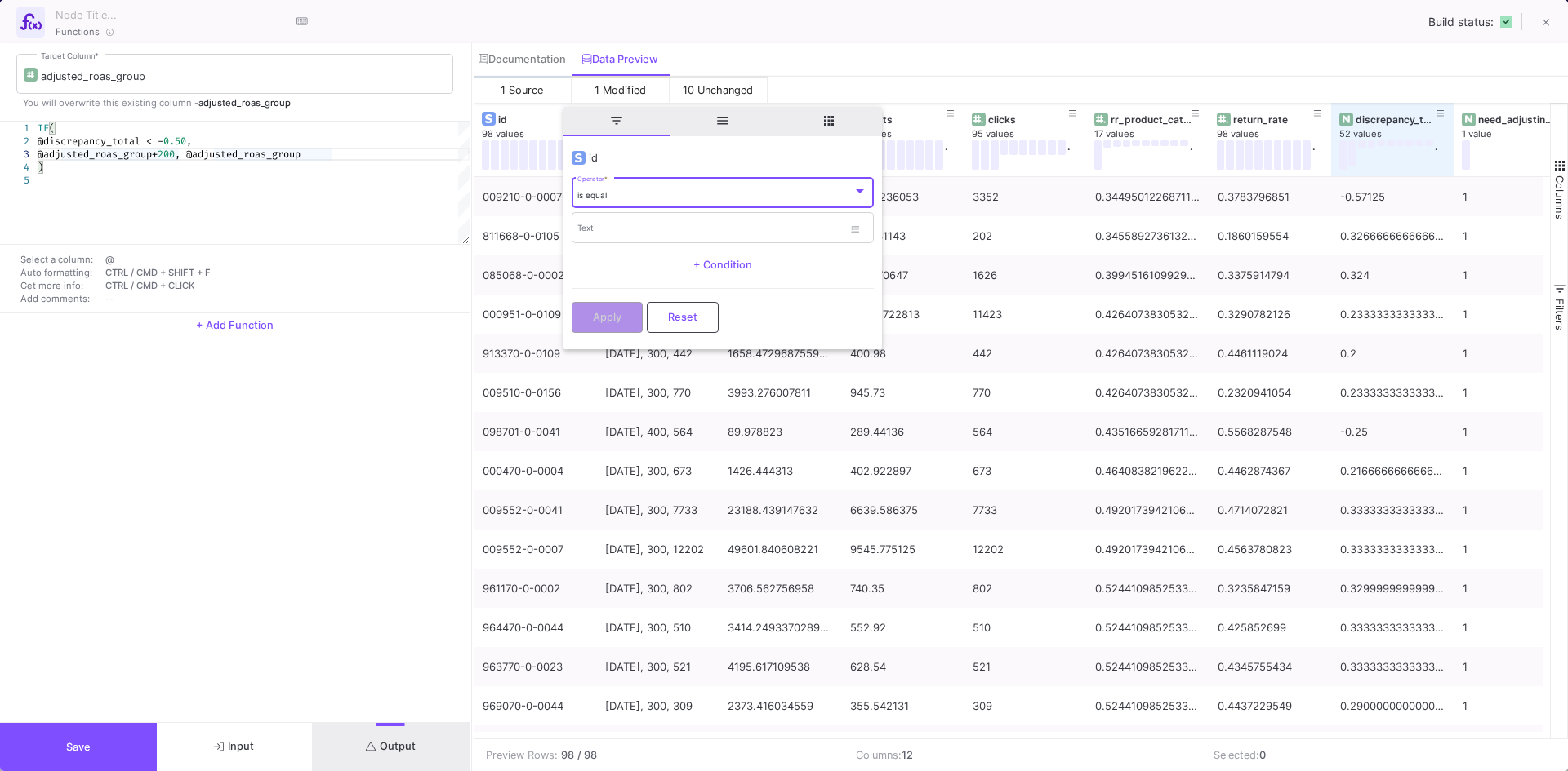
click at [609, 192] on div "is equal" at bounding box center [715, 195] width 275 height 11
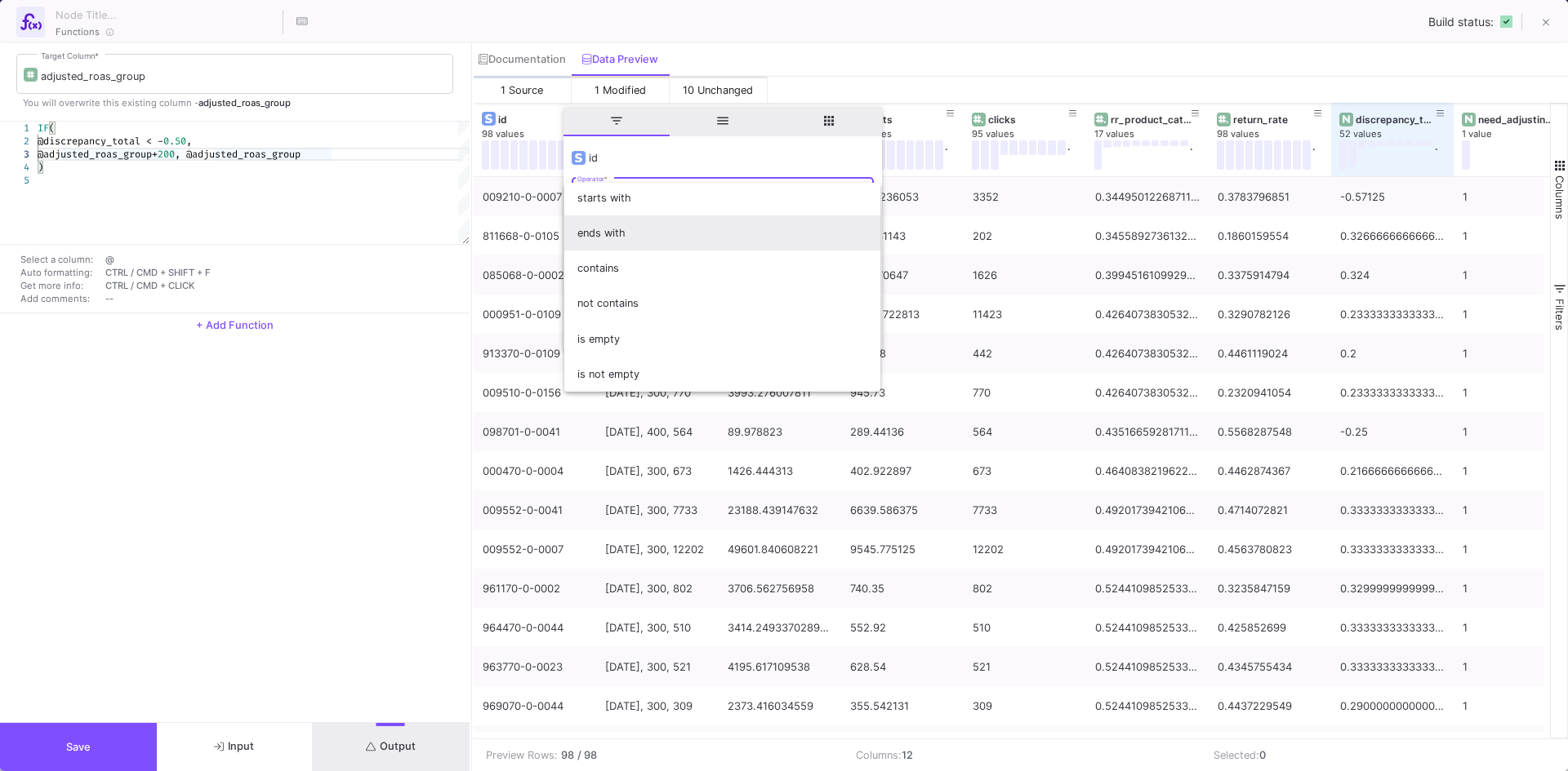
click at [616, 247] on span "ends with" at bounding box center [722, 232] width 290 height 35
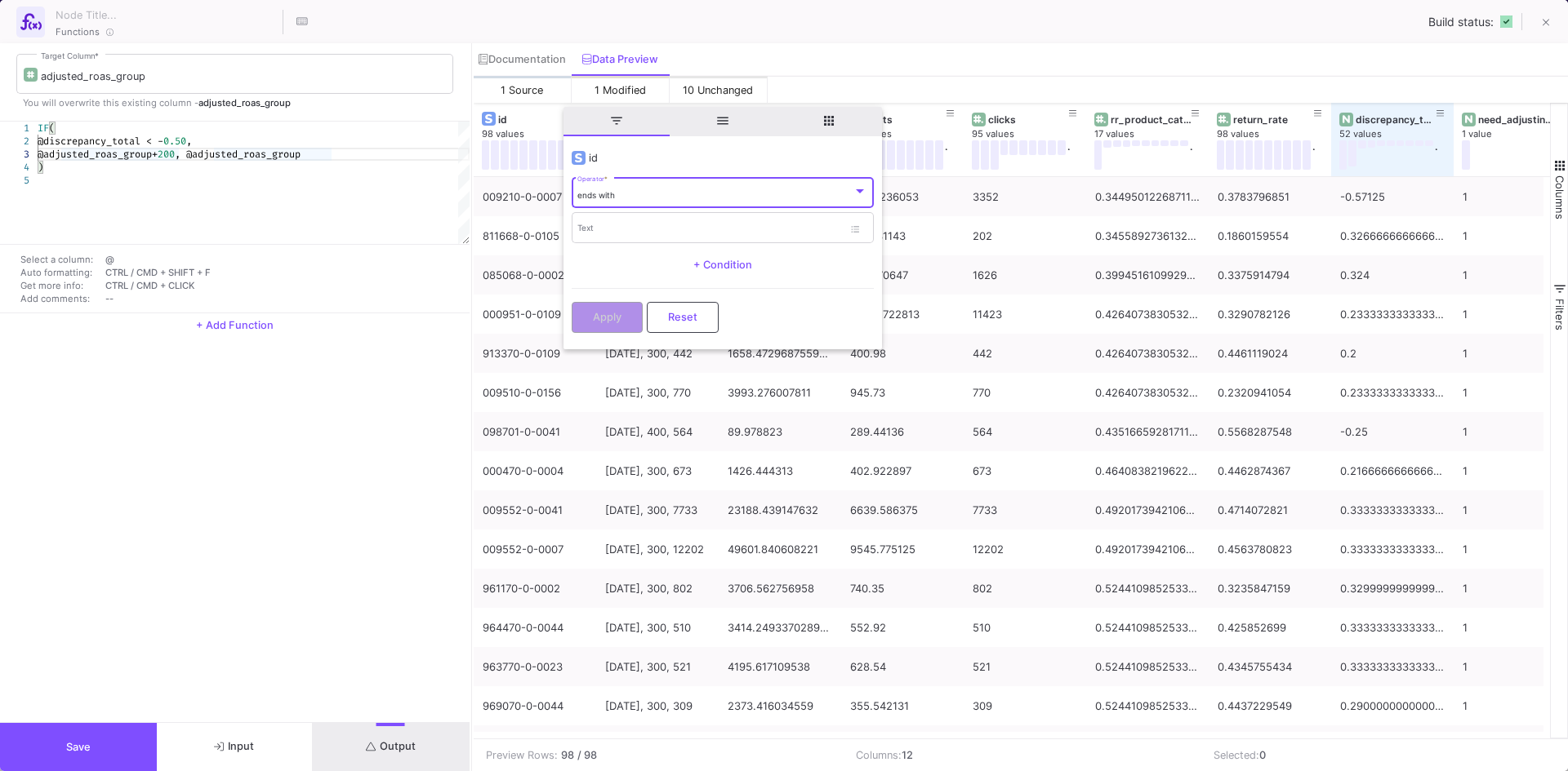
scroll to position [123, 0]
click at [618, 201] on div "ends with Operator *" at bounding box center [722, 192] width 290 height 34
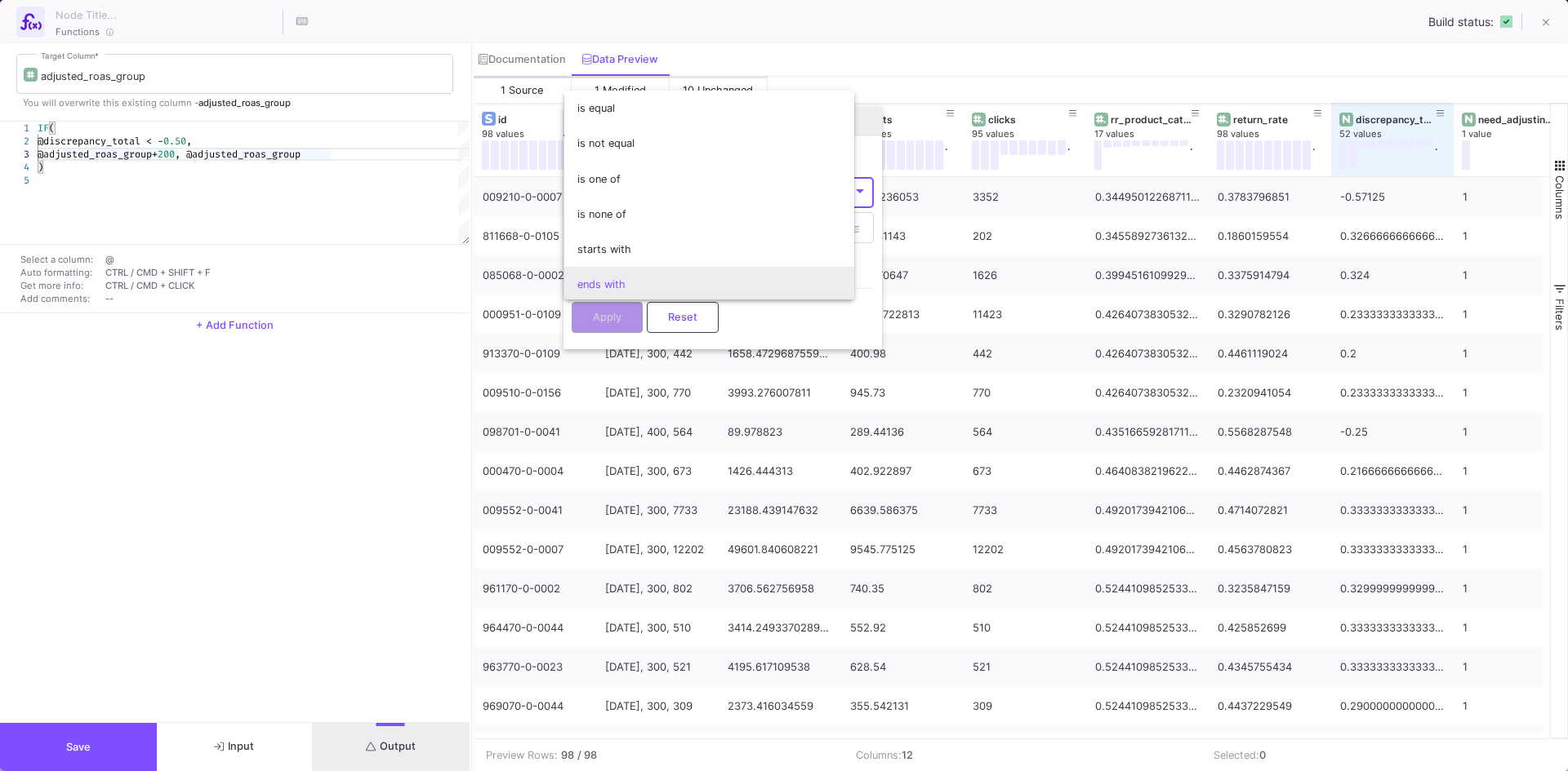
scroll to position [30, 0]
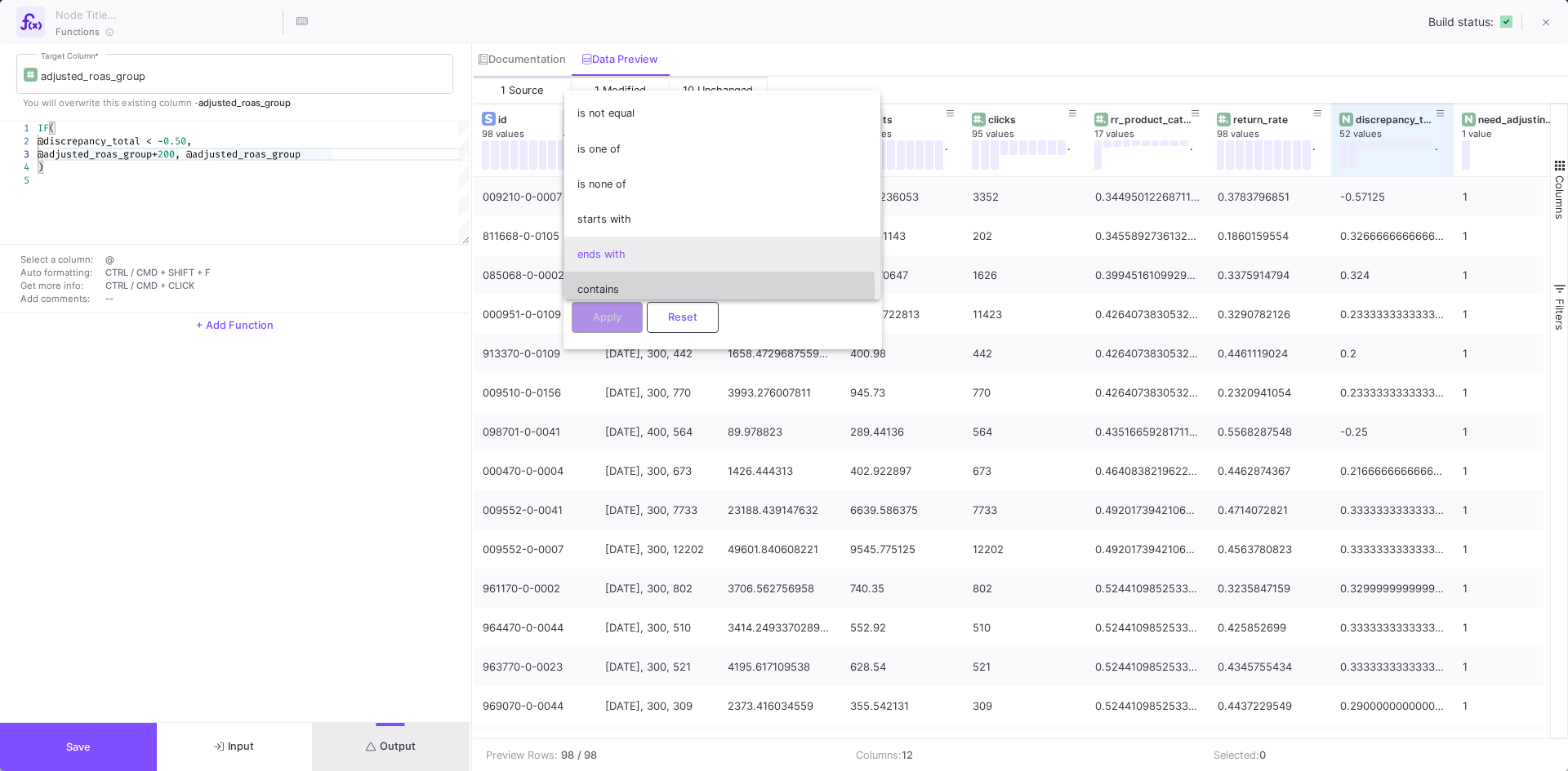
click at [610, 289] on span "contains" at bounding box center [722, 289] width 290 height 35
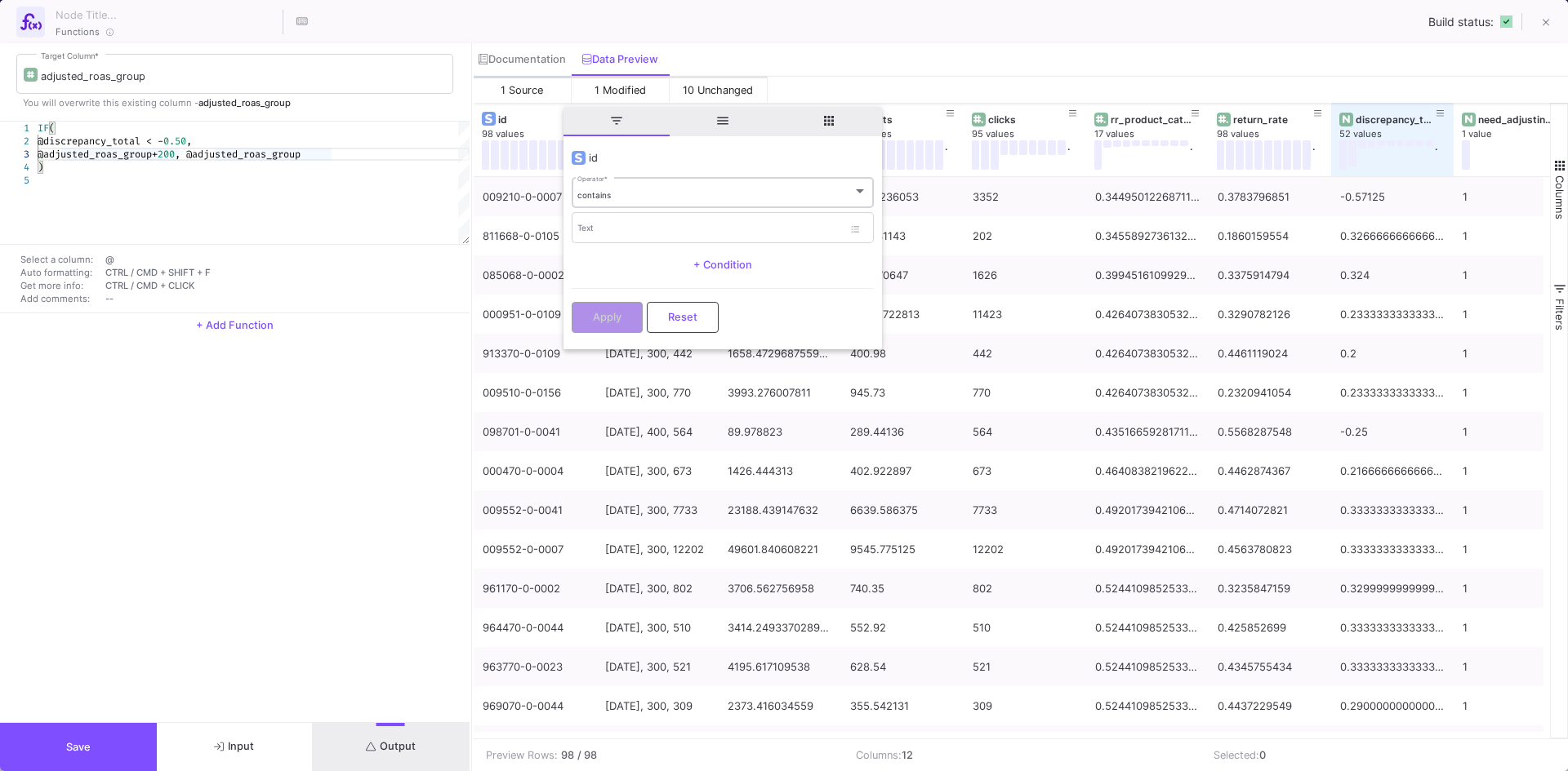
click at [625, 205] on div "contains Operator *" at bounding box center [722, 192] width 290 height 34
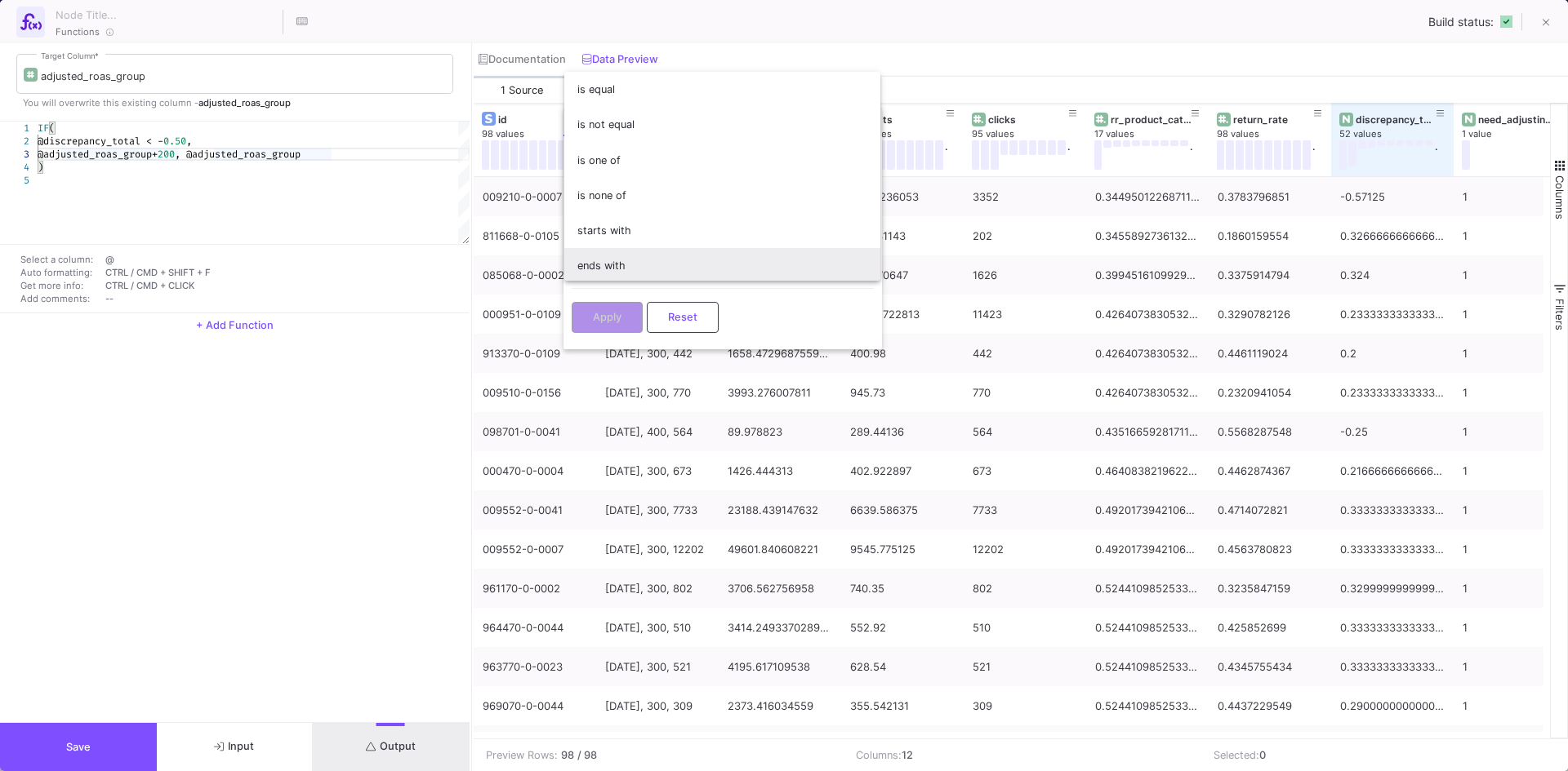
scroll to position [36, 0]
click at [604, 264] on span "contains" at bounding box center [722, 264] width 290 height 35
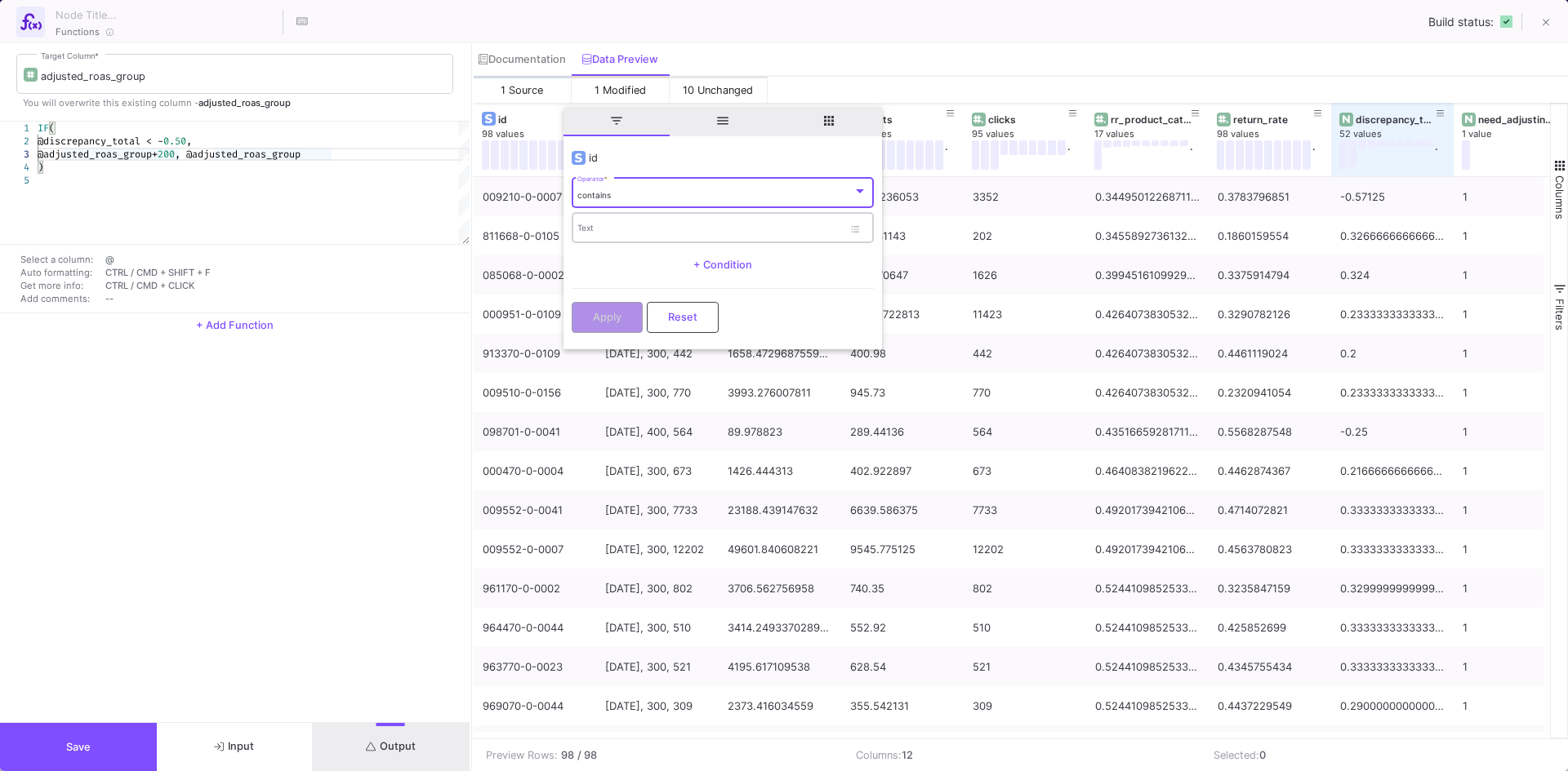
click at [597, 225] on input "Text" at bounding box center [710, 230] width 265 height 11
paste input "112369-7-0009"
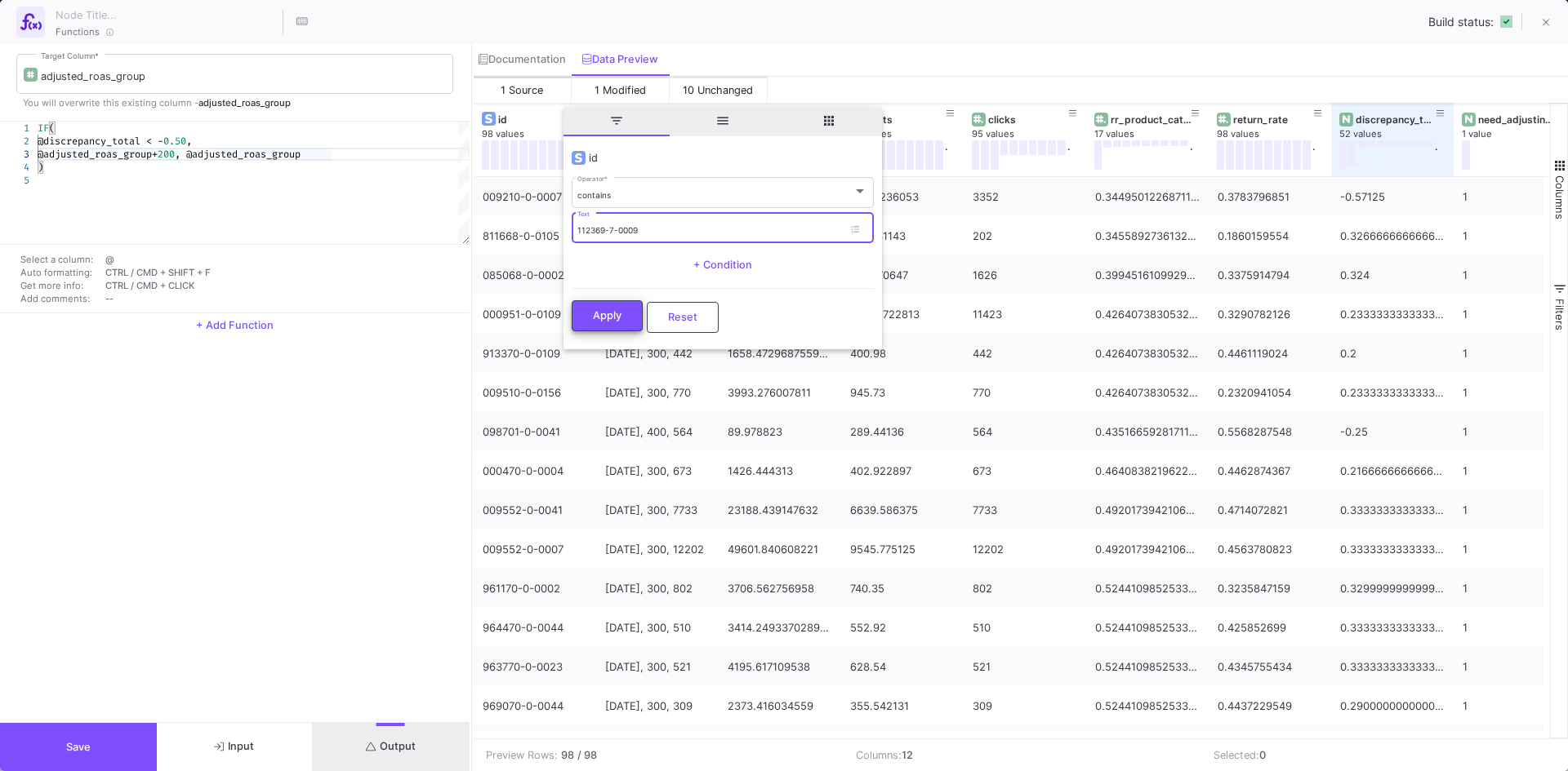
type input "112369-7-0009"
click at [617, 318] on span "Apply" at bounding box center [607, 315] width 29 height 12
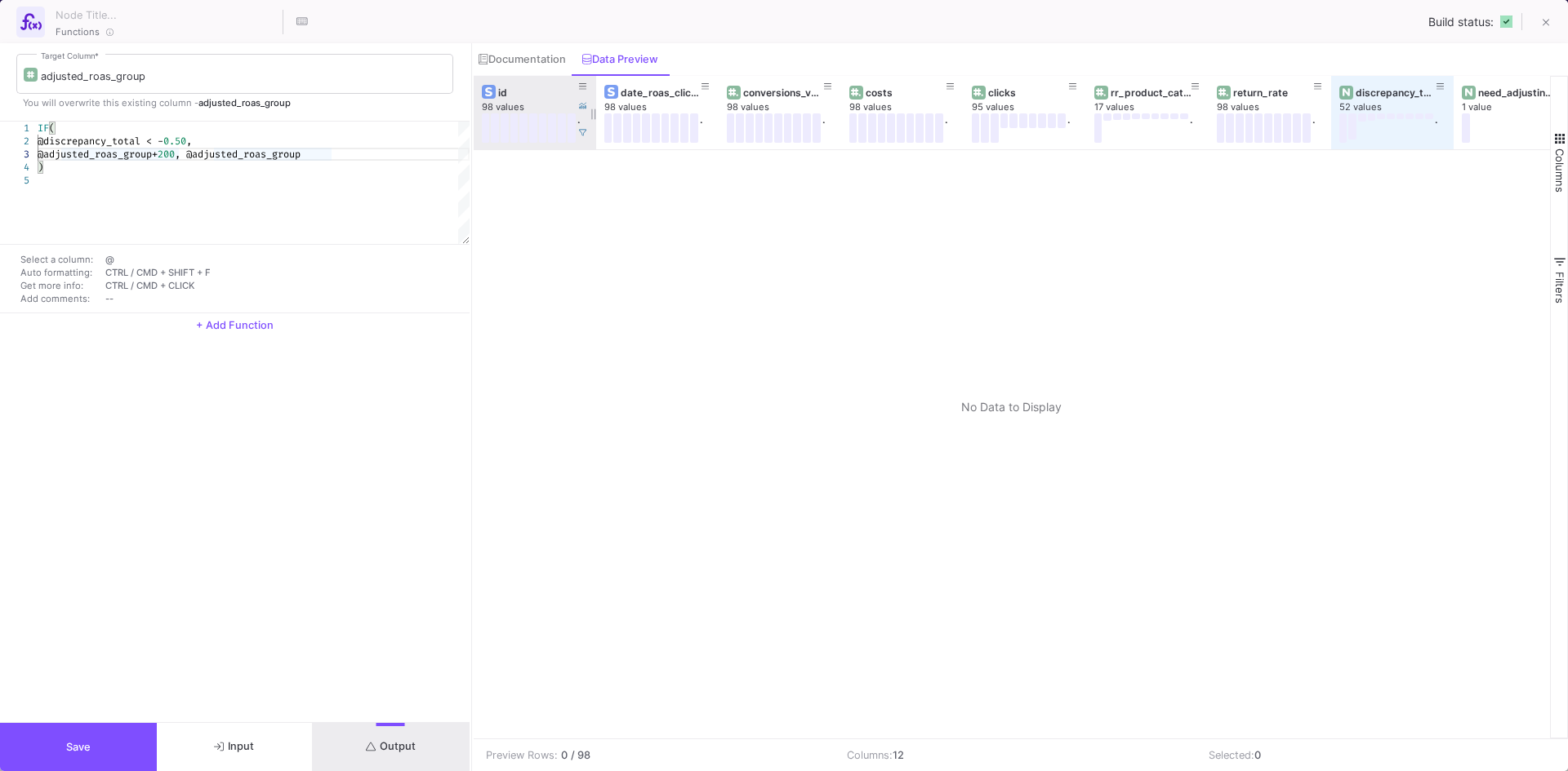
click at [580, 128] on span at bounding box center [583, 133] width 8 height 12
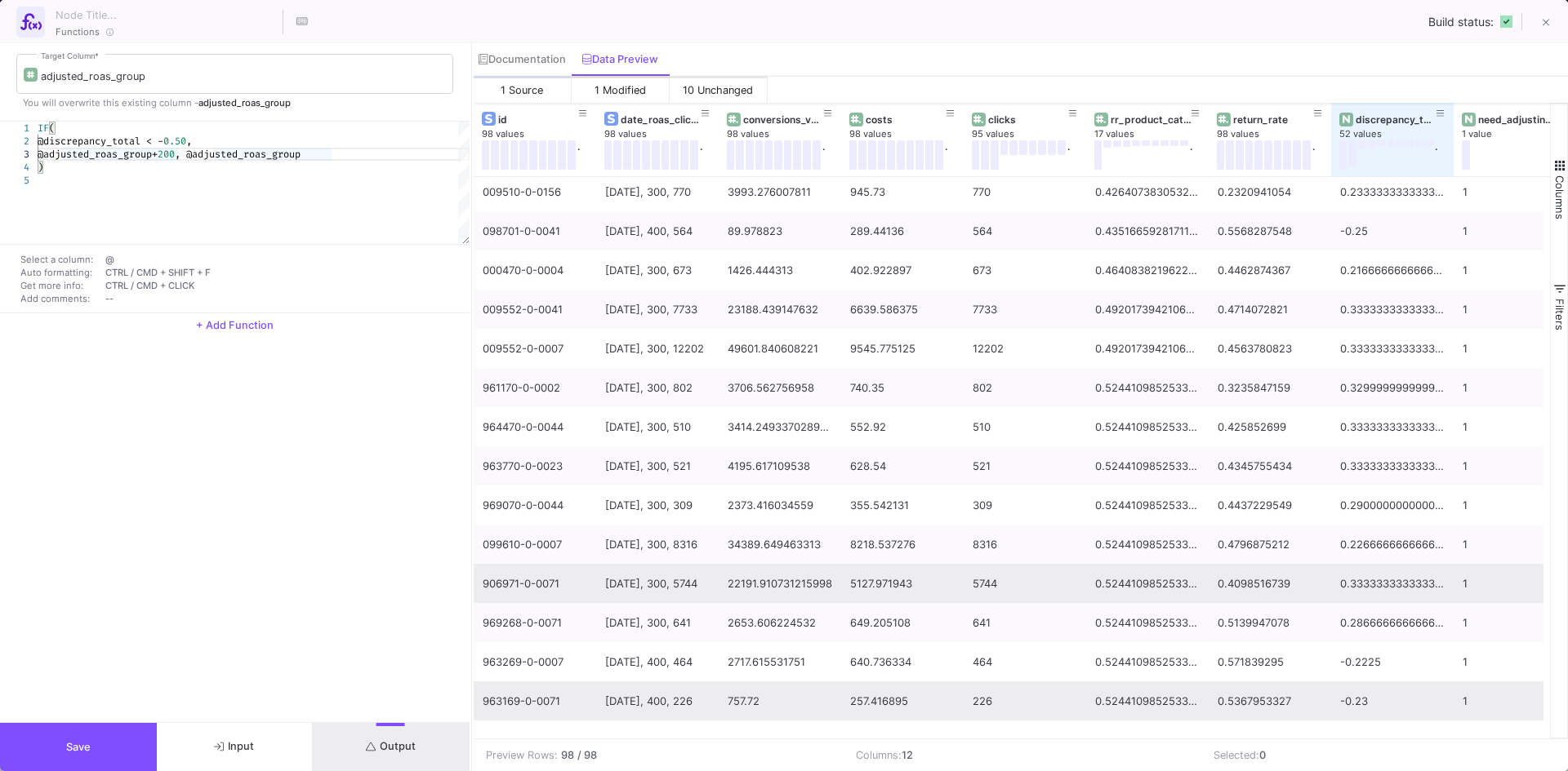
scroll to position [327, 0]
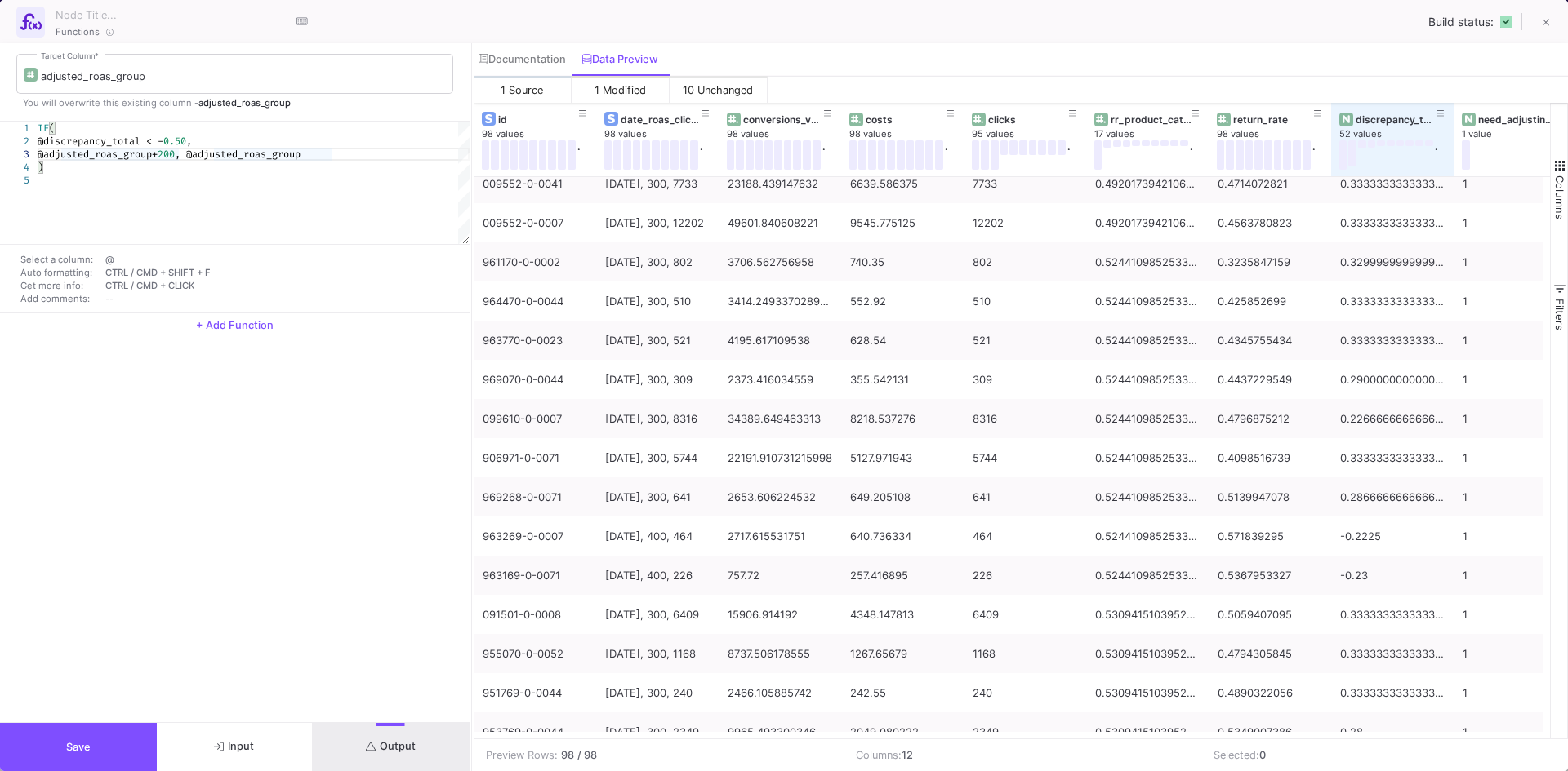
click at [279, 741] on button "Input" at bounding box center [234, 747] width 156 height 48
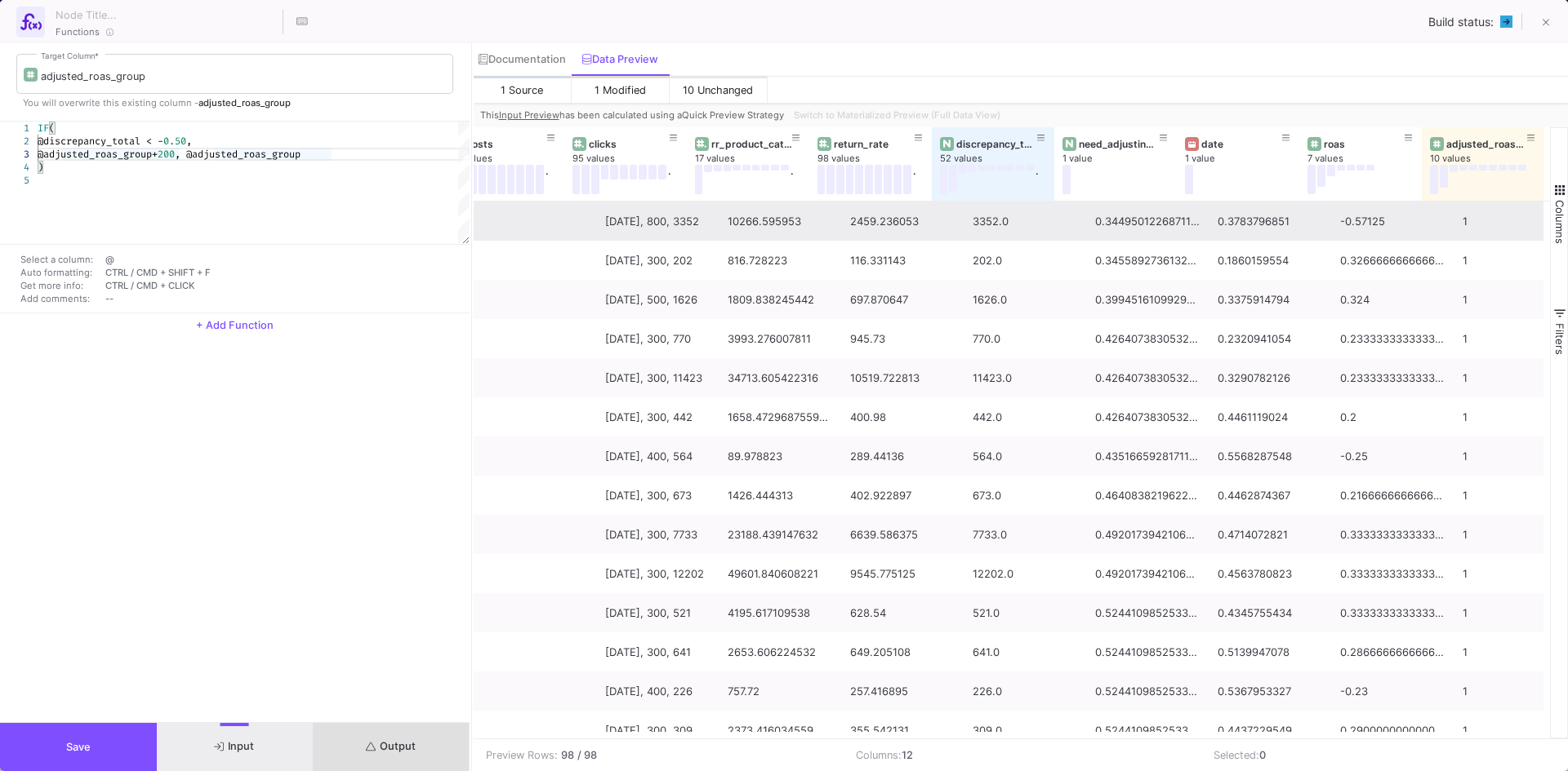
scroll to position [0, 393]
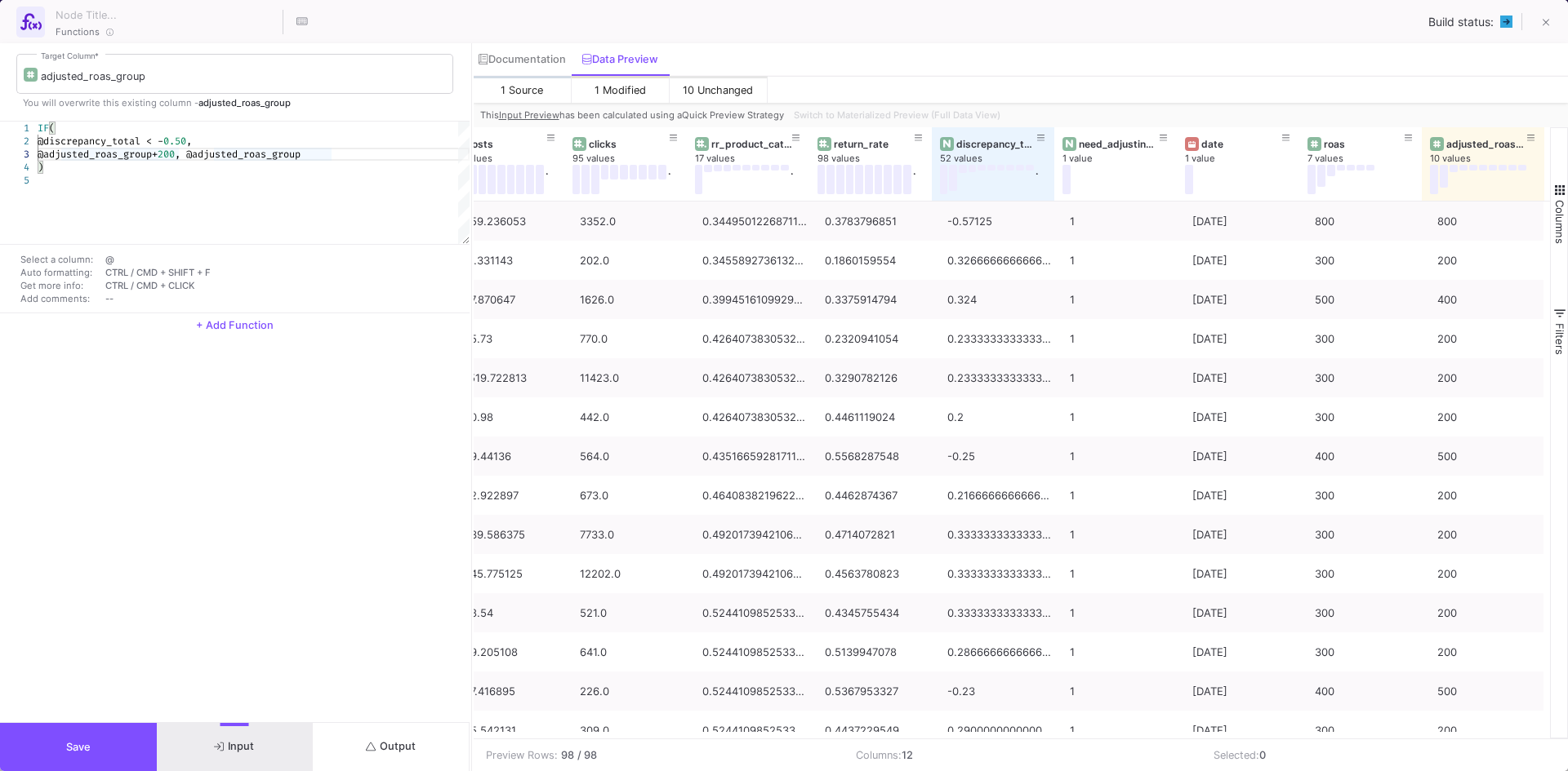
click at [405, 733] on button "Output" at bounding box center [391, 747] width 156 height 48
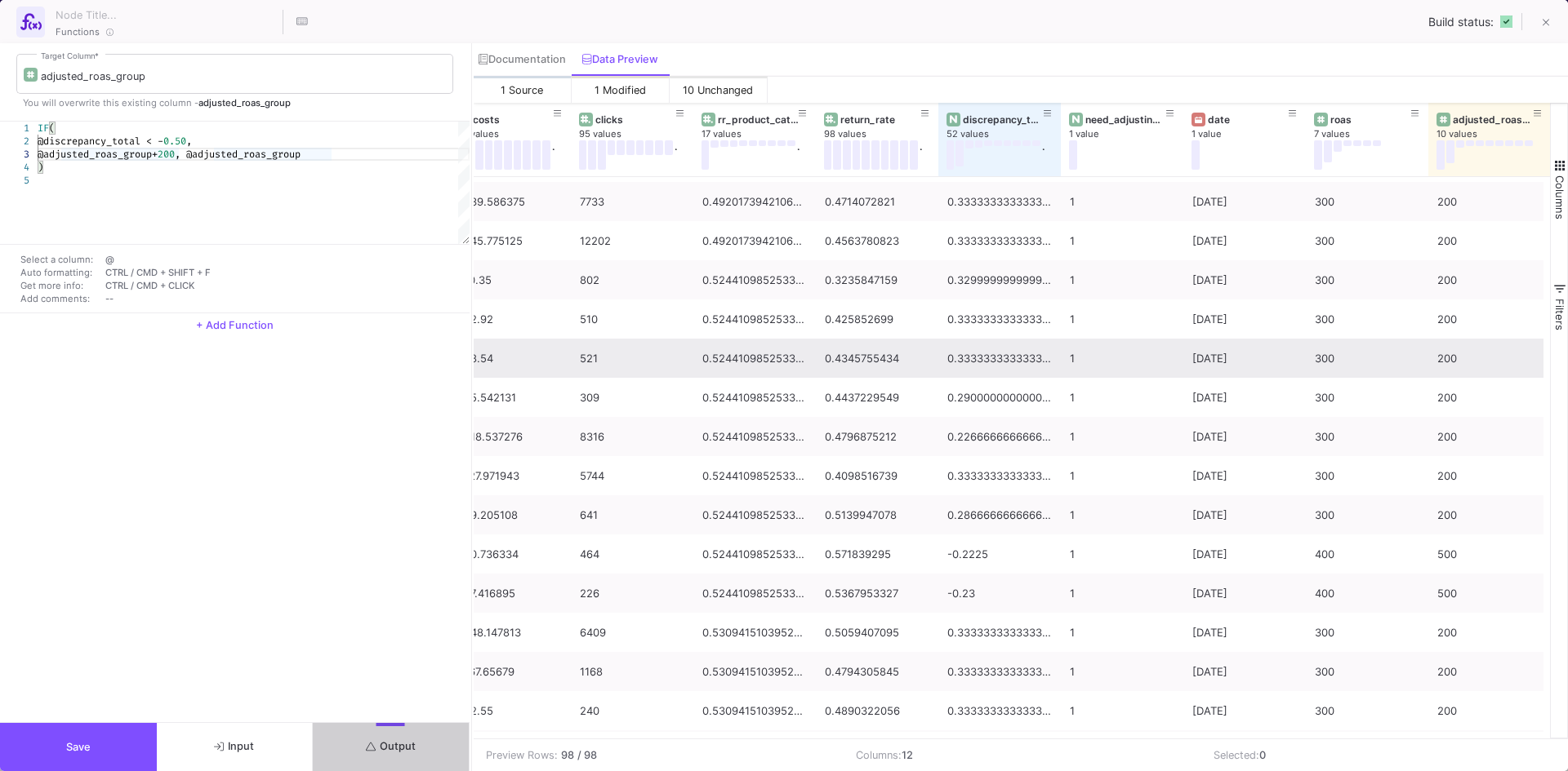
scroll to position [137, 0]
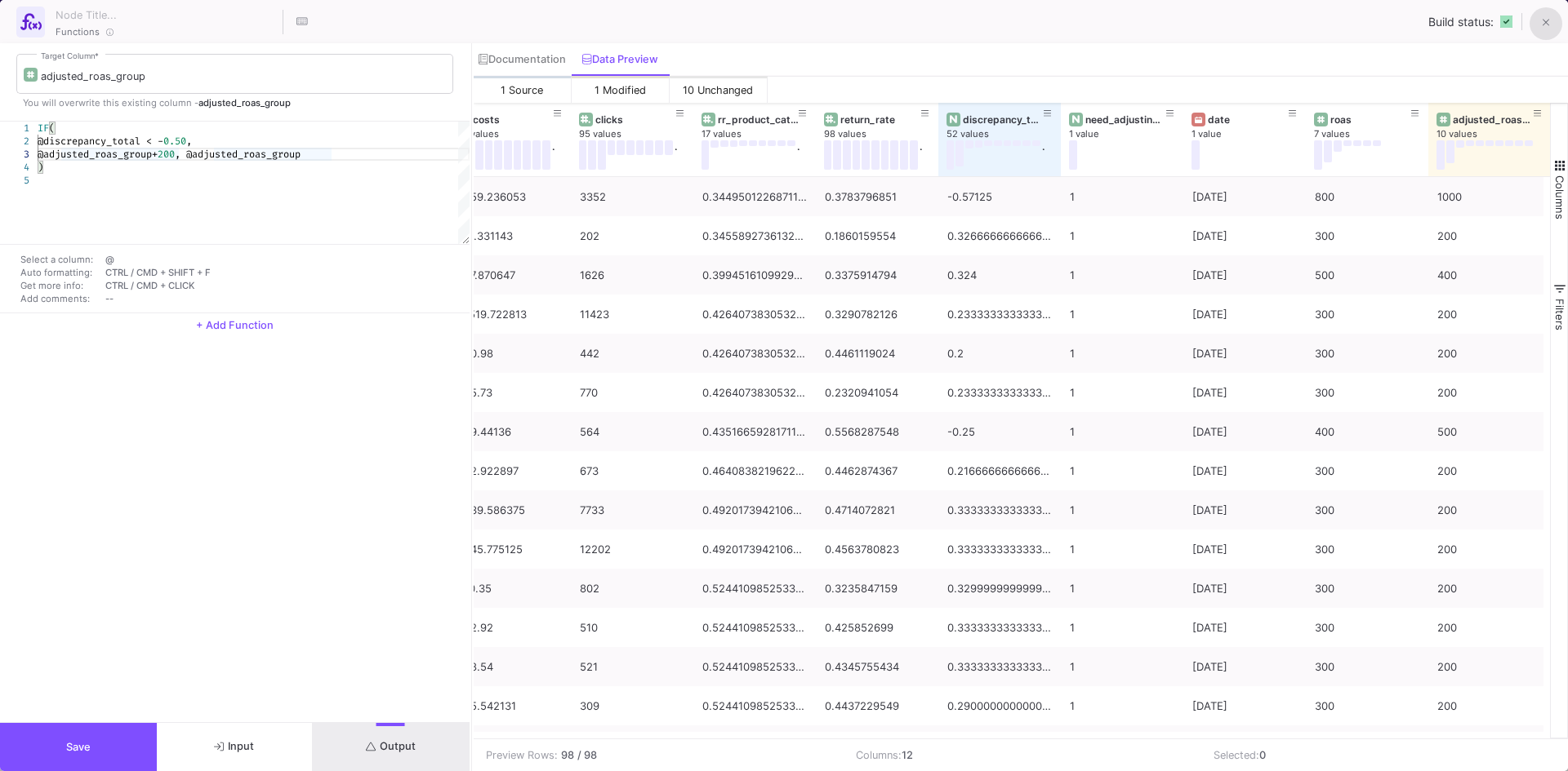
click at [1548, 25] on icon at bounding box center [1545, 23] width 7 height 7
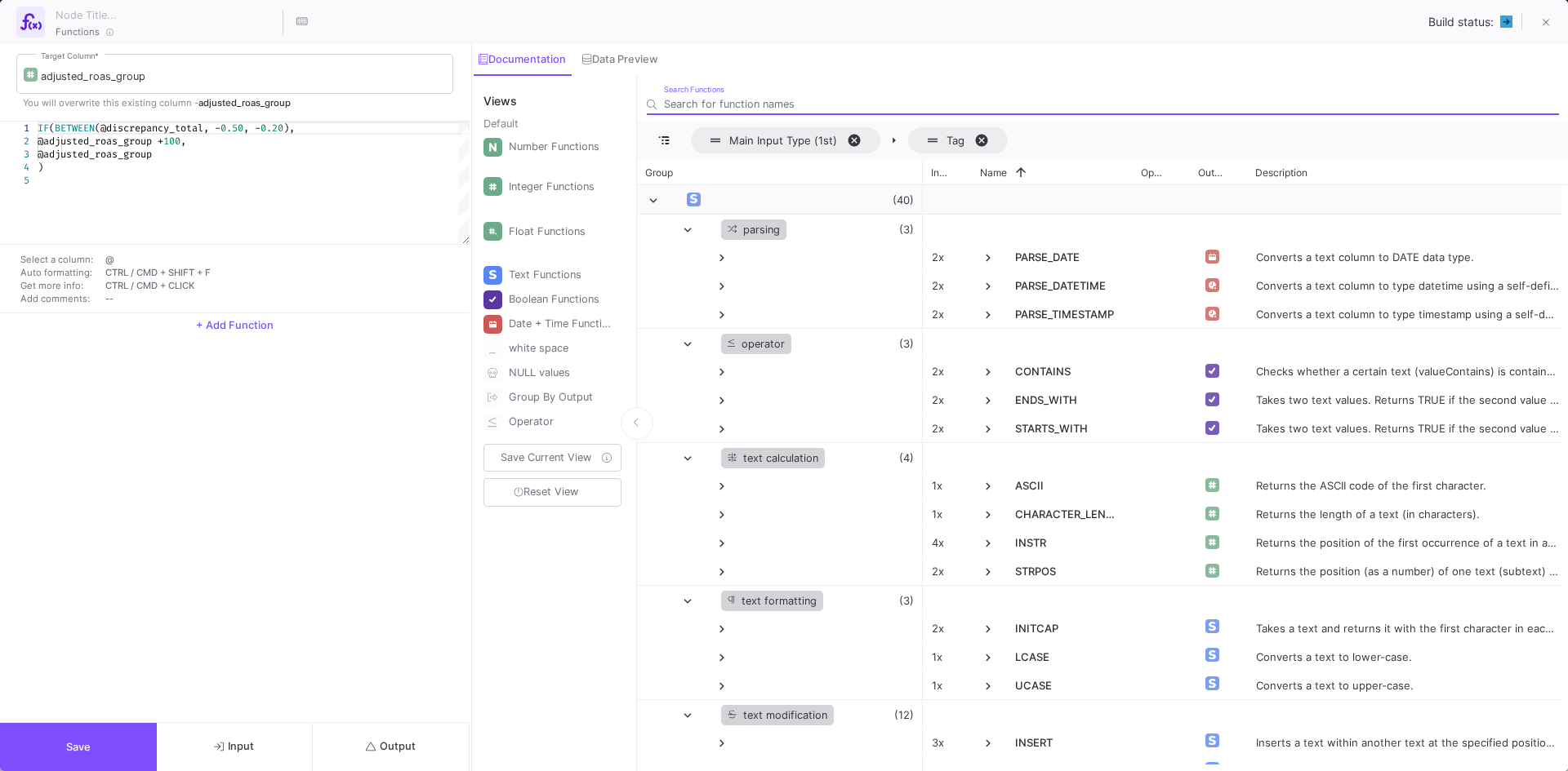
click at [380, 761] on button "Output" at bounding box center [391, 747] width 156 height 48
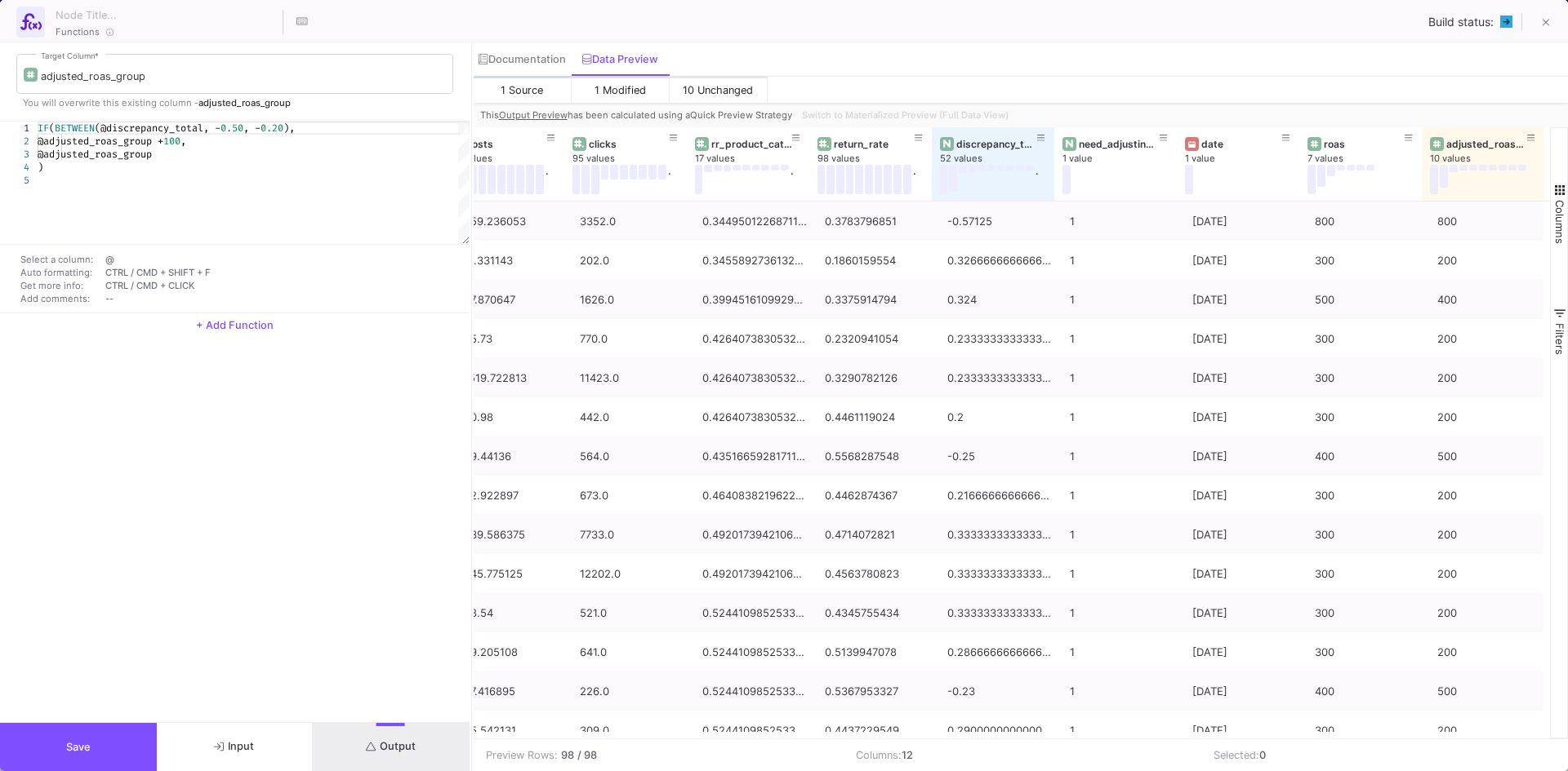
click at [971, 116] on div "Switch to Materialized Preview (Full Data View)" at bounding box center [903, 115] width 216 height 25
click at [991, 113] on span "Switch to Materialized Preview (Full Data View)" at bounding box center [905, 115] width 206 height 11
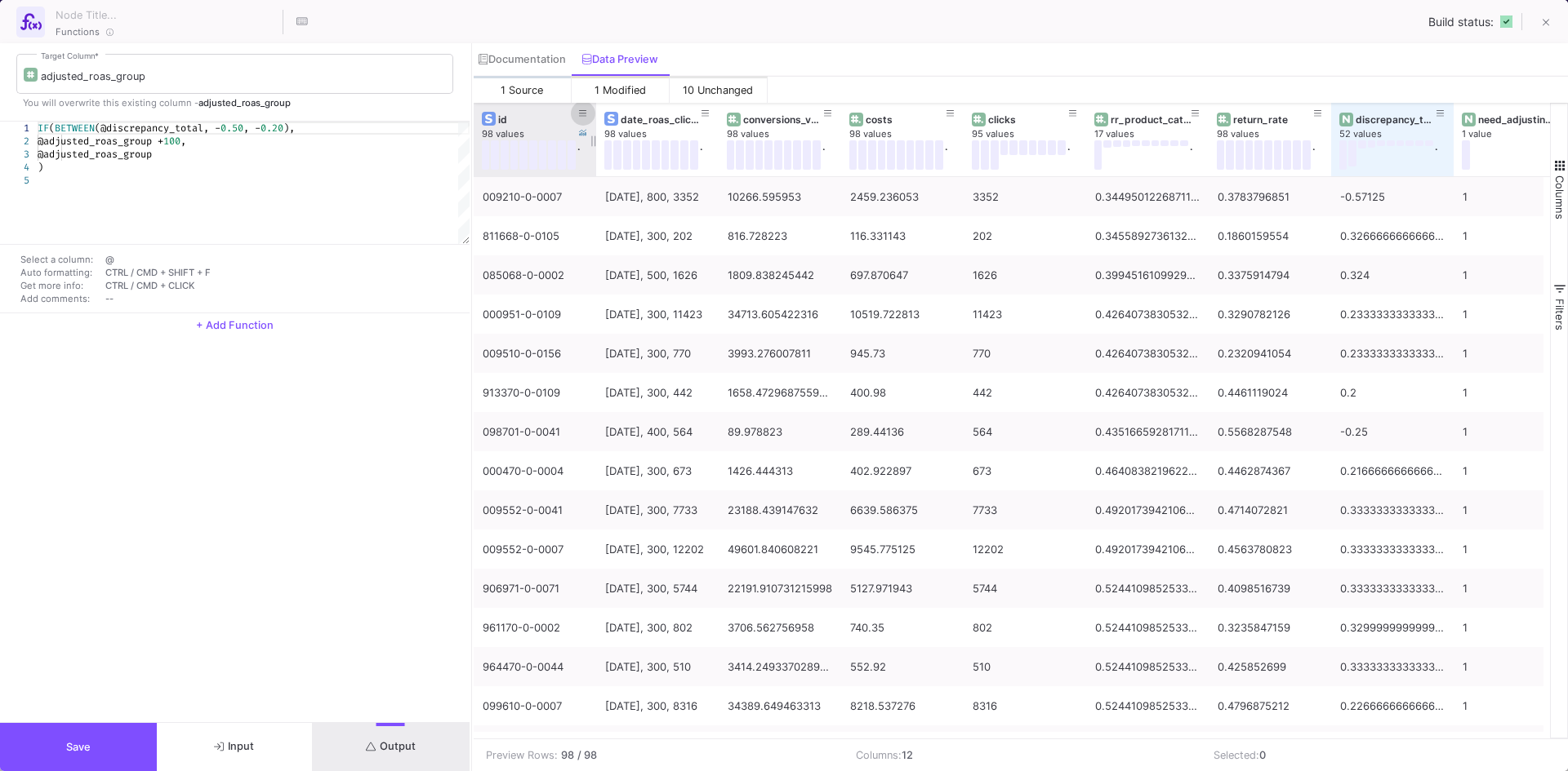
click at [574, 115] on button at bounding box center [583, 114] width 25 height 25
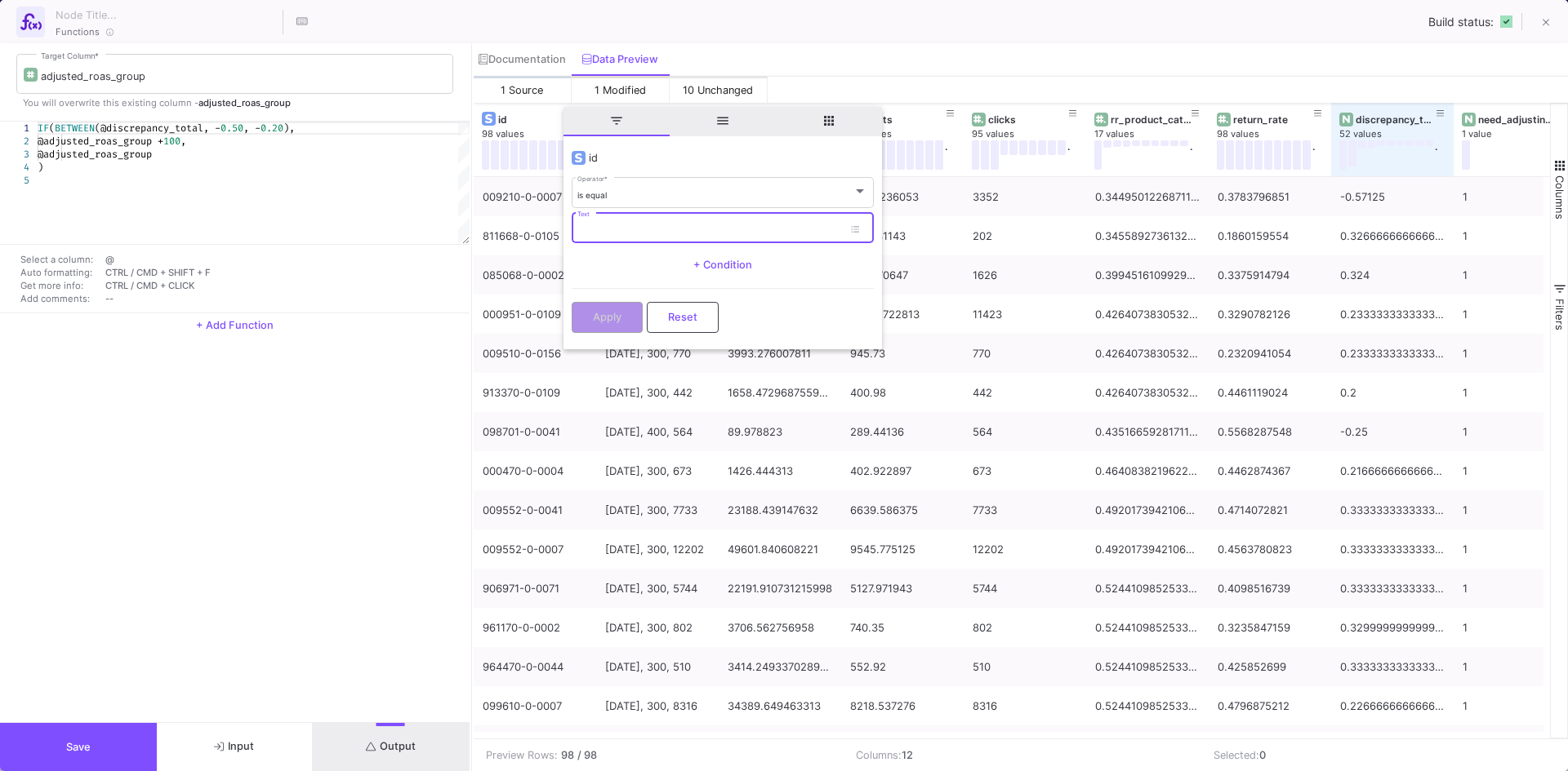
click at [615, 228] on input "Text" at bounding box center [710, 230] width 265 height 11
paste input "112369-7-0009"
type input "112369-7-0009"
click at [602, 321] on span "Apply" at bounding box center [607, 315] width 29 height 12
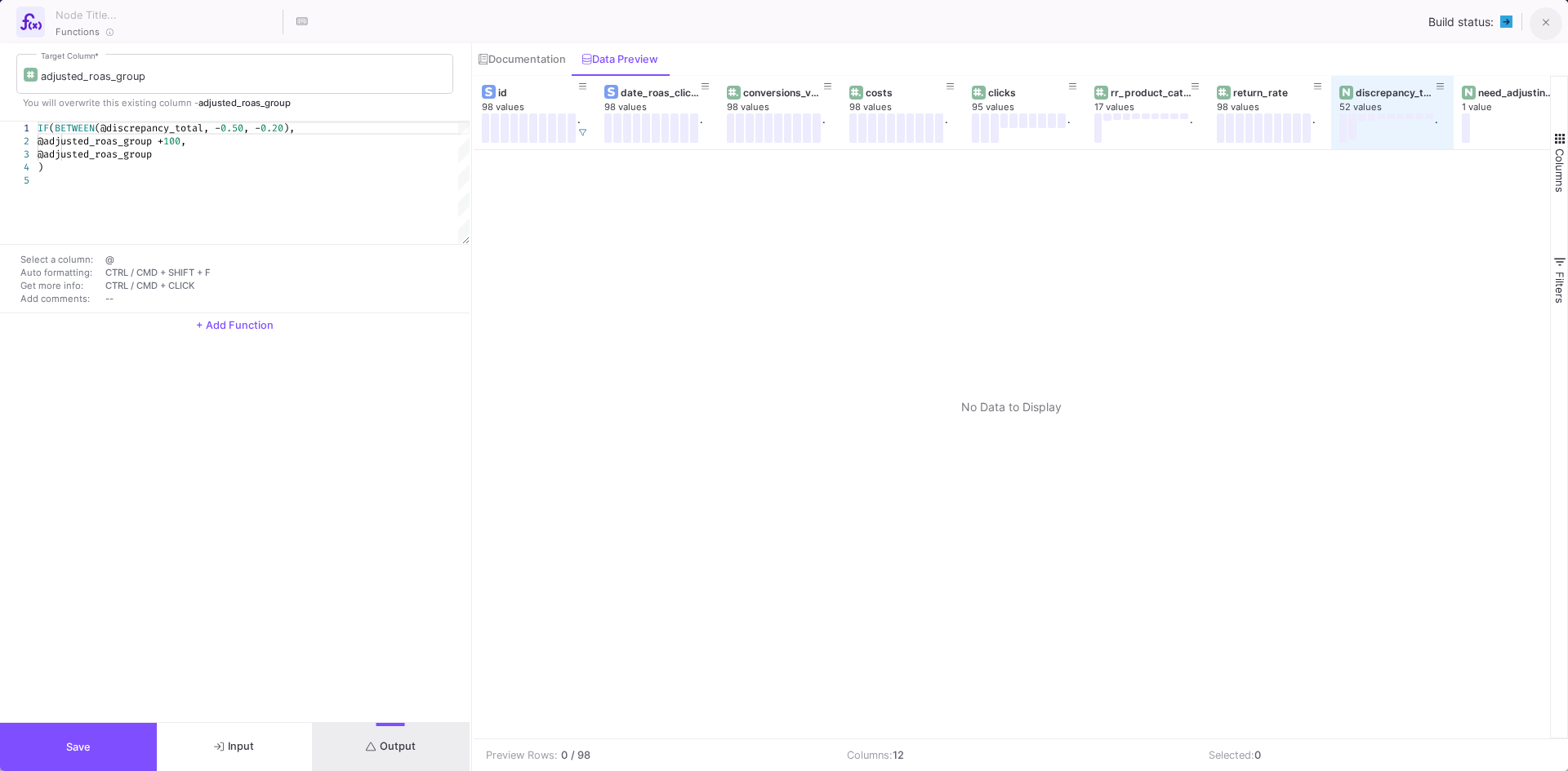
click at [1543, 21] on icon at bounding box center [1546, 23] width 7 height 11
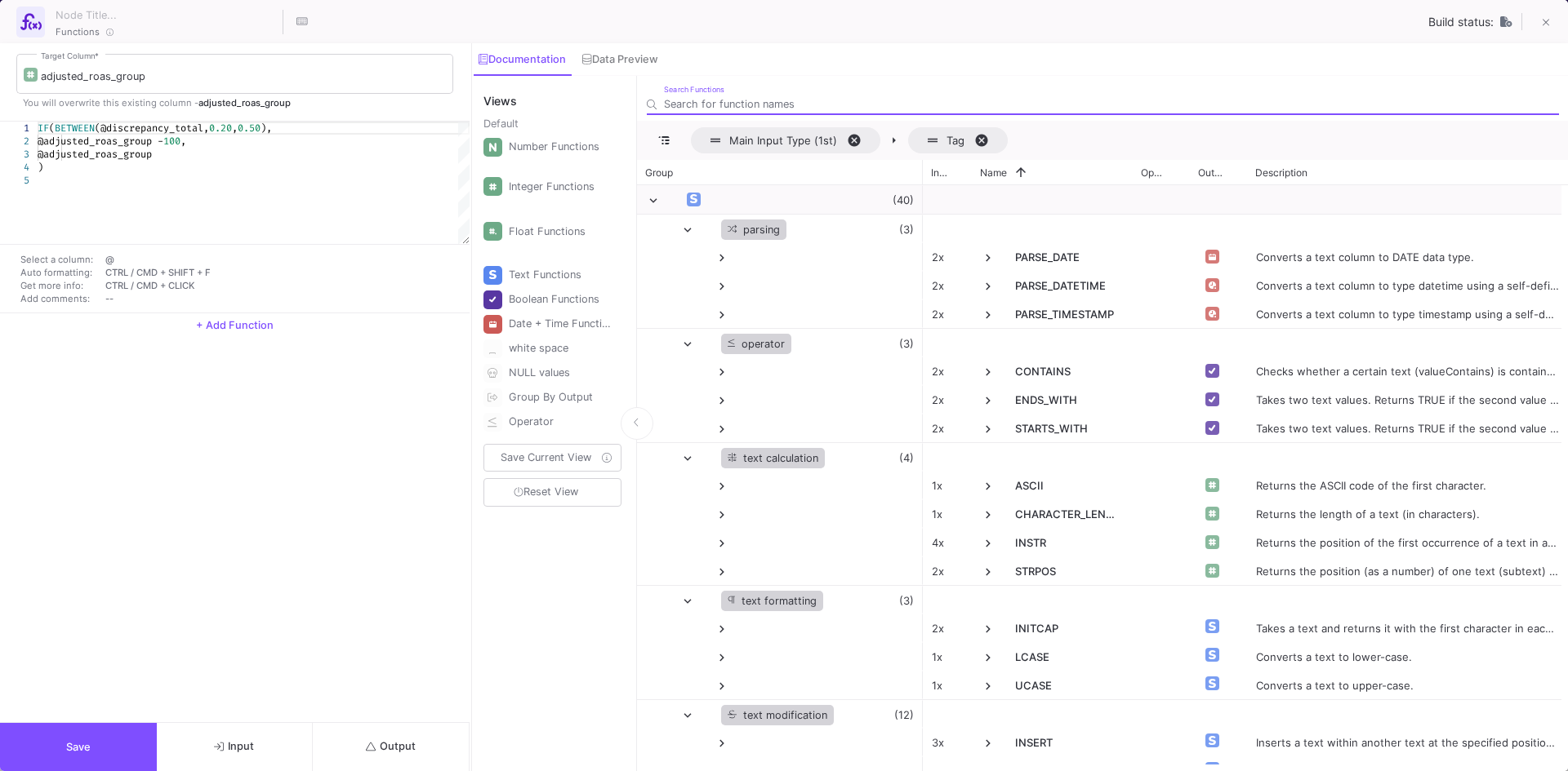
click at [406, 744] on span "Output" at bounding box center [391, 746] width 50 height 12
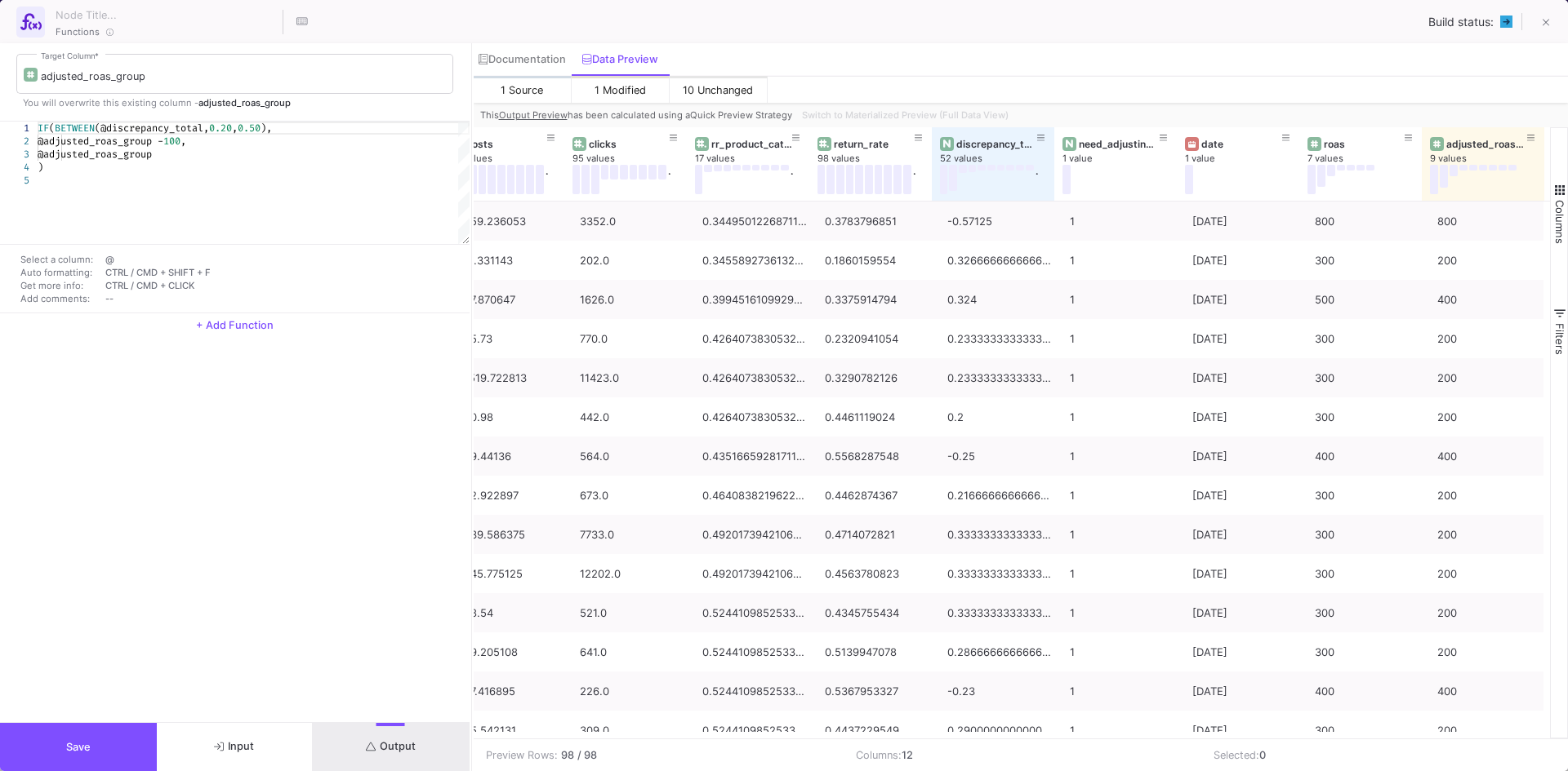
click at [930, 106] on div "Switch to Materialized Preview (Full Data View)" at bounding box center [903, 115] width 216 height 25
click at [918, 111] on div "Switch to Materialized Preview (Full Data View)" at bounding box center [903, 115] width 216 height 25
click at [914, 69] on div "Documentation Data Preview" at bounding box center [1020, 60] width 1095 height 33
click at [907, 122] on div "Switch to Materialized Preview (Full Data View)" at bounding box center [903, 115] width 216 height 25
click at [911, 113] on div "Switch to Materialized Preview (Full Data View)" at bounding box center [903, 115] width 216 height 25
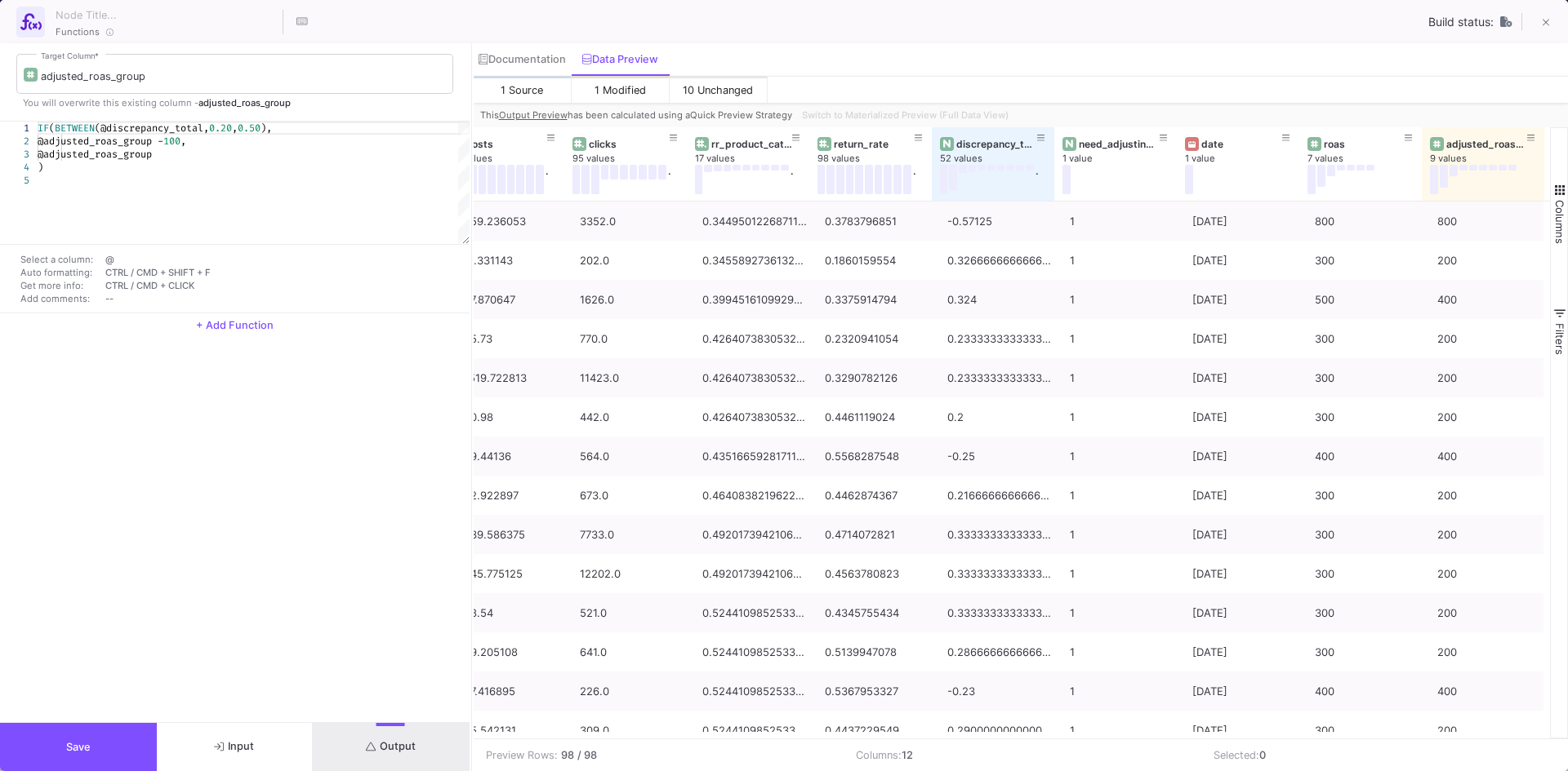
click at [911, 113] on div "Switch to Materialized Preview (Full Data View)" at bounding box center [903, 115] width 216 height 25
click at [553, 117] on u "Output Preview" at bounding box center [533, 115] width 69 height 11
click at [551, 64] on div "Documentation" at bounding box center [522, 60] width 87 height 13
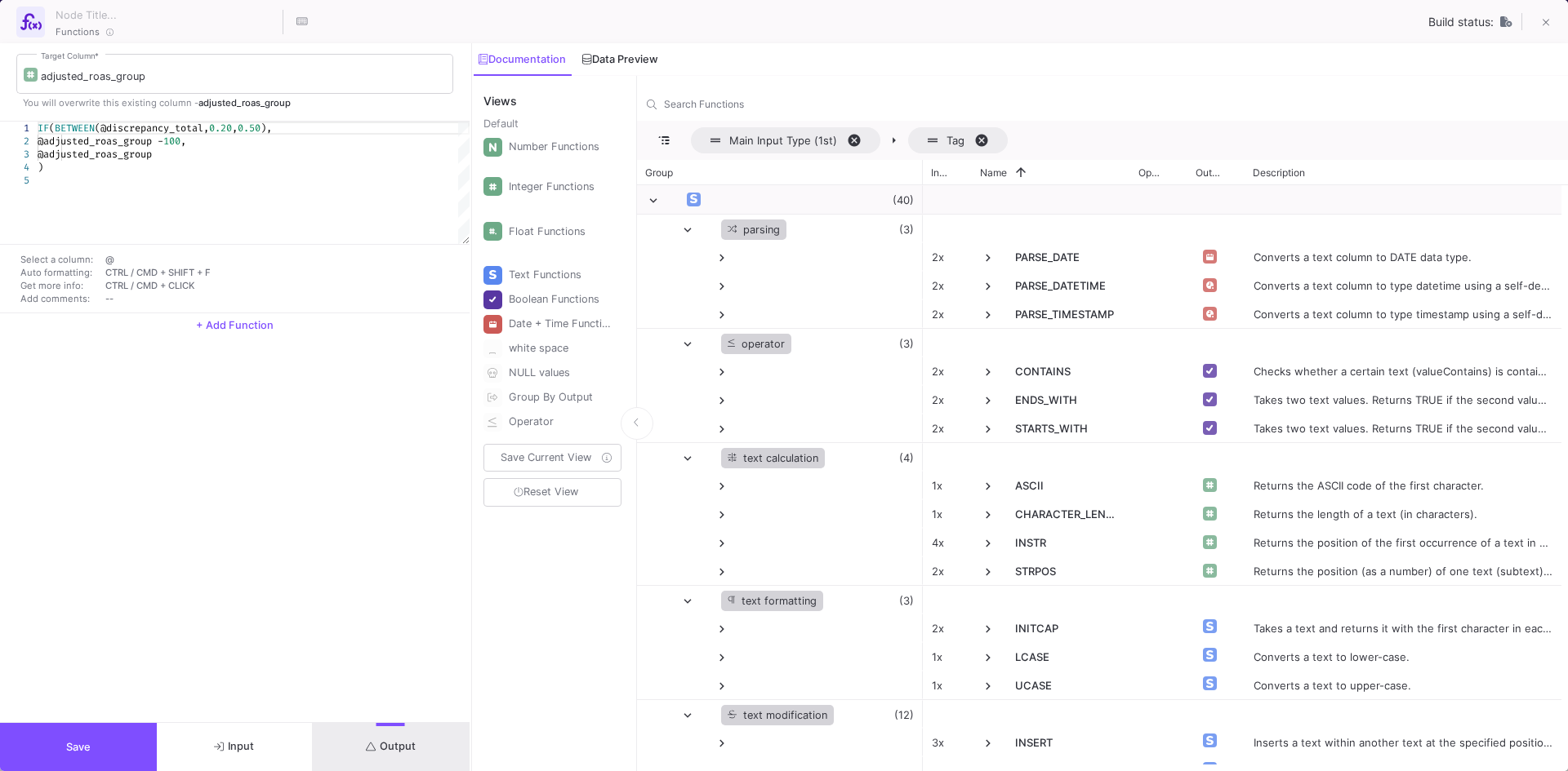
click at [630, 56] on div "Data Preview" at bounding box center [620, 60] width 75 height 13
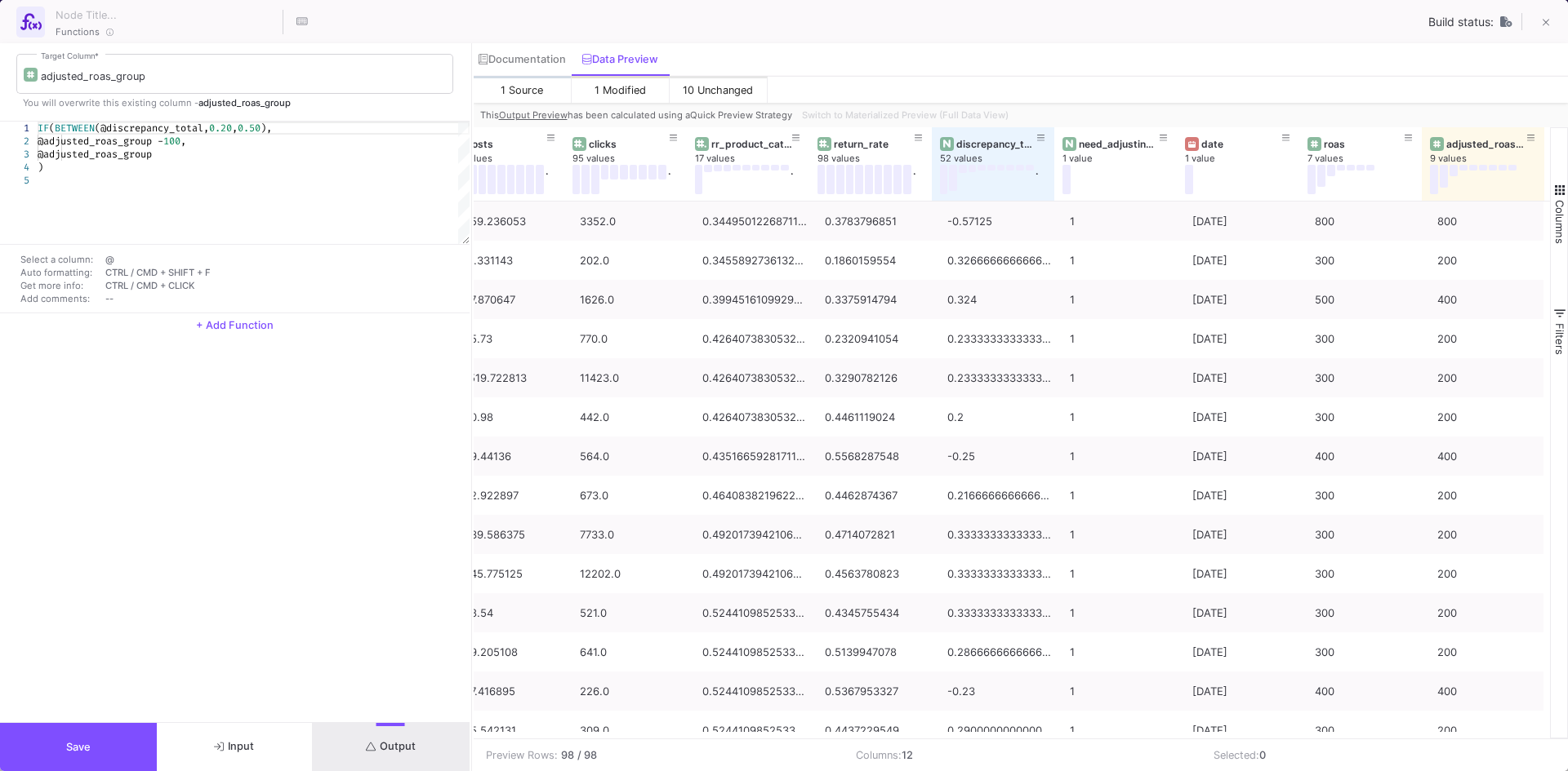
drag, startPoint x: 873, startPoint y: 115, endPoint x: 864, endPoint y: 126, distance: 14.2
click at [873, 115] on div "Switch to Materialized Preview (Full Data View)" at bounding box center [903, 115] width 216 height 25
click at [264, 754] on button "Input" at bounding box center [234, 747] width 156 height 48
click at [405, 739] on button "Output" at bounding box center [391, 747] width 156 height 48
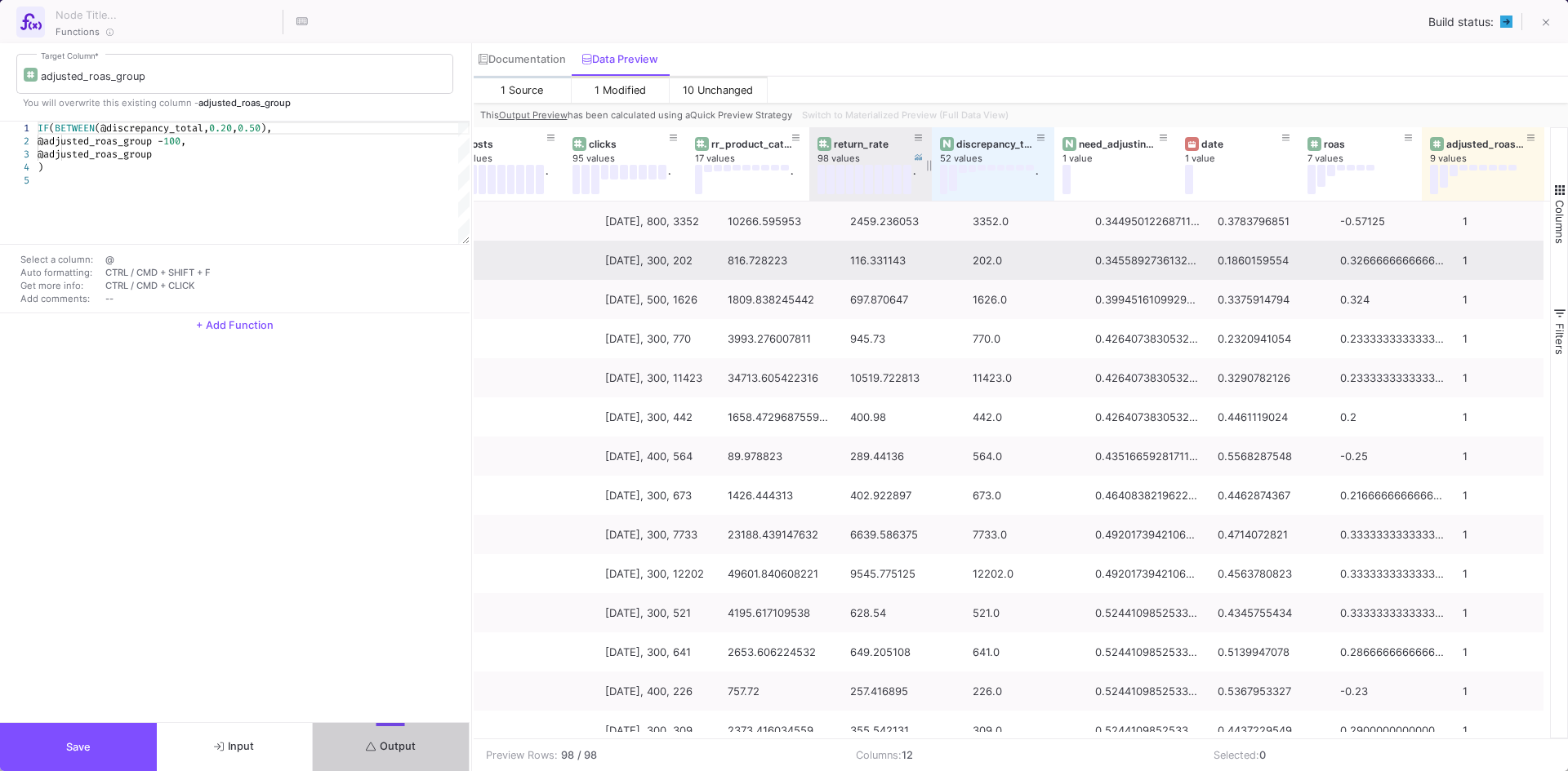
scroll to position [0, 393]
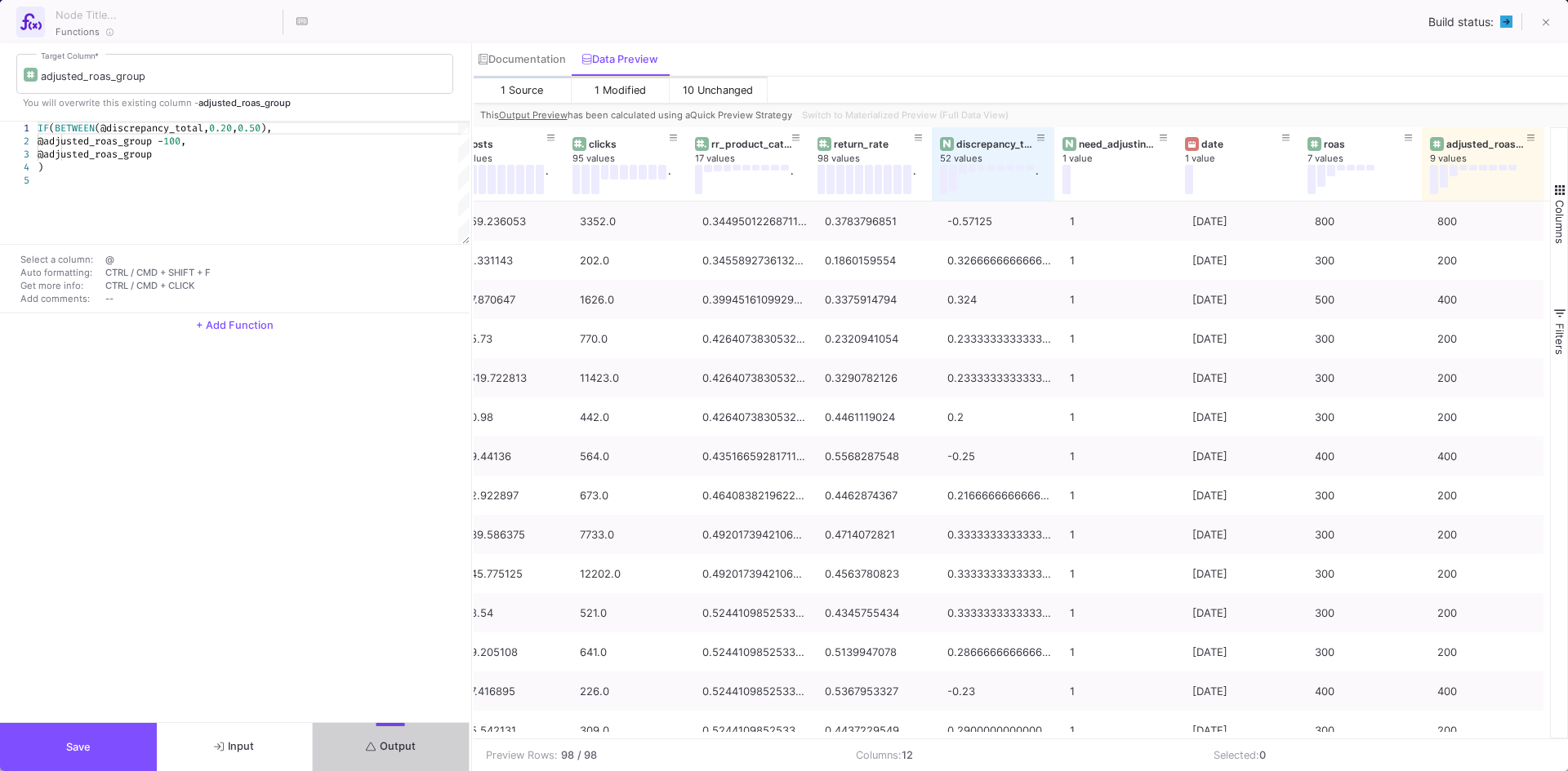
drag, startPoint x: 861, startPoint y: 102, endPoint x: 862, endPoint y: 111, distance: 9.1
click at [861, 104] on div "1 Source 1 Modified 10 Unchanged This Output Preview has been calculated using …" at bounding box center [1020, 424] width 1095 height 696
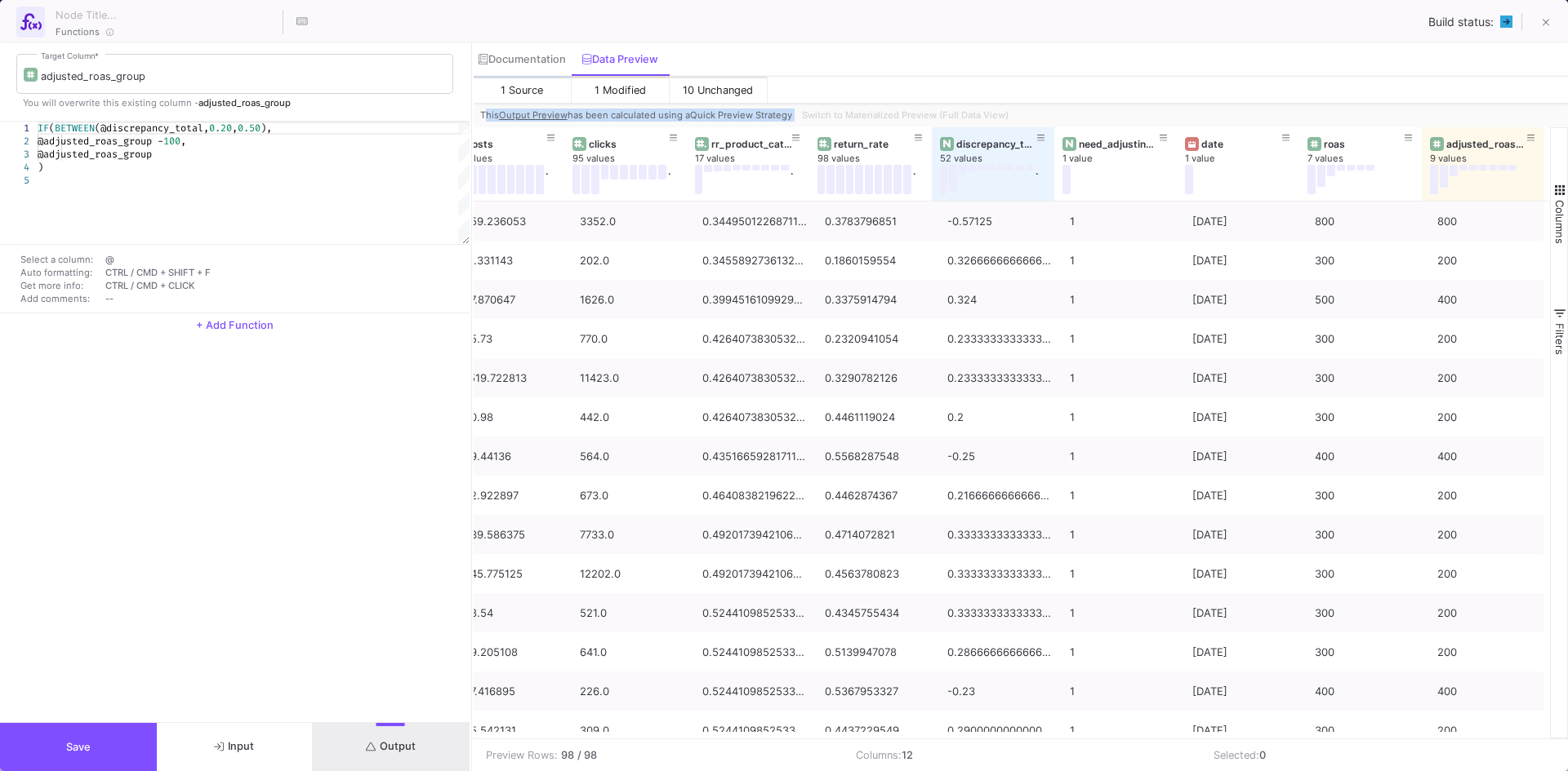
click at [862, 111] on div "Switch to Materialized Preview (Full Data View)" at bounding box center [903, 115] width 216 height 25
click at [1549, 23] on icon at bounding box center [1546, 23] width 7 height 11
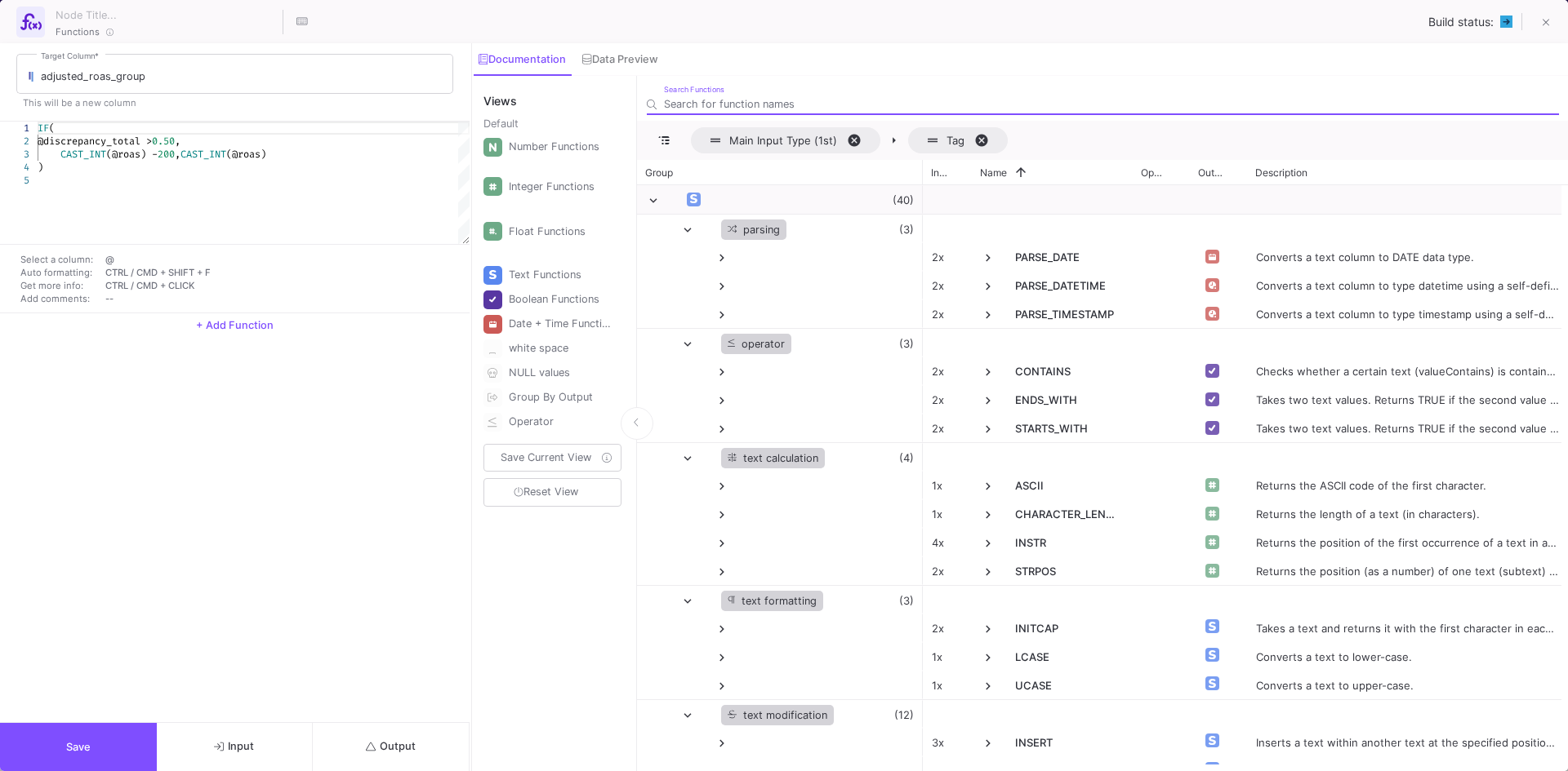
click at [369, 744] on icon "submit" at bounding box center [371, 746] width 11 height 9
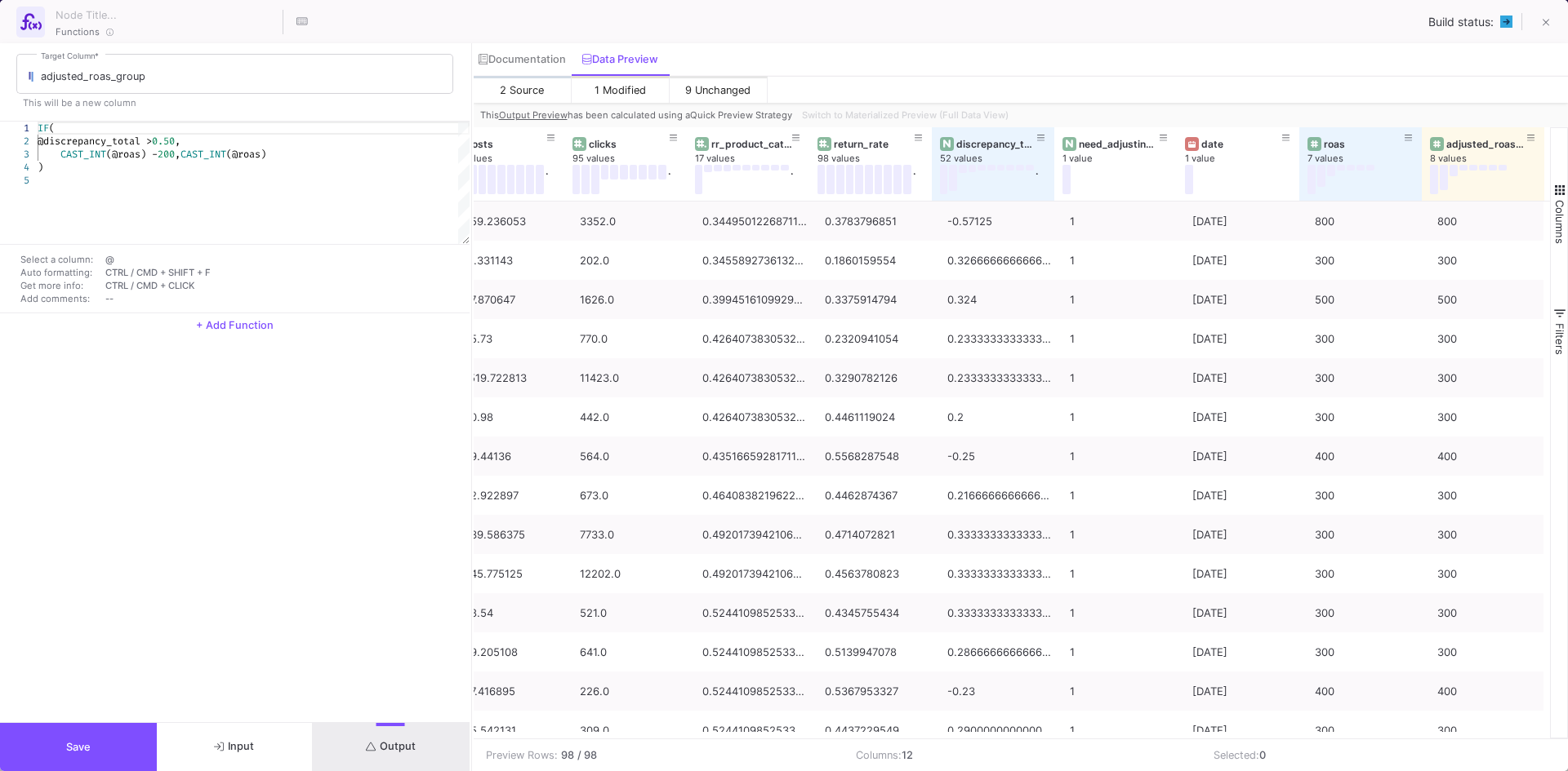
click at [880, 113] on div "Switch to Materialized Preview (Full Data View)" at bounding box center [903, 115] width 216 height 25
click at [1548, 28] on icon at bounding box center [1546, 23] width 7 height 11
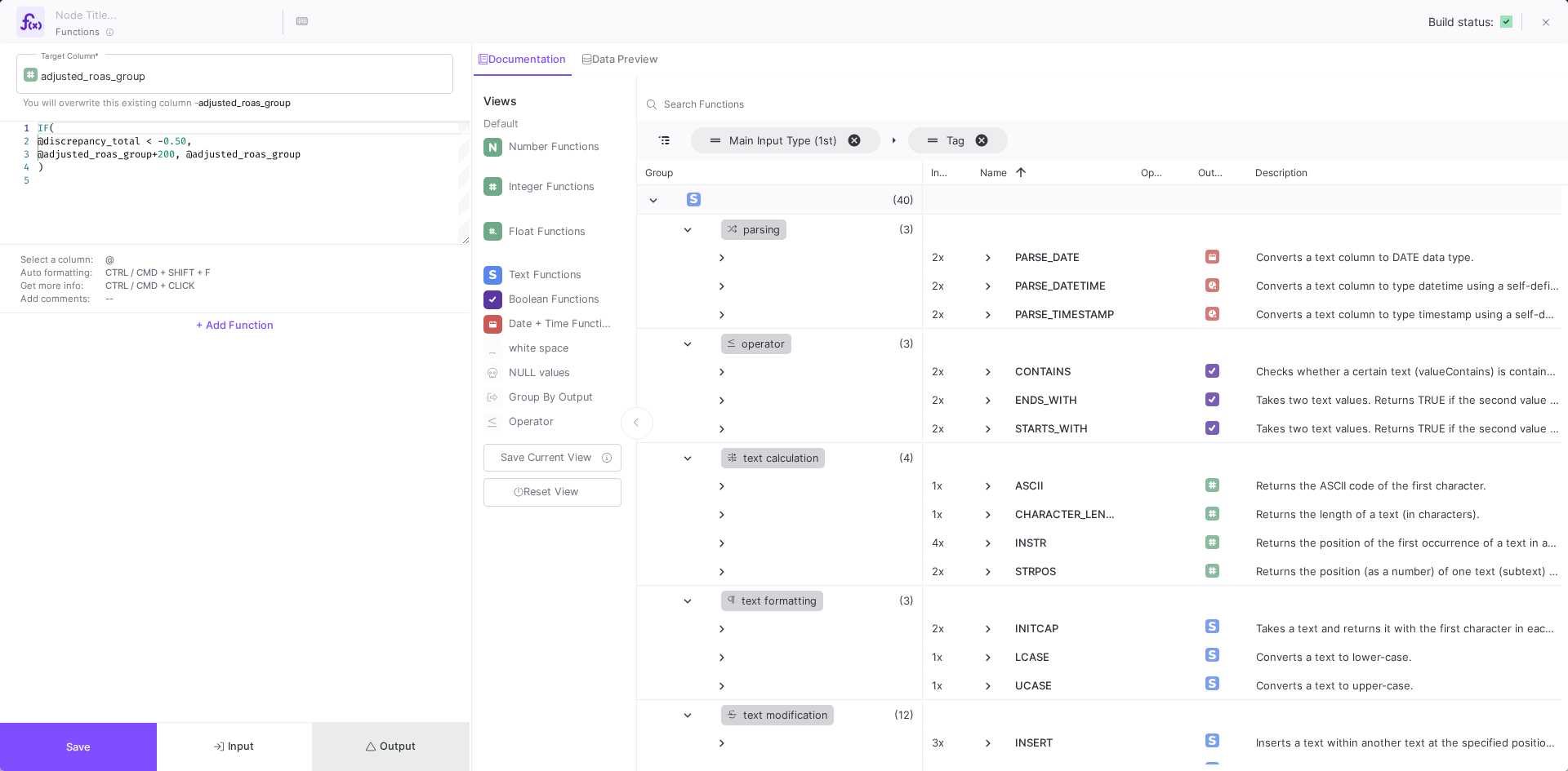
click at [398, 746] on span "Output" at bounding box center [391, 746] width 50 height 12
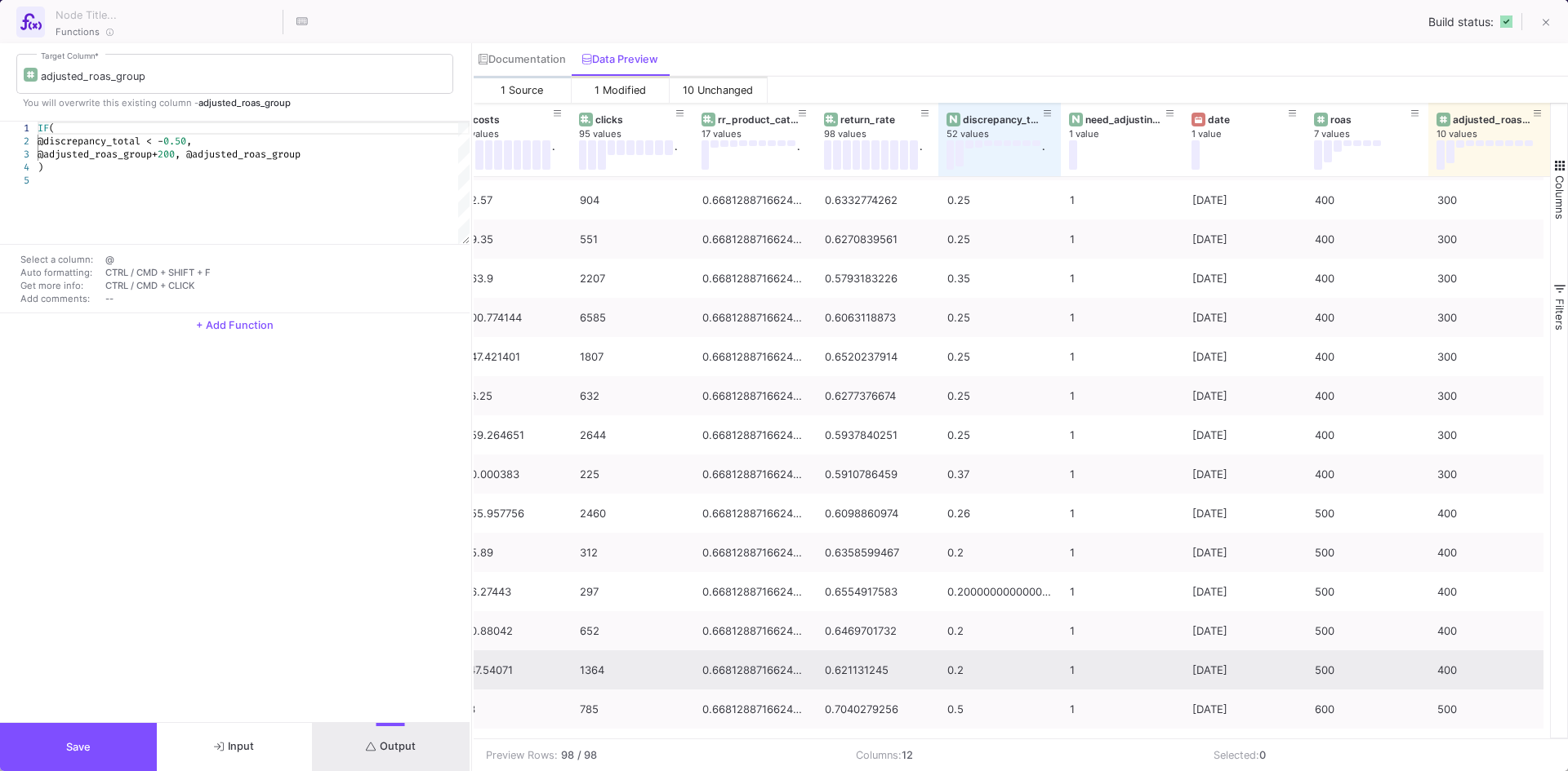
scroll to position [3231, 0]
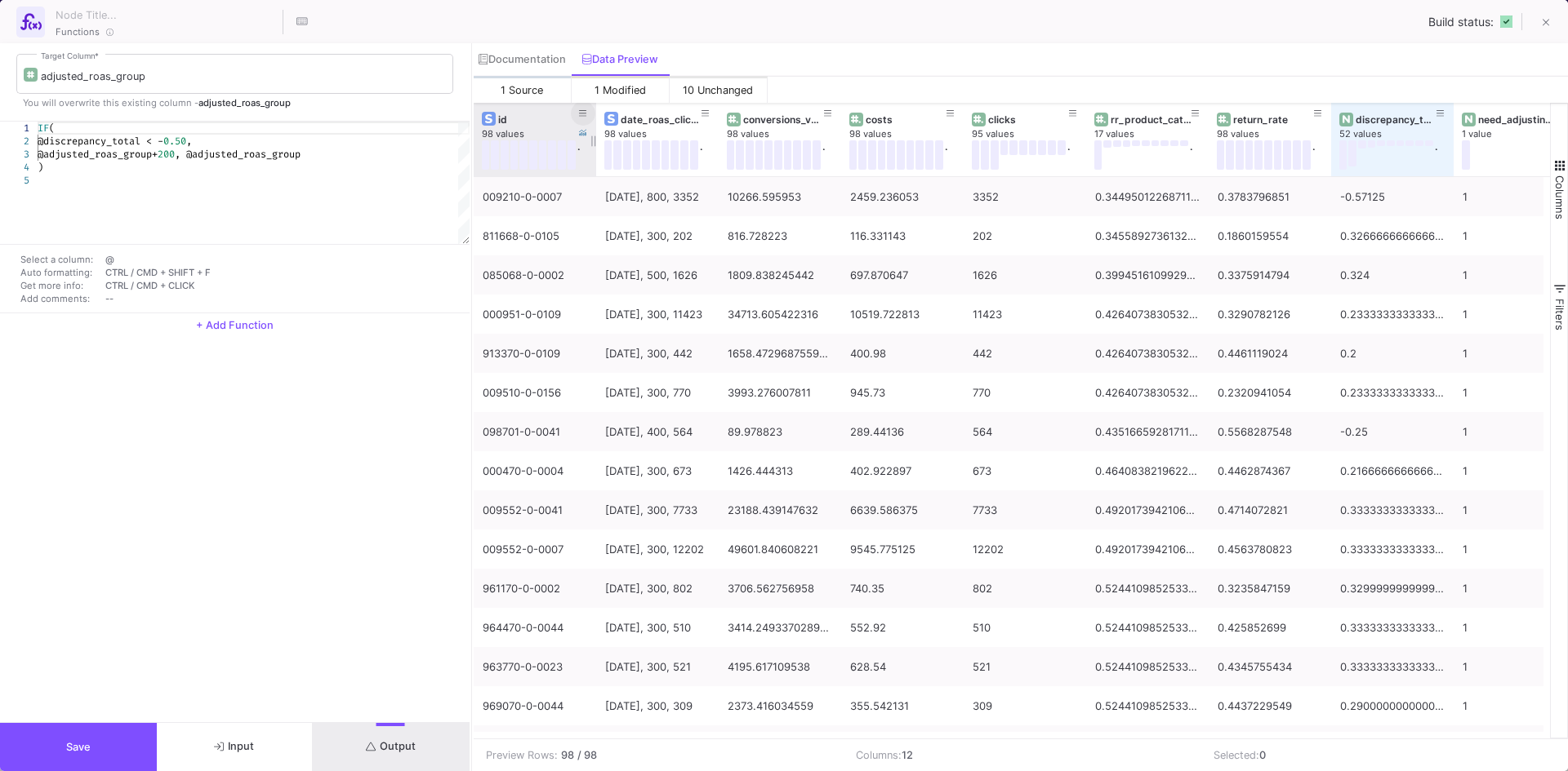
click at [579, 112] on icon at bounding box center [583, 114] width 8 height 9
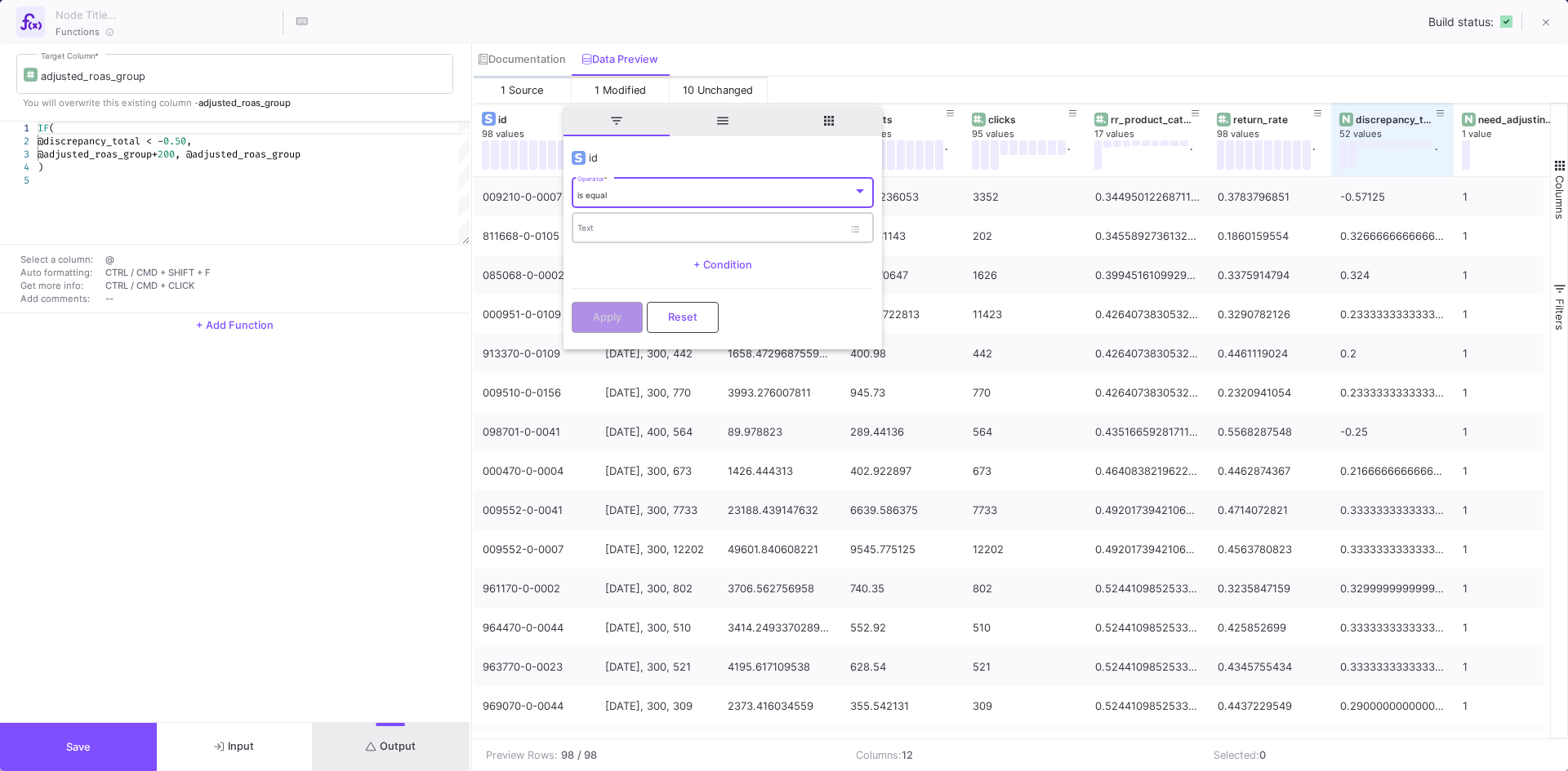
click at [617, 225] on input "Text" at bounding box center [710, 230] width 265 height 11
paste input "112369-7-0009"
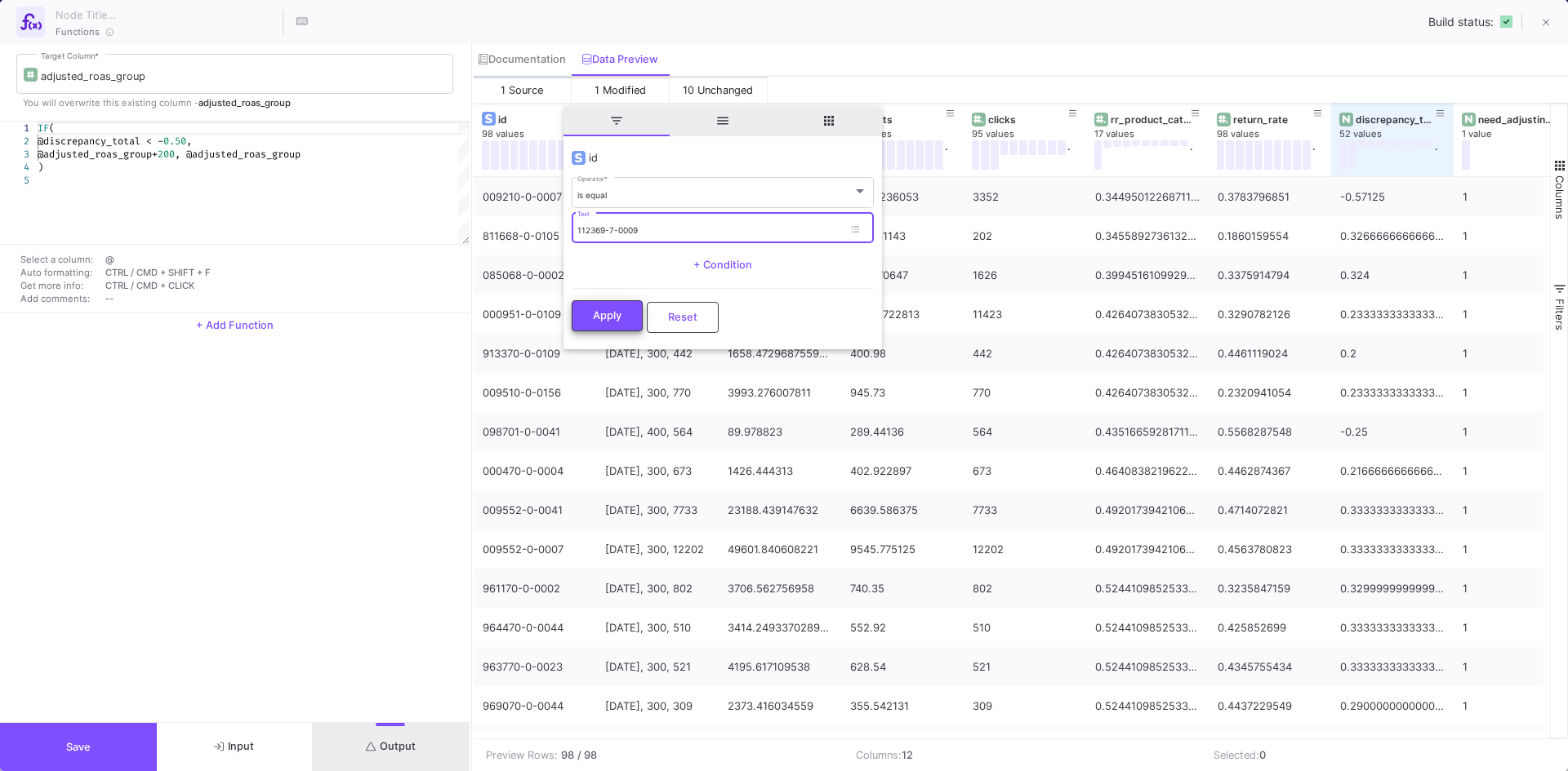
type input "112369-7-0009"
click at [613, 316] on span "Apply" at bounding box center [607, 315] width 29 height 12
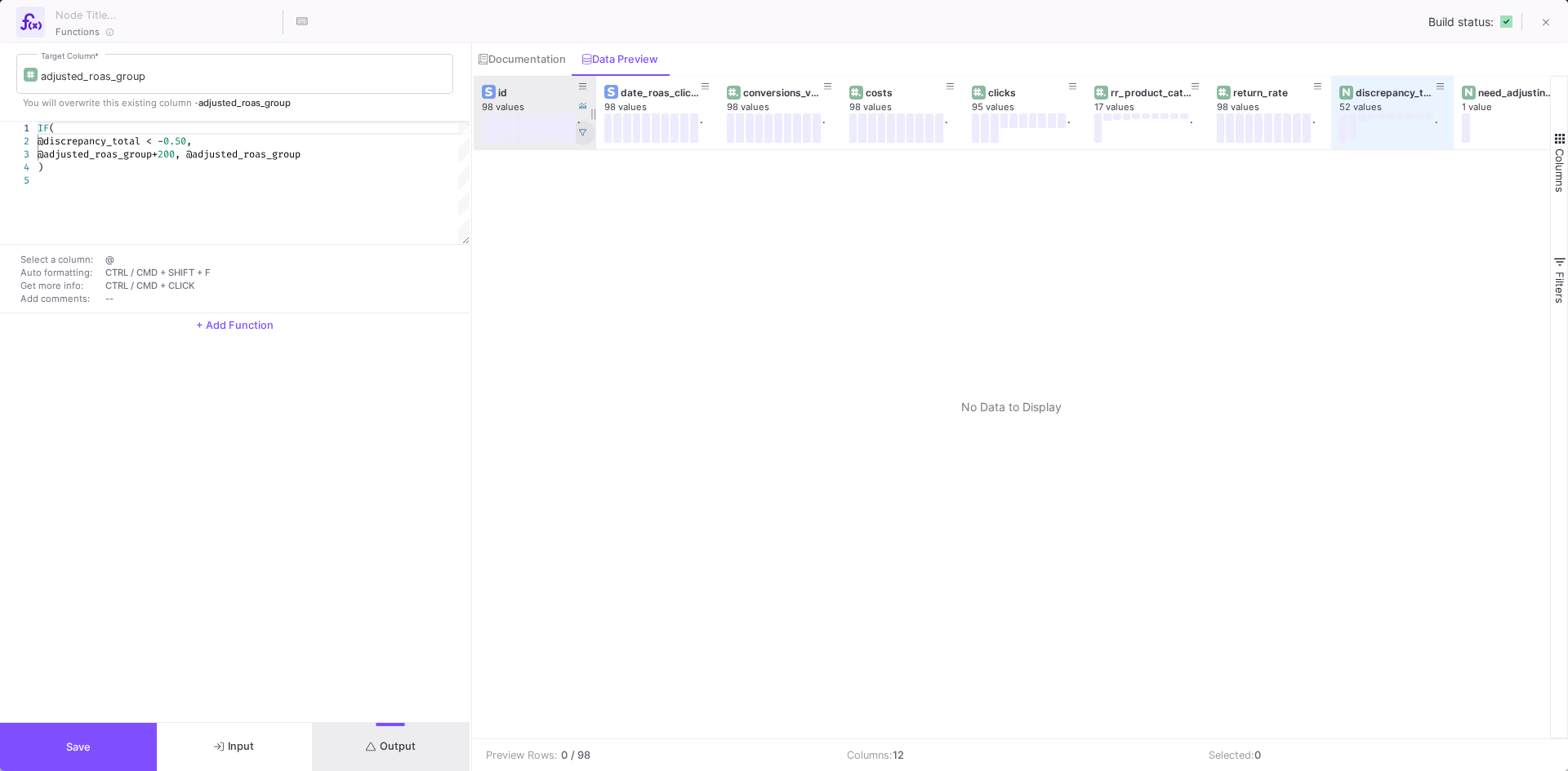
click at [580, 137] on icon at bounding box center [583, 133] width 8 height 8
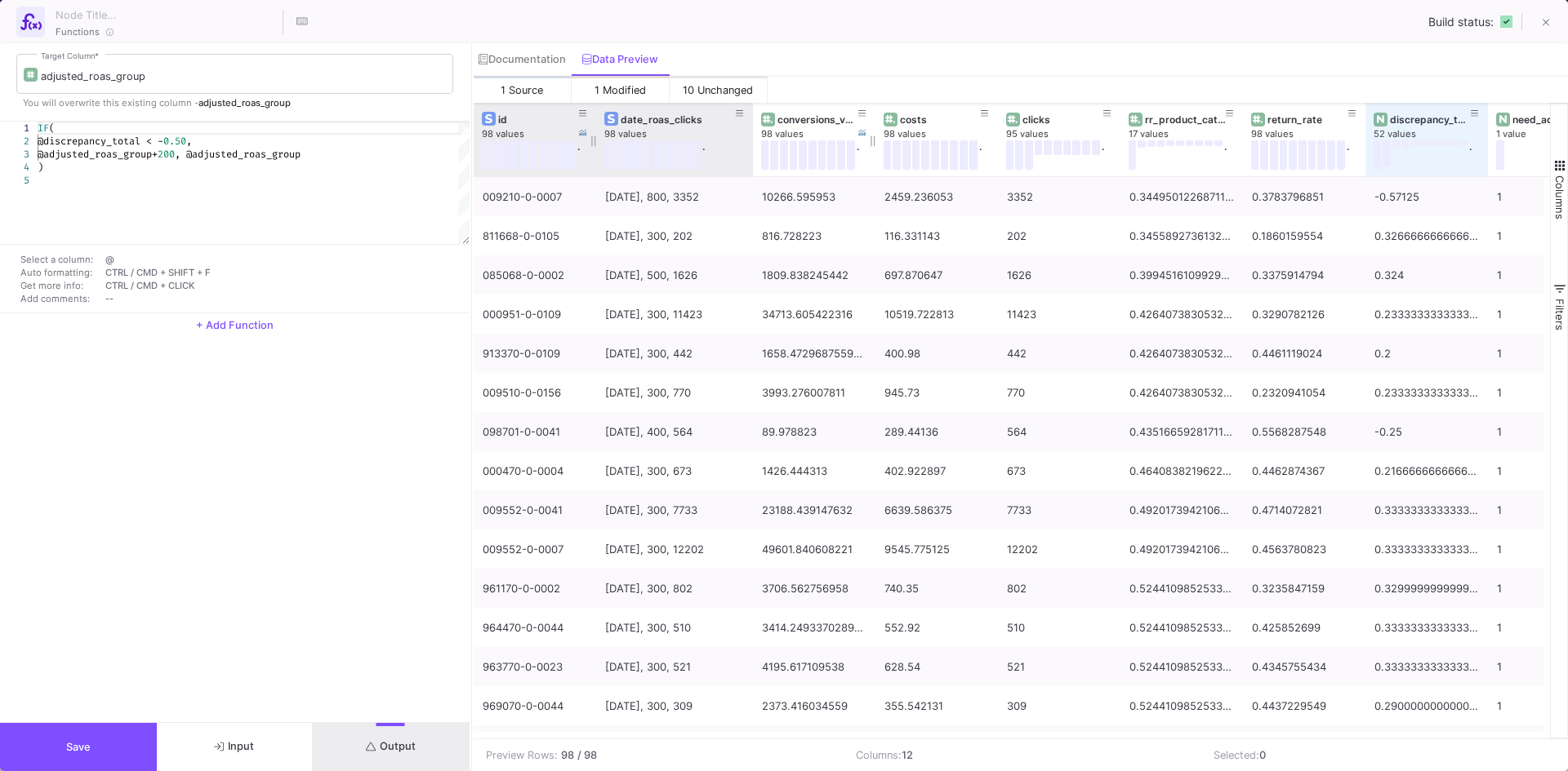
drag, startPoint x: 717, startPoint y: 115, endPoint x: 752, endPoint y: 119, distance: 35.2
click at [752, 119] on div at bounding box center [753, 140] width 7 height 74
